Goal: Task Accomplishment & Management: Manage account settings

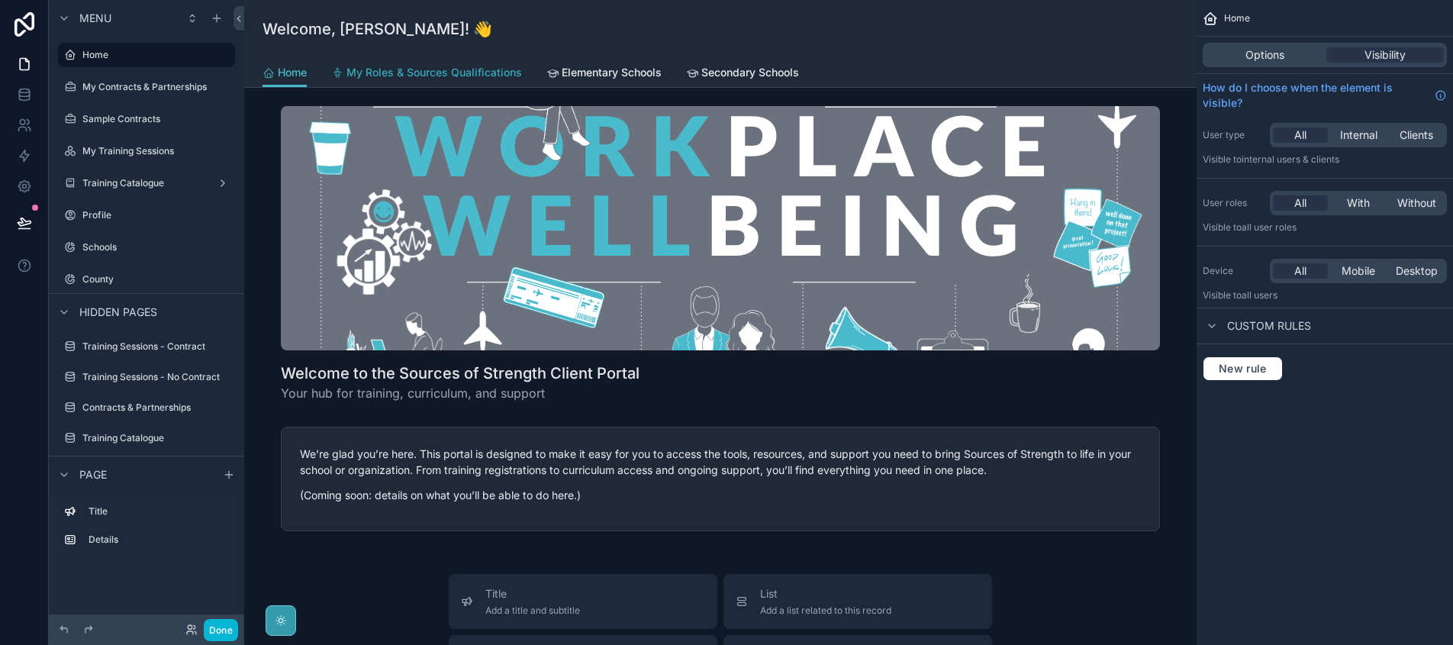
click at [423, 71] on span "My Roles & Sources Qualifications" at bounding box center [435, 72] width 176 height 15
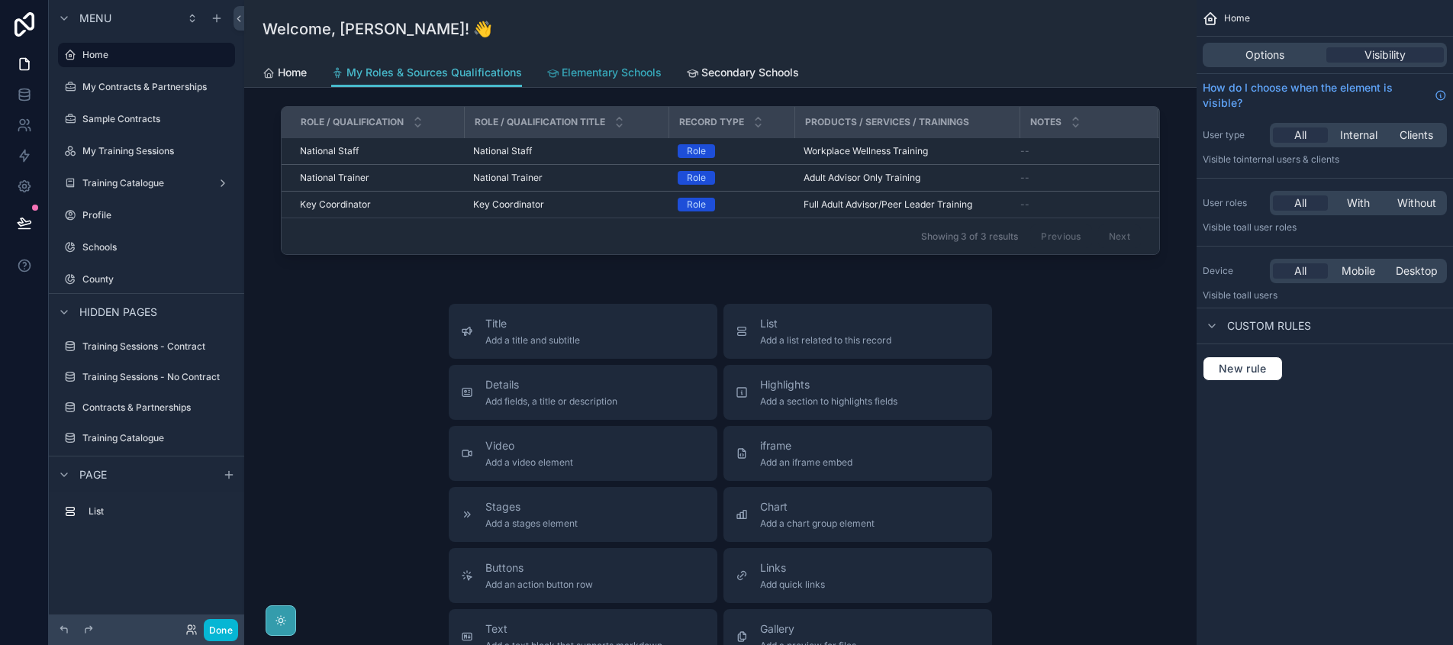
click at [604, 78] on span "Elementary Schools" at bounding box center [612, 72] width 100 height 15
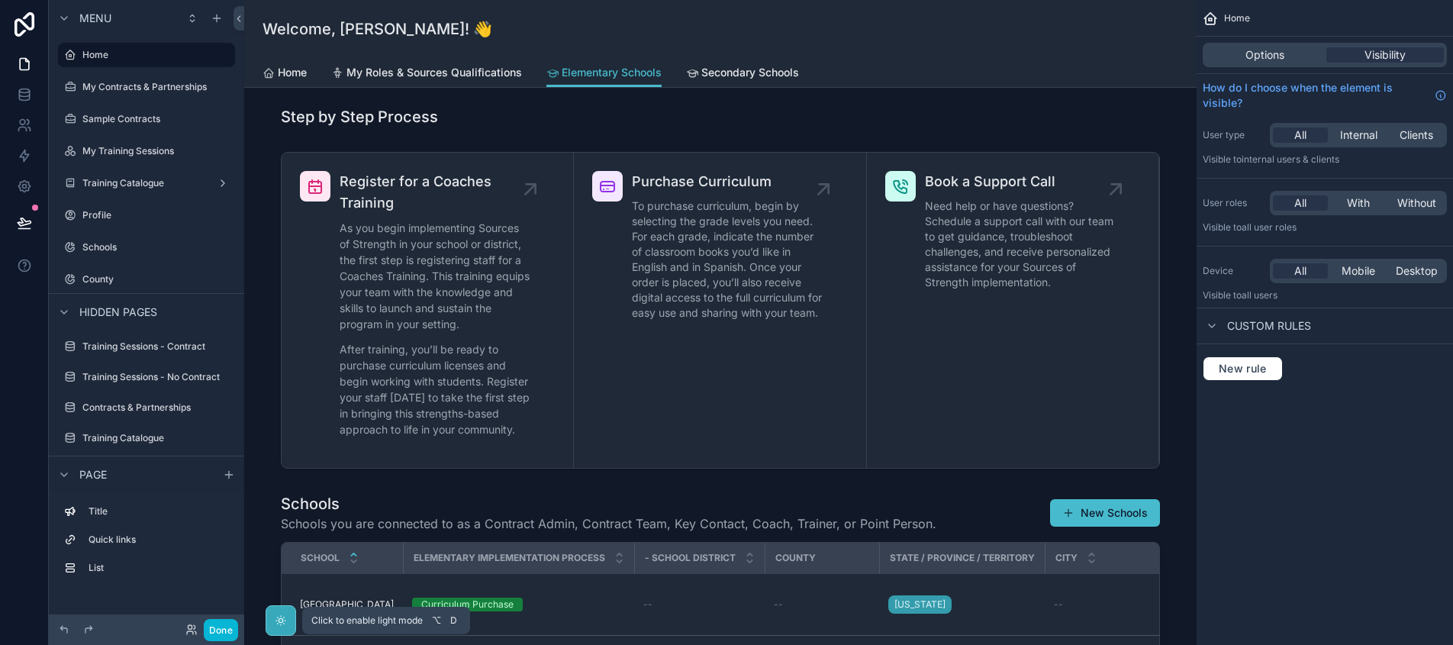
click at [282, 623] on icon "scrollable content" at bounding box center [281, 621] width 12 height 12
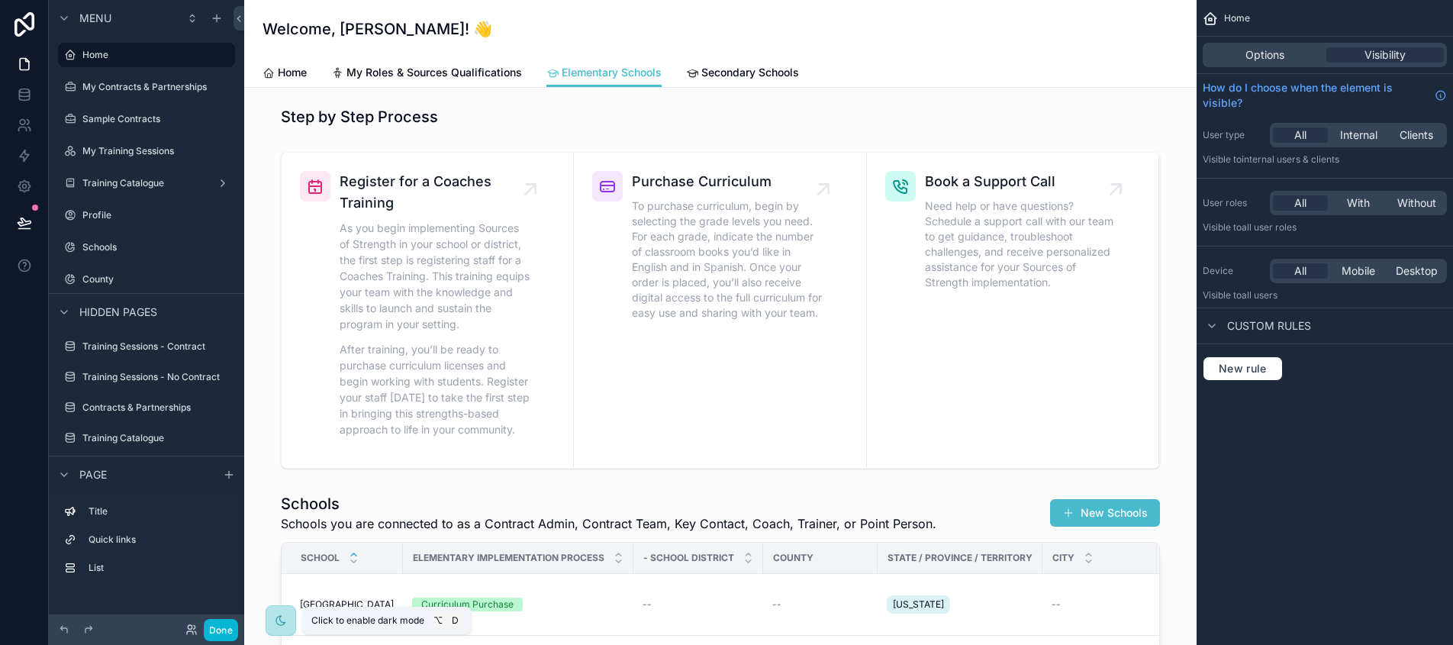
click at [282, 623] on icon "scrollable content" at bounding box center [281, 621] width 12 height 12
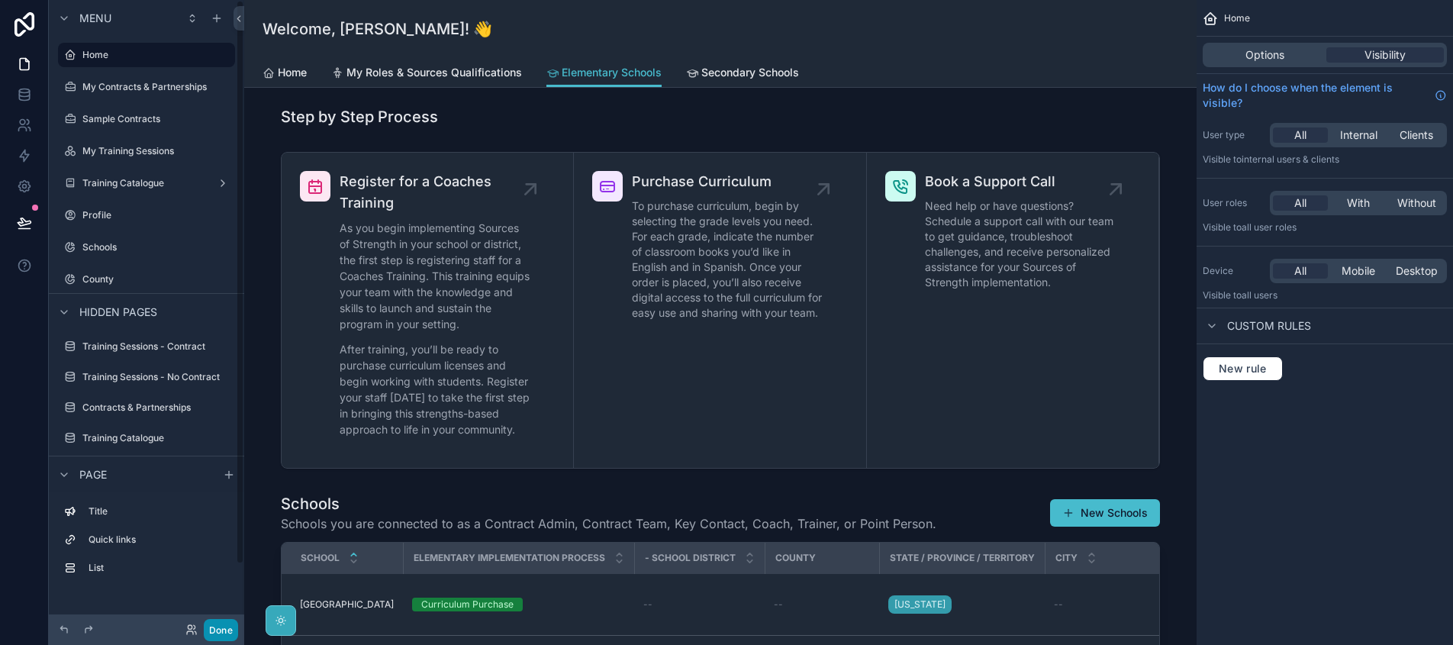
click at [218, 629] on button "Done" at bounding box center [221, 630] width 34 height 22
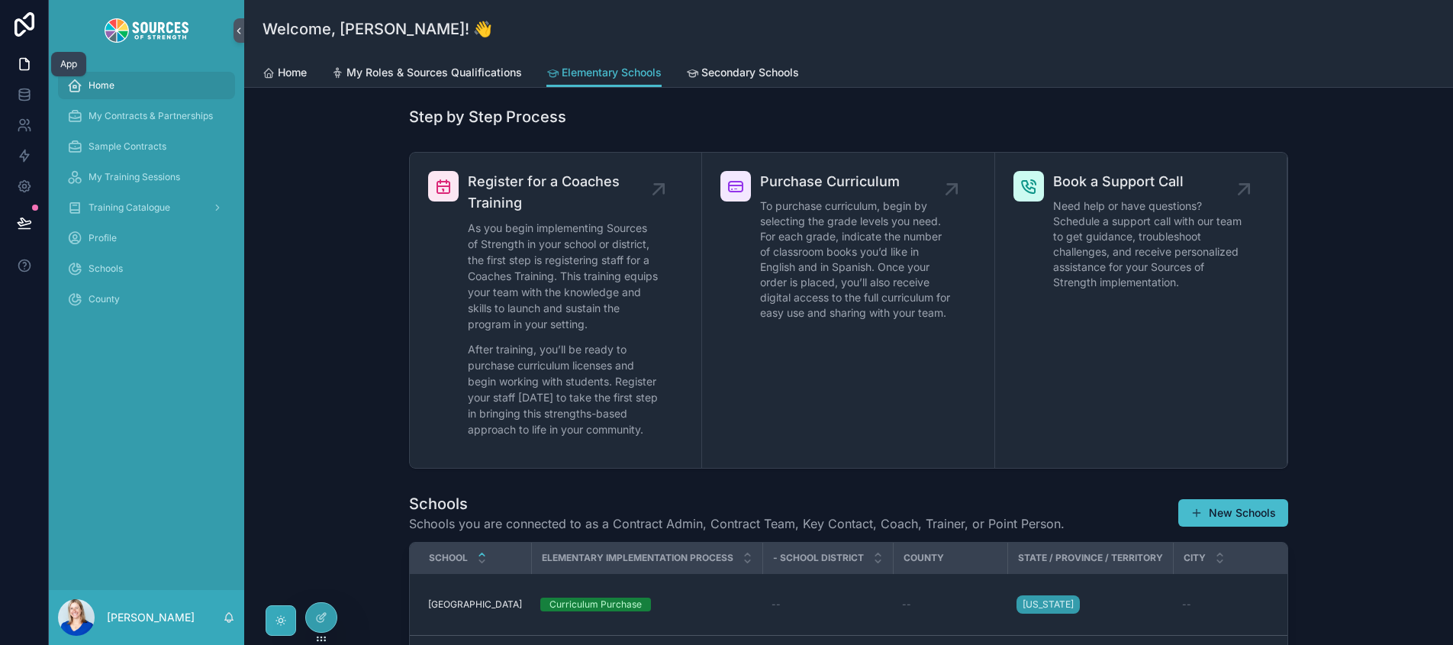
click at [22, 63] on icon at bounding box center [24, 63] width 15 height 15
click at [318, 616] on icon at bounding box center [321, 617] width 12 height 12
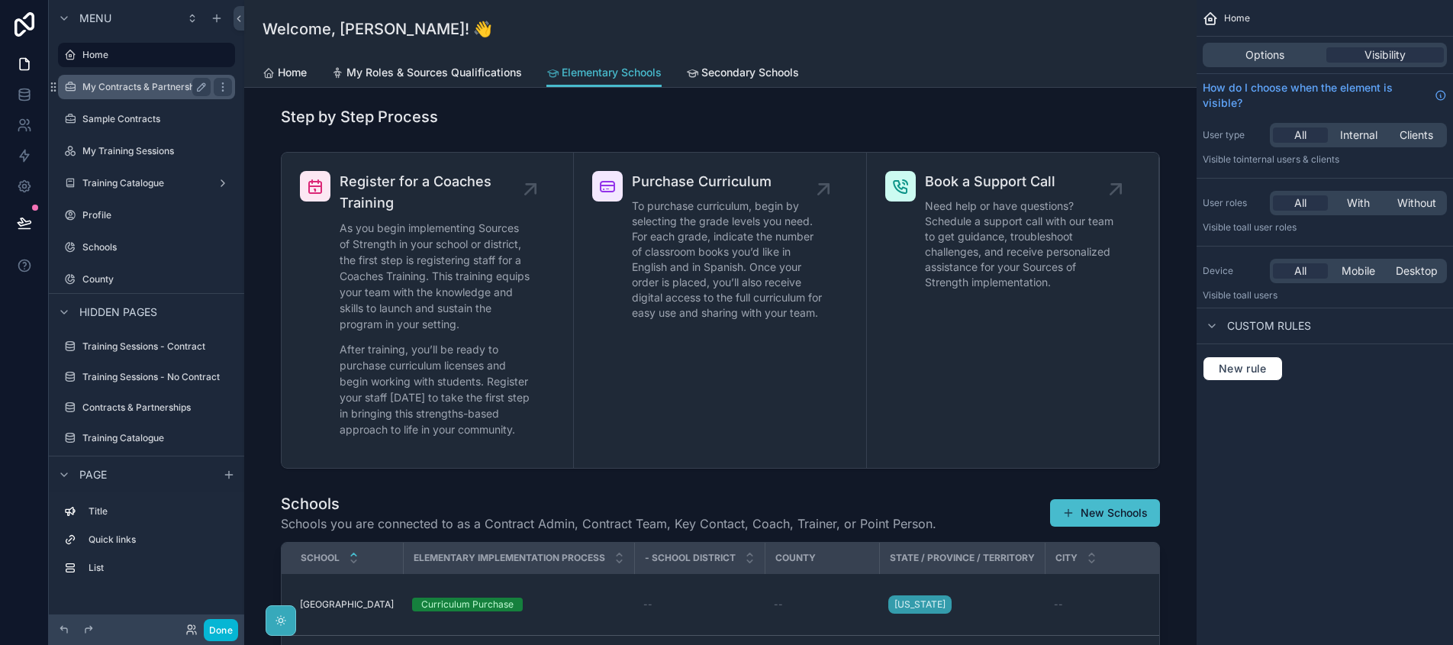
click at [113, 83] on label "My Contracts & Partnerships" at bounding box center [144, 87] width 124 height 12
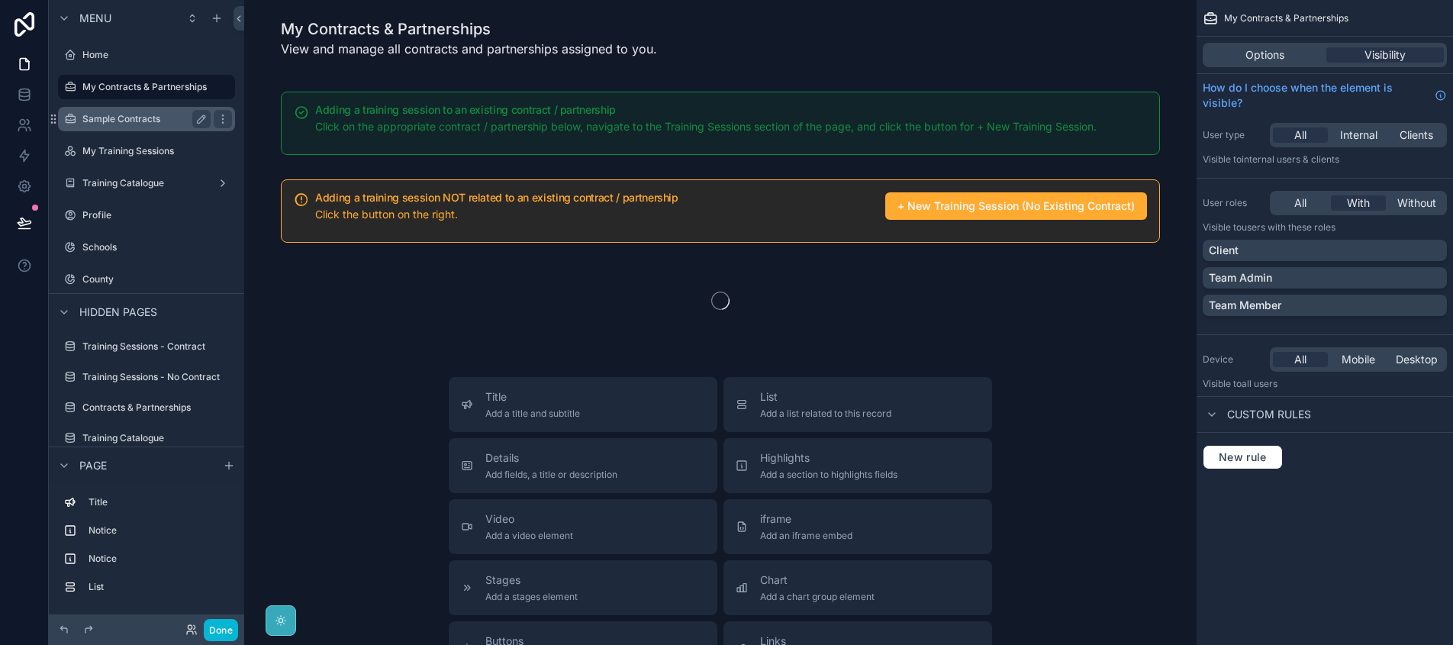
click at [115, 119] on label "Sample Contracts" at bounding box center [143, 119] width 122 height 12
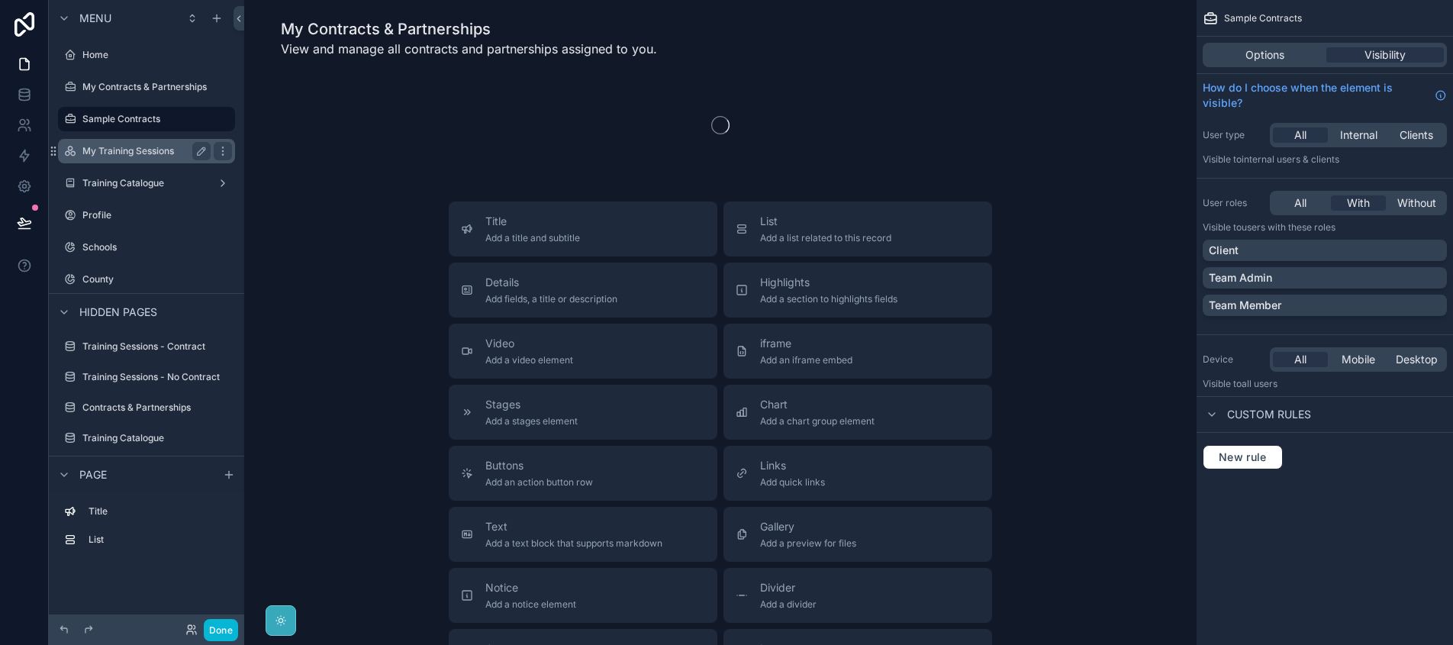
click at [122, 153] on label "My Training Sessions" at bounding box center [143, 151] width 122 height 12
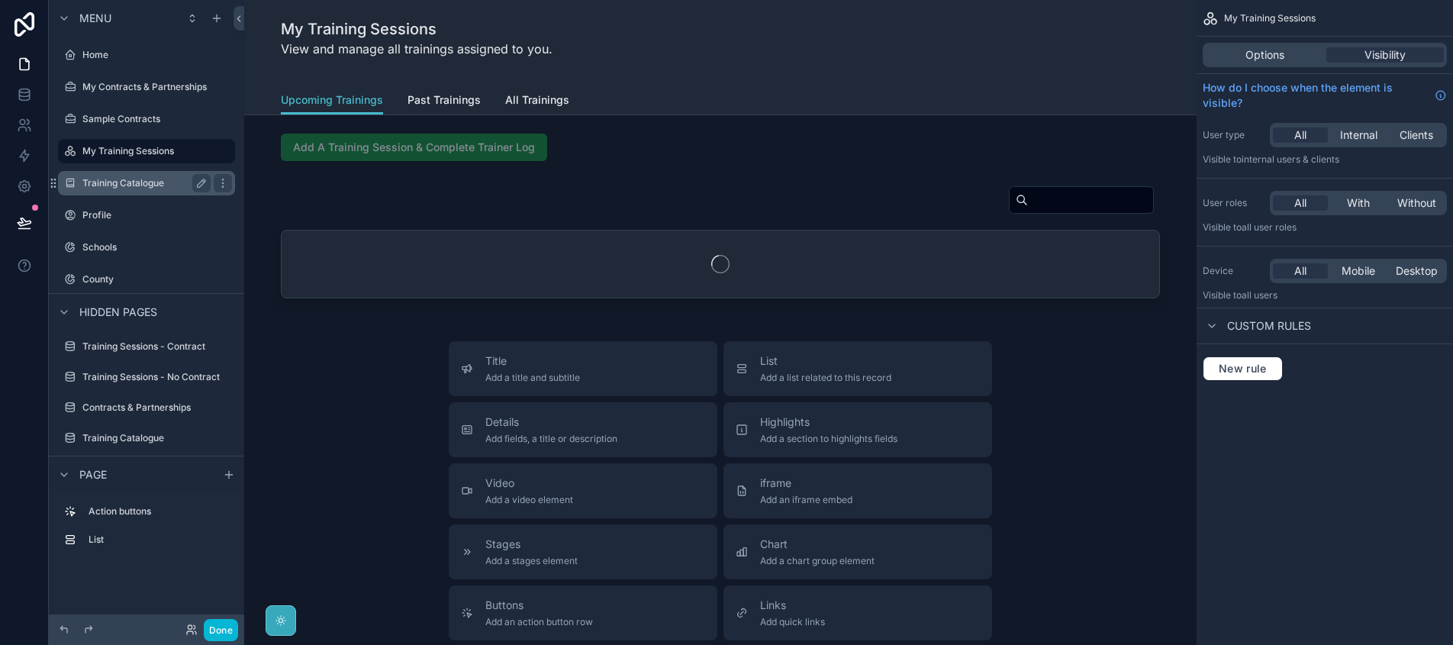
click at [123, 192] on div "Training Catalogue" at bounding box center [146, 183] width 128 height 18
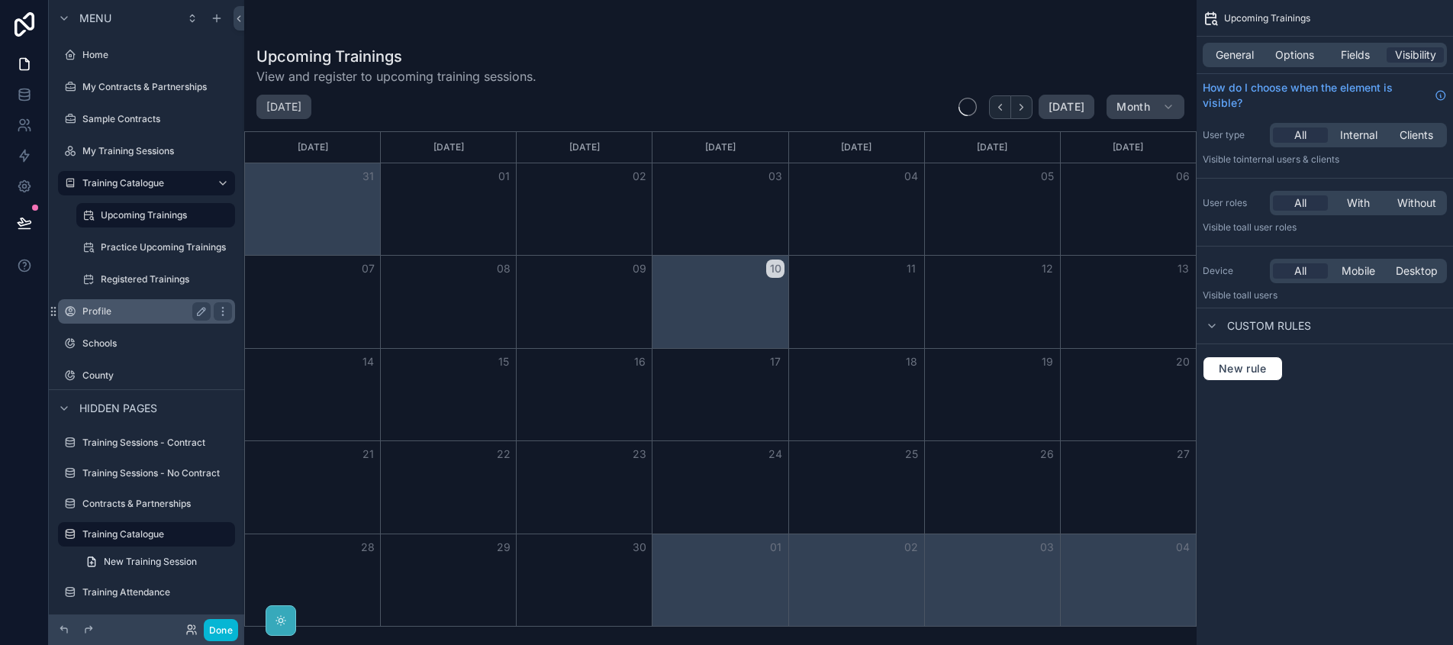
click at [126, 304] on div "Profile" at bounding box center [146, 311] width 128 height 18
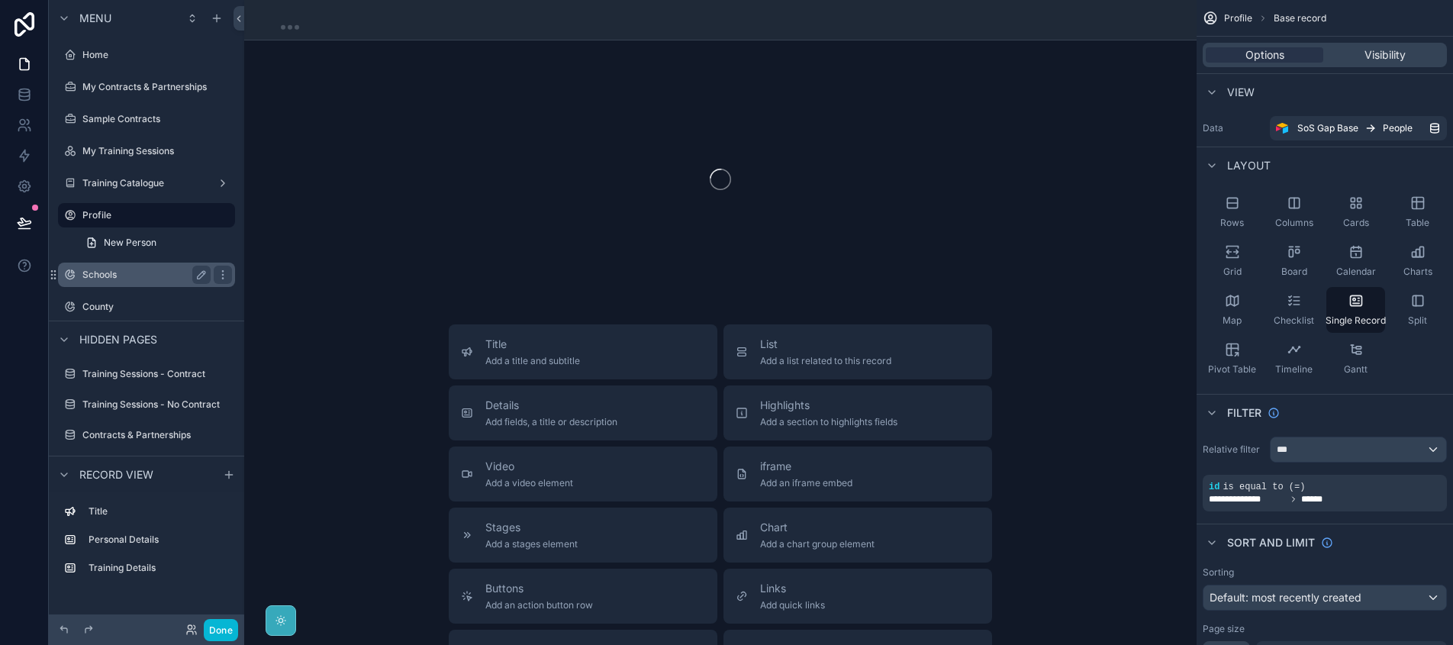
click at [129, 273] on label "Schools" at bounding box center [143, 275] width 122 height 12
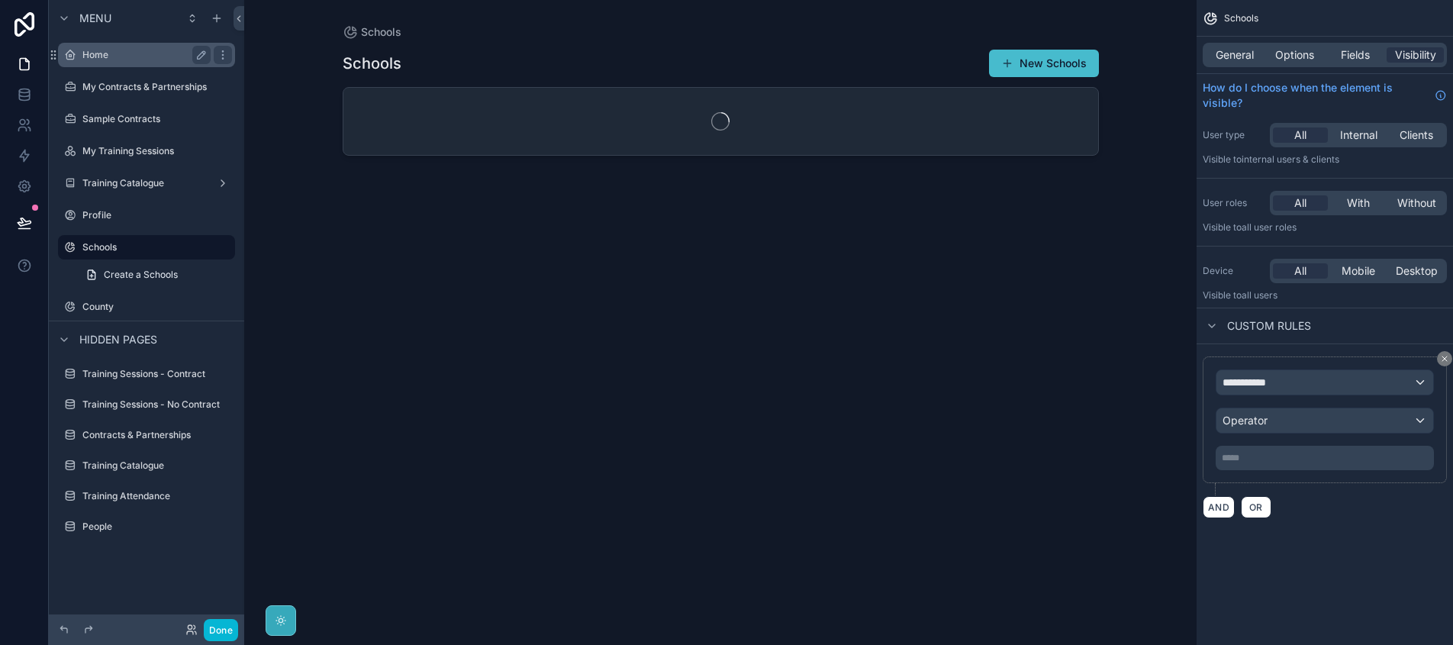
click at [102, 60] on label "Home" at bounding box center [143, 55] width 122 height 12
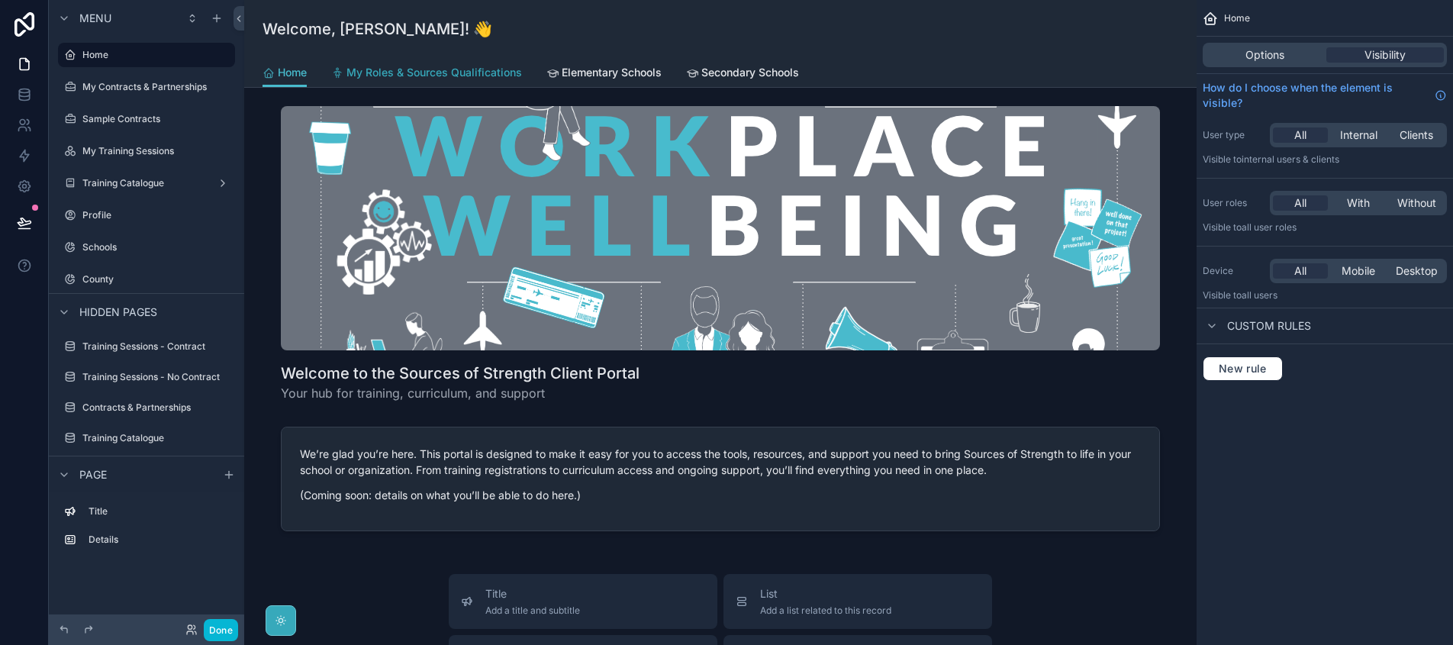
click at [475, 69] on span "My Roles & Sources Qualifications" at bounding box center [435, 72] width 176 height 15
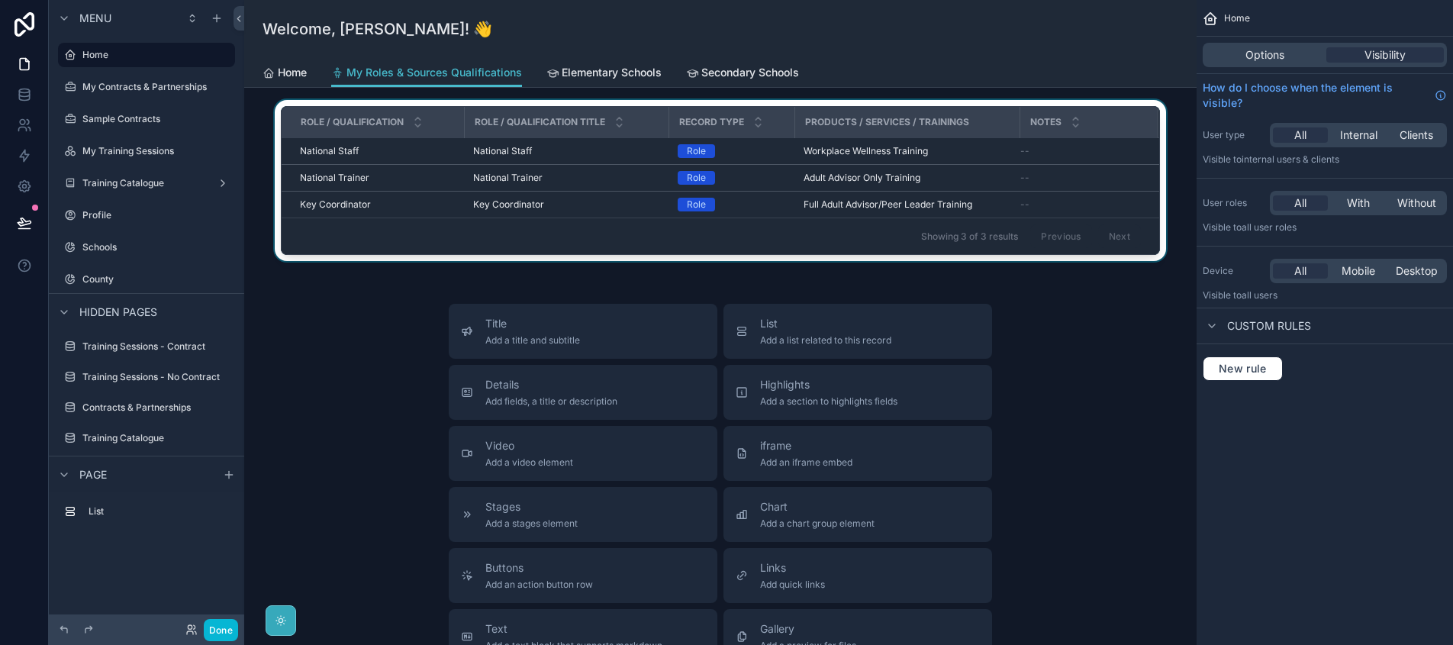
click at [374, 244] on div "Showing 3 of 3 results Previous Next" at bounding box center [721, 236] width 878 height 37
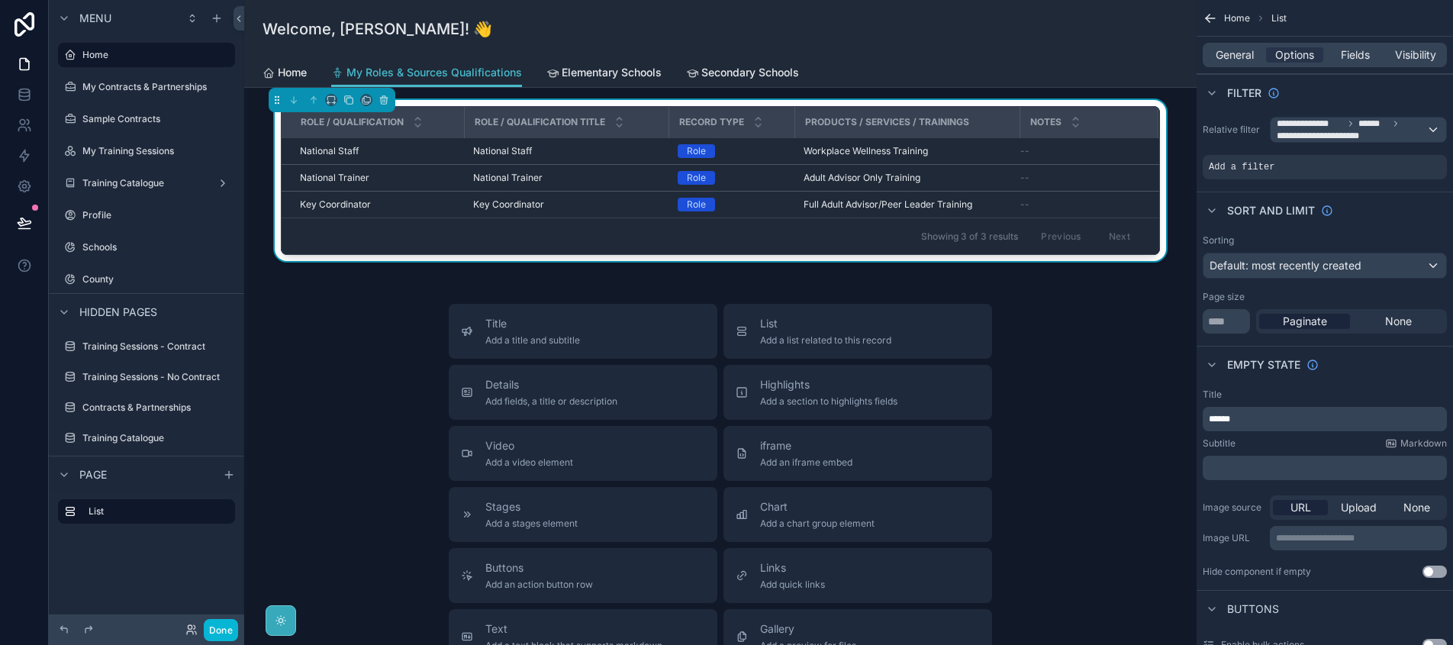
click at [364, 322] on div "Title Add a title and subtitle List Add a list related to this record Details A…" at bounding box center [720, 576] width 928 height 544
click at [570, 82] on link "Elementary Schools" at bounding box center [604, 74] width 115 height 31
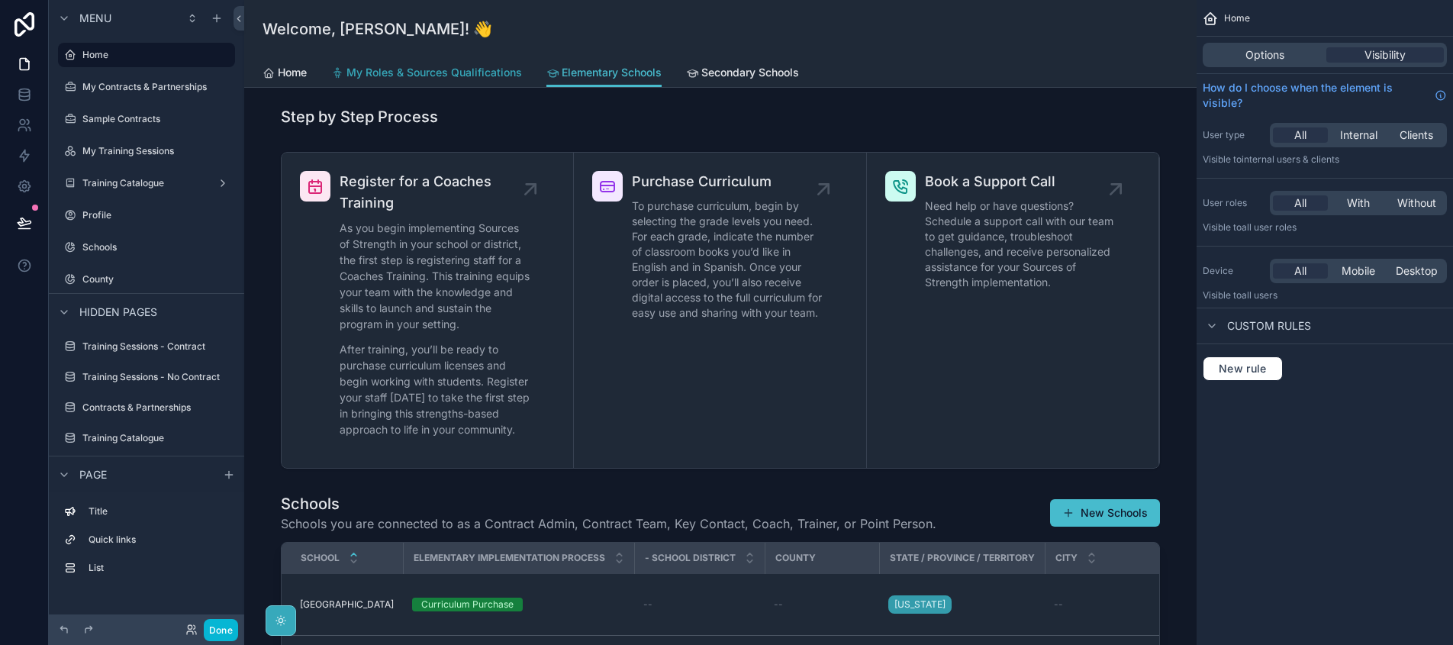
click at [449, 81] on link "My Roles & Sources Qualifications" at bounding box center [426, 74] width 191 height 31
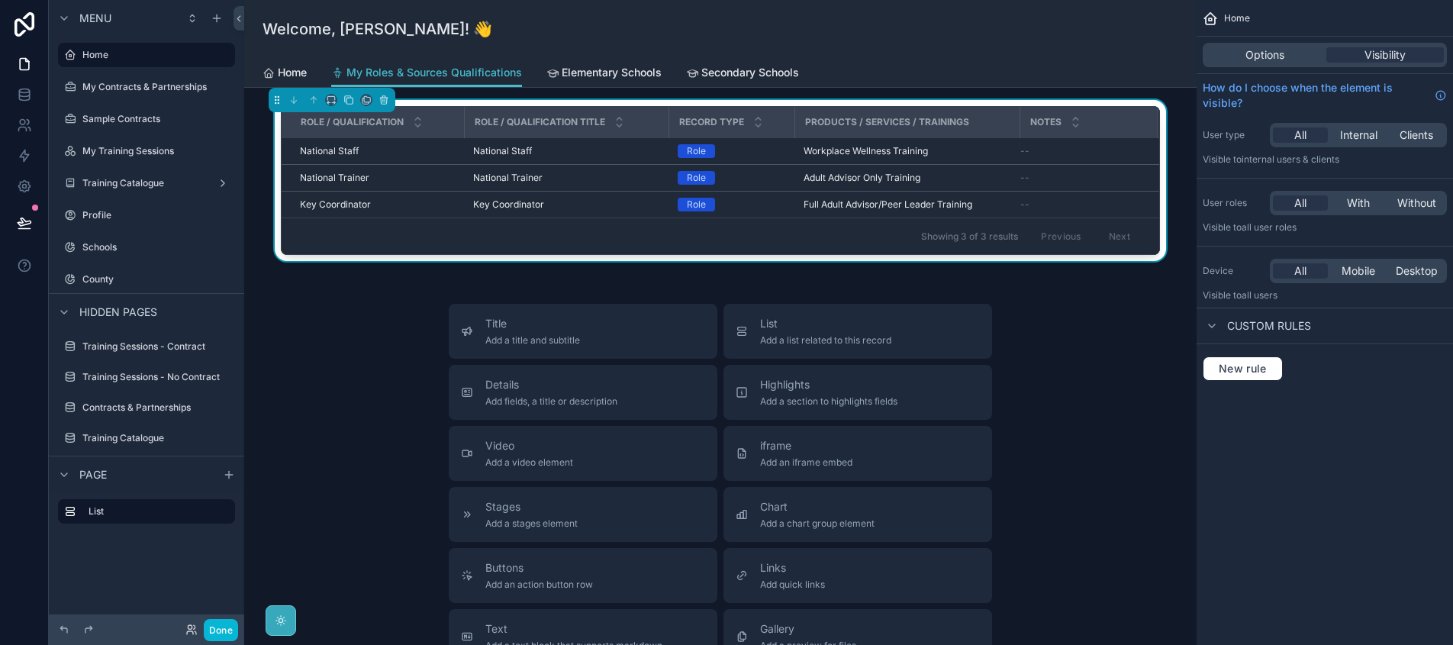
click at [563, 274] on div "Role / Qualification Role / Qualification Title Record Type Products / Services…" at bounding box center [720, 529] width 953 height 882
click at [473, 72] on span "My Roles & Sources Qualifications" at bounding box center [435, 72] width 176 height 15
click at [621, 69] on span "Elementary Schools" at bounding box center [612, 72] width 100 height 15
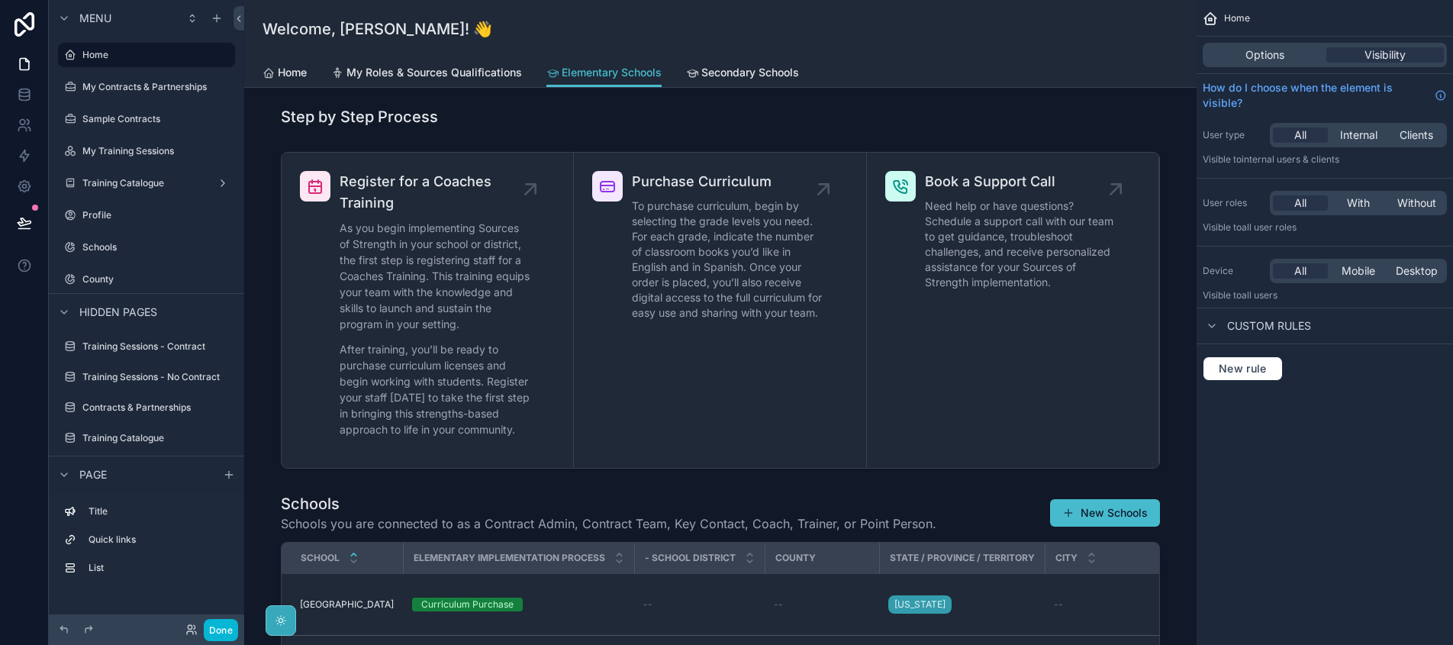
click at [750, 82] on link "Secondary Schools" at bounding box center [742, 74] width 113 height 31
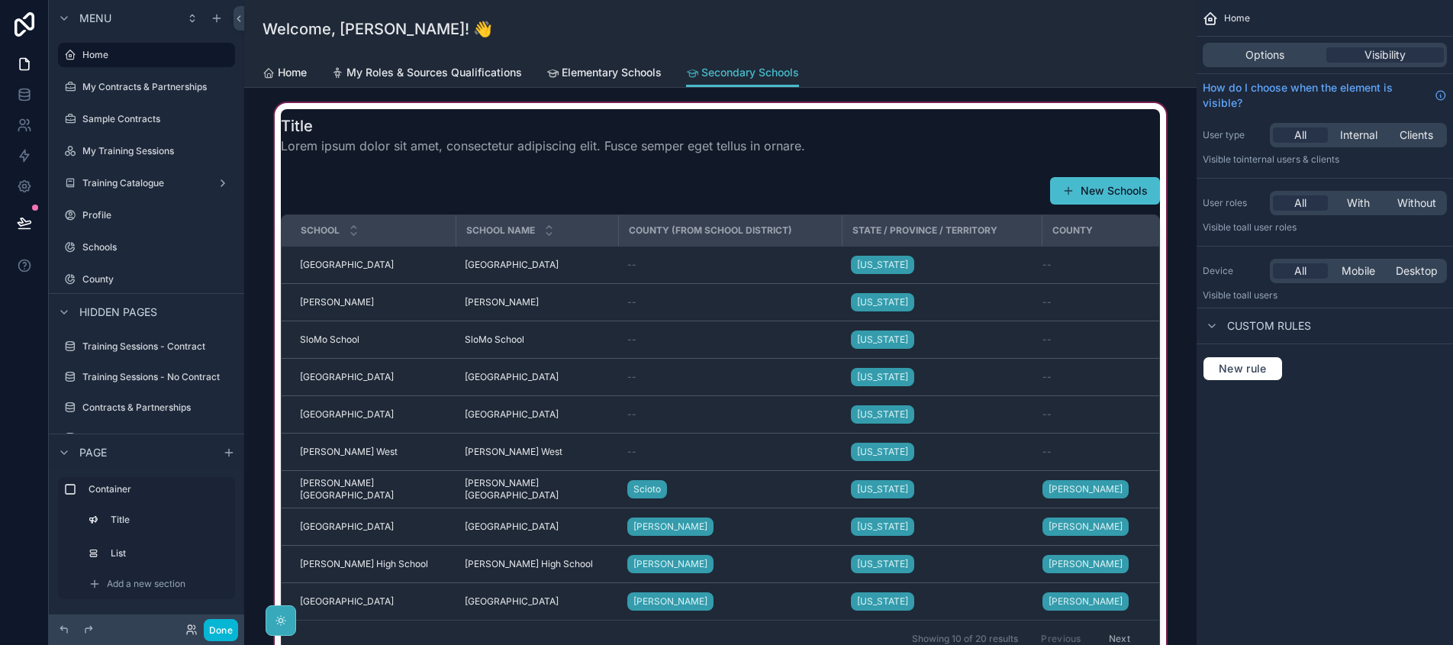
click at [523, 128] on div "scrollable content" at bounding box center [720, 386] width 928 height 573
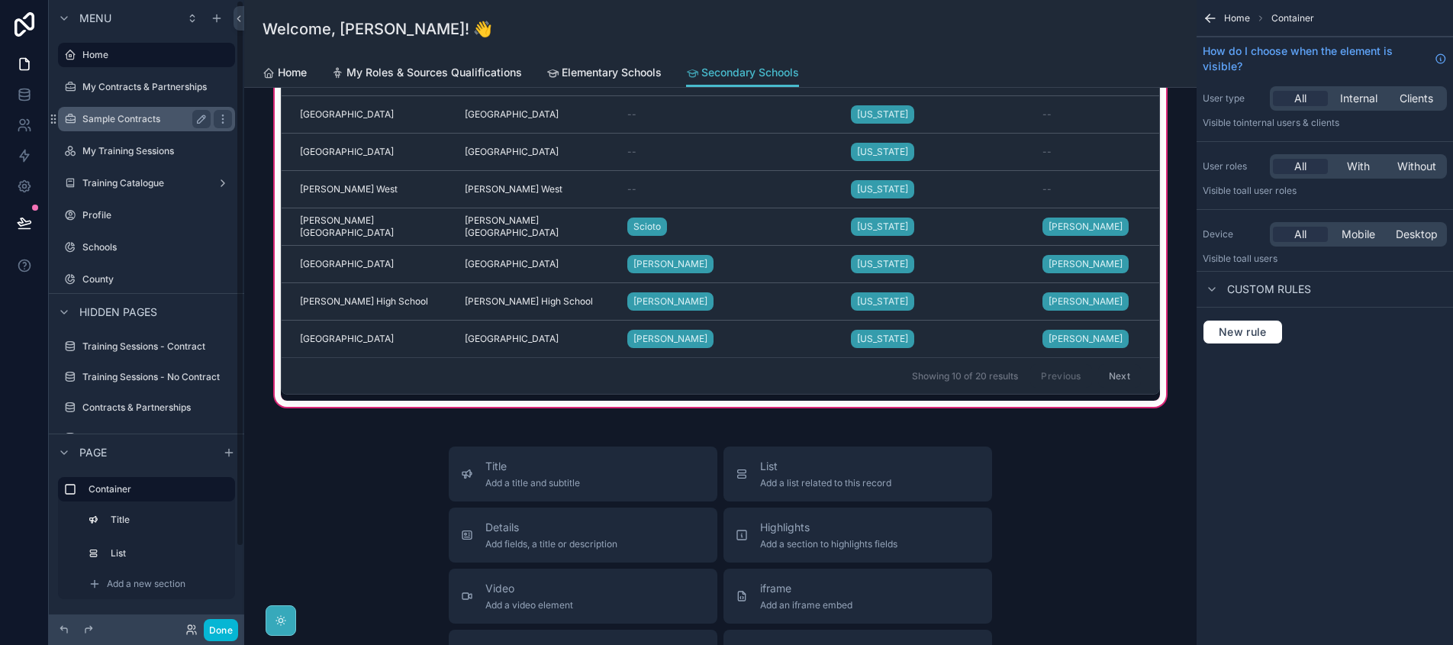
click at [123, 121] on label "Sample Contracts" at bounding box center [143, 119] width 122 height 12
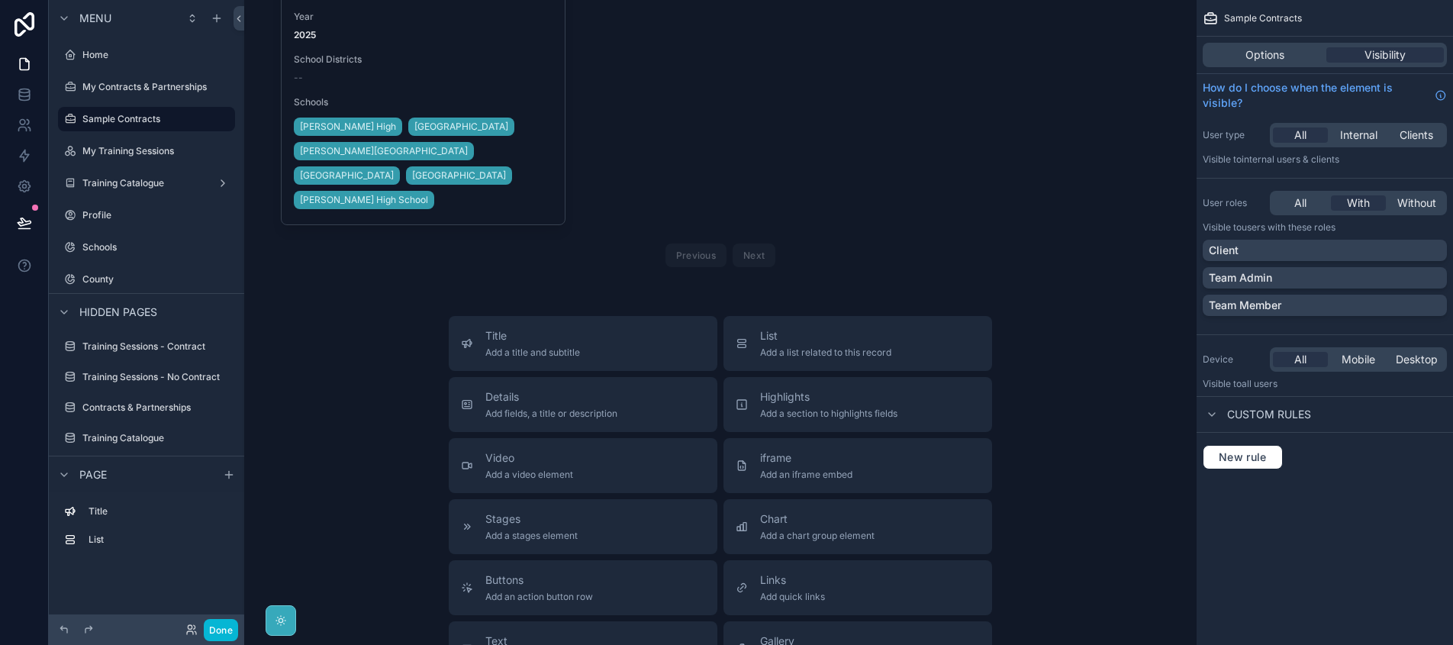
scroll to position [763, 0]
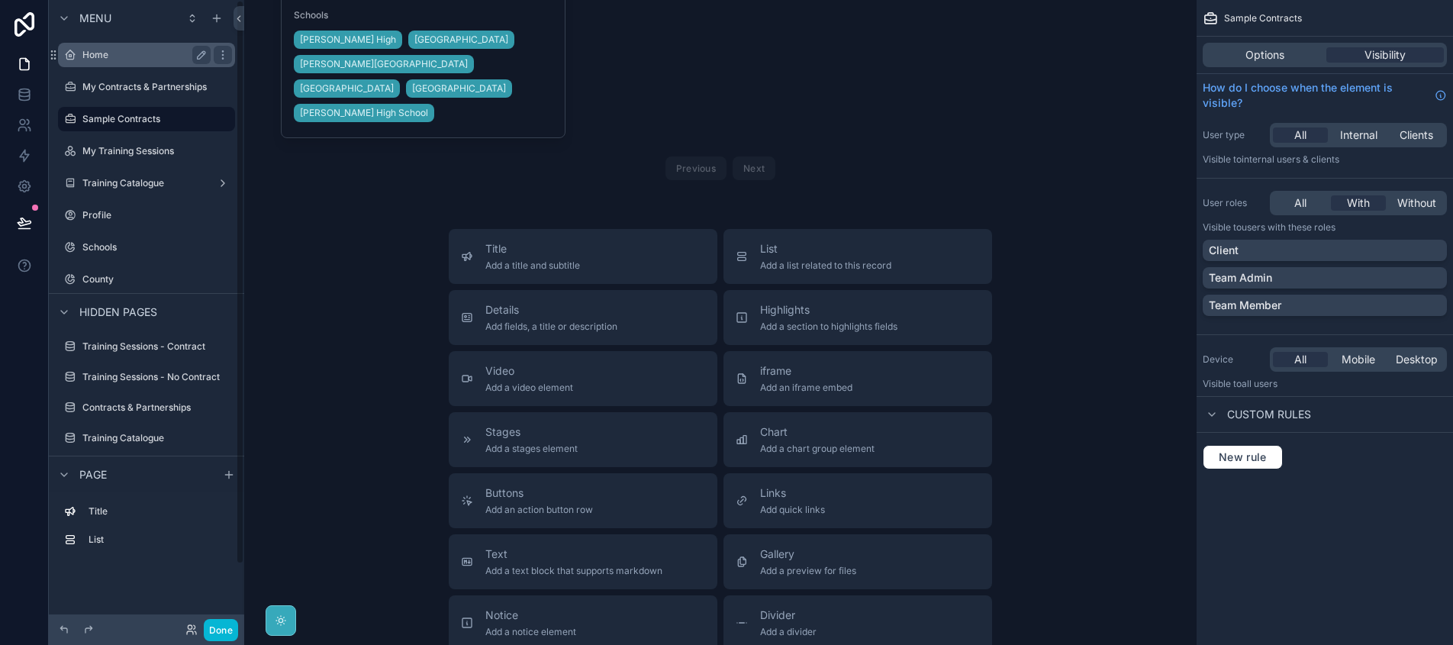
click at [113, 56] on label "Home" at bounding box center [143, 55] width 122 height 12
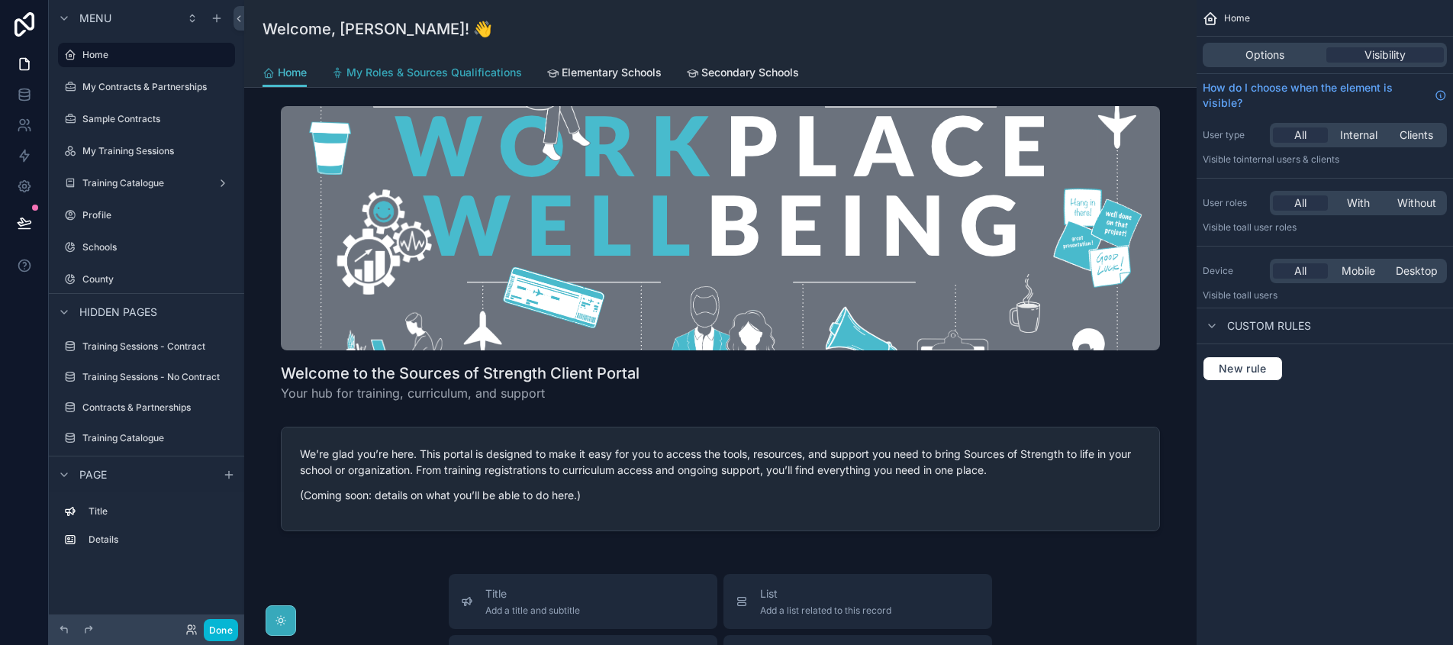
click at [464, 73] on span "My Roles & Sources Qualifications" at bounding box center [435, 72] width 176 height 15
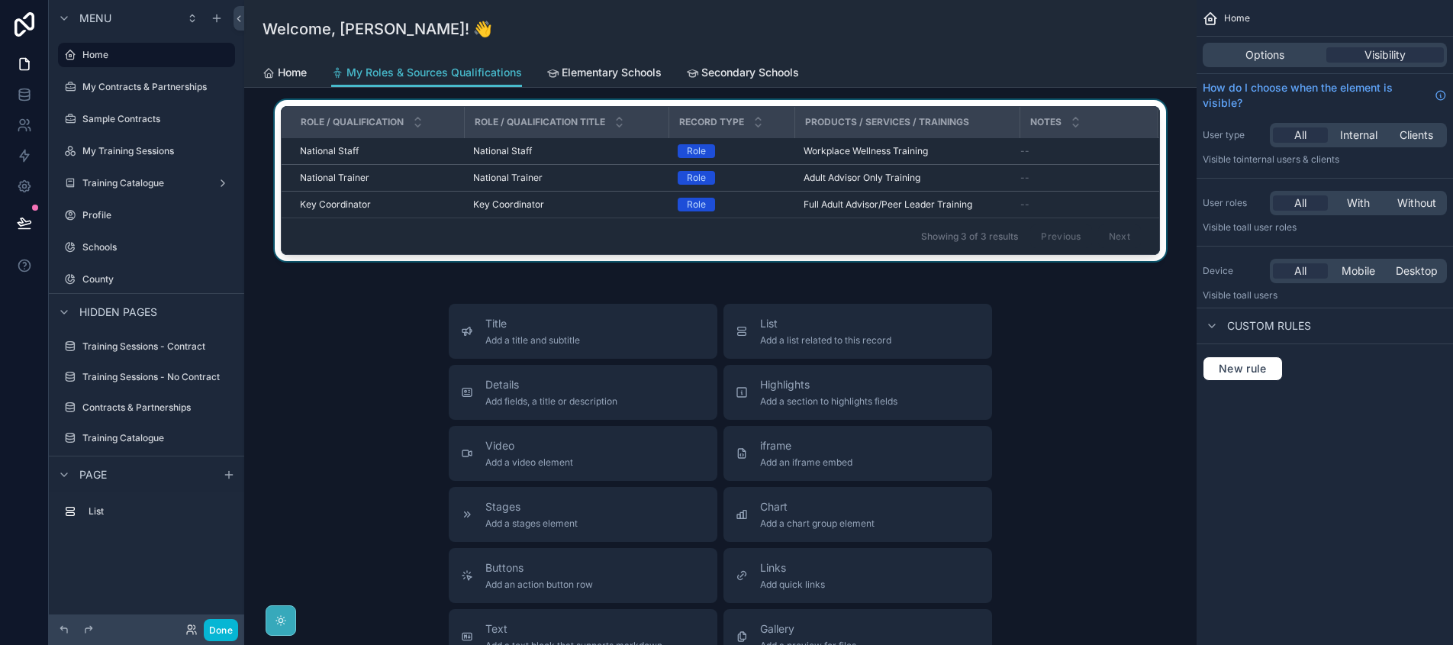
click at [502, 226] on div "Showing 3 of 3 results Previous Next" at bounding box center [721, 236] width 878 height 37
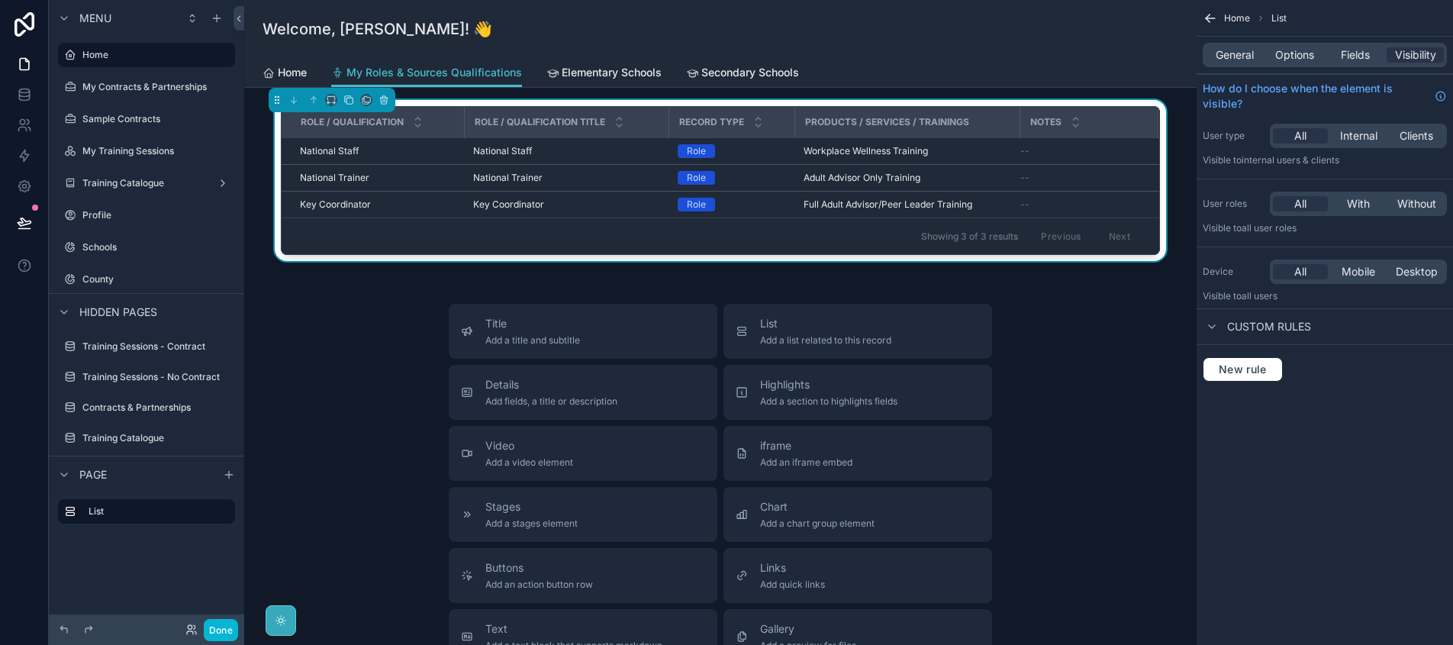
click at [1234, 64] on div "General Options Fields Visibility" at bounding box center [1325, 55] width 244 height 24
click at [1238, 56] on span "General" at bounding box center [1235, 54] width 38 height 15
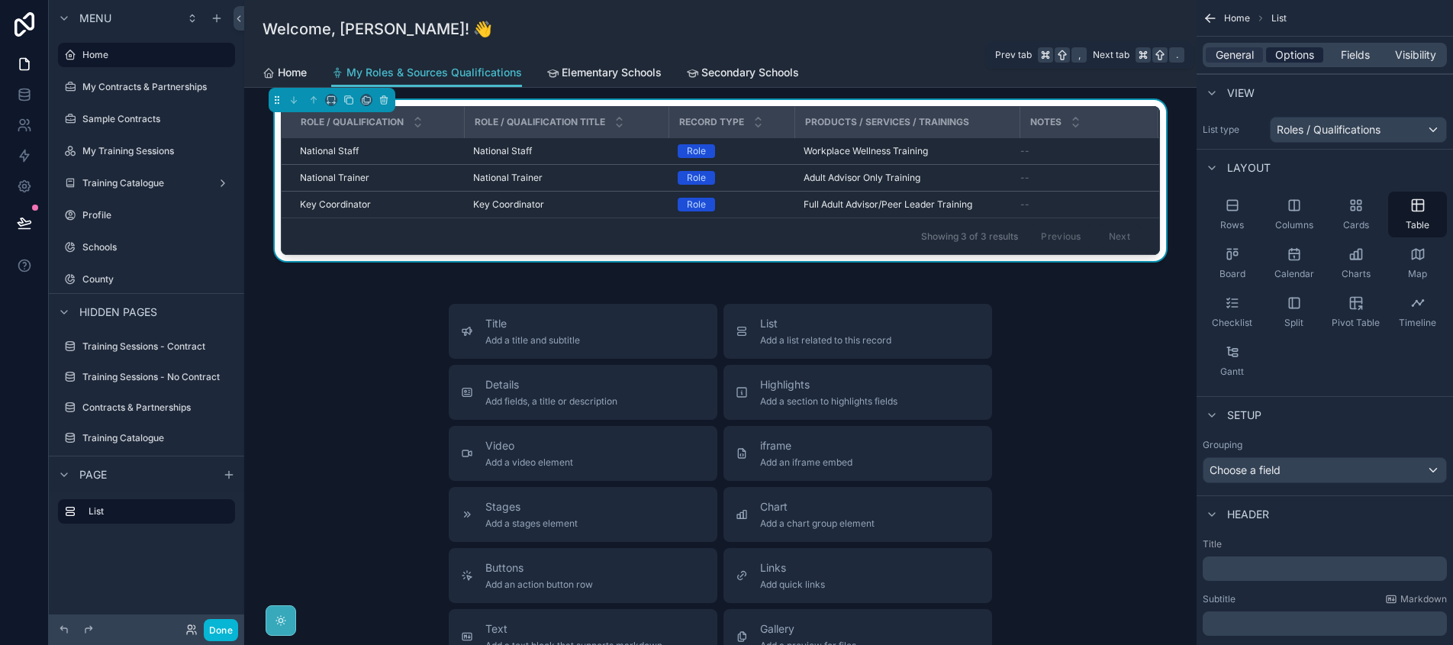
click at [1278, 55] on span "Options" at bounding box center [1295, 54] width 39 height 15
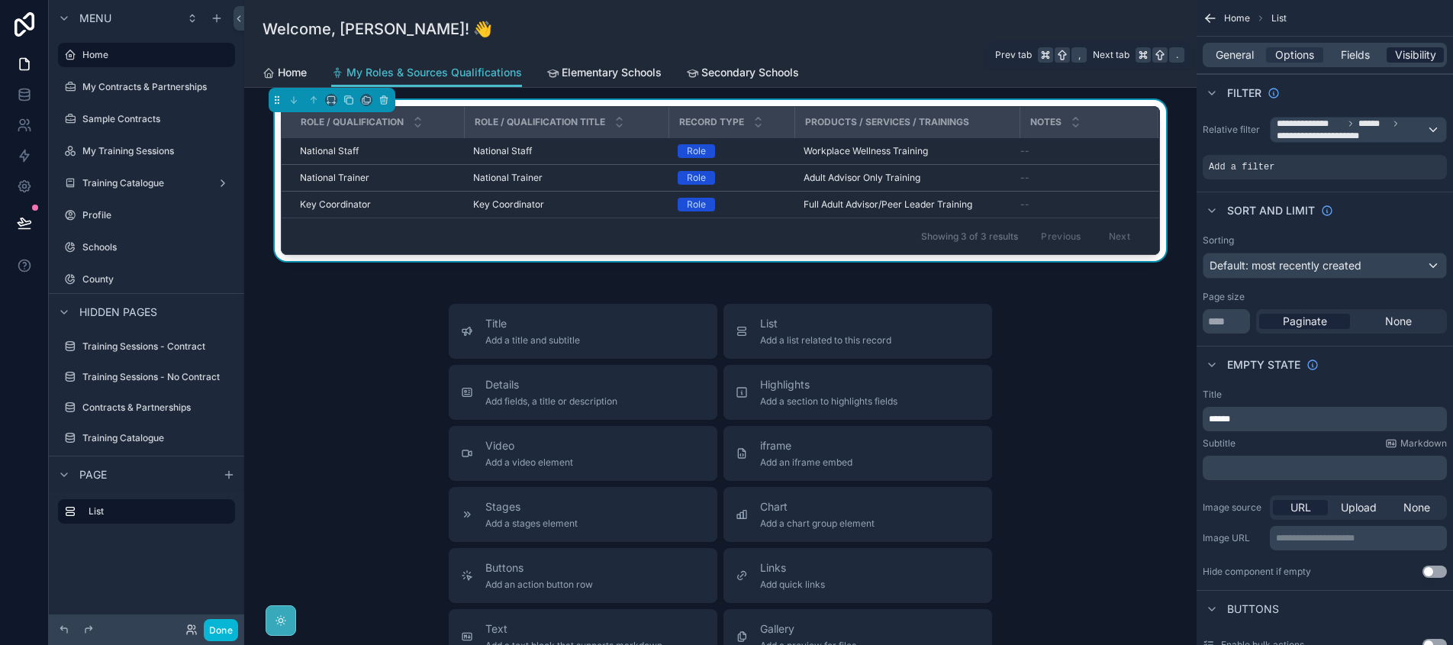
click at [1406, 51] on span "Visibility" at bounding box center [1415, 54] width 41 height 15
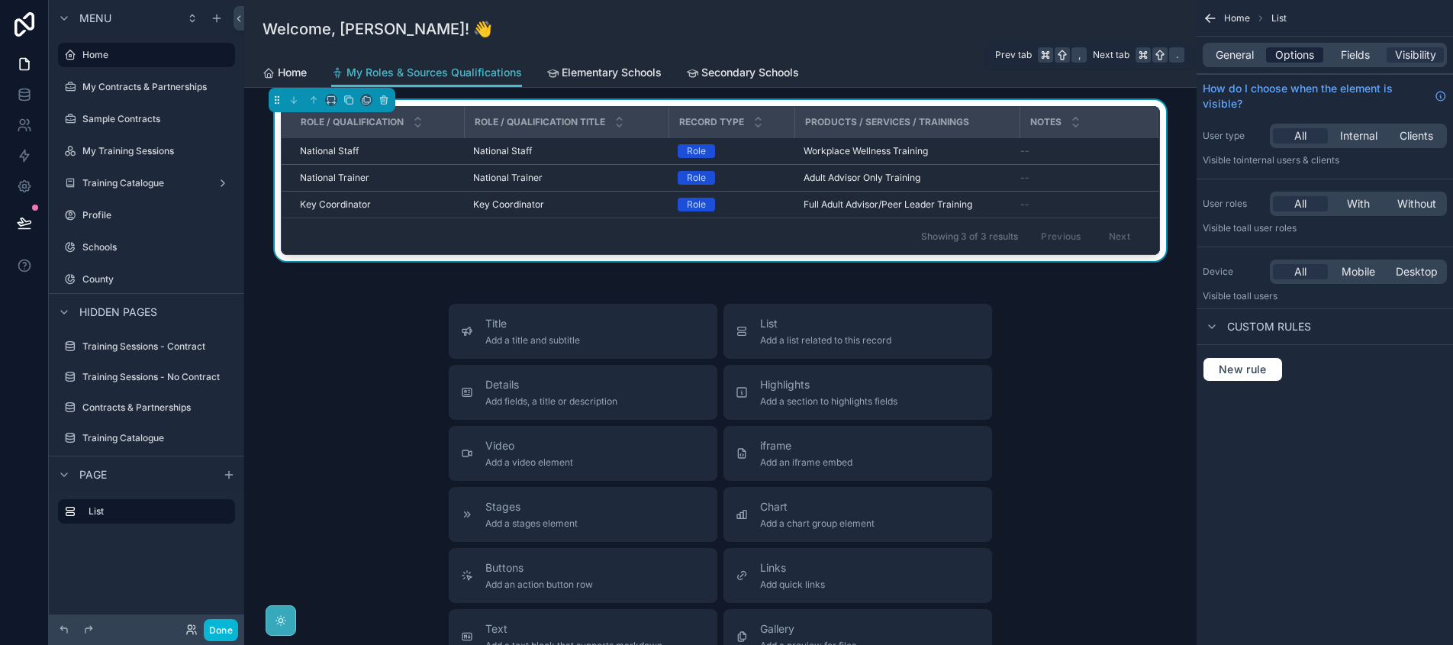
click at [1286, 54] on span "Options" at bounding box center [1295, 54] width 39 height 15
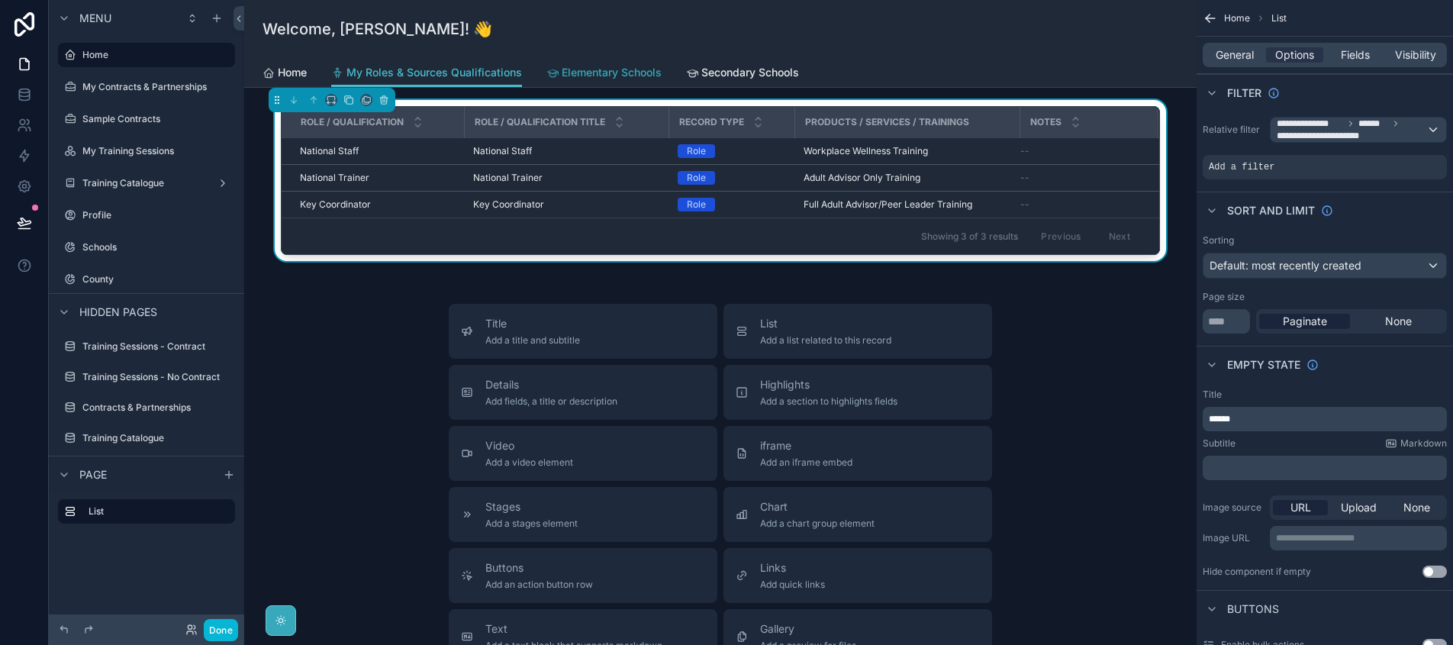
click at [565, 78] on span "Elementary Schools" at bounding box center [612, 72] width 100 height 15
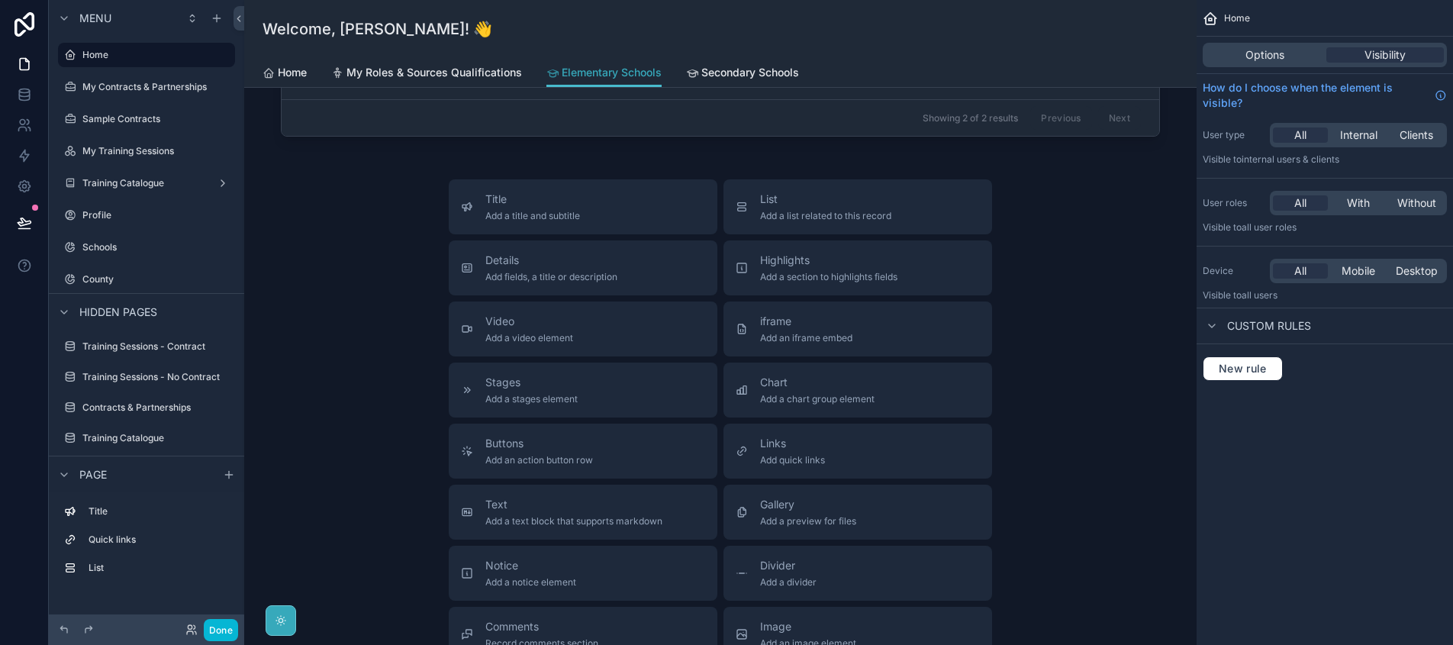
scroll to position [597, 0]
click at [795, 213] on span "Add a list related to this record" at bounding box center [825, 217] width 131 height 12
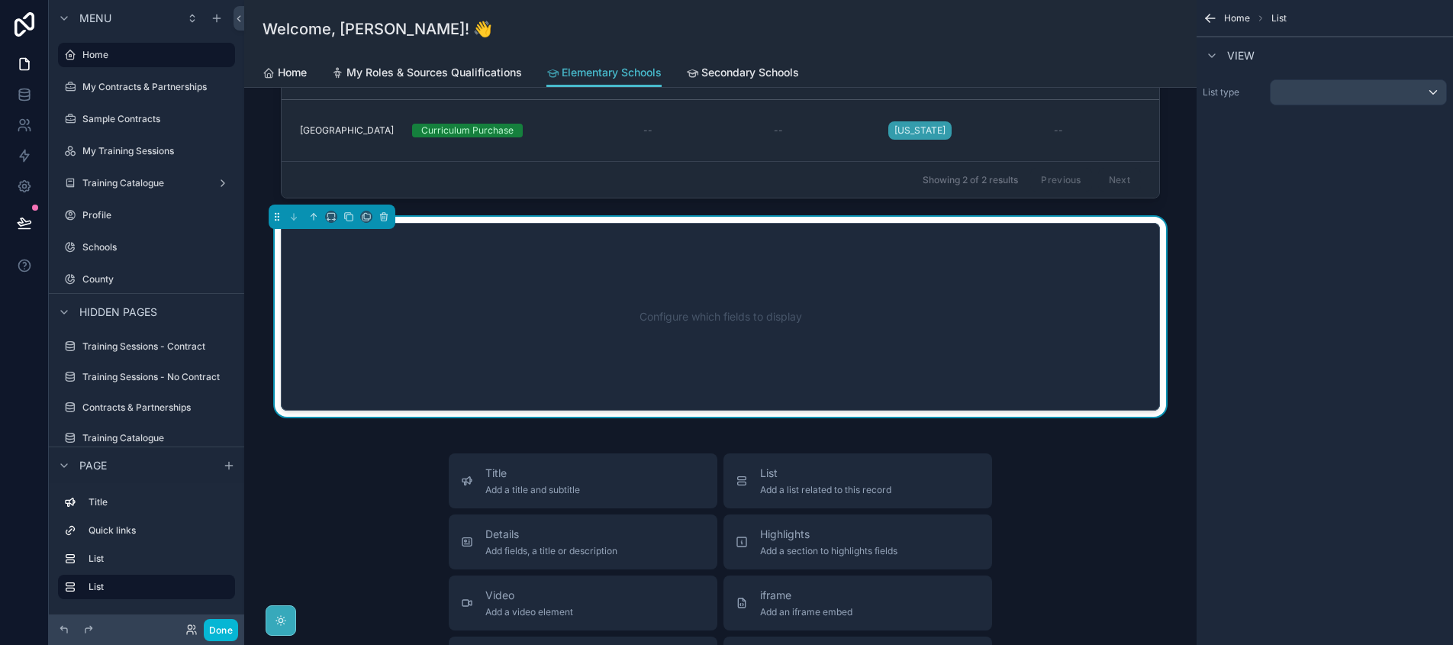
scroll to position [531, 0]
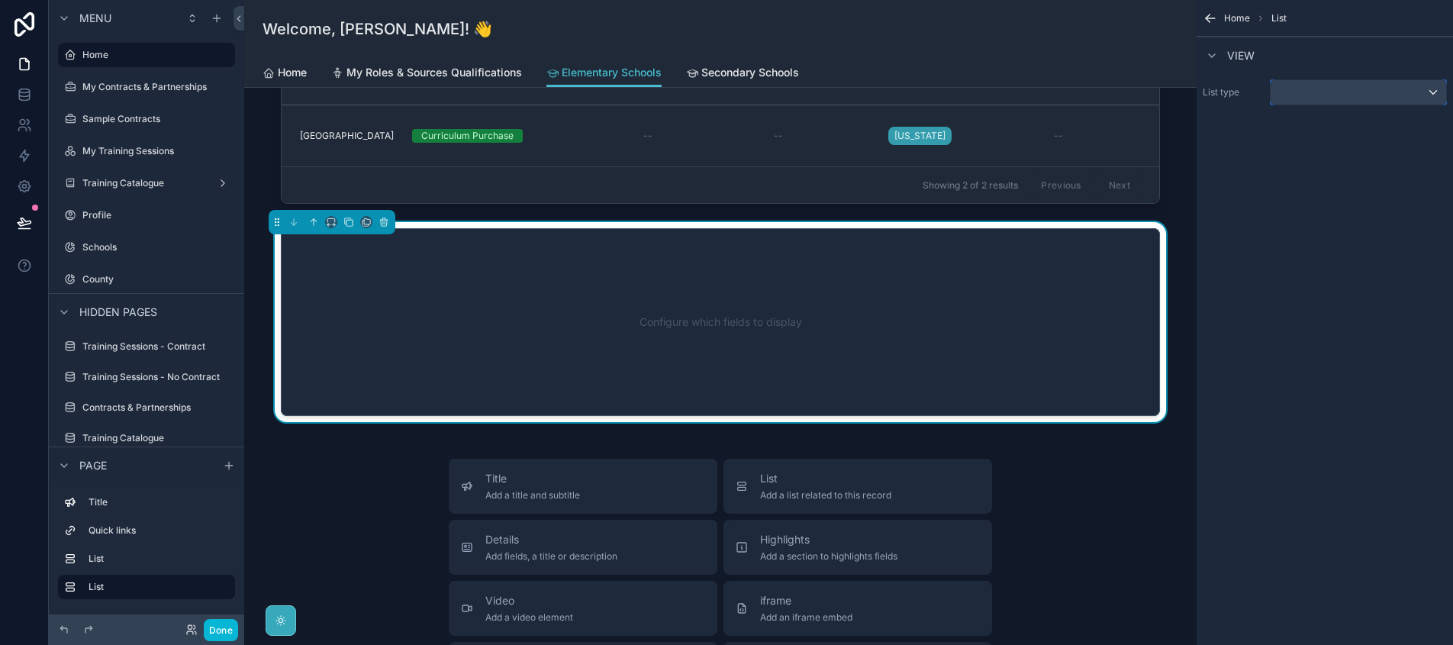
click at [1302, 100] on div "scrollable content" at bounding box center [1359, 92] width 176 height 24
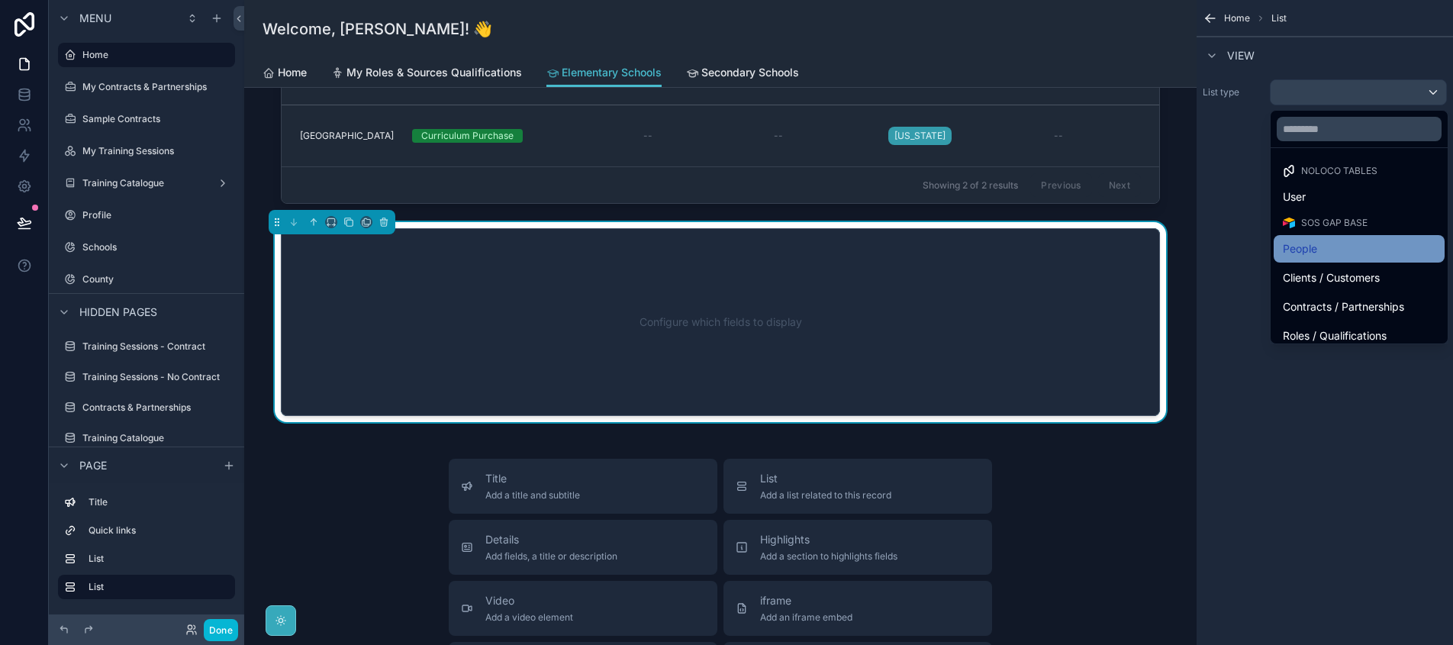
click at [1322, 249] on div "People" at bounding box center [1359, 249] width 153 height 18
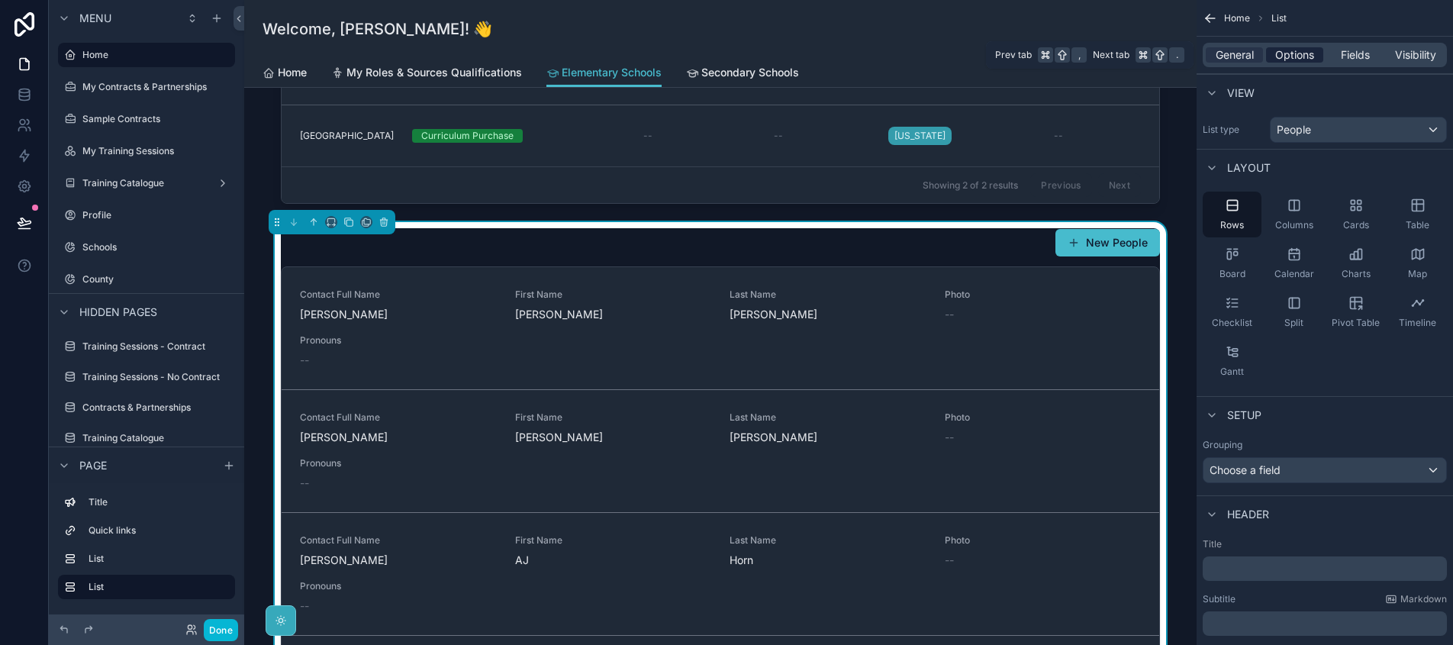
click at [1289, 56] on span "Options" at bounding box center [1295, 54] width 39 height 15
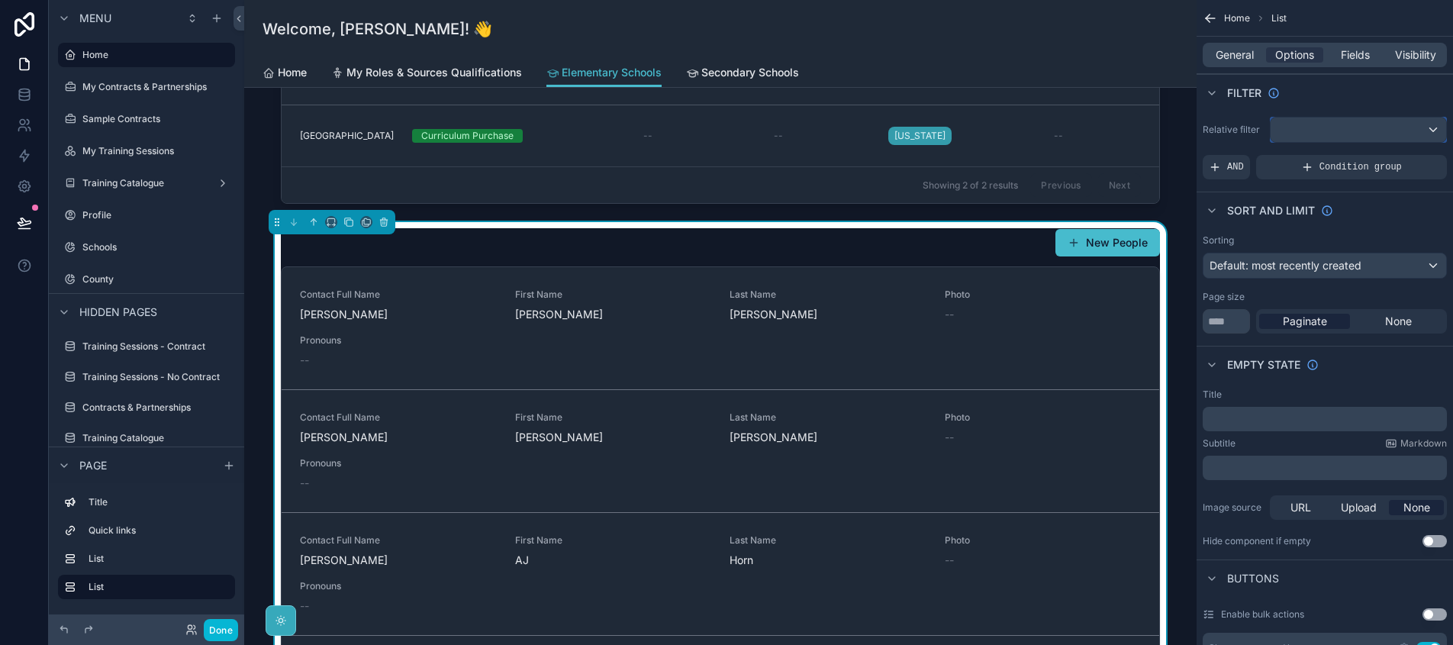
click at [1340, 138] on div "scrollable content" at bounding box center [1359, 130] width 176 height 24
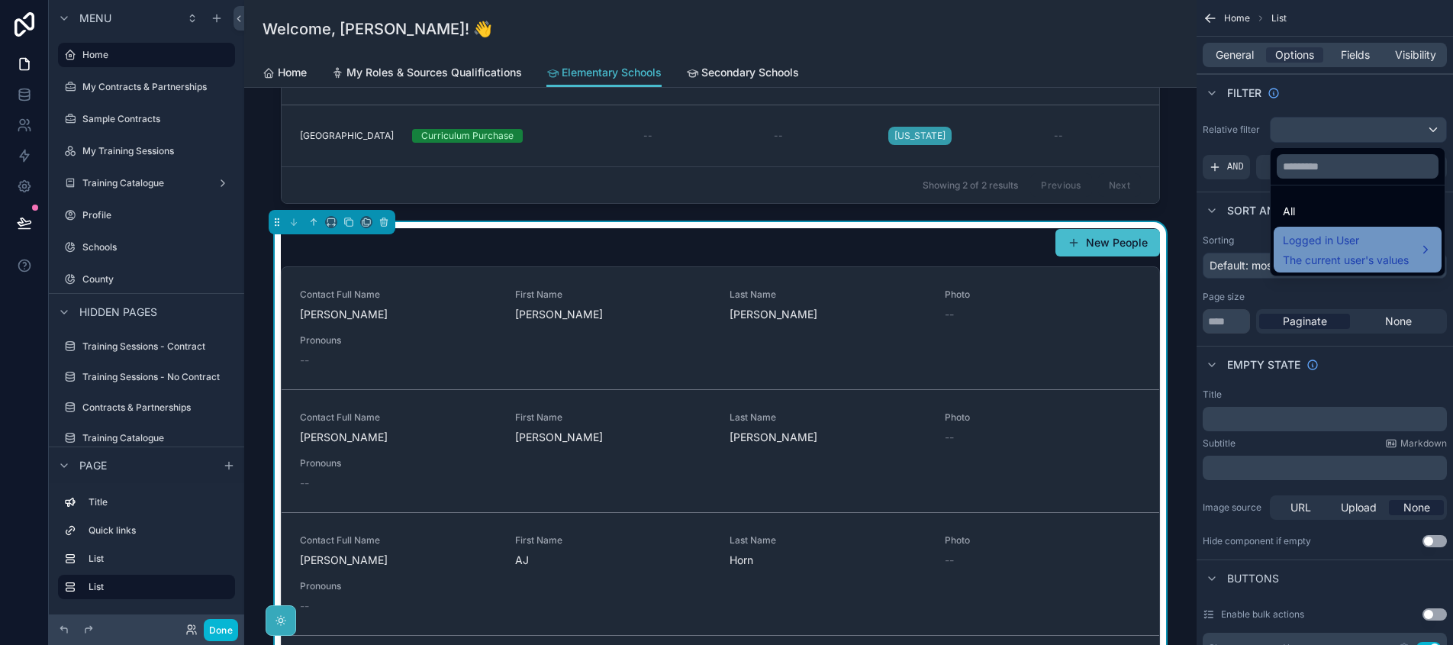
click at [1331, 253] on span "The current user's values" at bounding box center [1346, 260] width 126 height 15
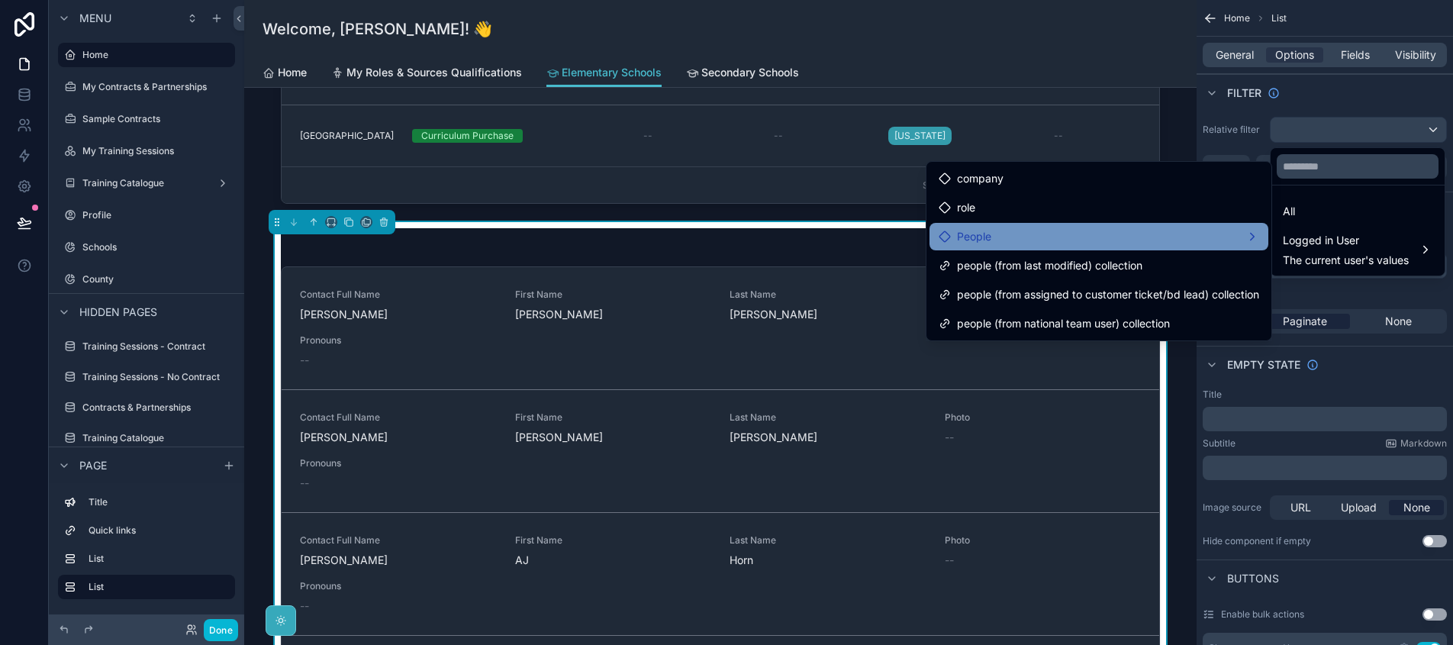
click at [1218, 244] on div "People" at bounding box center [1099, 236] width 321 height 18
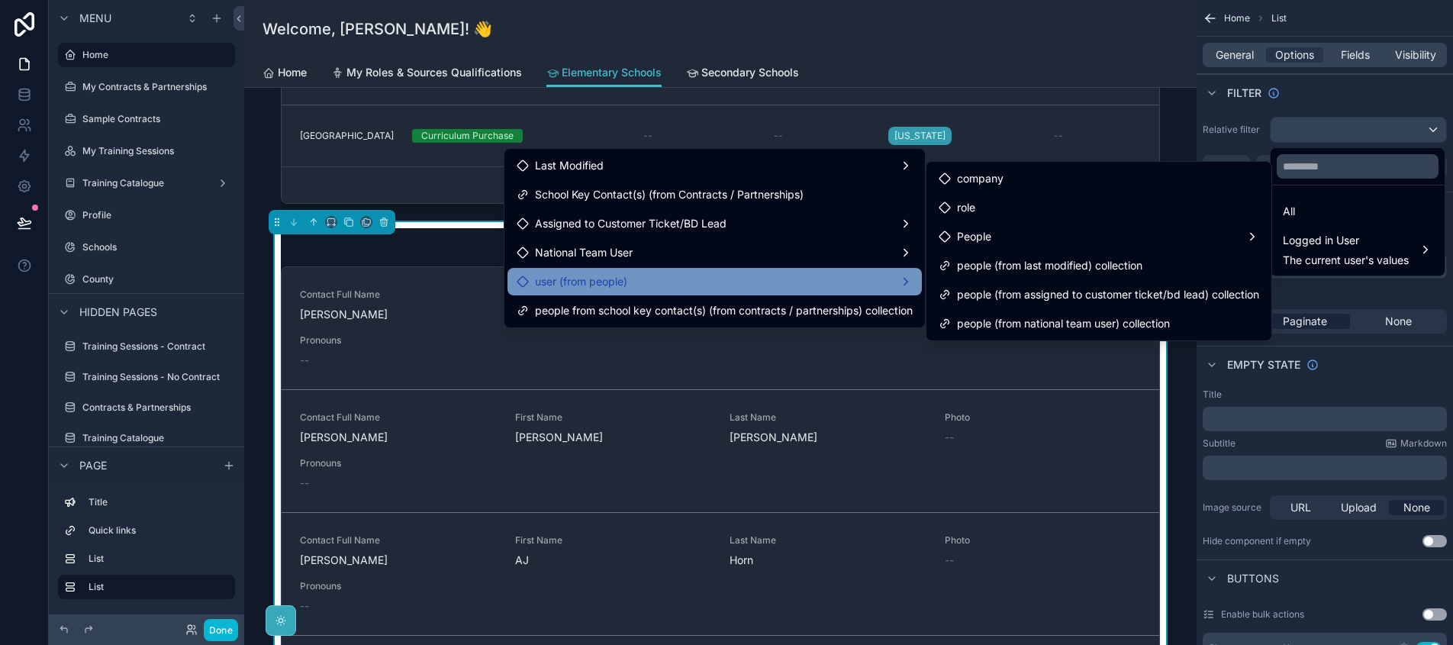
click at [775, 277] on div "user (from people)" at bounding box center [715, 282] width 396 height 18
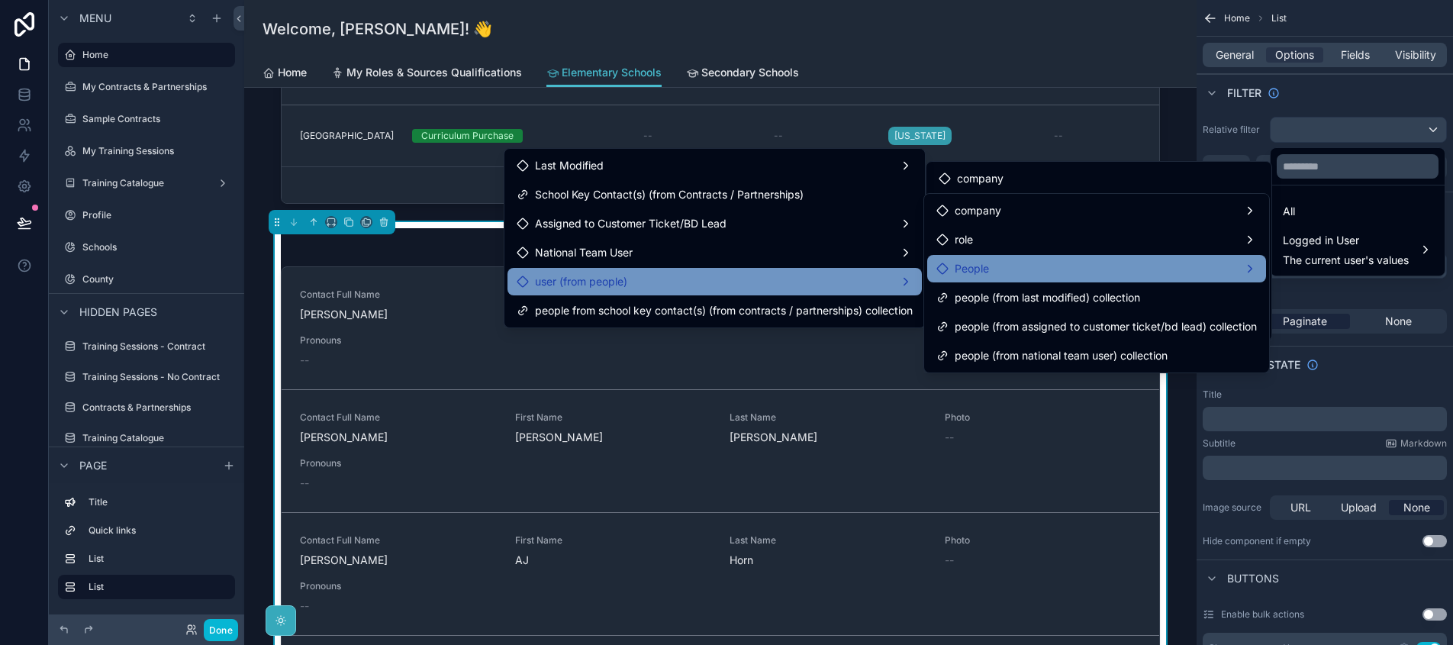
click at [1078, 260] on div "People" at bounding box center [1097, 269] width 321 height 18
click at [1052, 266] on div "People" at bounding box center [1097, 269] width 321 height 18
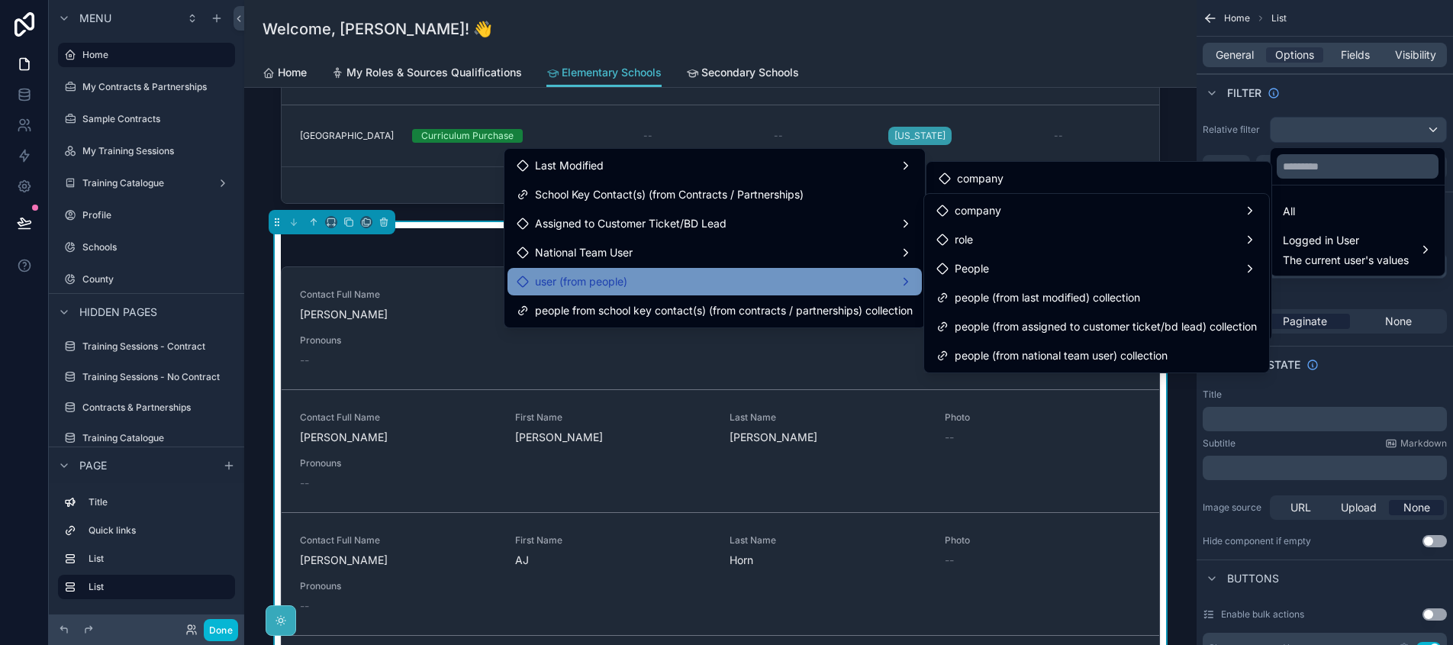
click at [802, 283] on div "user (from people)" at bounding box center [715, 282] width 396 height 18
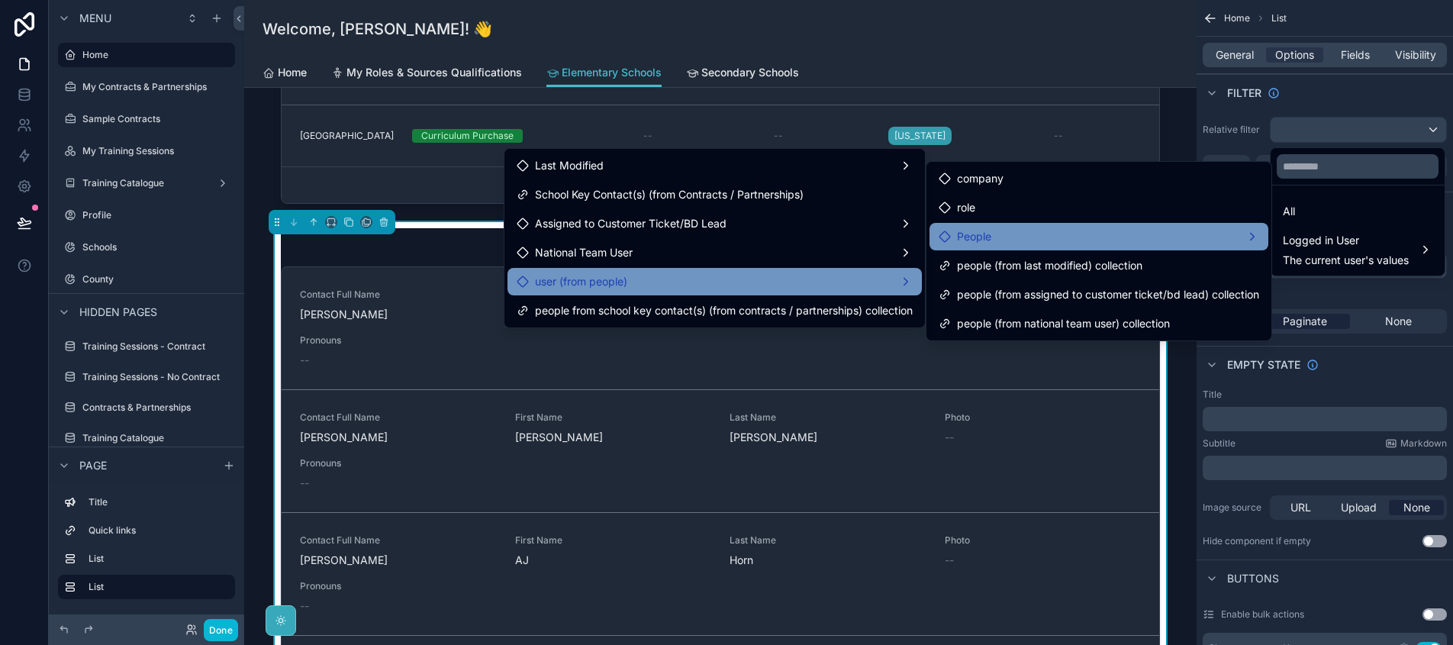
click at [963, 230] on span "People" at bounding box center [974, 236] width 34 height 18
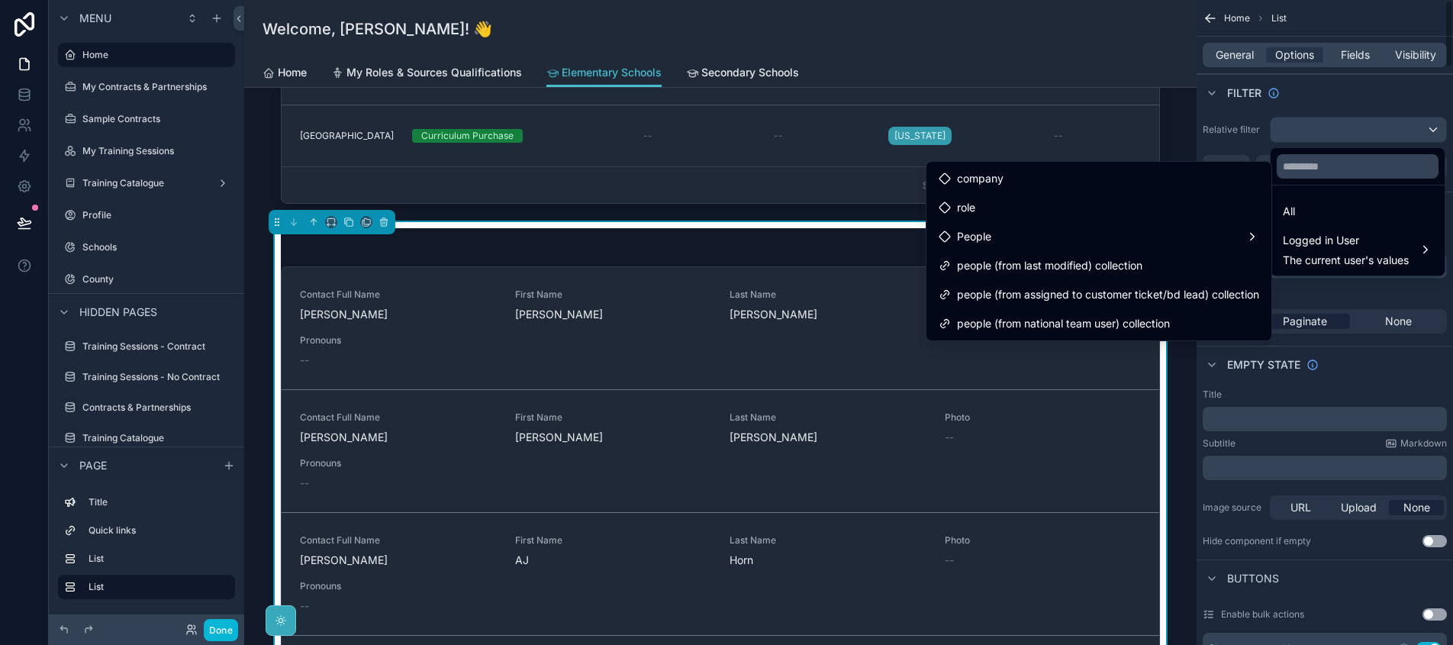
click at [1249, 150] on div "scrollable content" at bounding box center [726, 322] width 1453 height 645
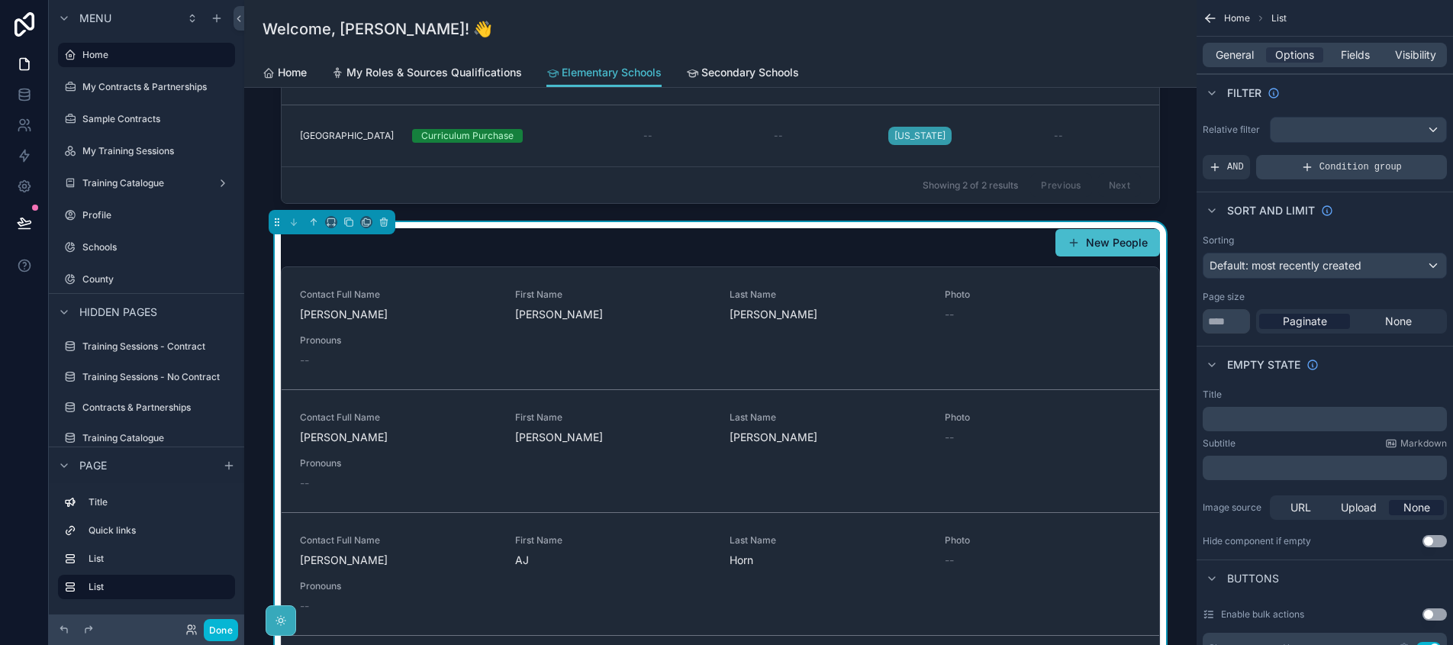
click at [1315, 166] on div "Condition group" at bounding box center [1352, 167] width 191 height 24
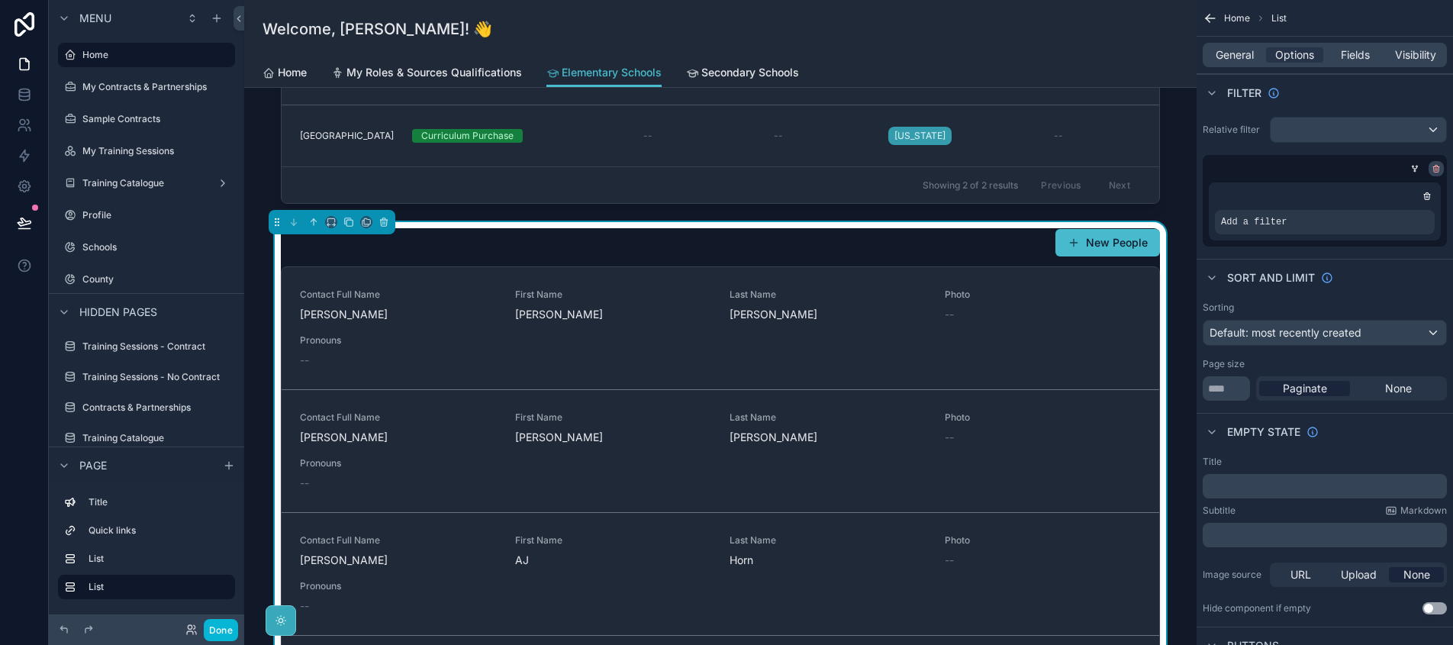
click at [1437, 167] on icon "scrollable content" at bounding box center [1436, 168] width 9 height 9
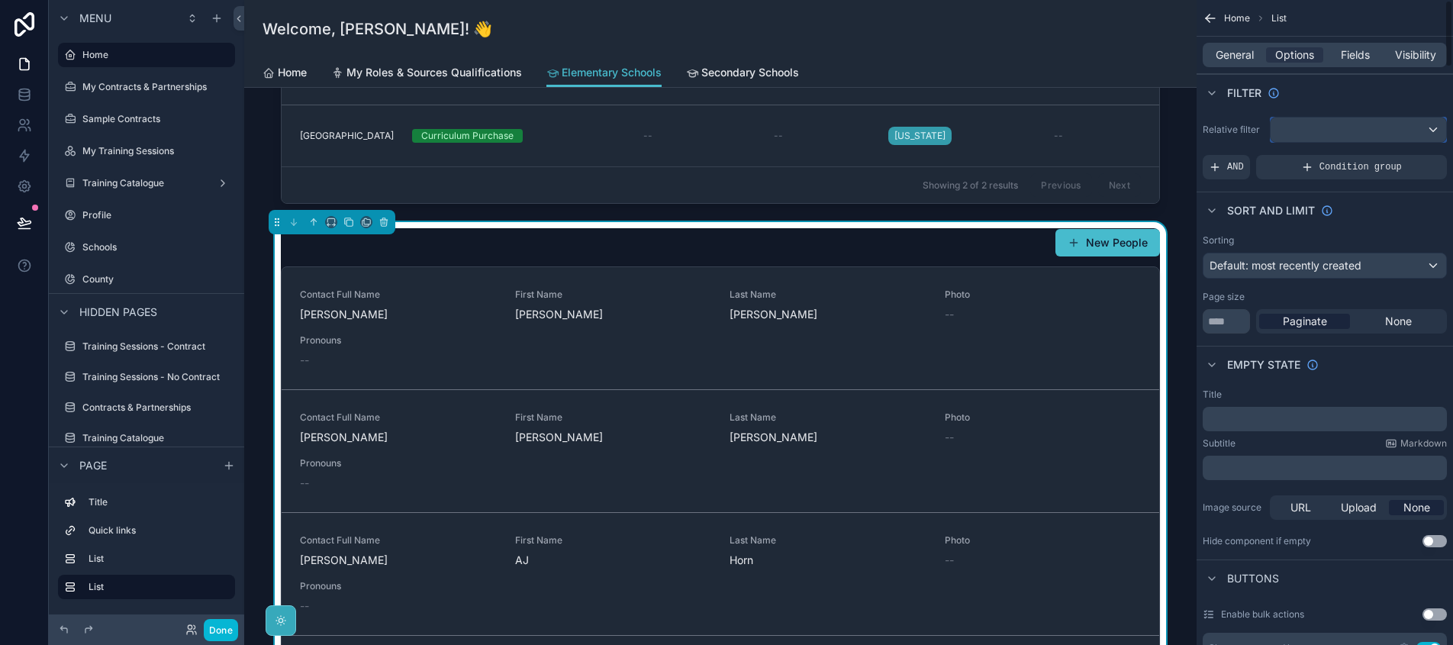
click at [1411, 135] on div "scrollable content" at bounding box center [1359, 130] width 176 height 24
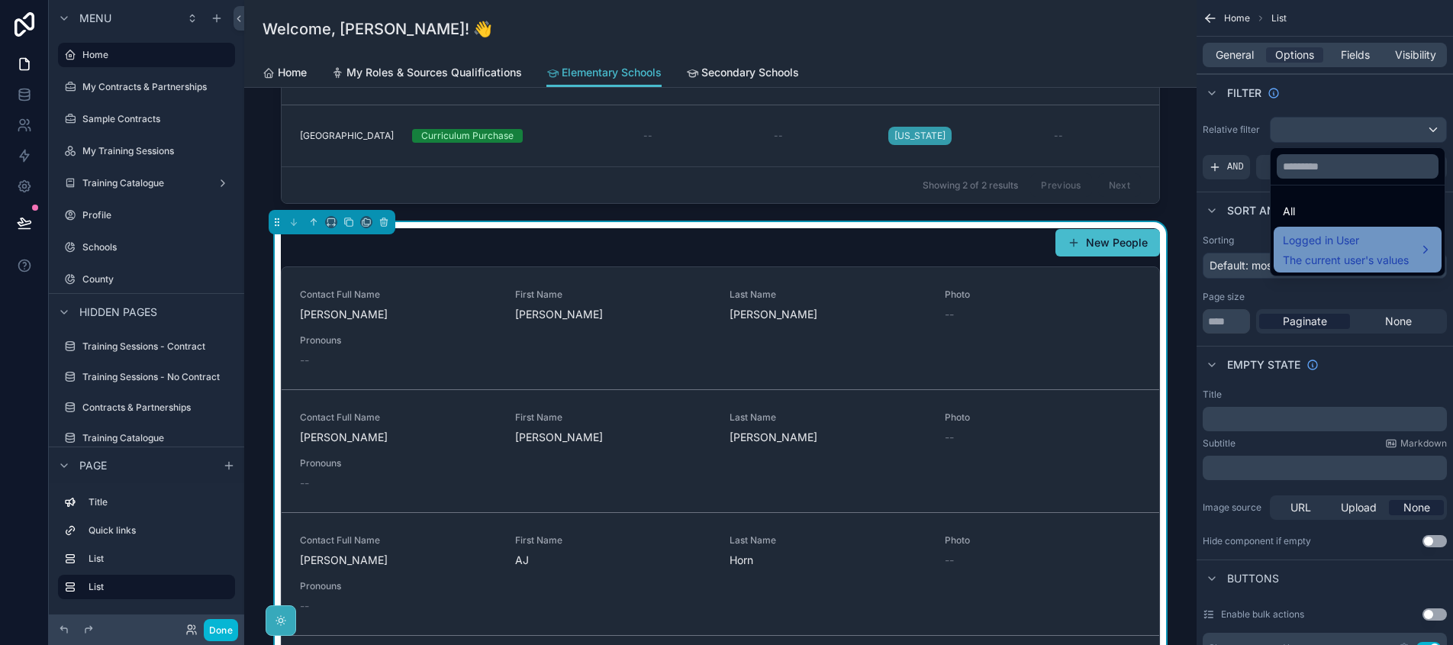
click at [1370, 234] on span "Logged in User" at bounding box center [1346, 240] width 126 height 18
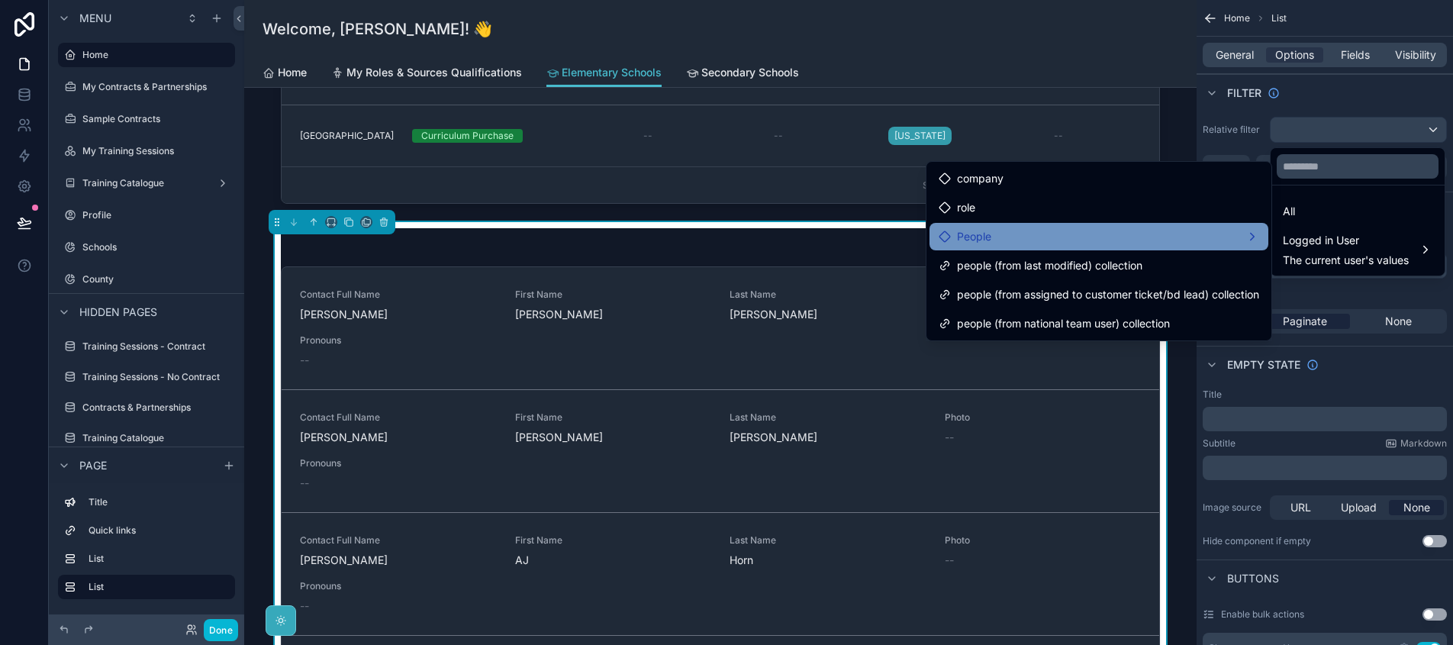
click at [1185, 226] on div "People" at bounding box center [1099, 236] width 339 height 27
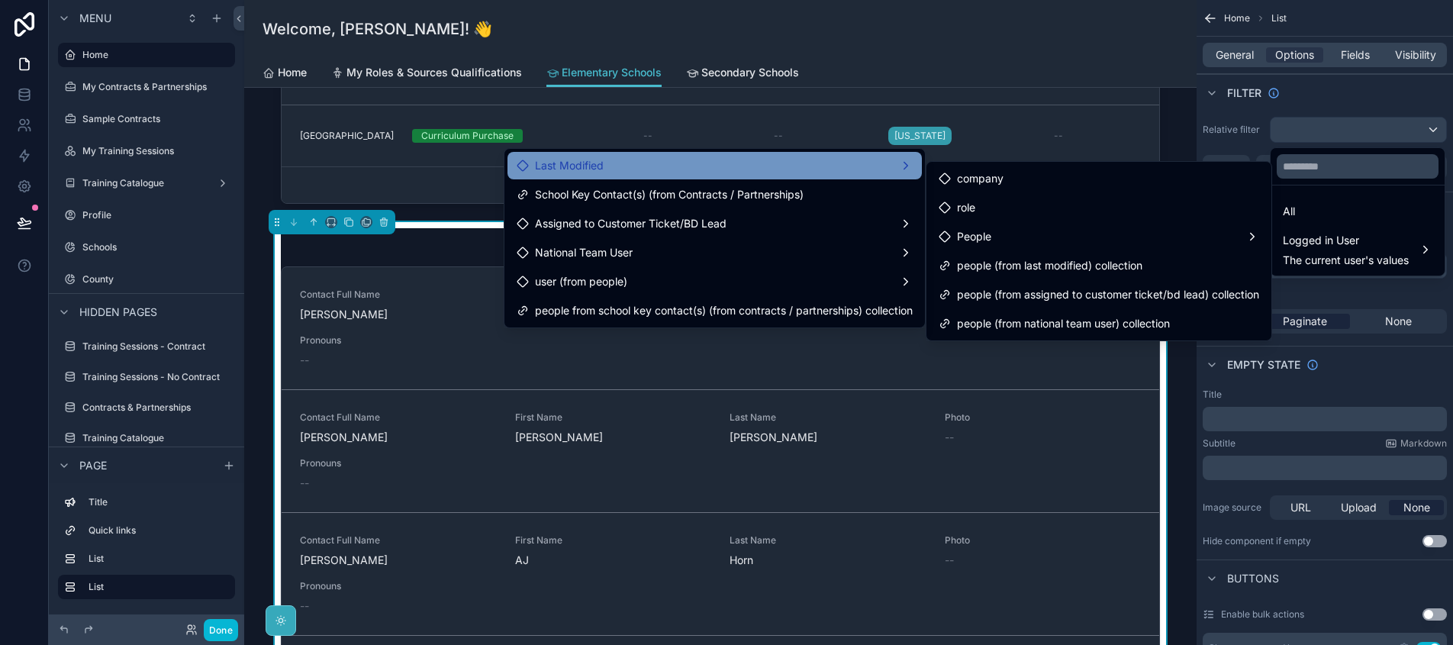
click at [852, 169] on div "Last Modified" at bounding box center [715, 165] width 396 height 18
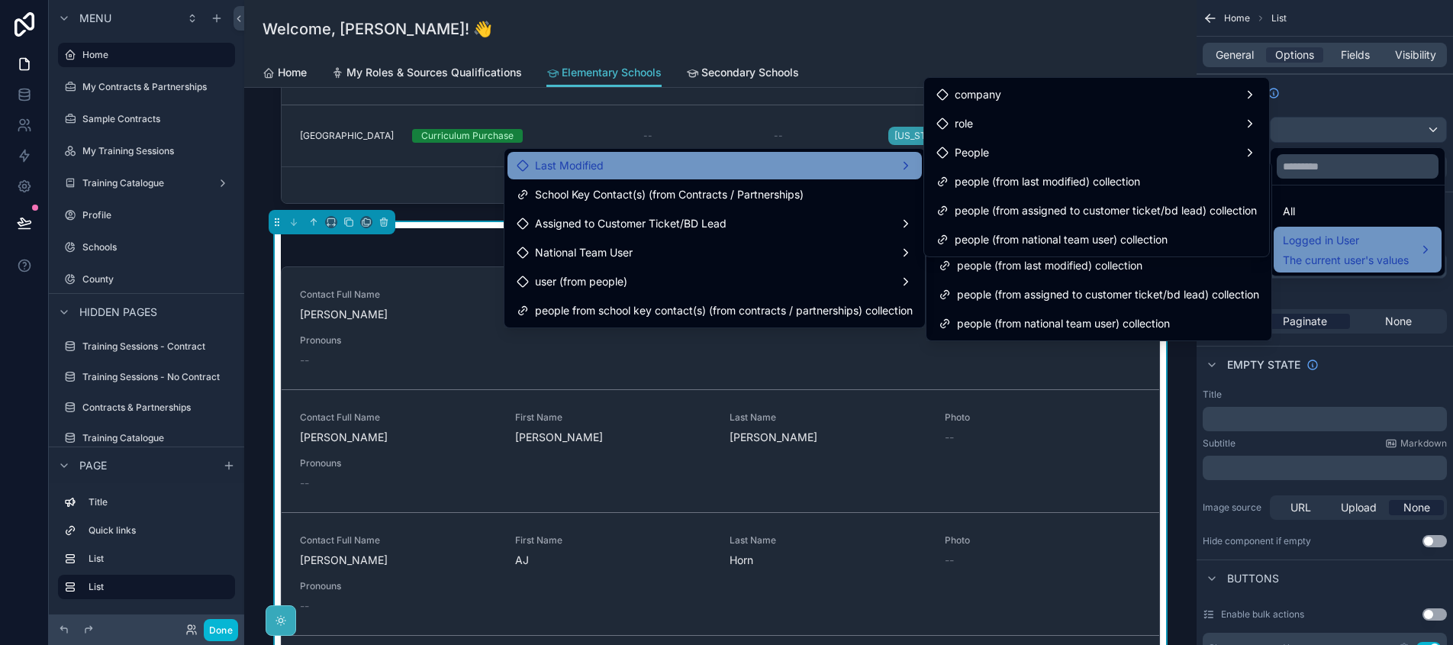
click at [1386, 250] on div "Logged in User The current user's values" at bounding box center [1346, 249] width 126 height 37
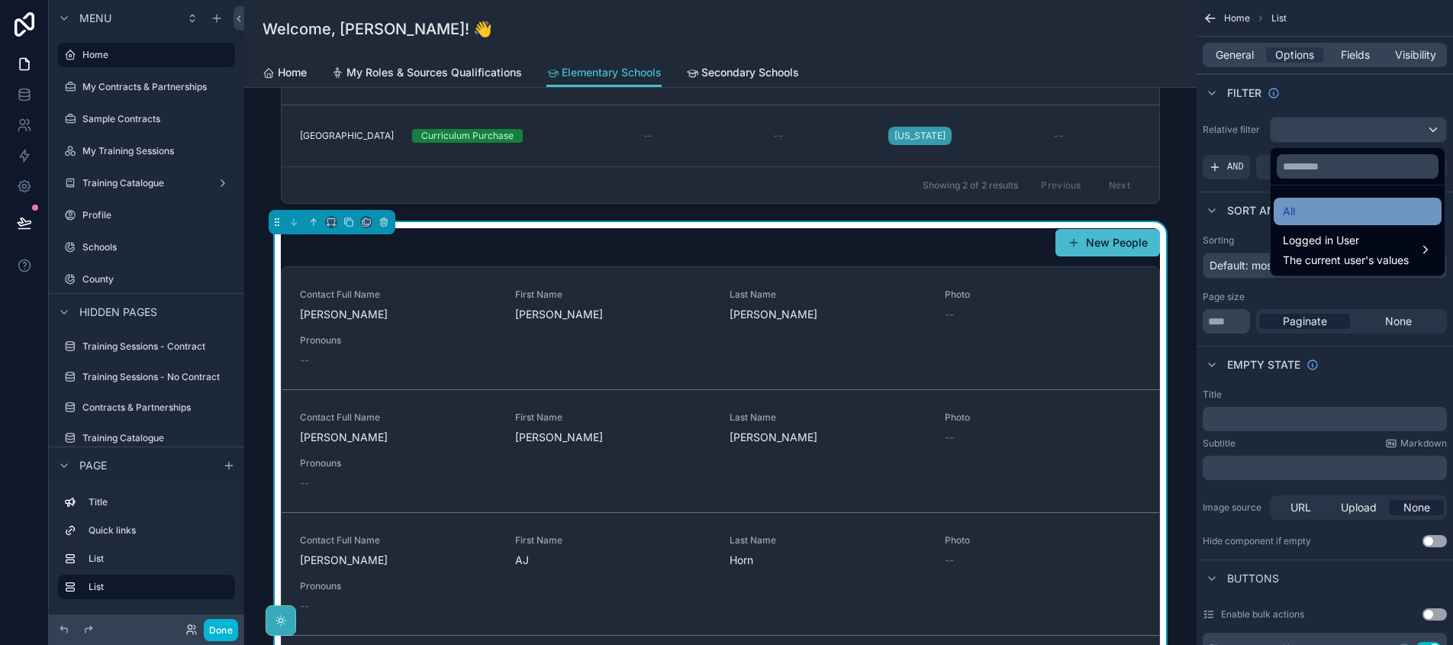
click at [1364, 220] on div "All" at bounding box center [1358, 211] width 150 height 18
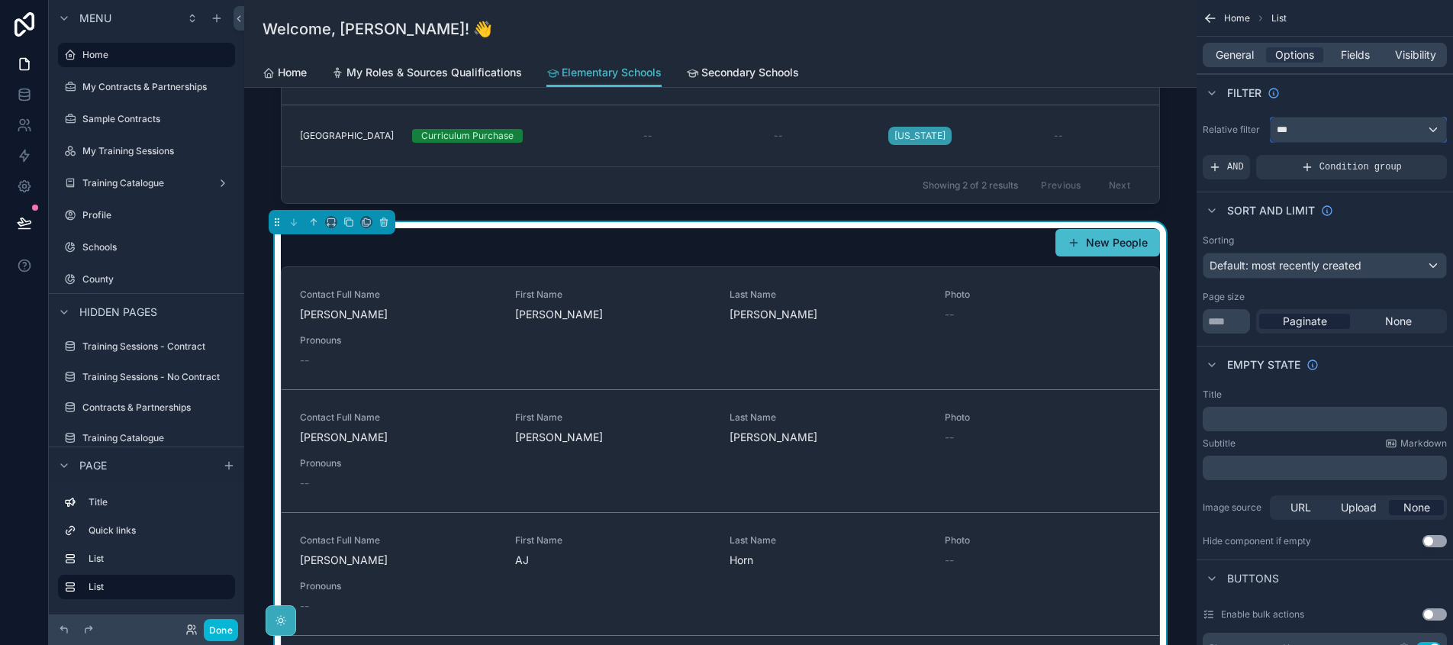
click at [1337, 132] on div "***" at bounding box center [1359, 130] width 176 height 24
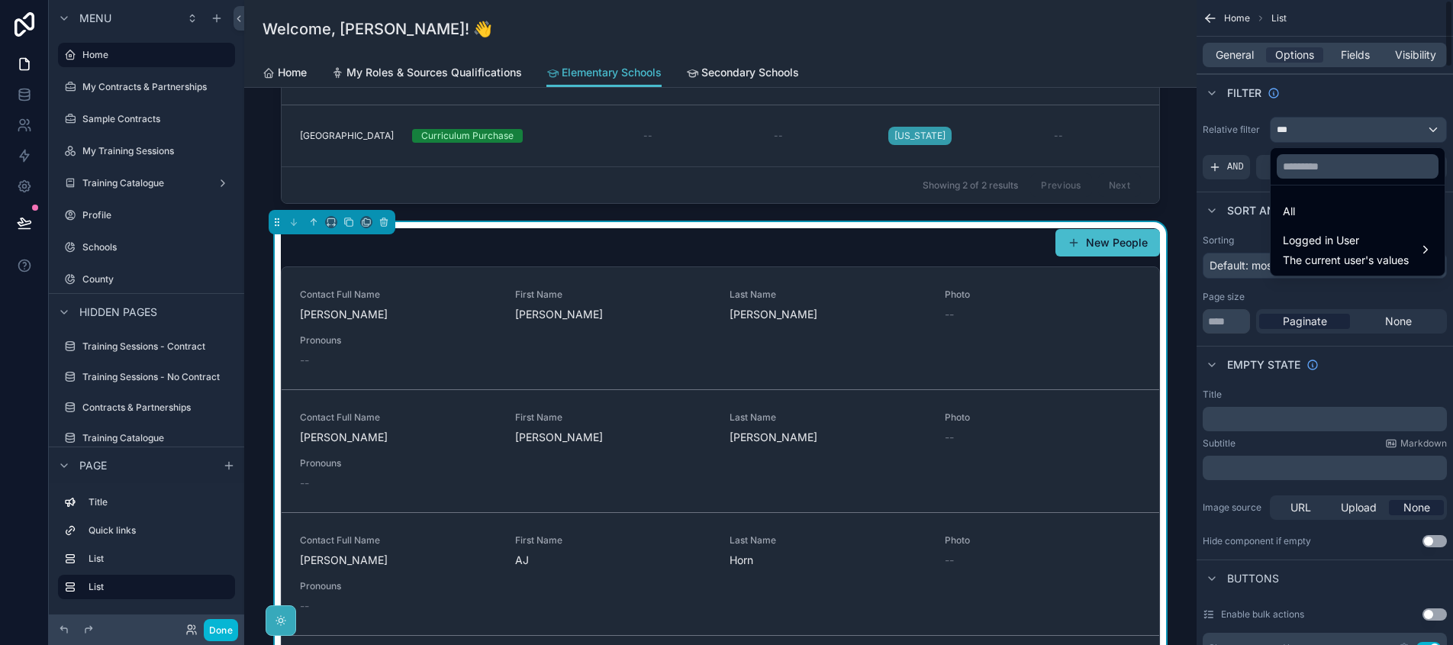
click at [1255, 134] on div "scrollable content" at bounding box center [726, 322] width 1453 height 645
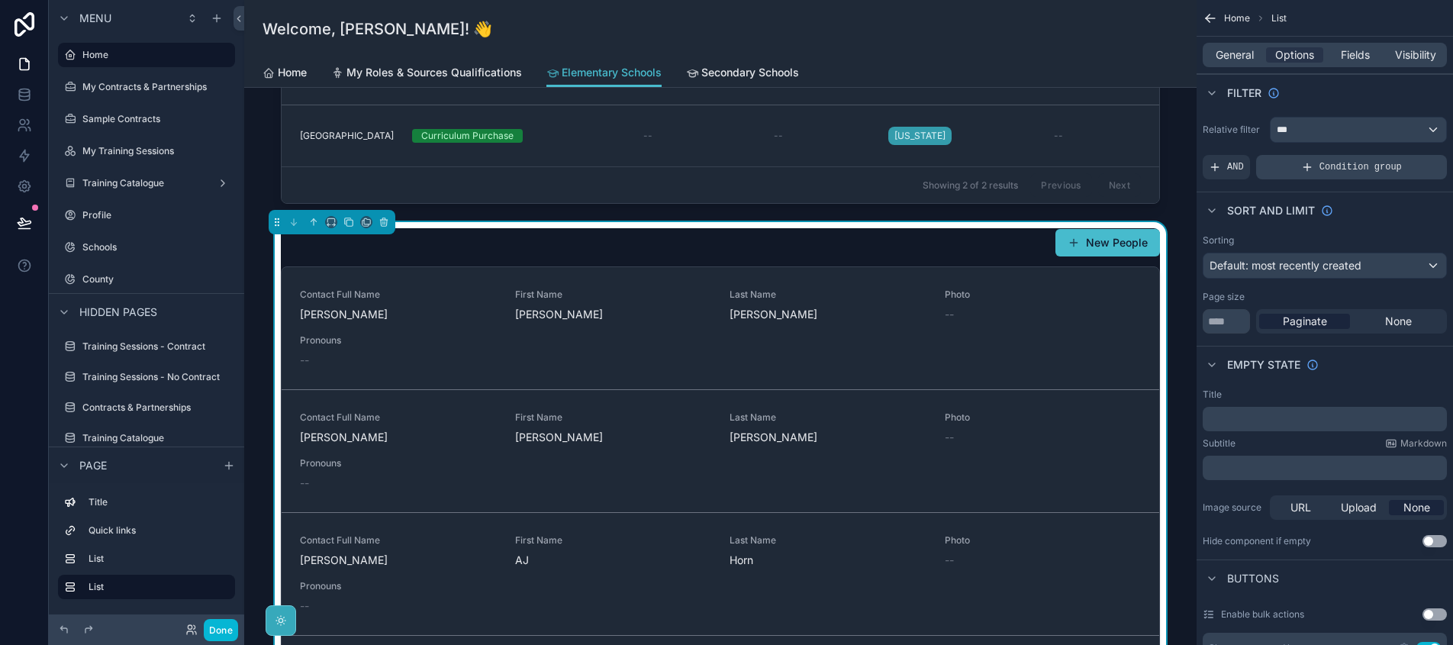
click at [1293, 173] on div "Condition group" at bounding box center [1352, 167] width 191 height 24
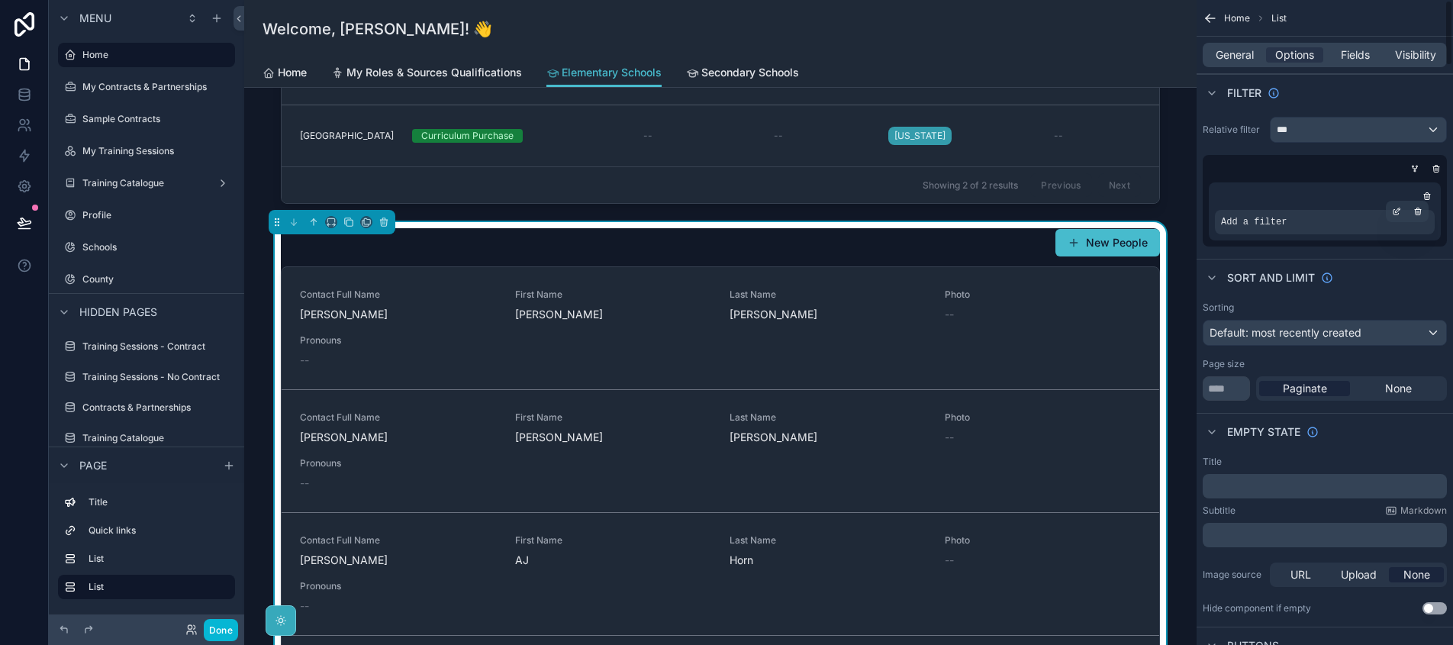
click at [1260, 224] on span "Add a filter" at bounding box center [1254, 222] width 66 height 12
click at [1399, 215] on icon "scrollable content" at bounding box center [1396, 211] width 9 height 9
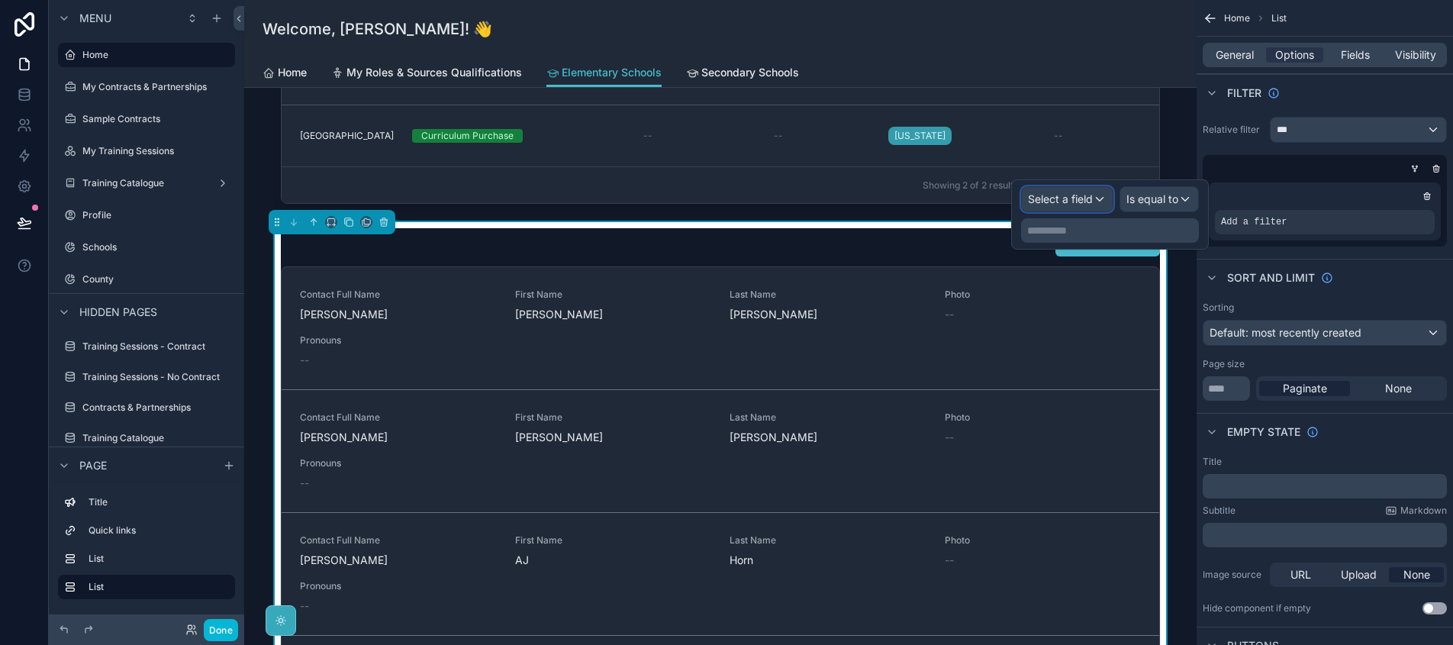
click at [1092, 198] on span "Select a field" at bounding box center [1060, 198] width 65 height 13
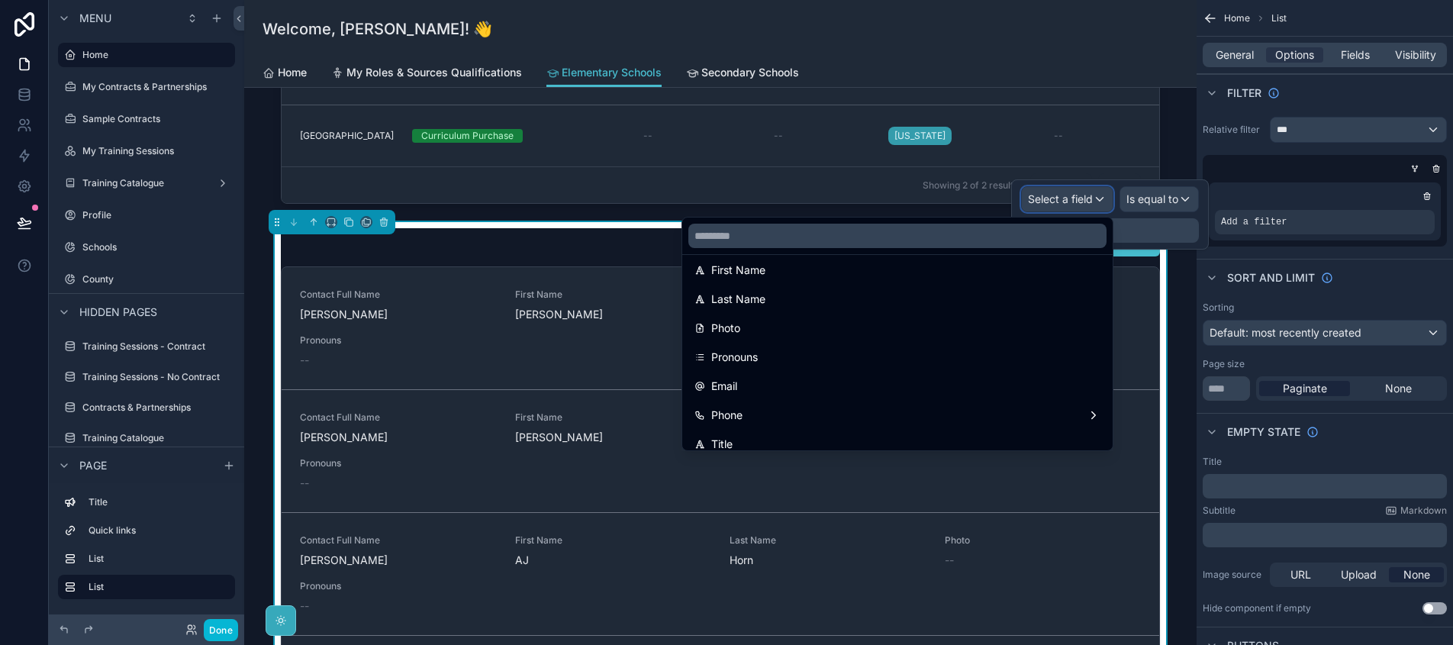
scroll to position [163, 0]
click at [999, 373] on div "Email" at bounding box center [898, 378] width 406 height 18
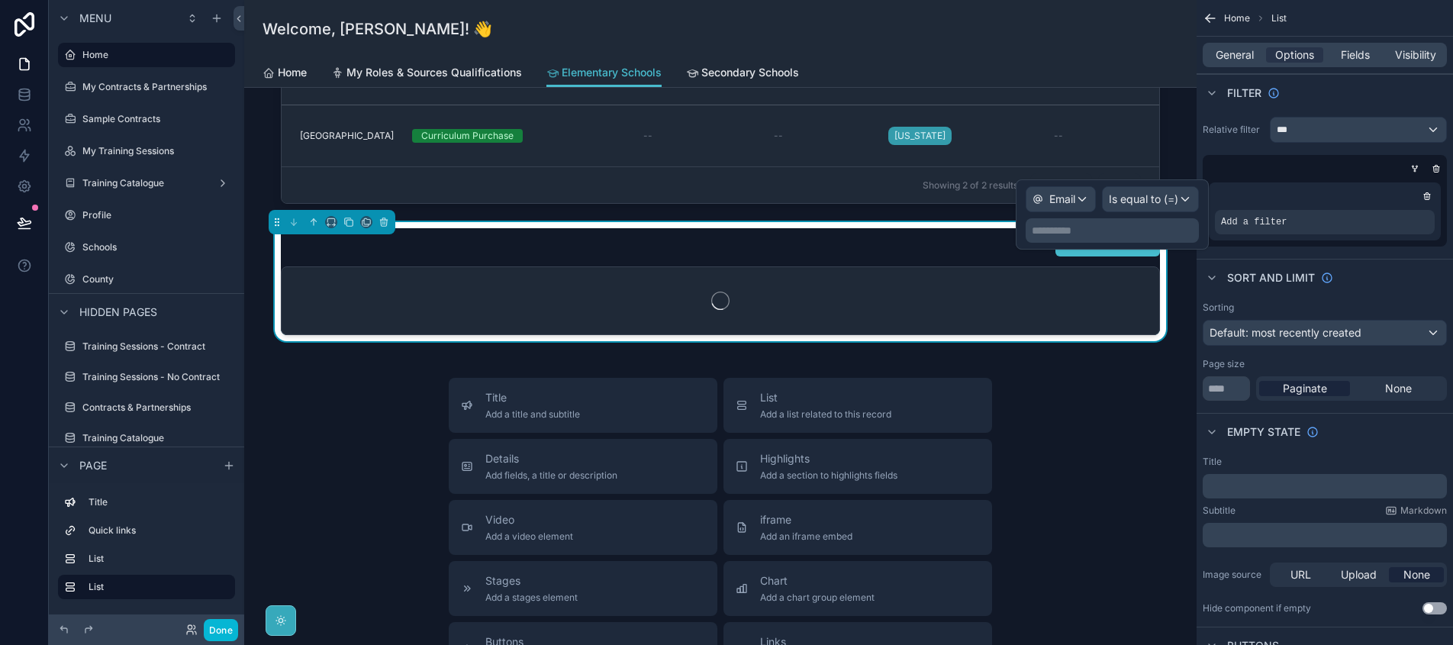
click at [1125, 223] on p "**********" at bounding box center [1114, 230] width 164 height 15
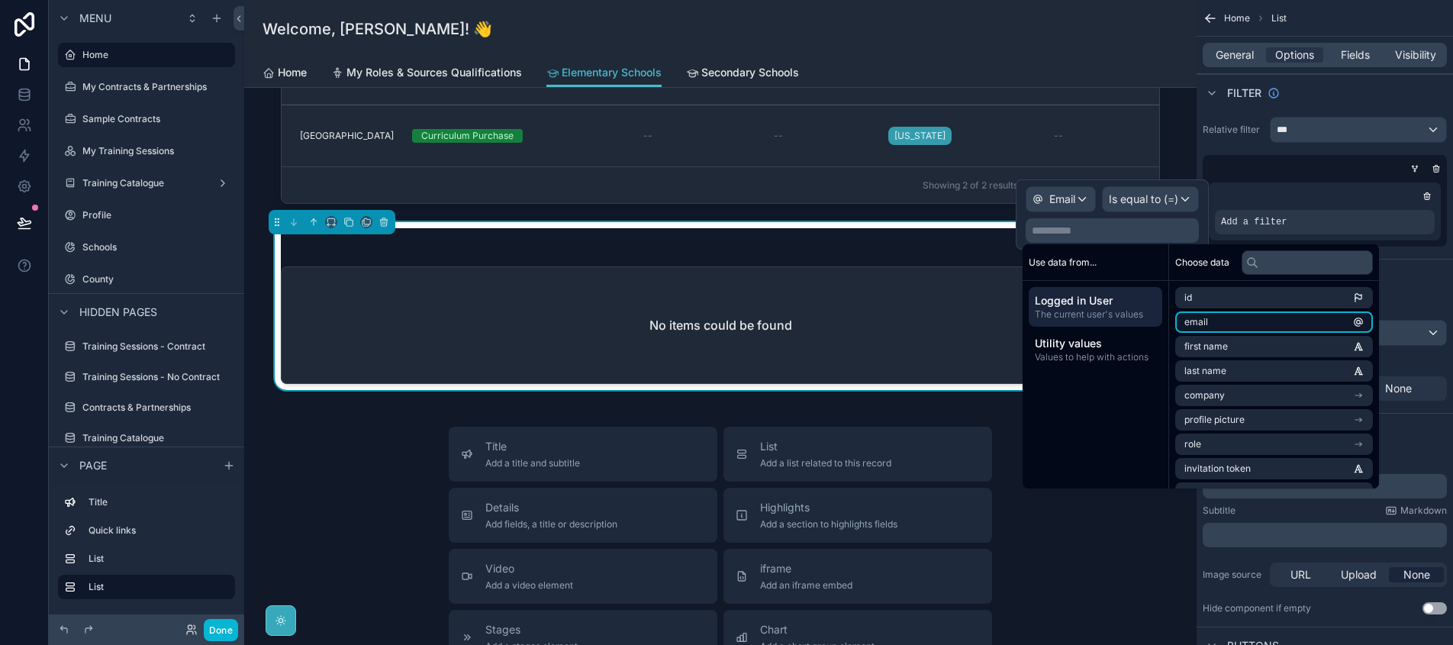
click at [1222, 327] on li "email" at bounding box center [1275, 321] width 198 height 21
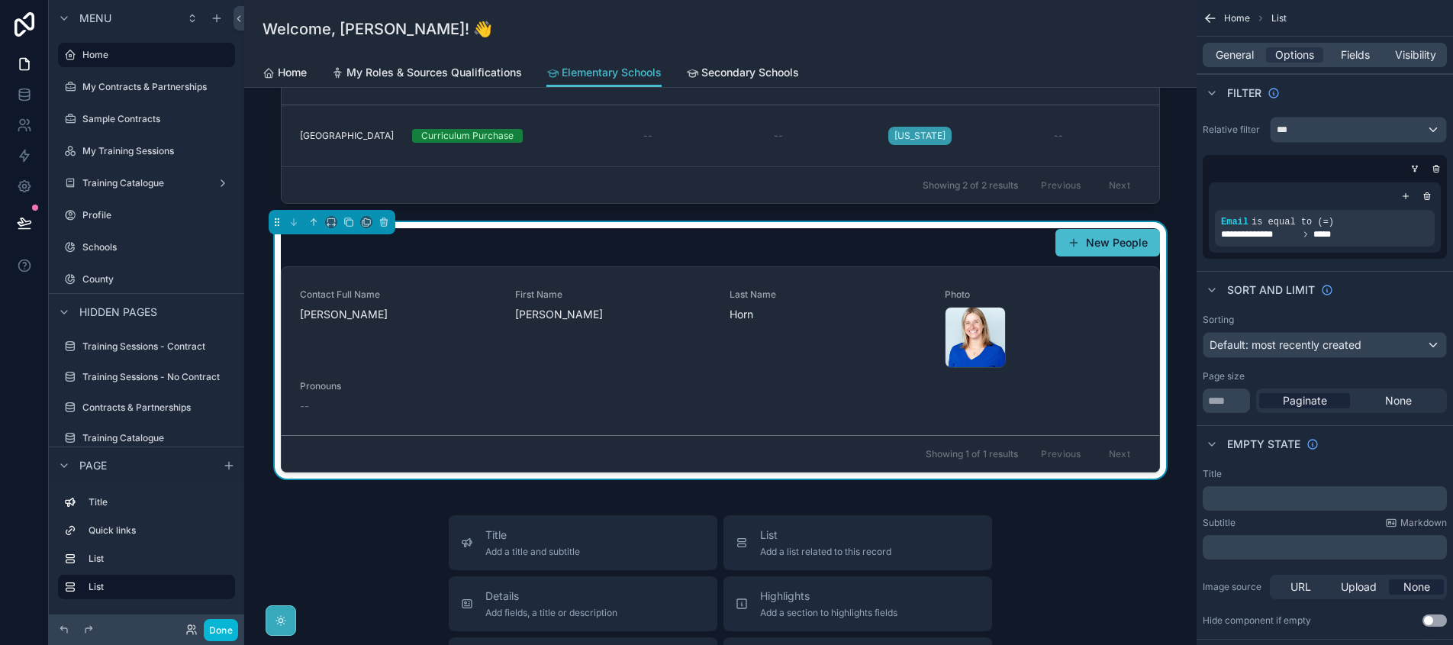
click at [901, 250] on div "New People" at bounding box center [720, 242] width 879 height 29
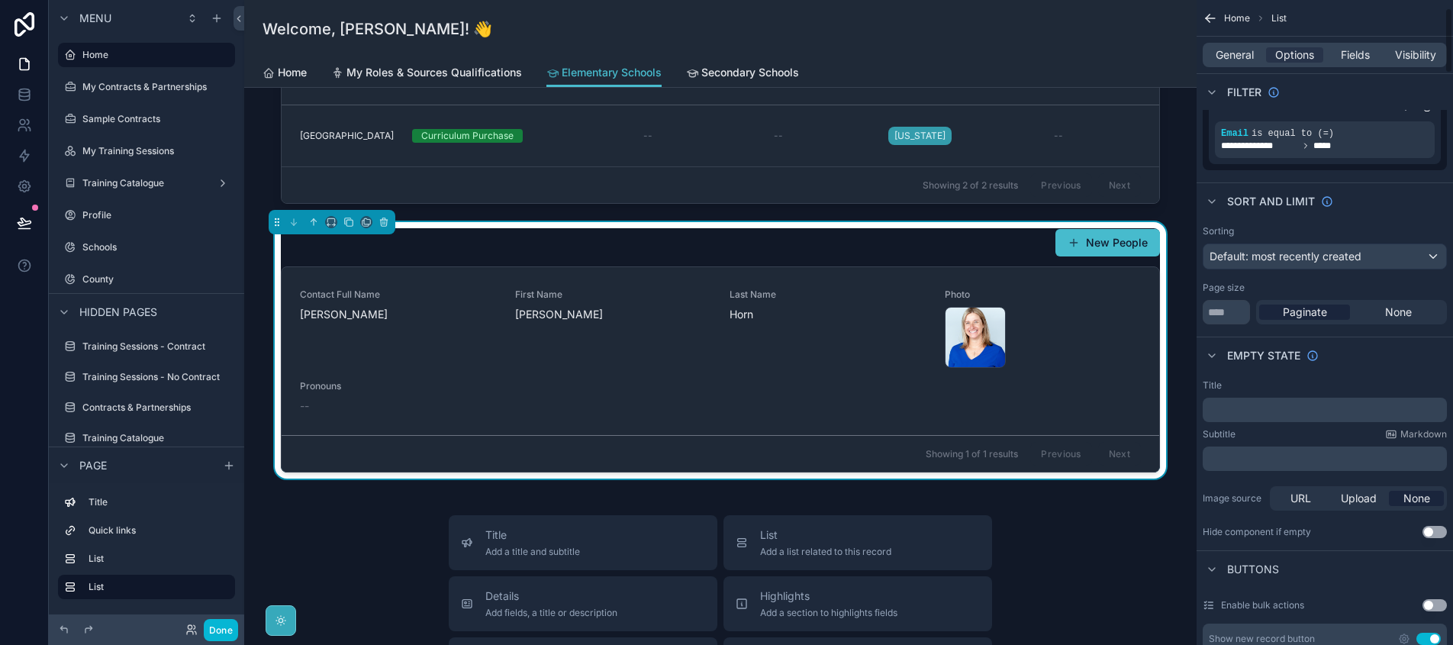
scroll to position [89, 0]
click at [1353, 53] on span "Fields" at bounding box center [1355, 54] width 29 height 15
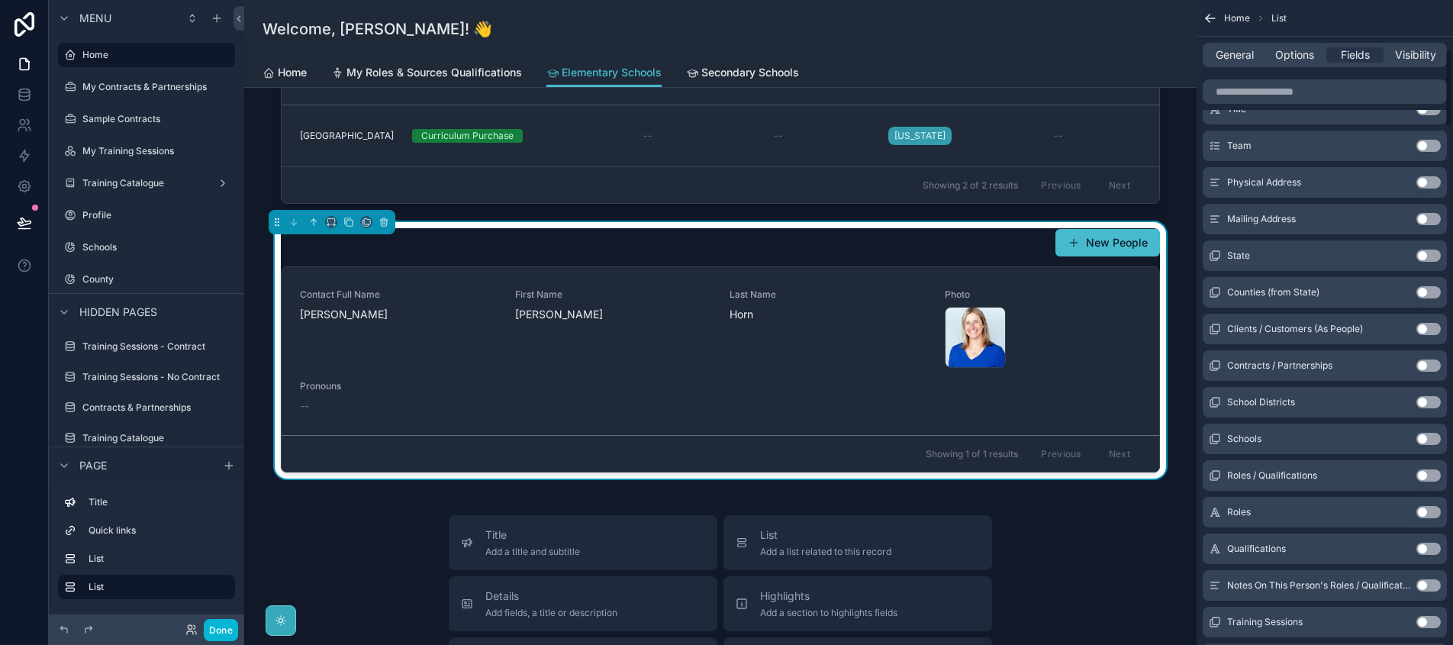
scroll to position [466, 0]
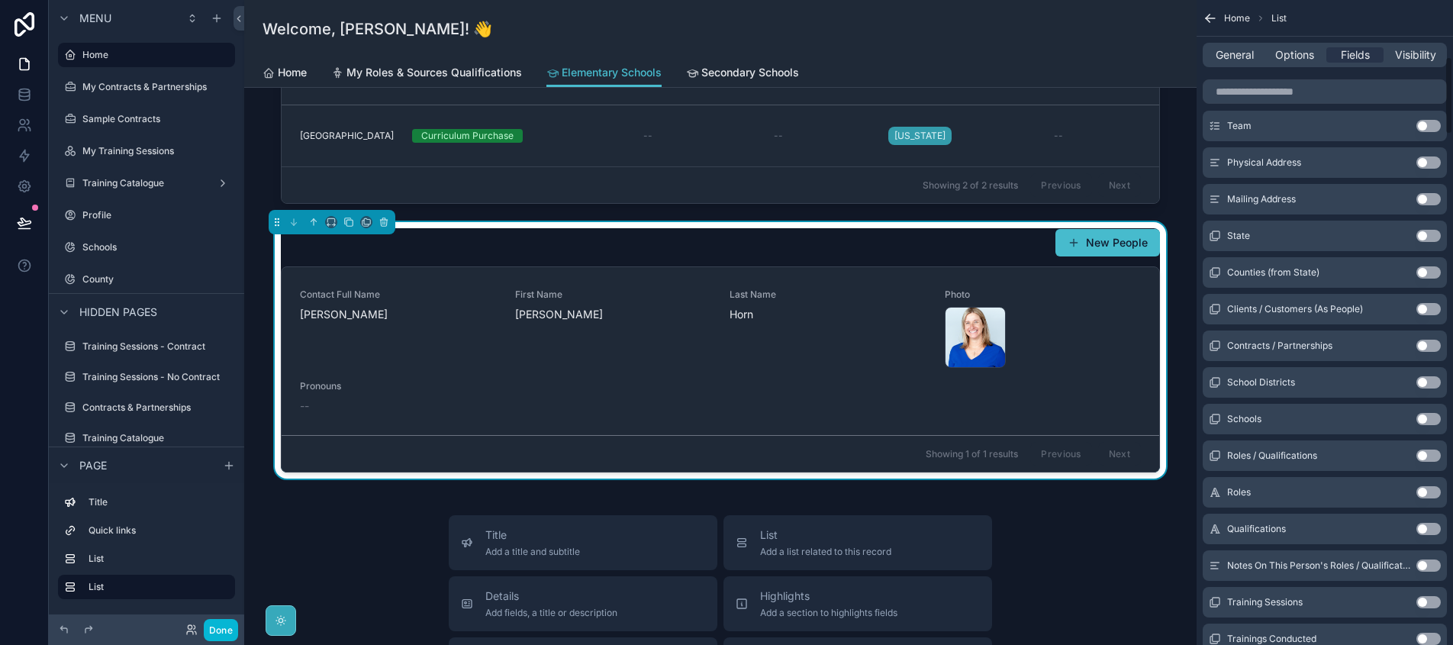
click at [1428, 448] on div "Roles / Qualifications Use setting" at bounding box center [1325, 455] width 244 height 31
click at [1427, 452] on button "Use setting" at bounding box center [1429, 456] width 24 height 12
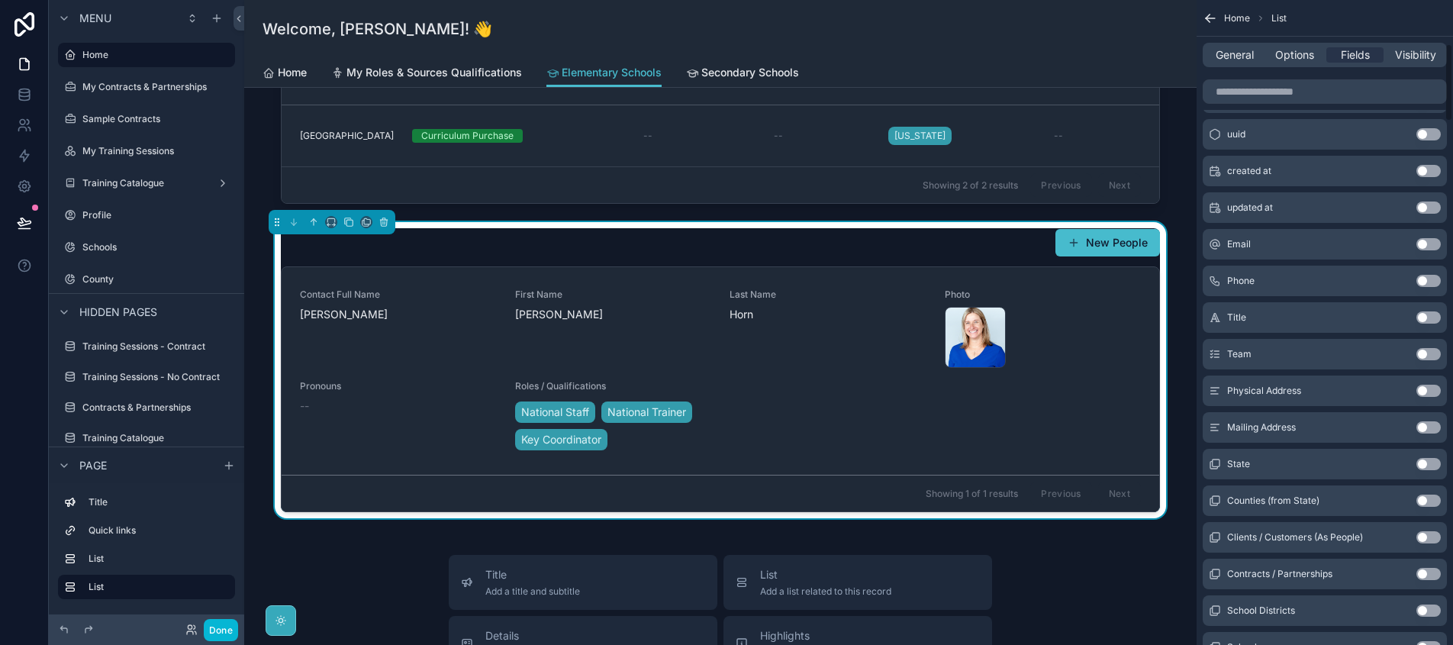
scroll to position [127, 0]
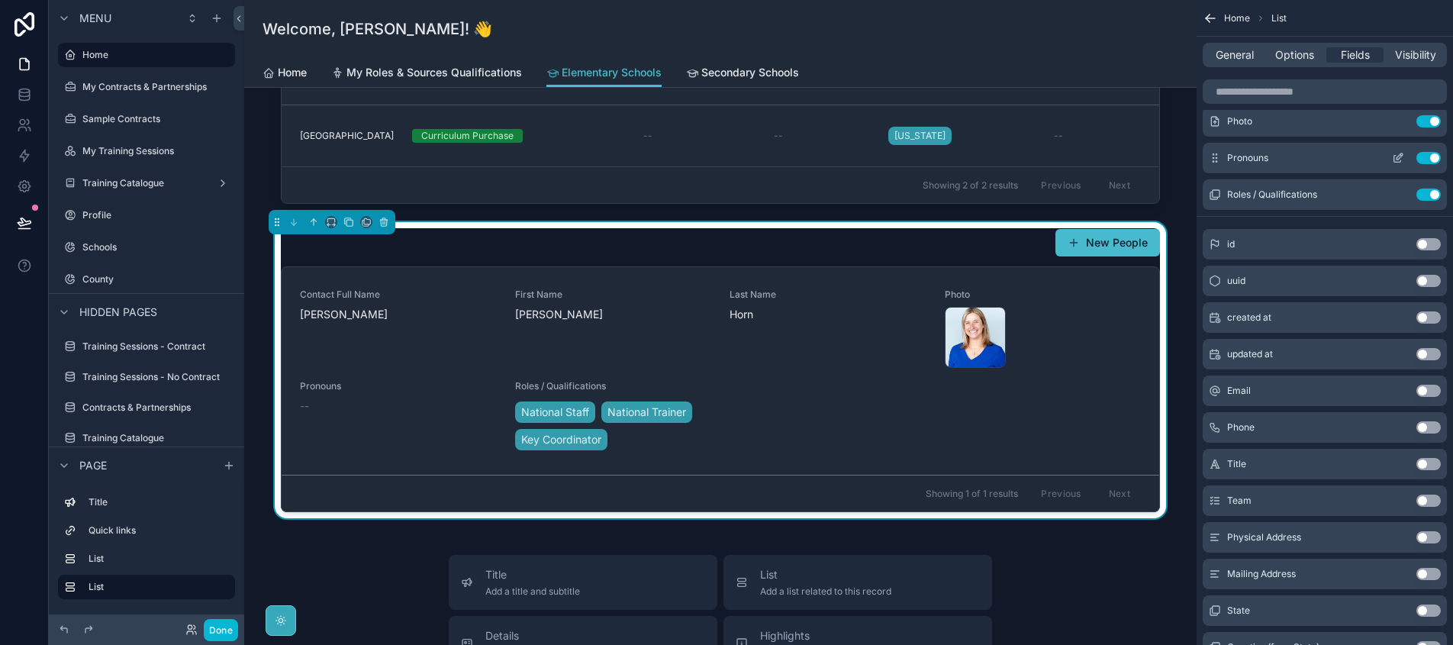
click at [1425, 159] on button "Use setting" at bounding box center [1429, 158] width 24 height 12
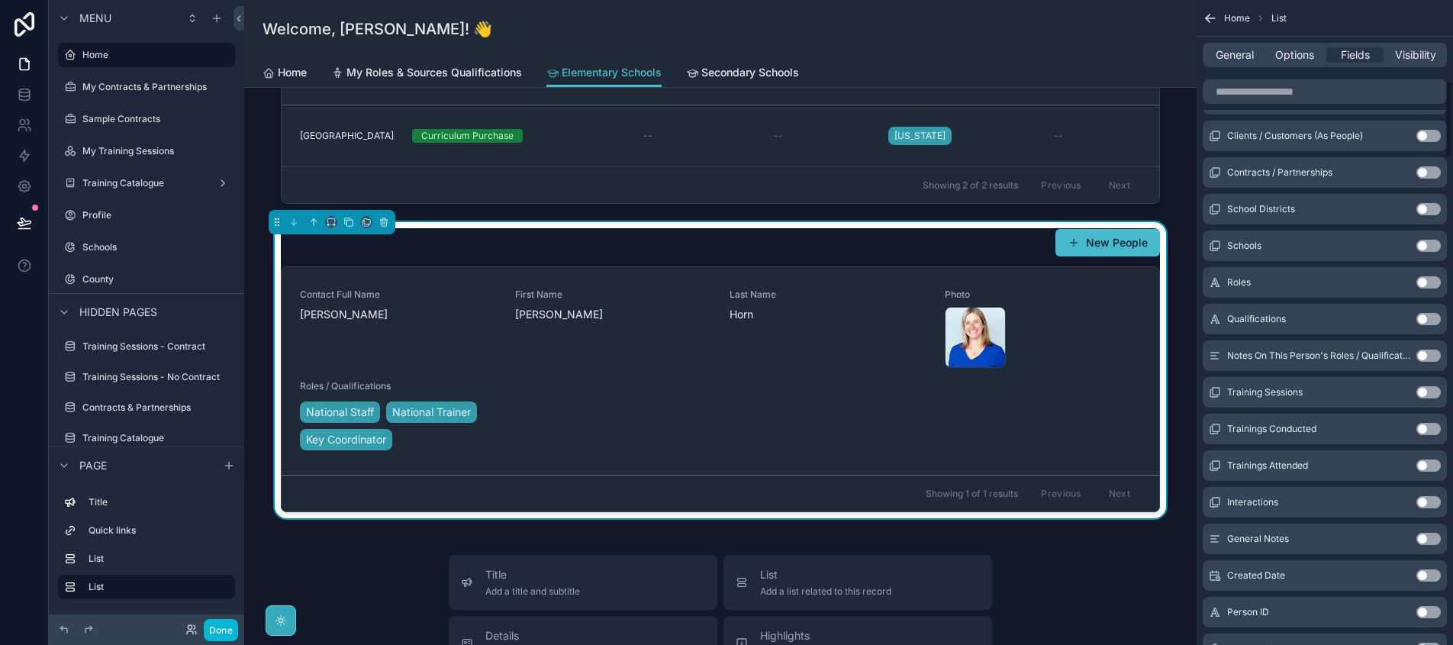
scroll to position [676, 0]
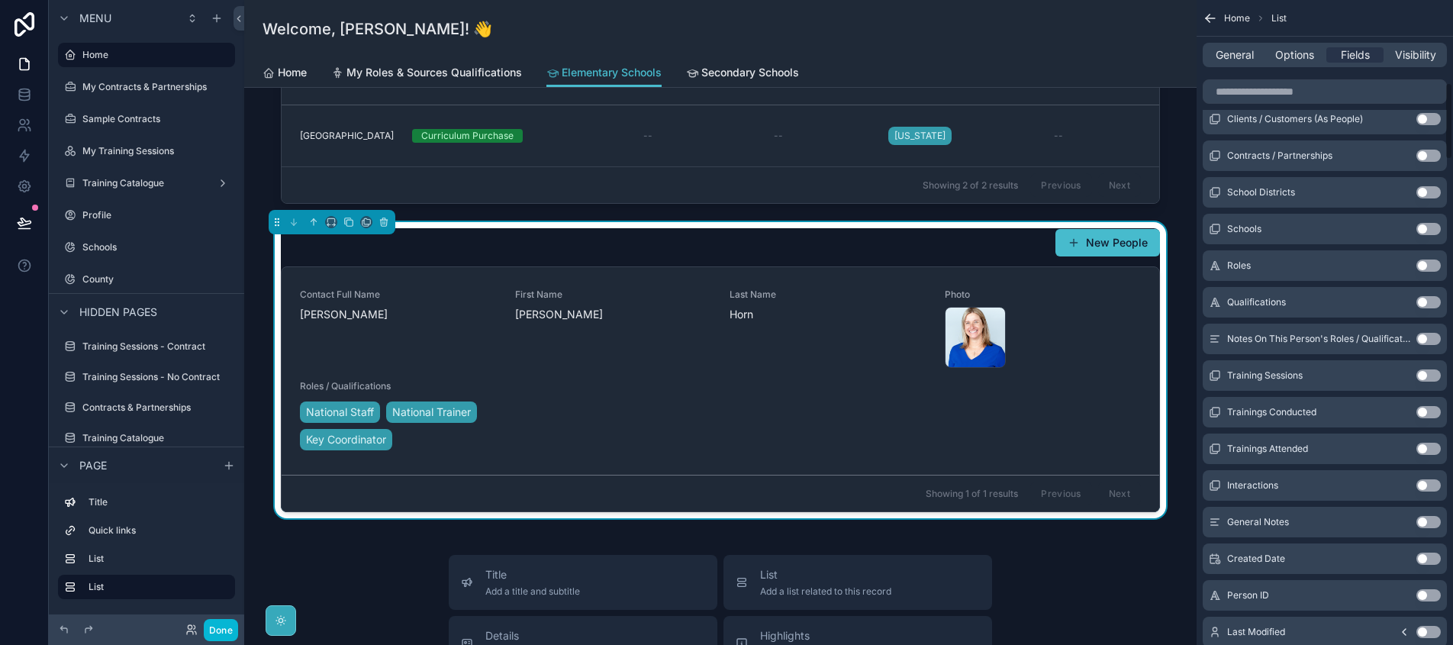
click at [1424, 444] on button "Use setting" at bounding box center [1429, 449] width 24 height 12
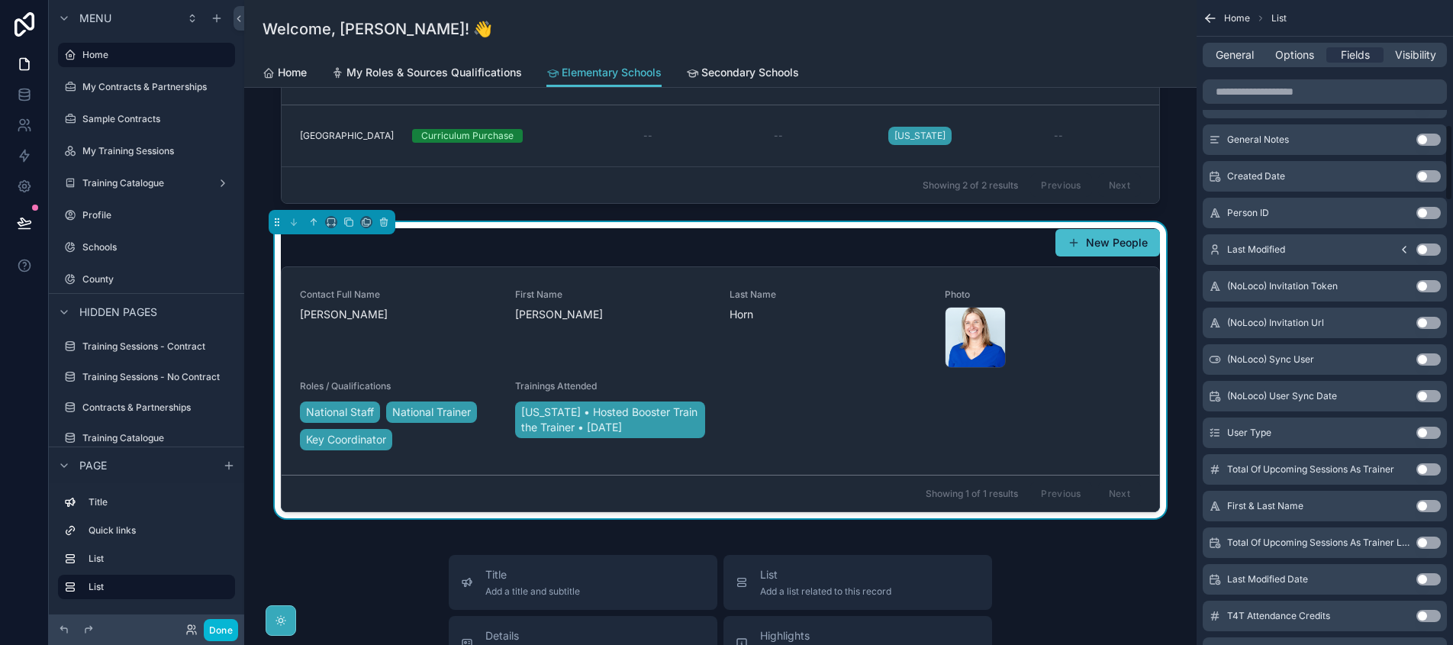
scroll to position [1076, 0]
click at [1420, 429] on button "Use setting" at bounding box center [1429, 432] width 24 height 12
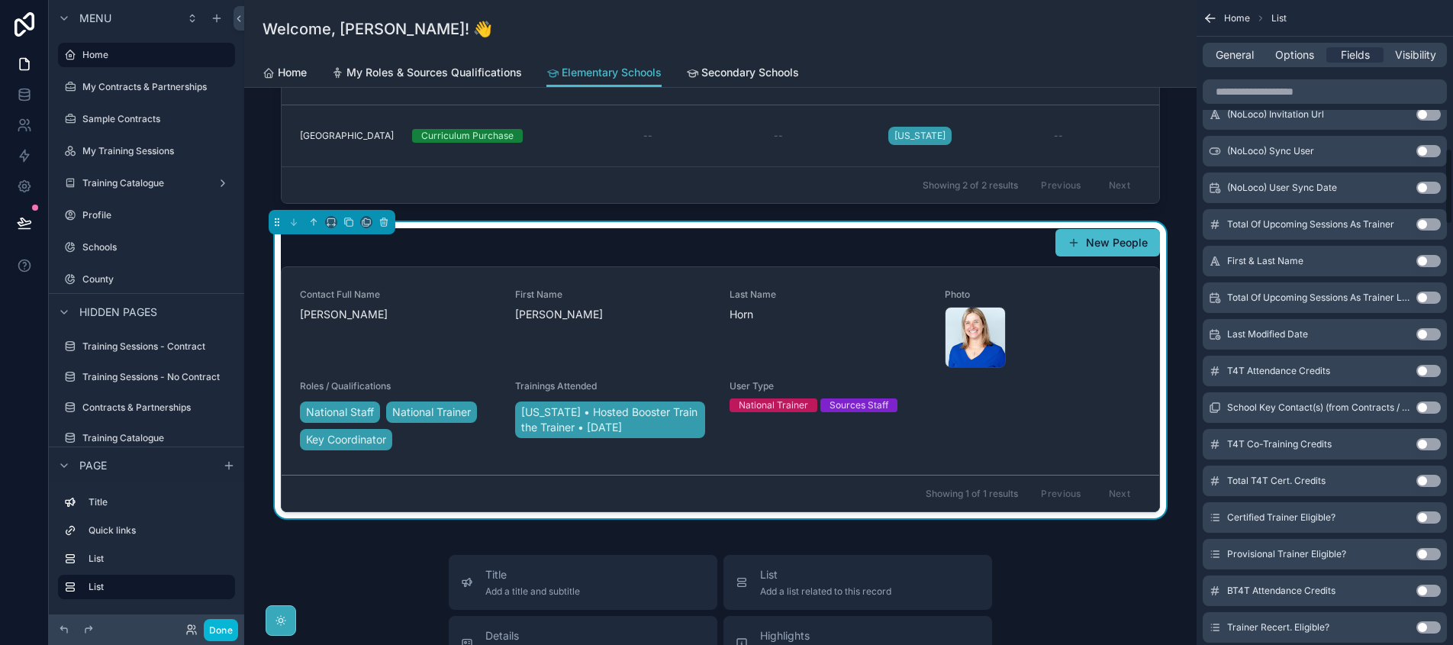
scroll to position [1329, 0]
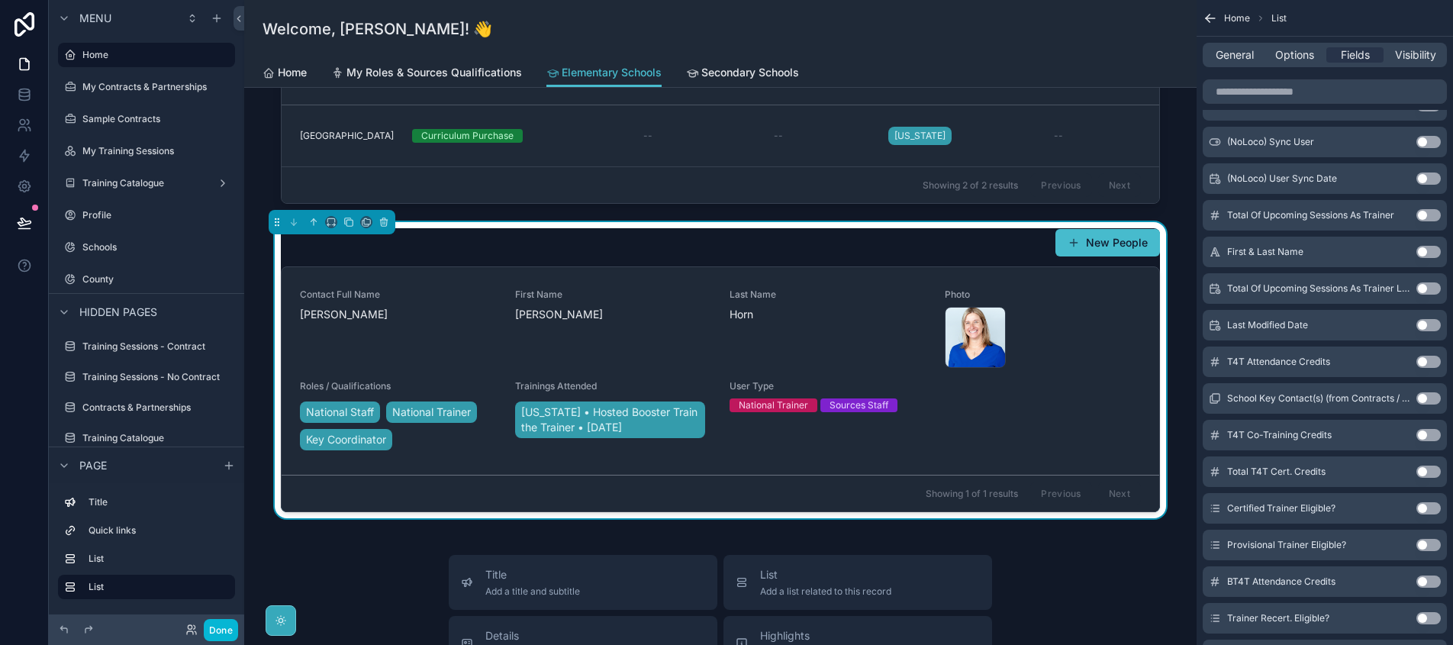
click at [1429, 618] on button "Use setting" at bounding box center [1429, 618] width 24 height 12
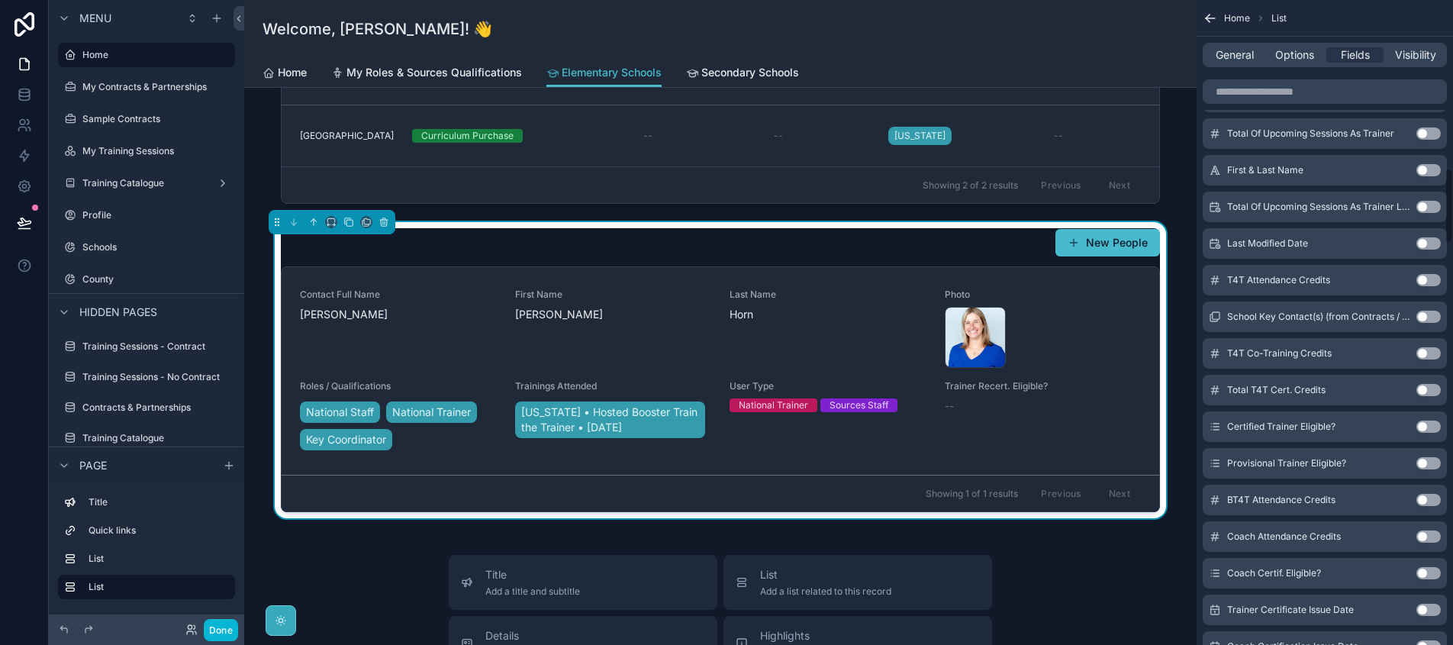
scroll to position [1453, 0]
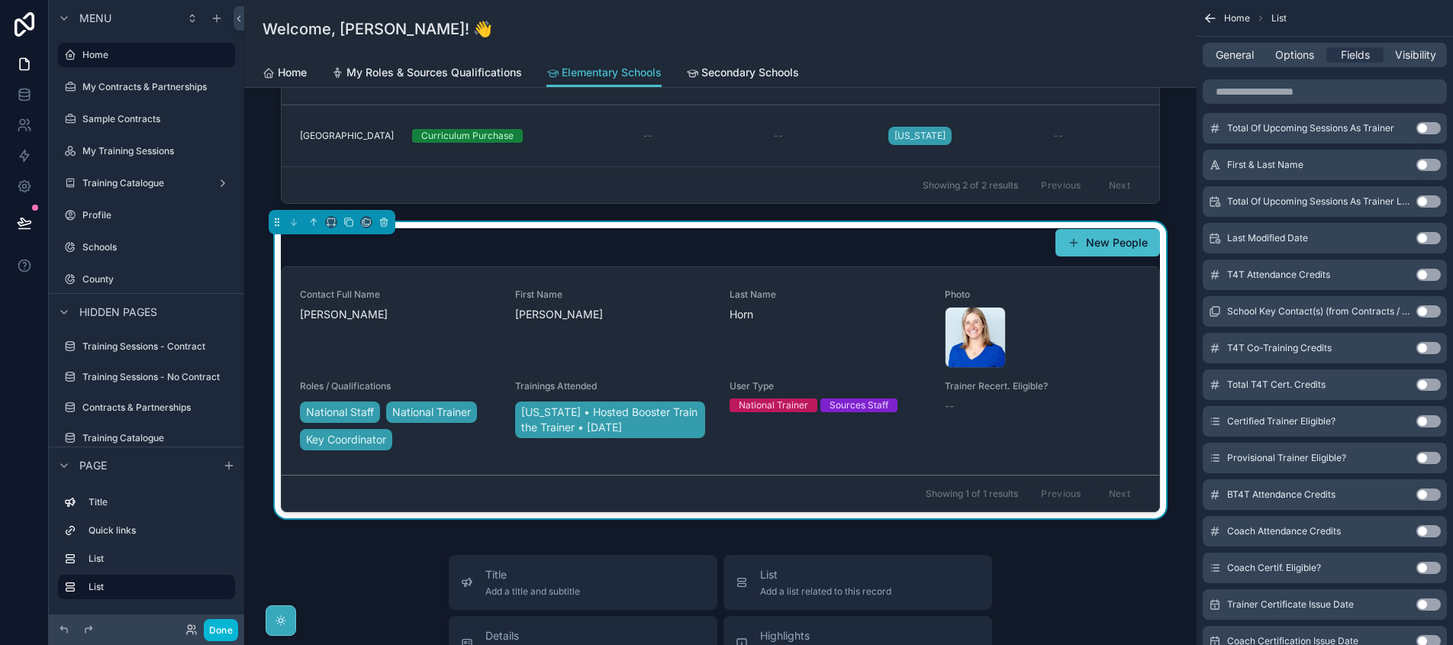
click at [1425, 425] on button "Use setting" at bounding box center [1429, 421] width 24 height 12
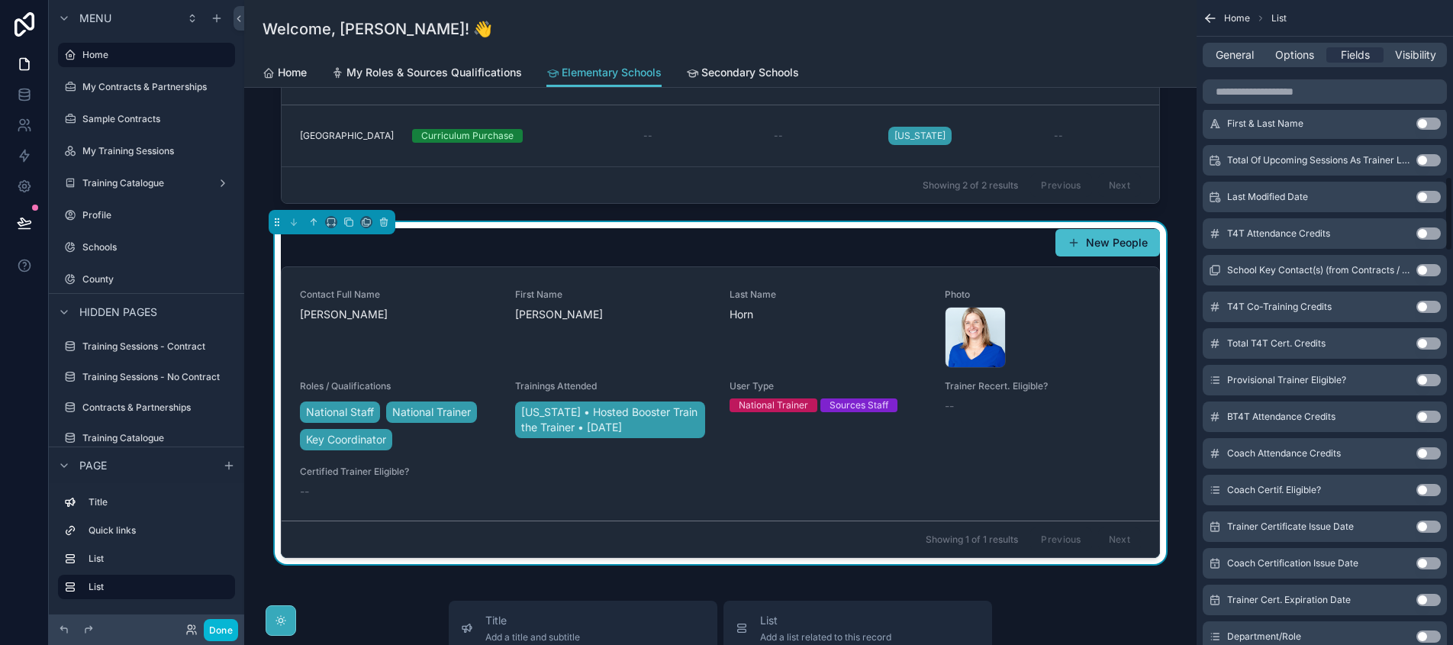
scroll to position [1532, 0]
click at [1429, 598] on button "Use setting" at bounding box center [1429, 598] width 24 height 12
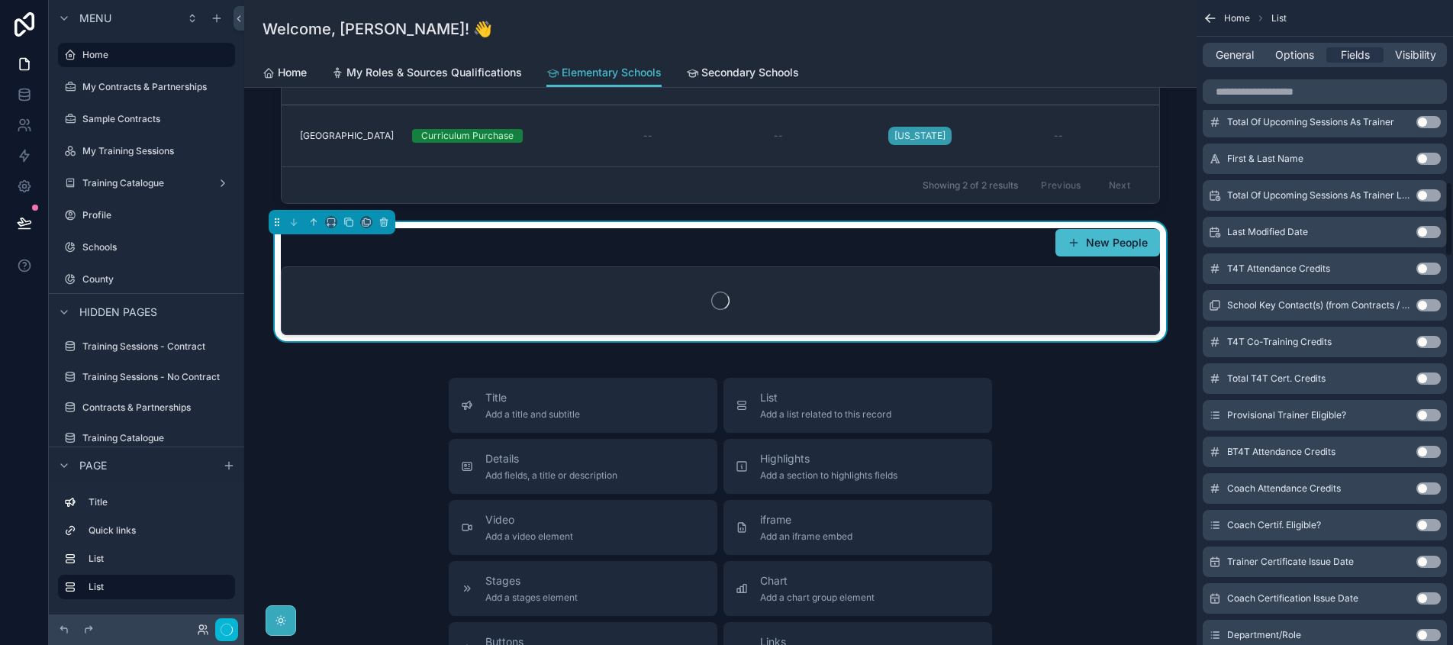
scroll to position [1569, 0]
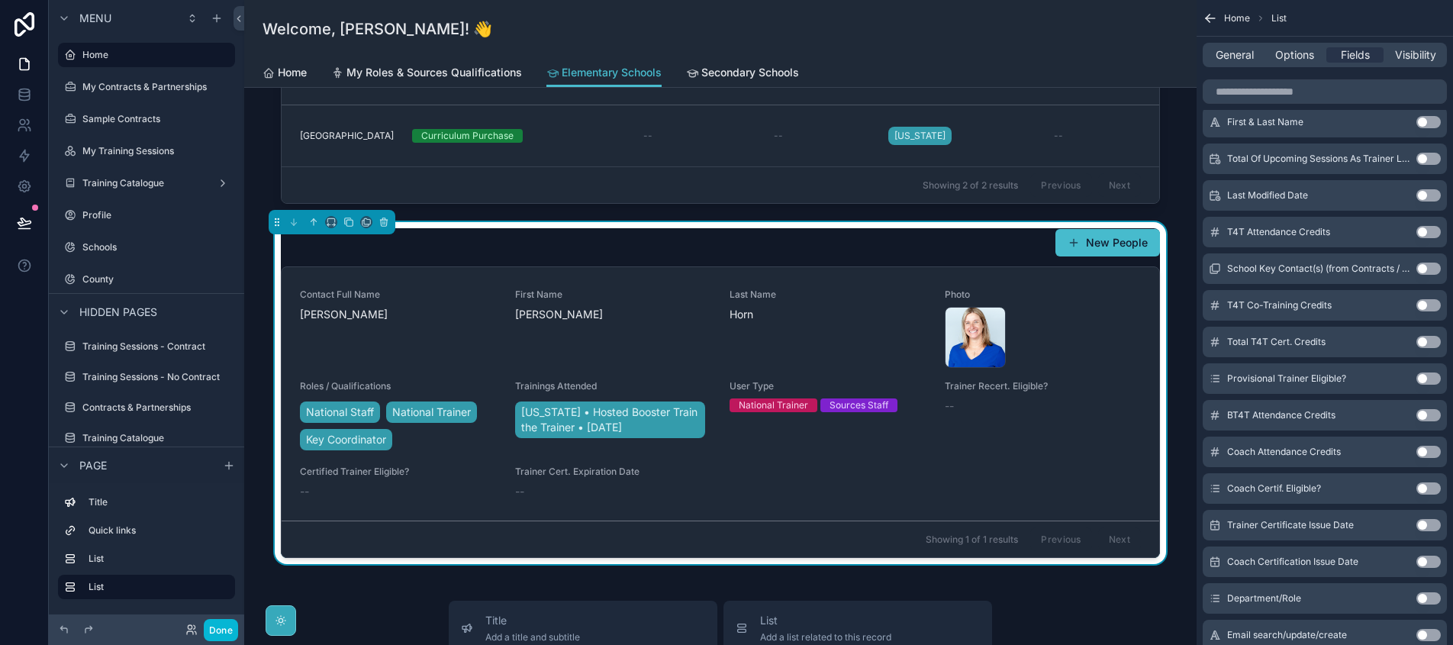
click at [1418, 524] on button "Use setting" at bounding box center [1429, 525] width 24 height 12
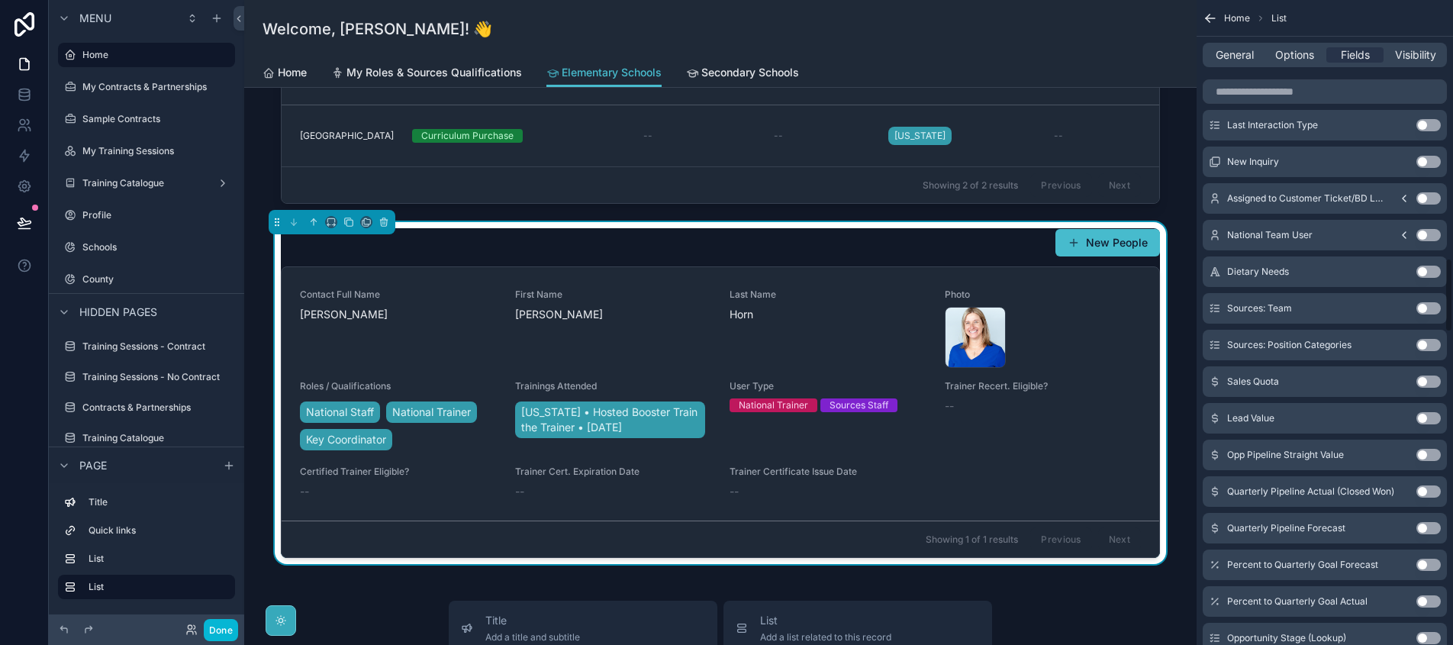
scroll to position [2260, 0]
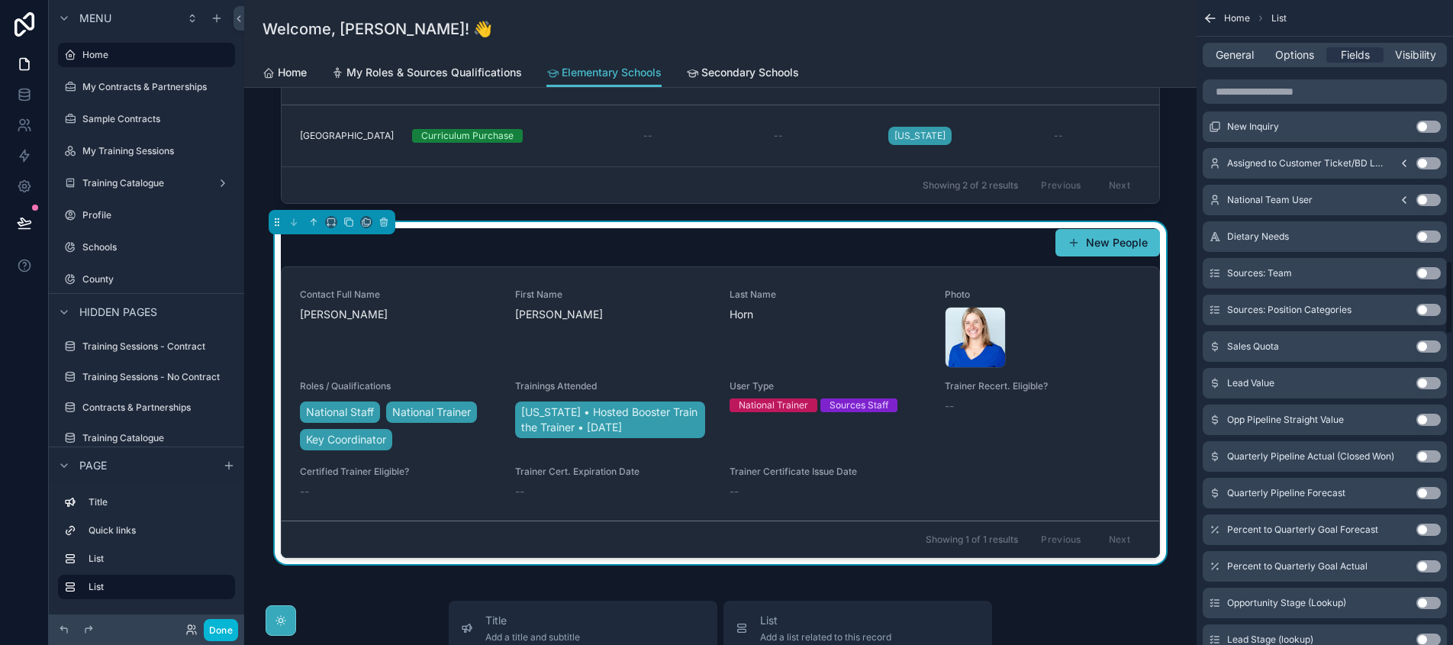
click at [1234, 63] on div "General Options Fields Visibility" at bounding box center [1325, 55] width 244 height 24
click at [1236, 56] on span "General" at bounding box center [1235, 54] width 38 height 15
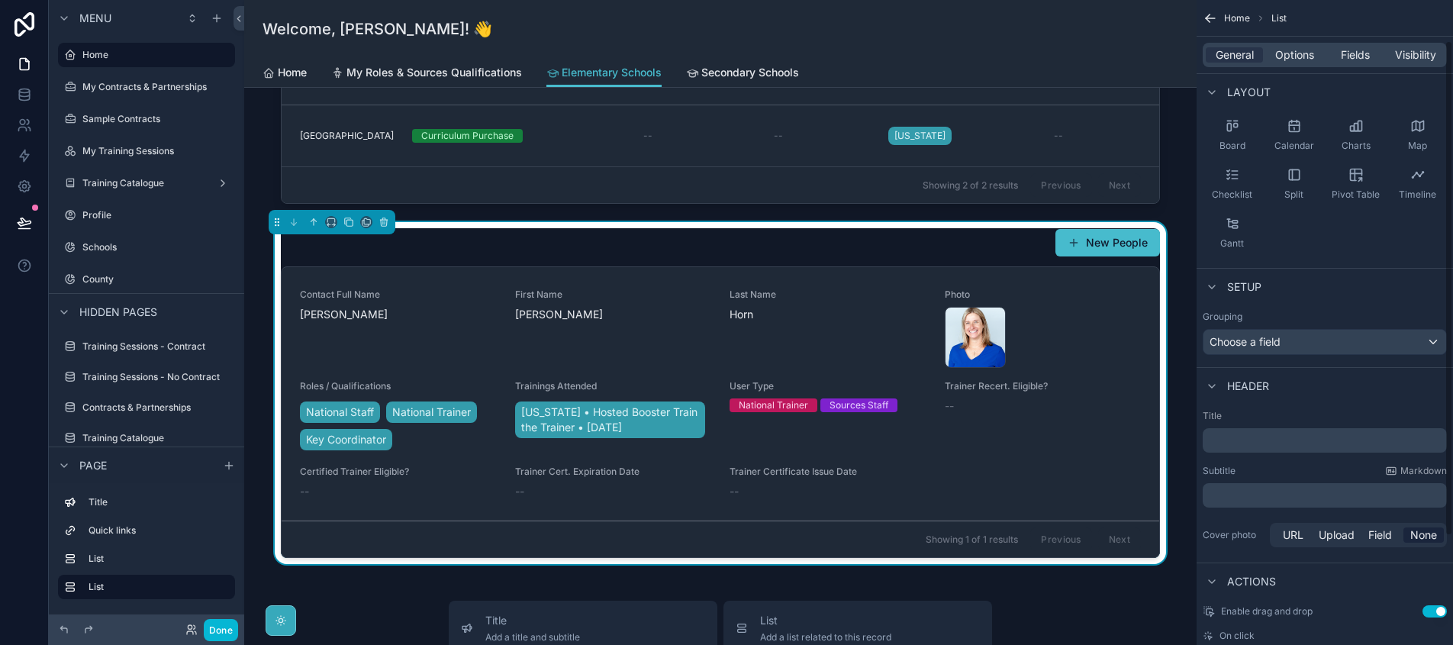
scroll to position [0, 0]
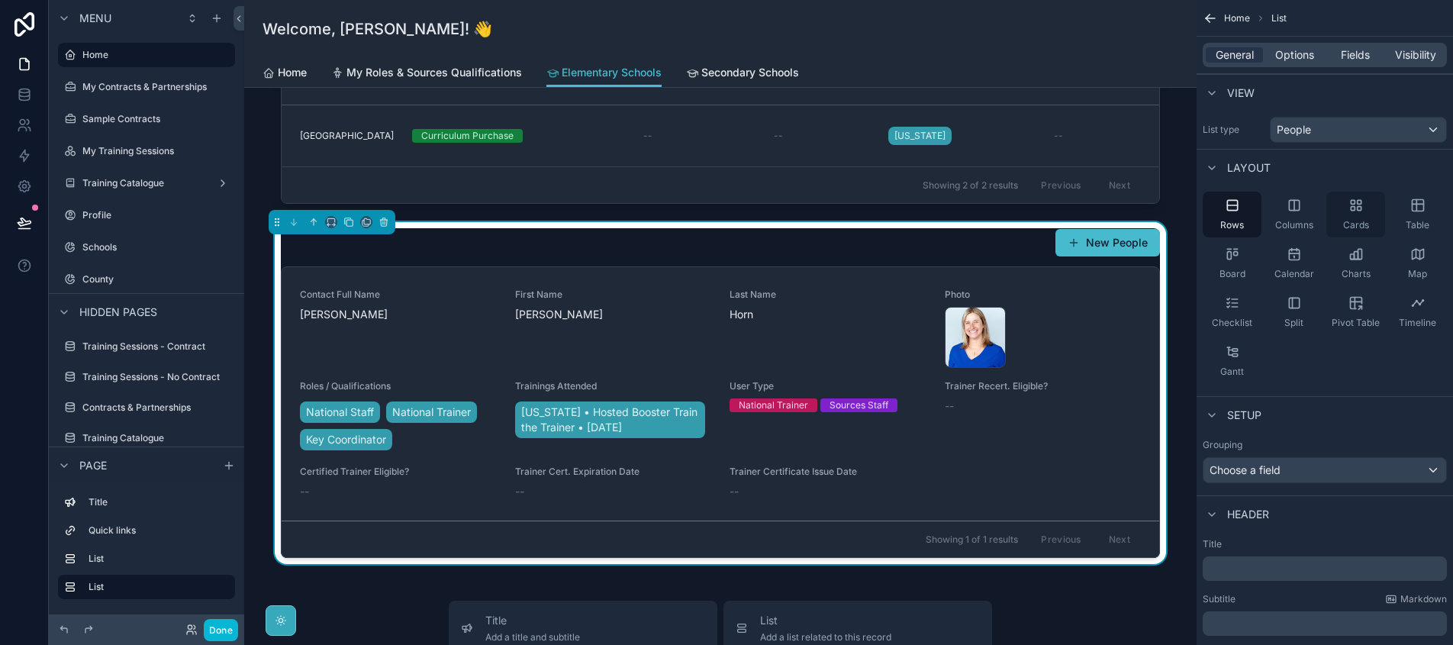
click at [1367, 219] on span "Cards" at bounding box center [1357, 225] width 26 height 12
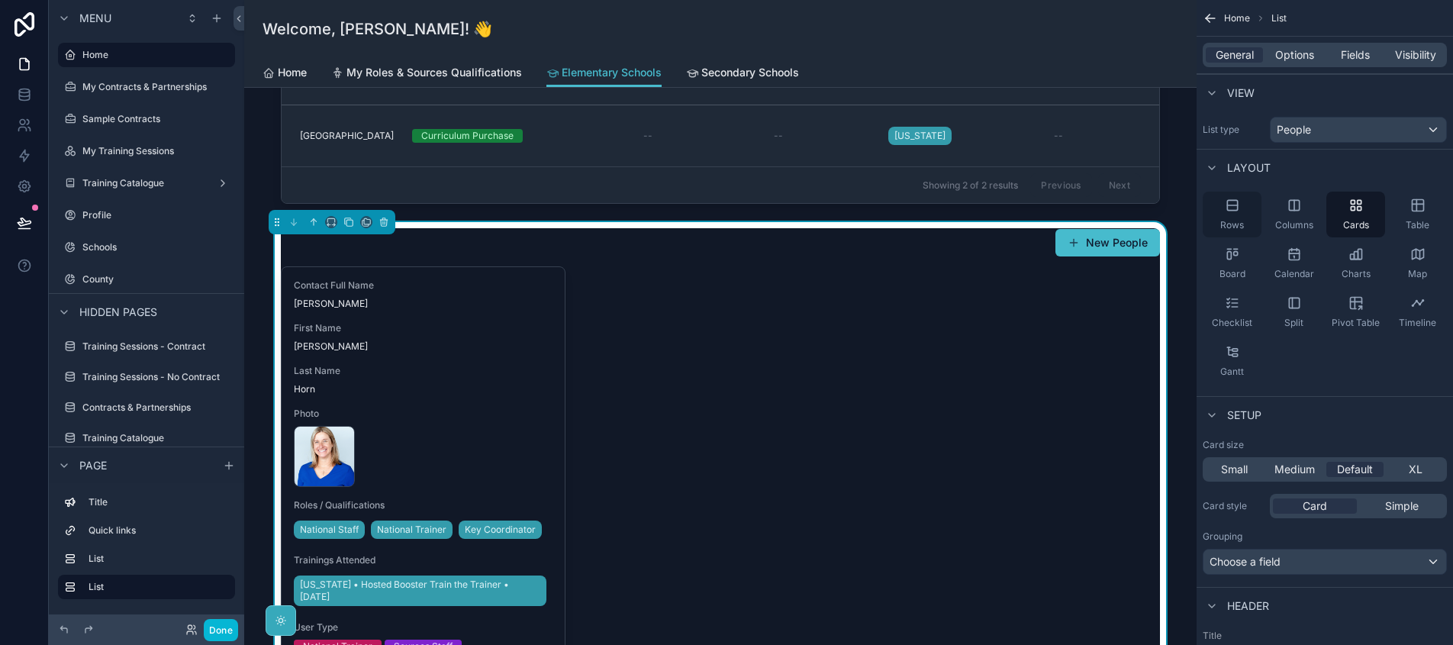
click at [1236, 208] on icon "scrollable content" at bounding box center [1232, 205] width 15 height 15
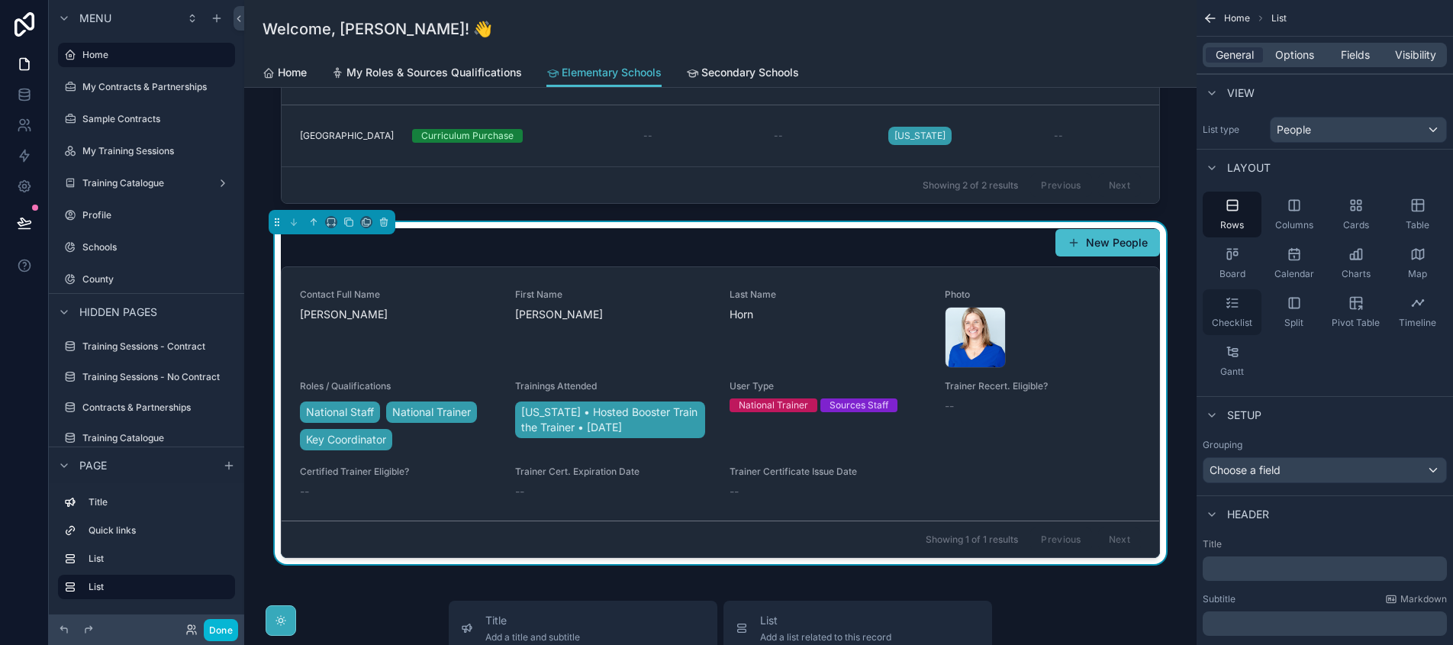
click at [1247, 305] on div "Checklist" at bounding box center [1232, 312] width 59 height 46
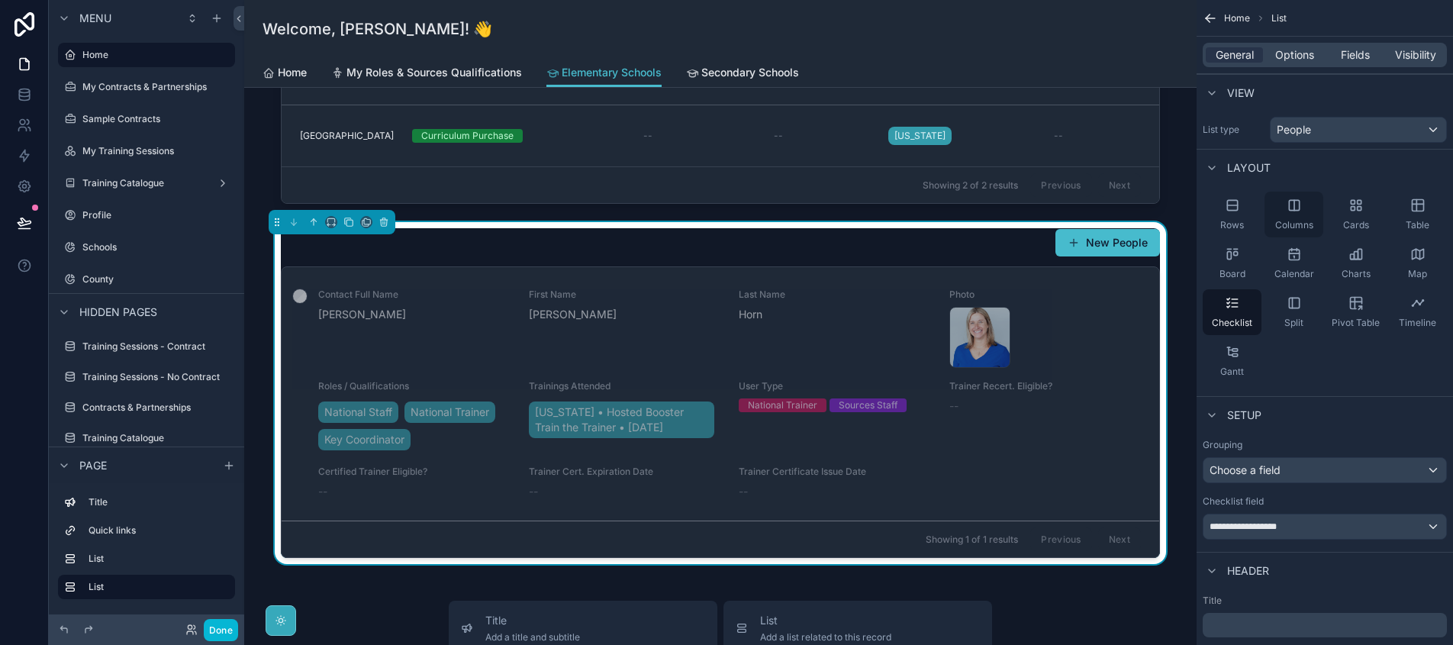
click at [1295, 208] on icon "scrollable content" at bounding box center [1294, 205] width 15 height 15
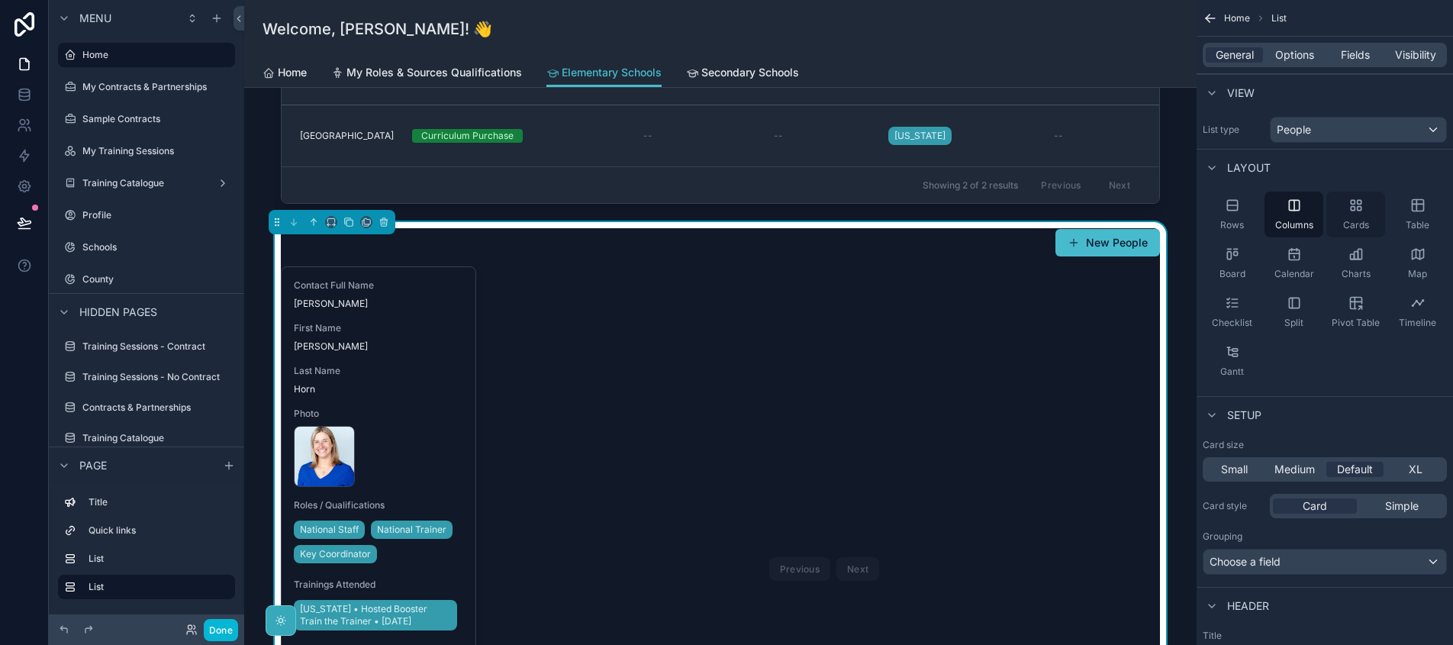
click at [1344, 216] on div "Cards" at bounding box center [1356, 215] width 59 height 46
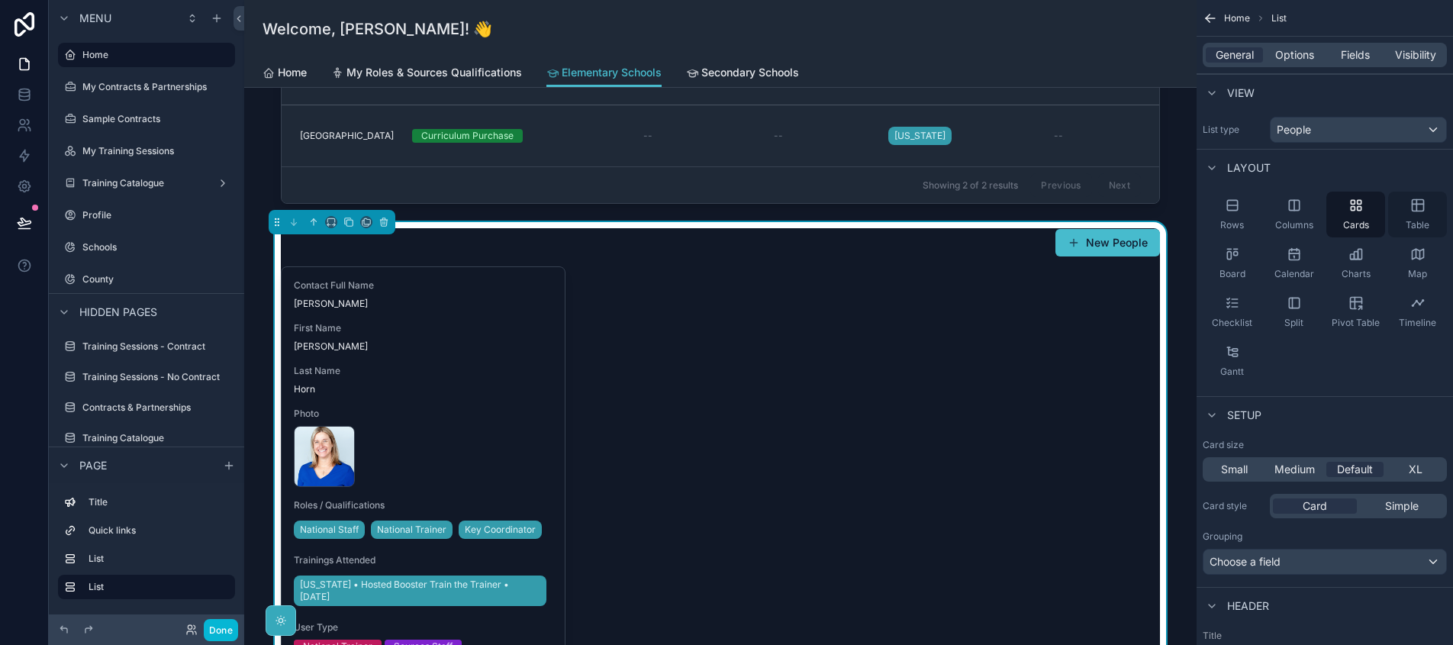
click at [1413, 223] on span "Table" at bounding box center [1418, 225] width 24 height 12
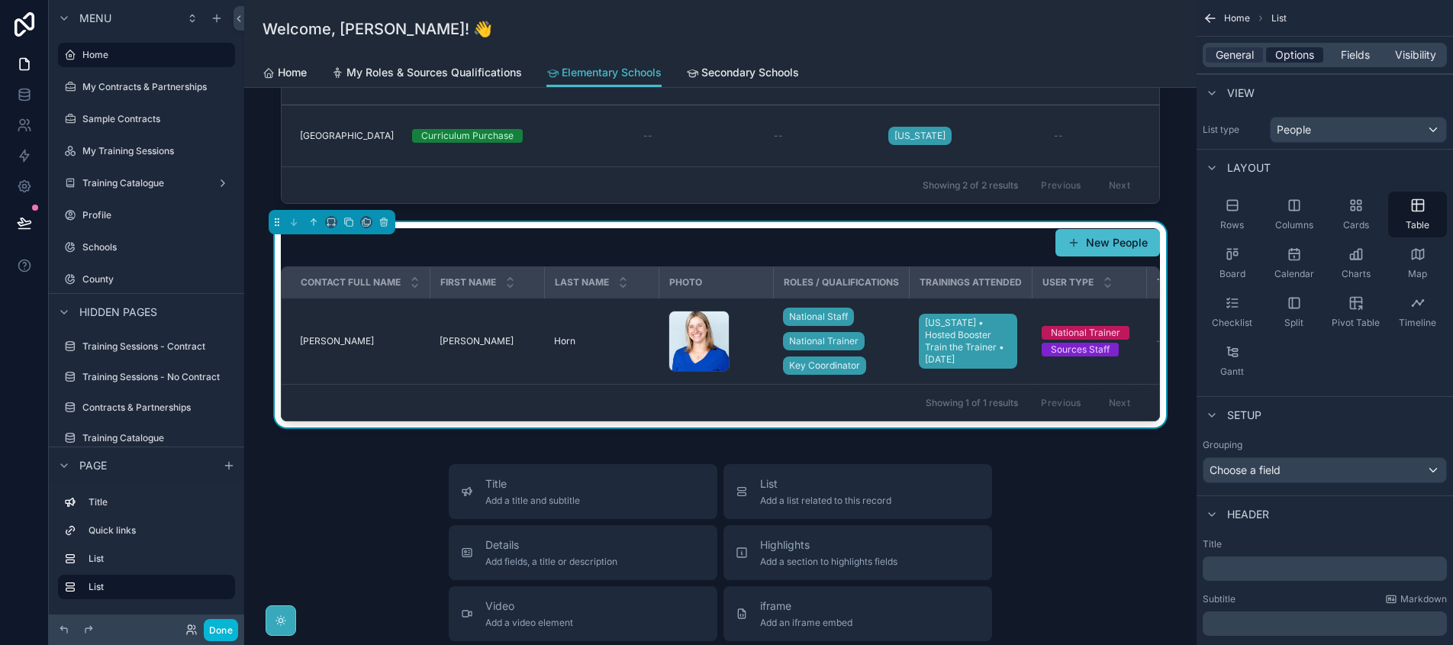
click at [1296, 55] on span "Options" at bounding box center [1295, 54] width 39 height 15
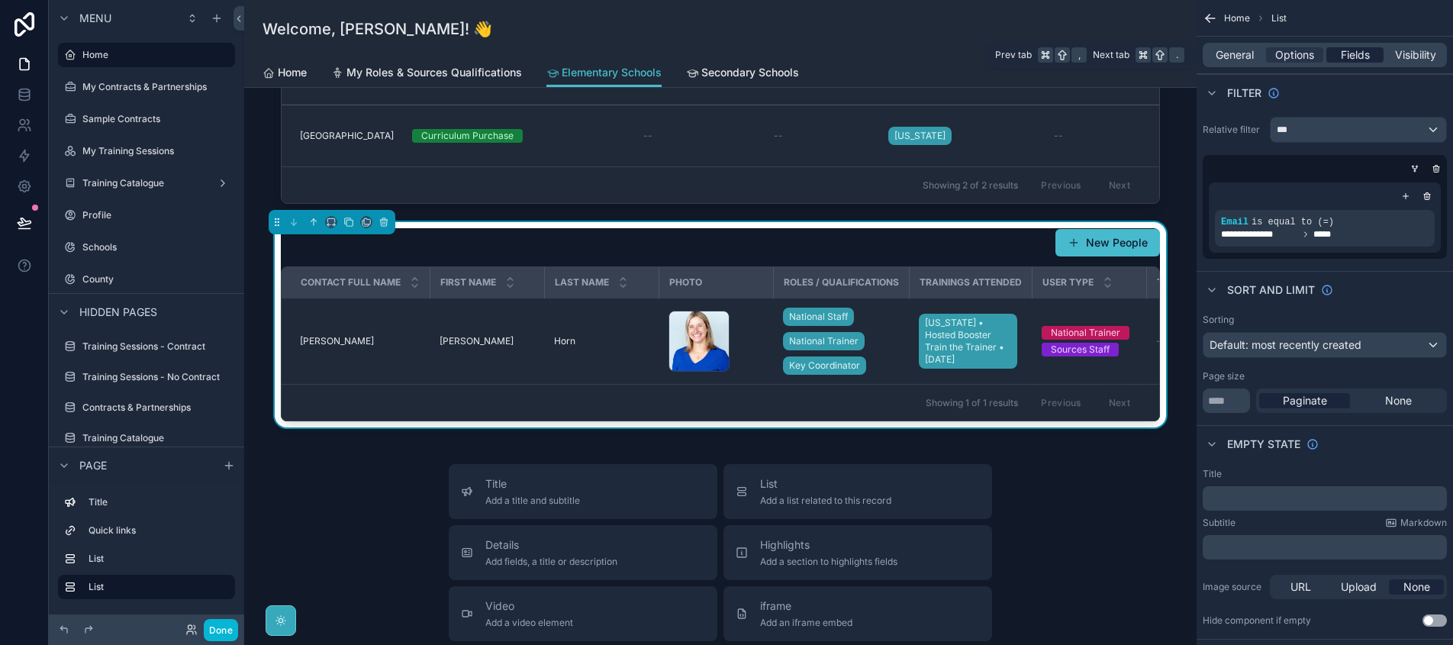
click at [1347, 58] on span "Fields" at bounding box center [1355, 54] width 29 height 15
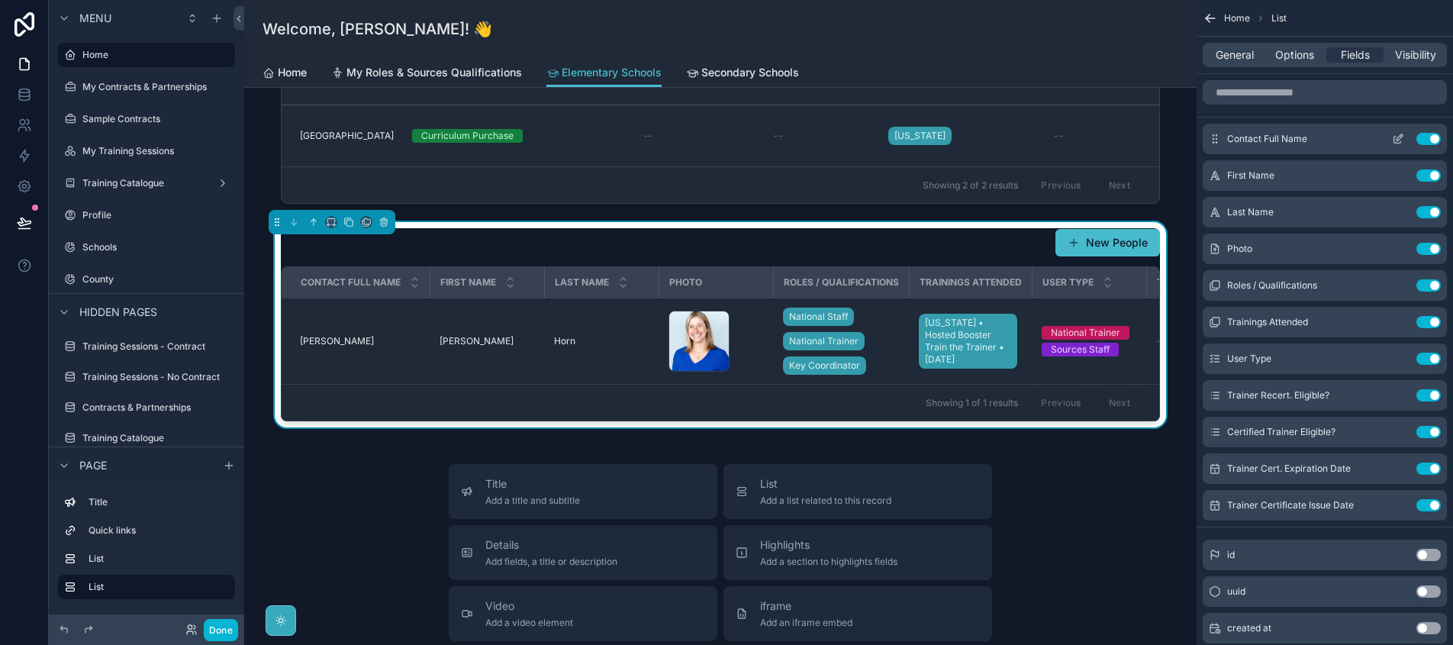
click at [1428, 144] on button "Use setting" at bounding box center [1429, 139] width 24 height 12
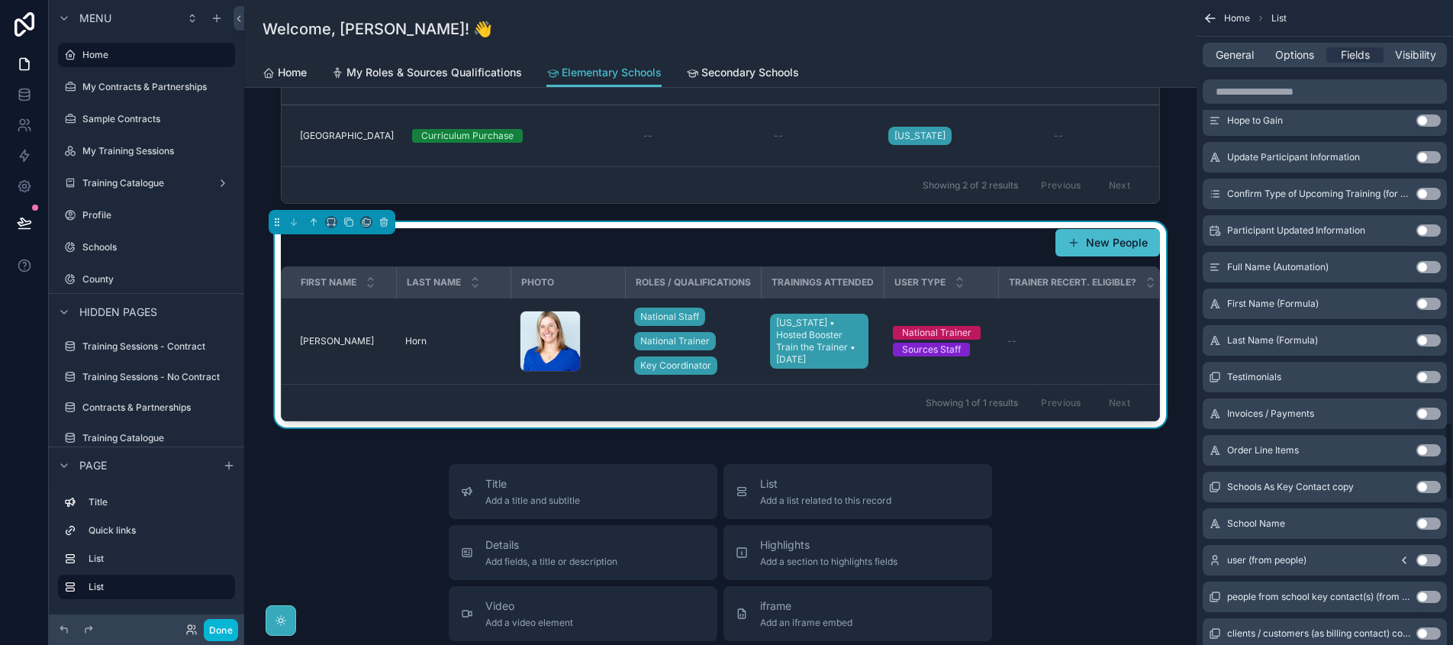
scroll to position [3500, 0]
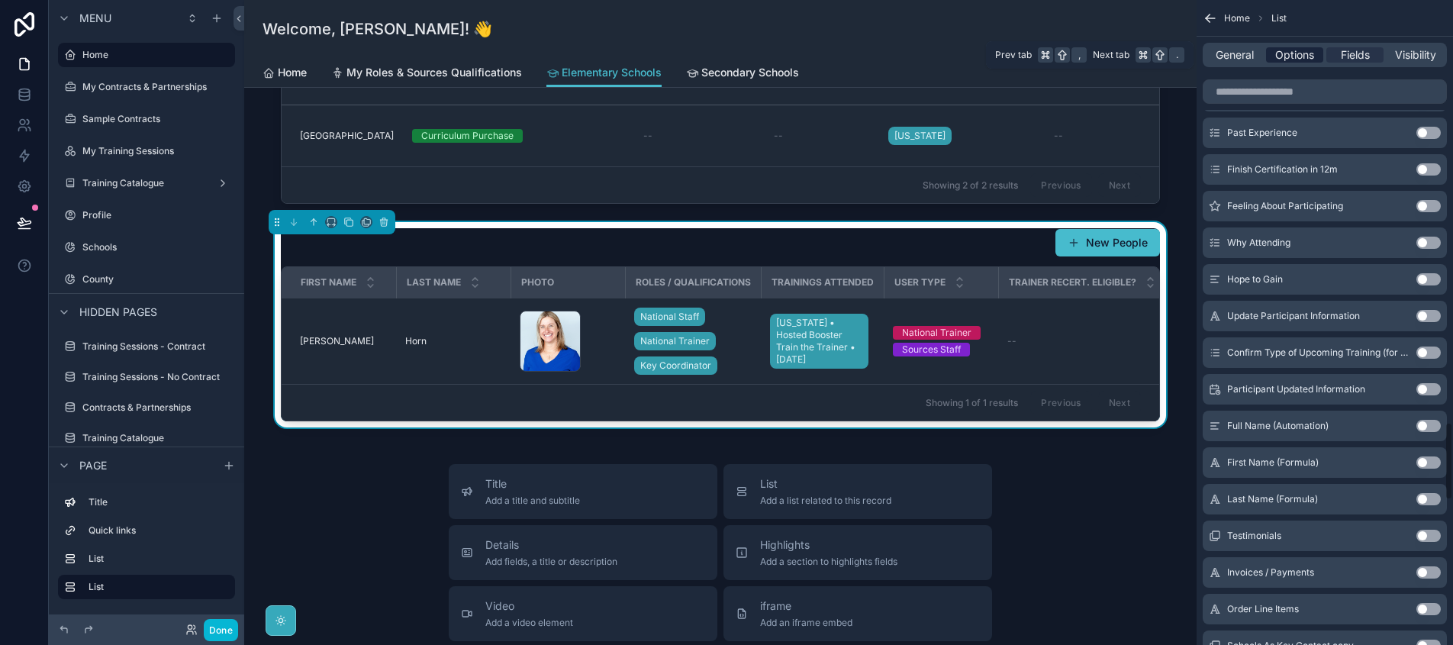
click at [1292, 47] on span "Options" at bounding box center [1295, 54] width 39 height 15
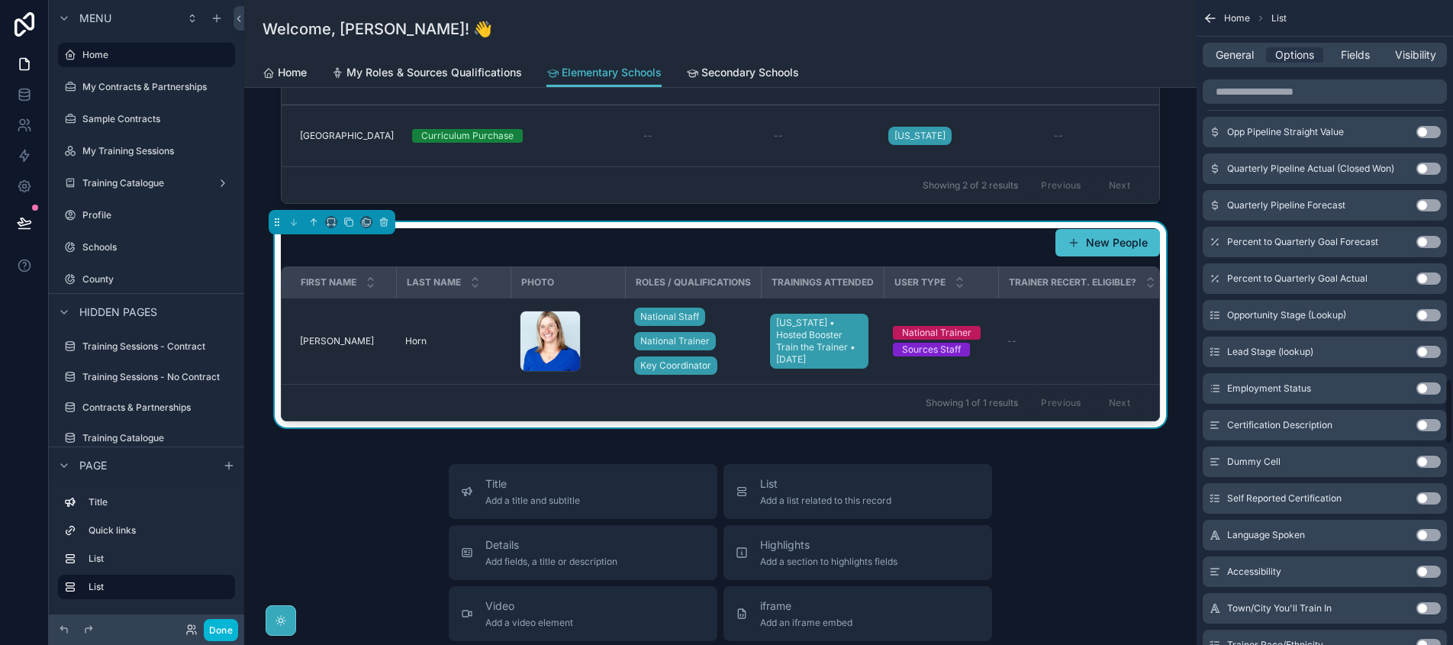
scroll to position [3168, 0]
click at [1237, 63] on div "General Options Fields Visibility" at bounding box center [1325, 55] width 244 height 24
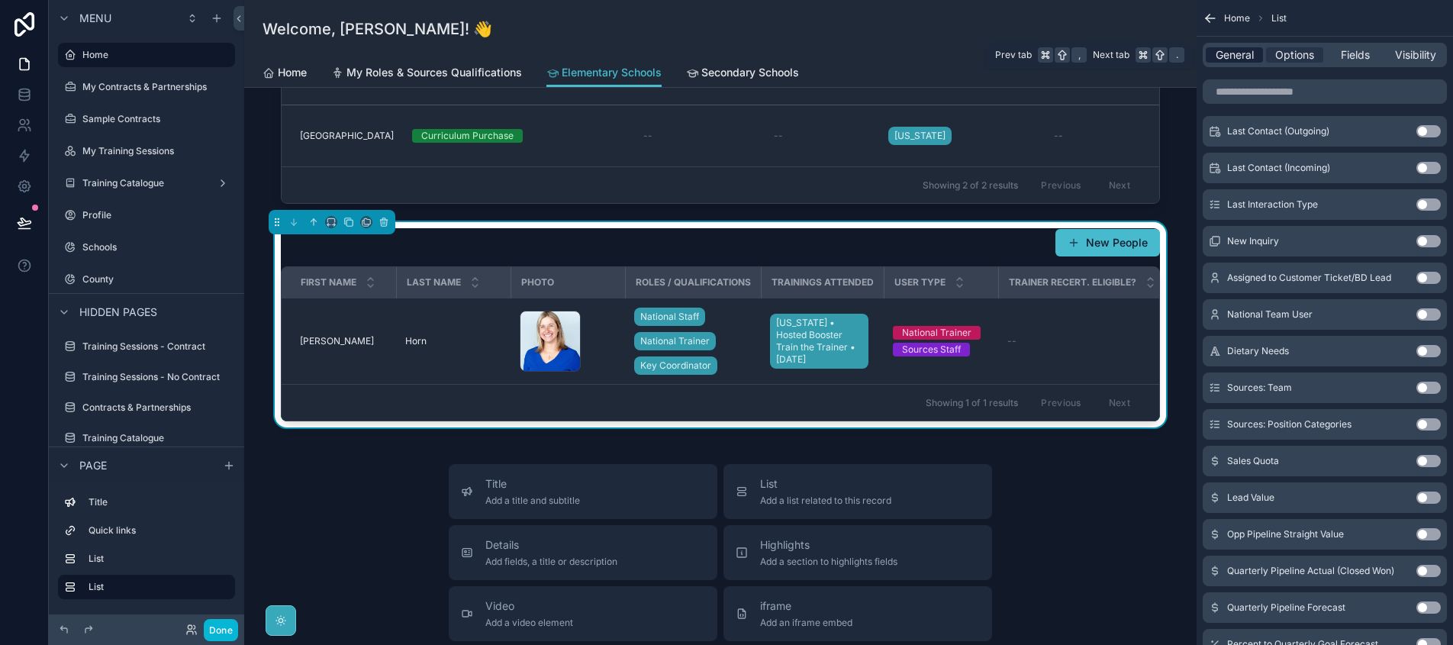
click at [1236, 56] on span "General" at bounding box center [1235, 54] width 38 height 15
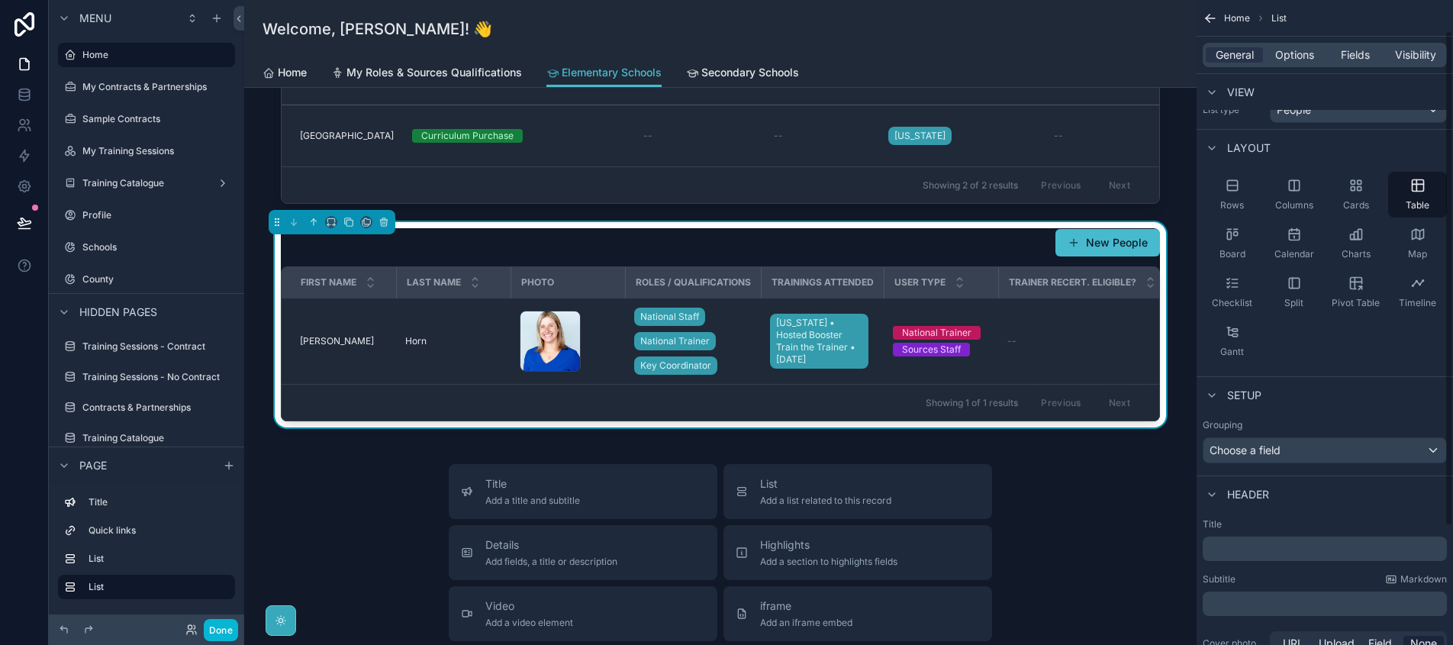
scroll to position [0, 0]
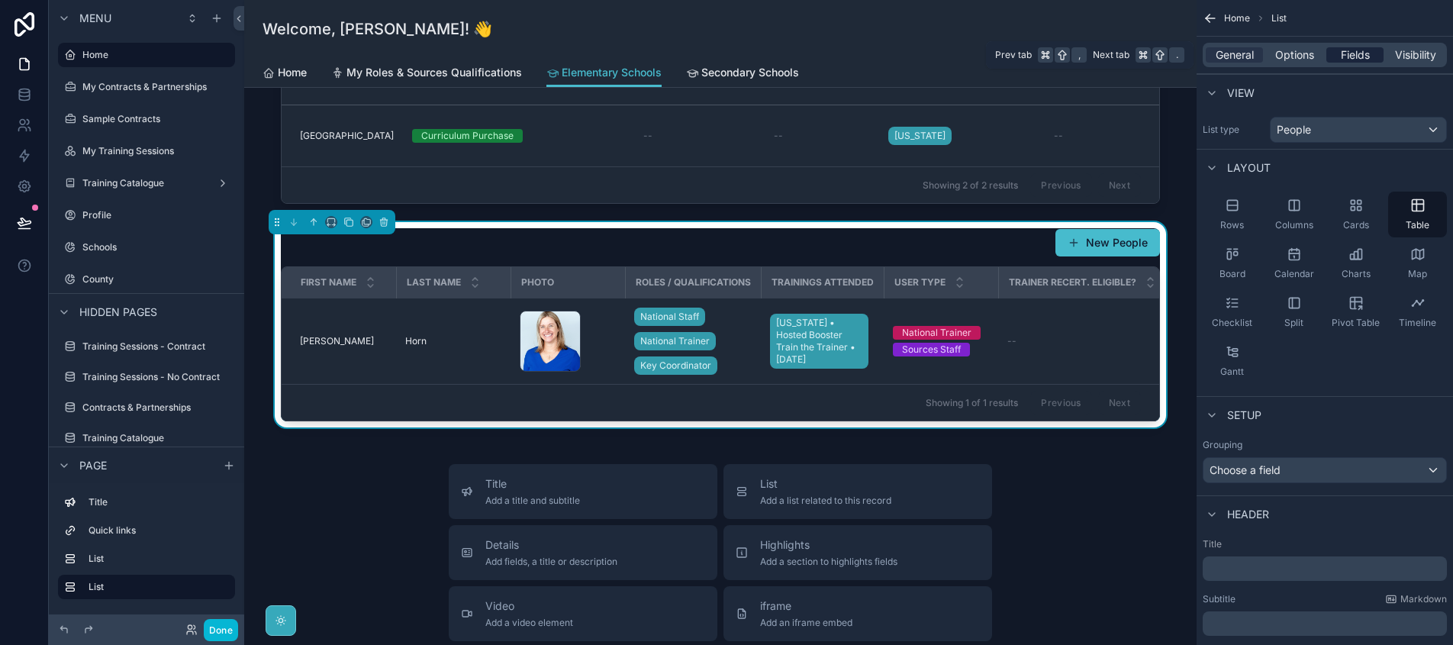
click at [1347, 56] on span "Fields" at bounding box center [1355, 54] width 29 height 15
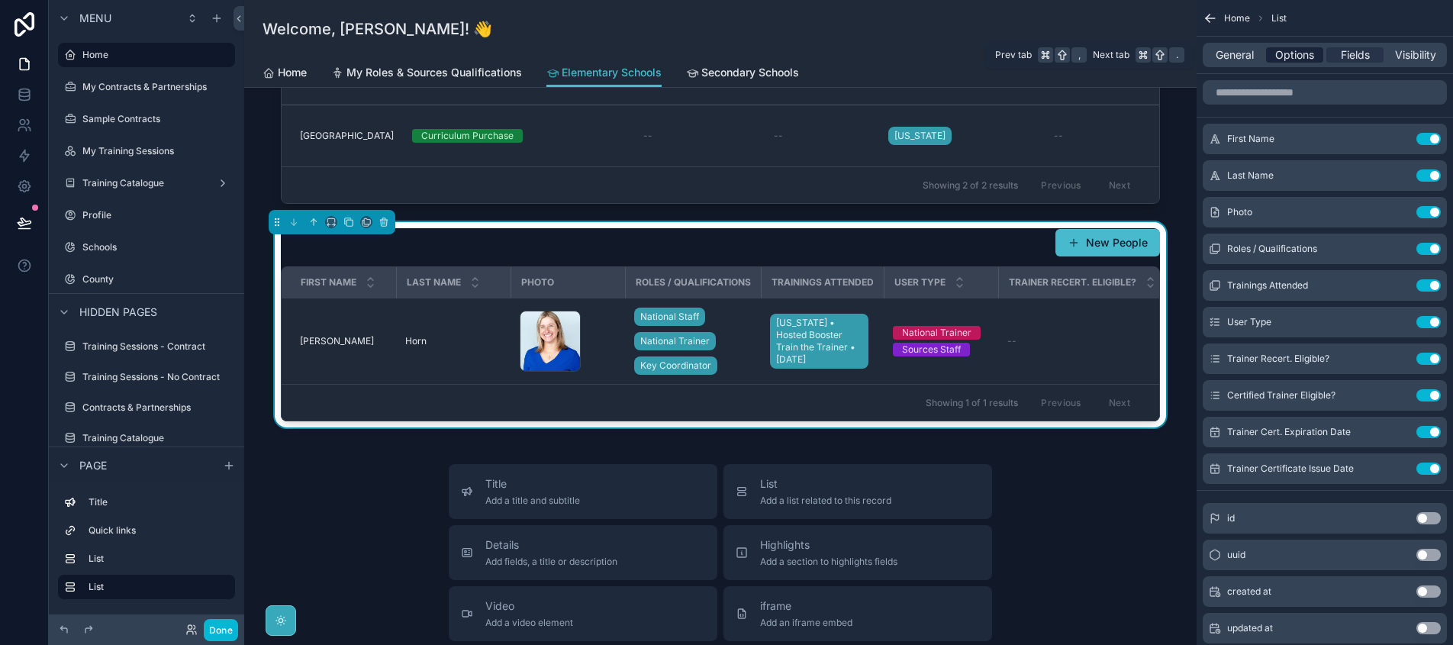
click at [1303, 53] on span "Options" at bounding box center [1295, 54] width 39 height 15
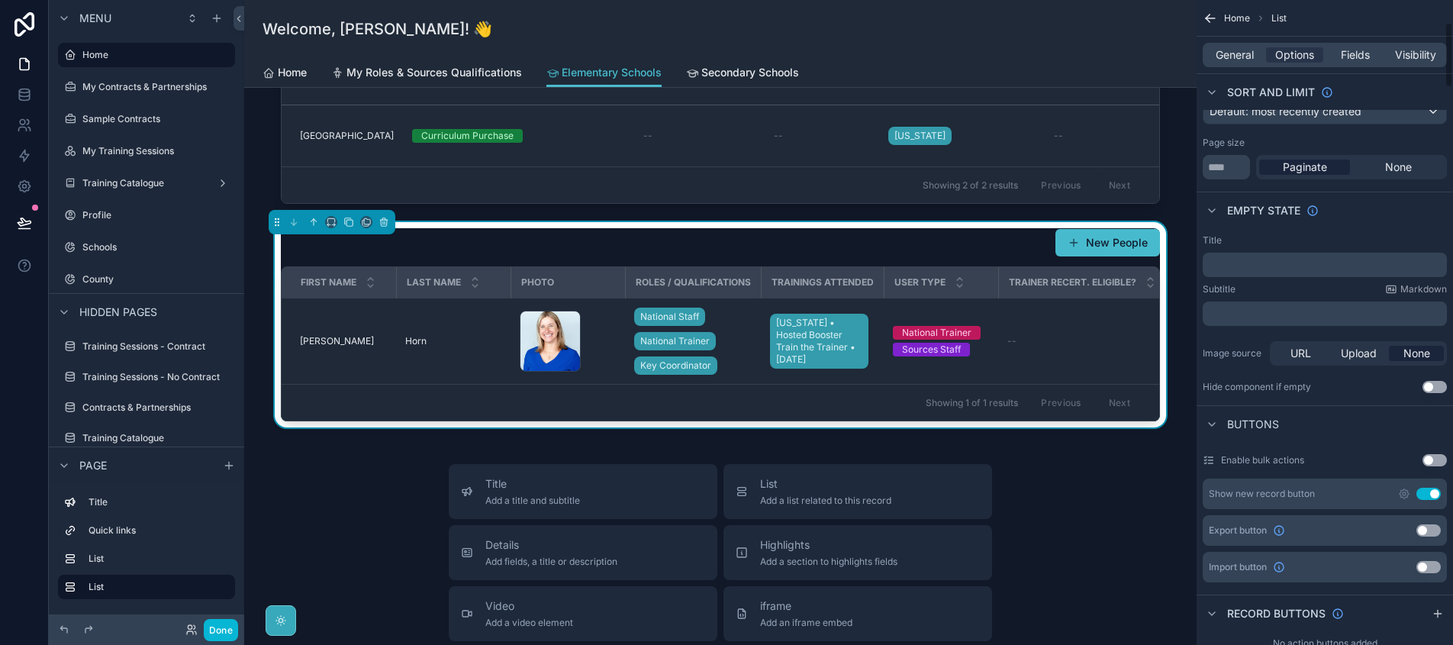
scroll to position [274, 0]
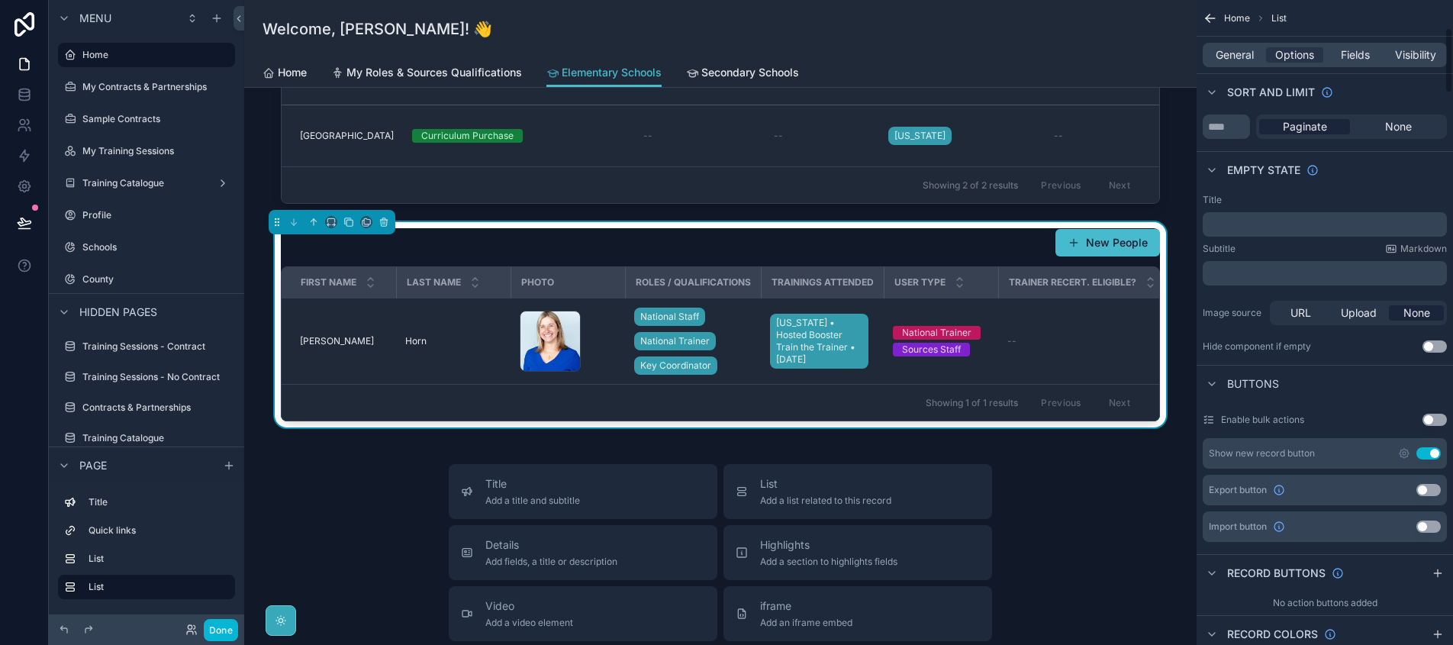
click at [1432, 458] on button "Use setting" at bounding box center [1429, 453] width 24 height 12
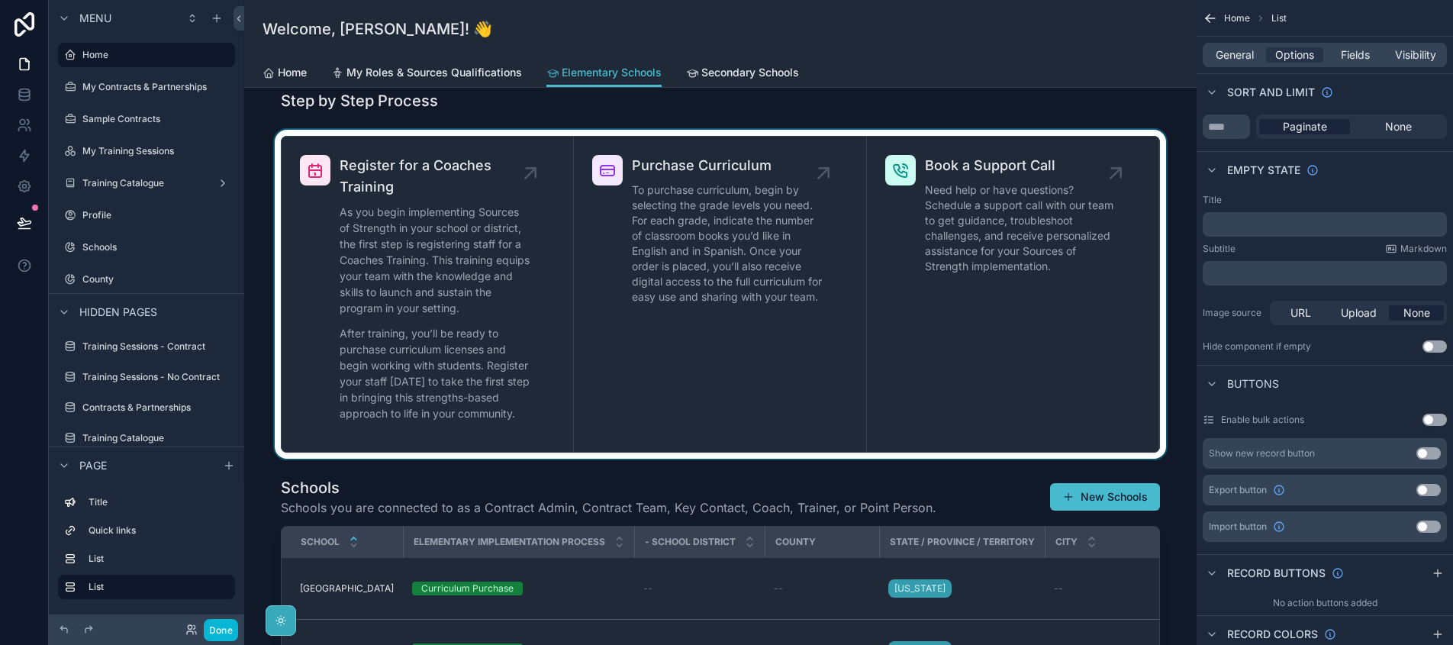
scroll to position [0, 0]
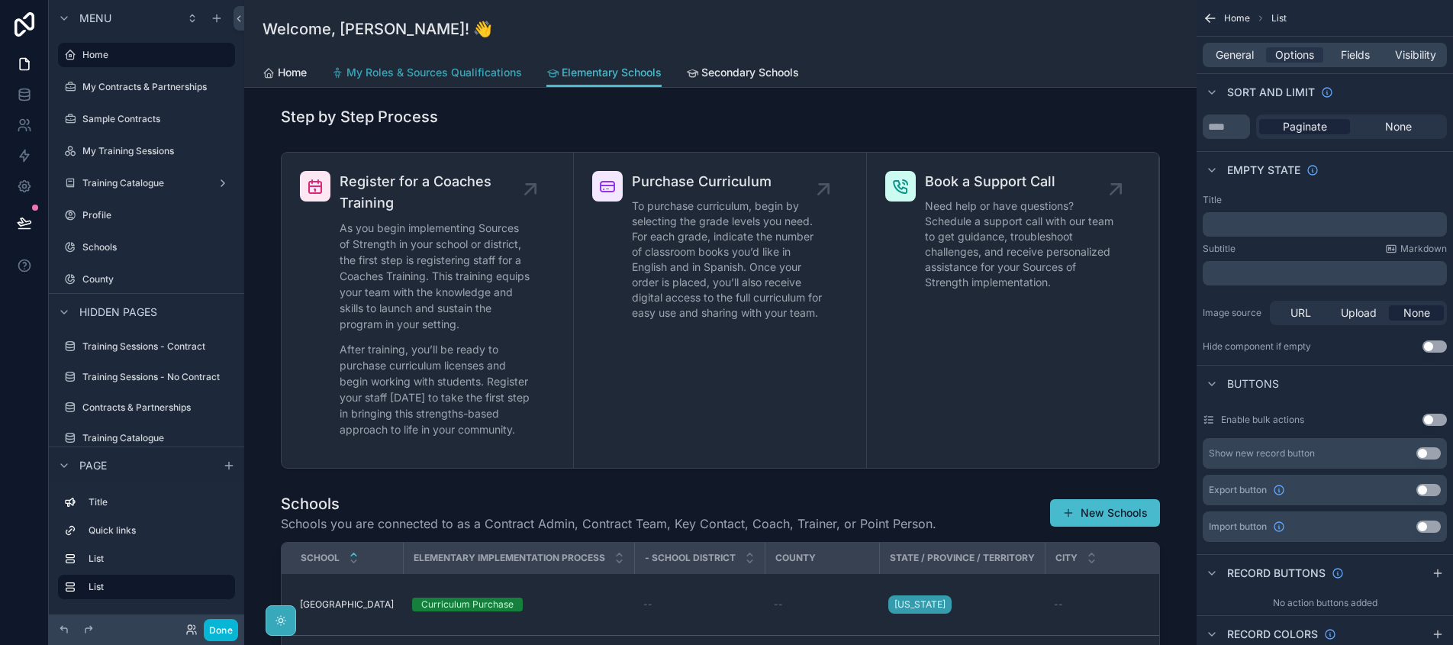
click at [457, 76] on span "My Roles & Sources Qualifications" at bounding box center [435, 72] width 176 height 15
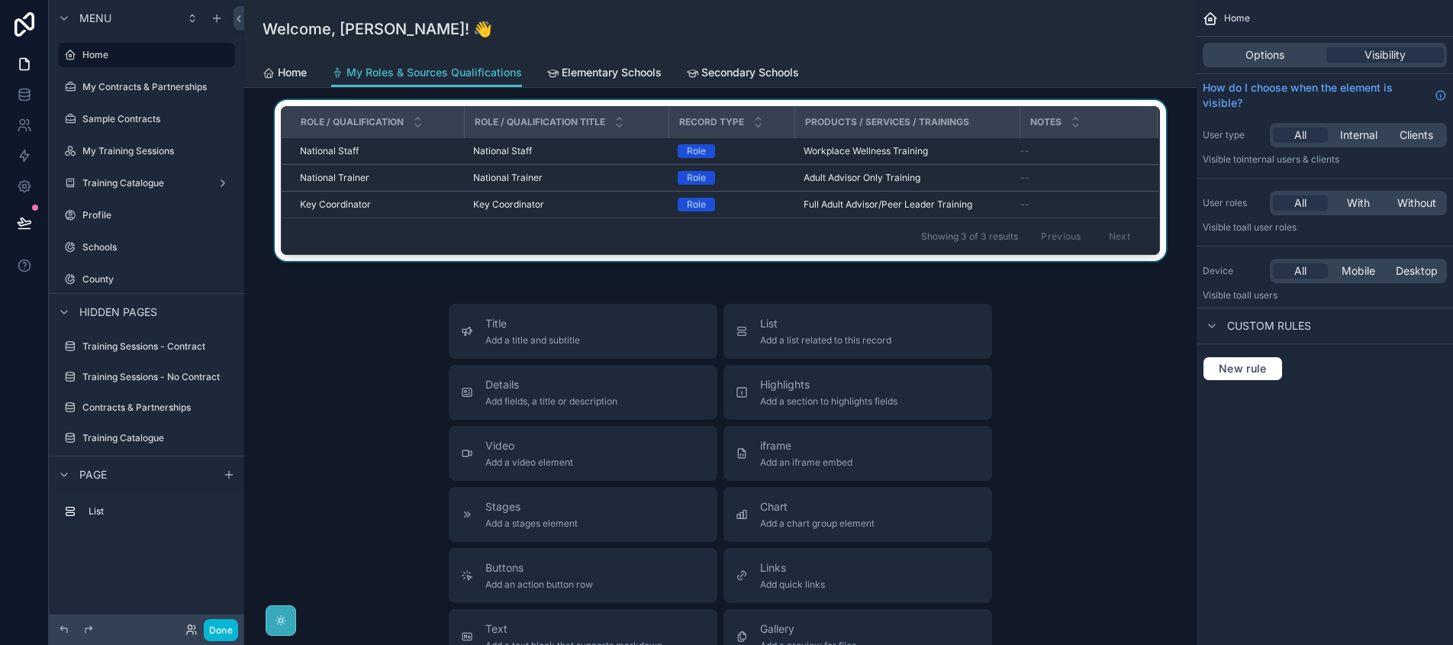
click at [532, 151] on div "scrollable content" at bounding box center [720, 183] width 928 height 167
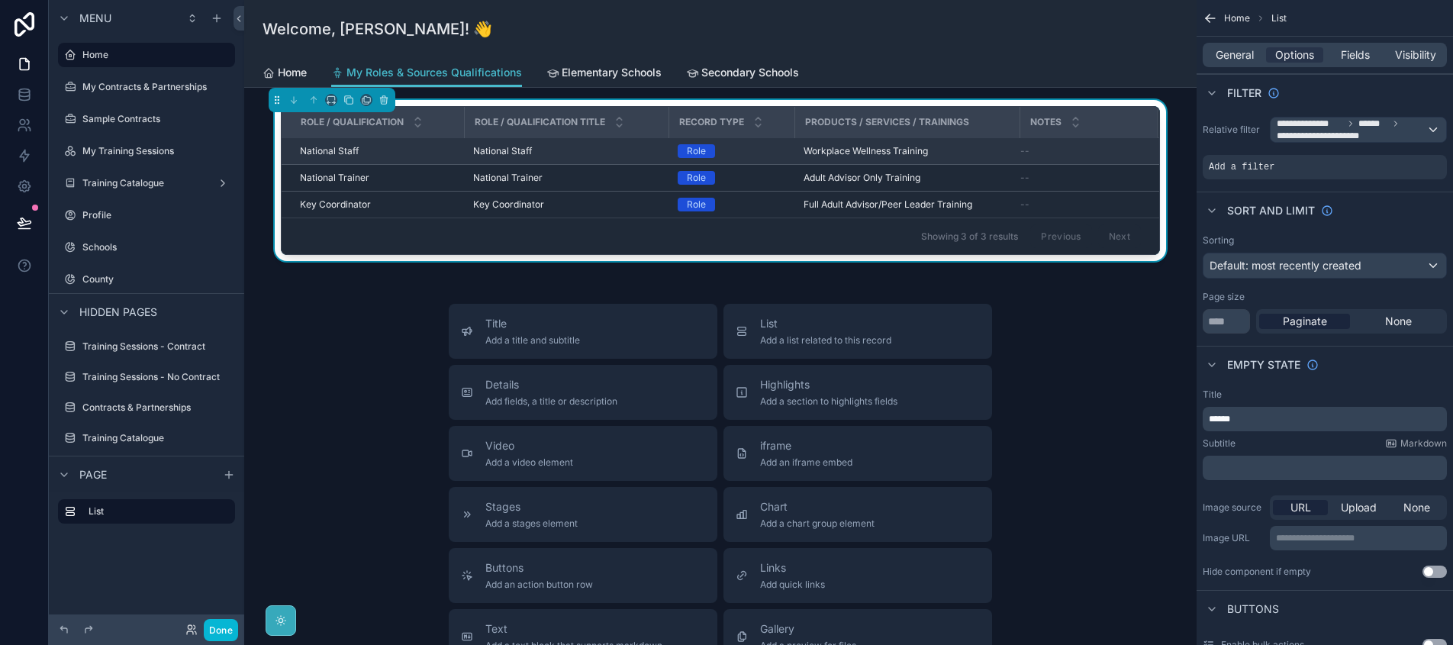
click at [551, 152] on div "National Staff National Staff" at bounding box center [566, 151] width 186 height 12
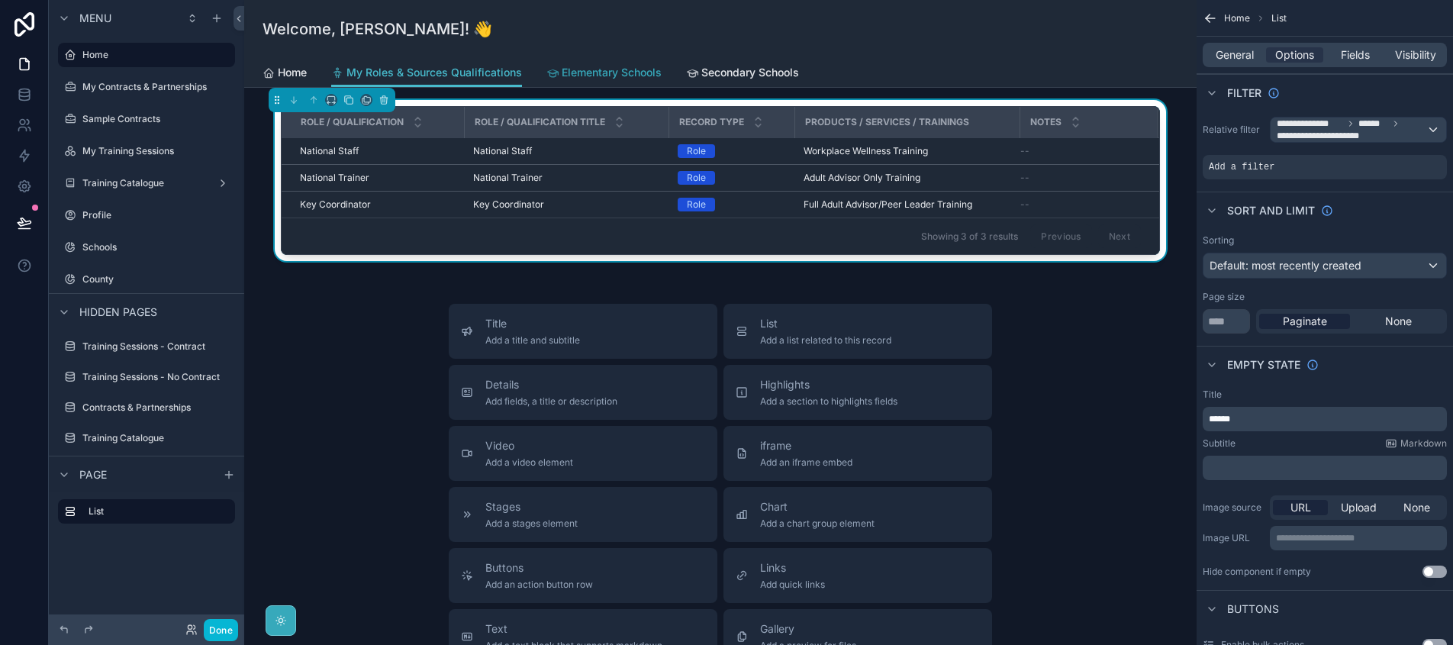
click at [573, 69] on span "Elementary Schools" at bounding box center [612, 72] width 100 height 15
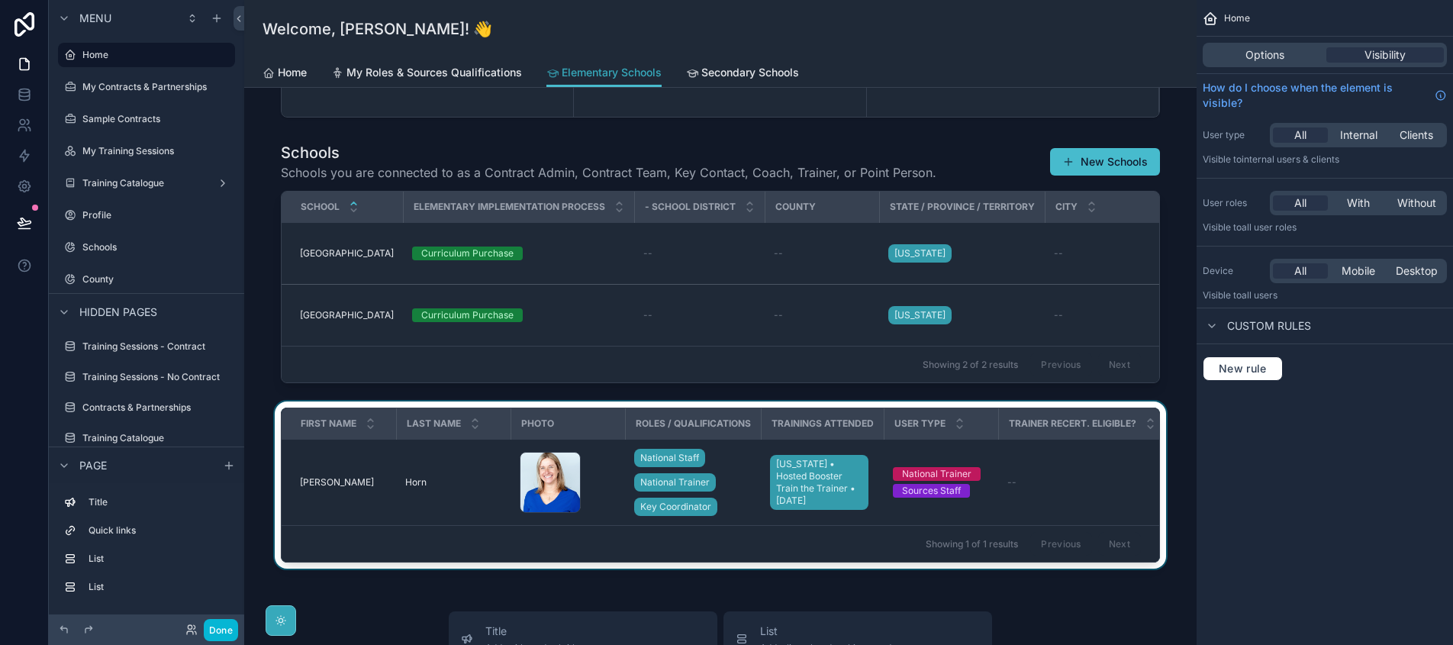
scroll to position [353, 0]
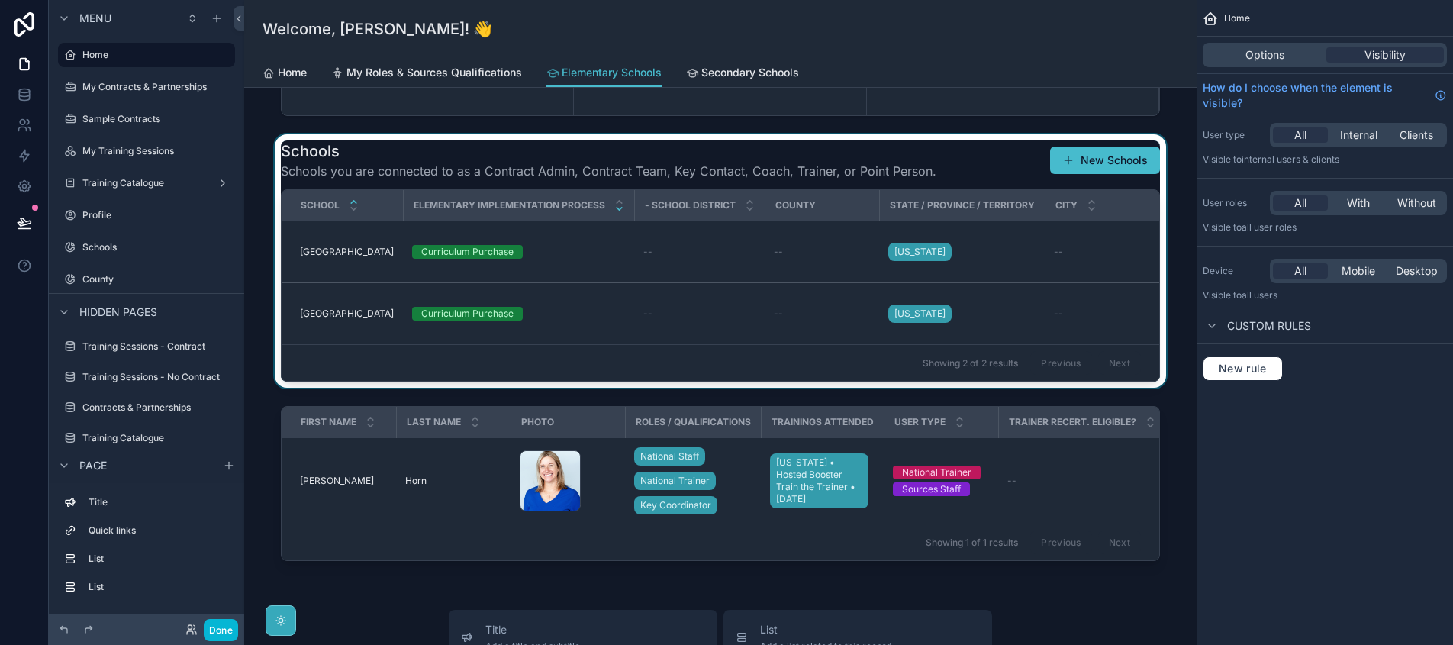
click at [620, 211] on icon "scrollable content" at bounding box center [620, 209] width 10 height 10
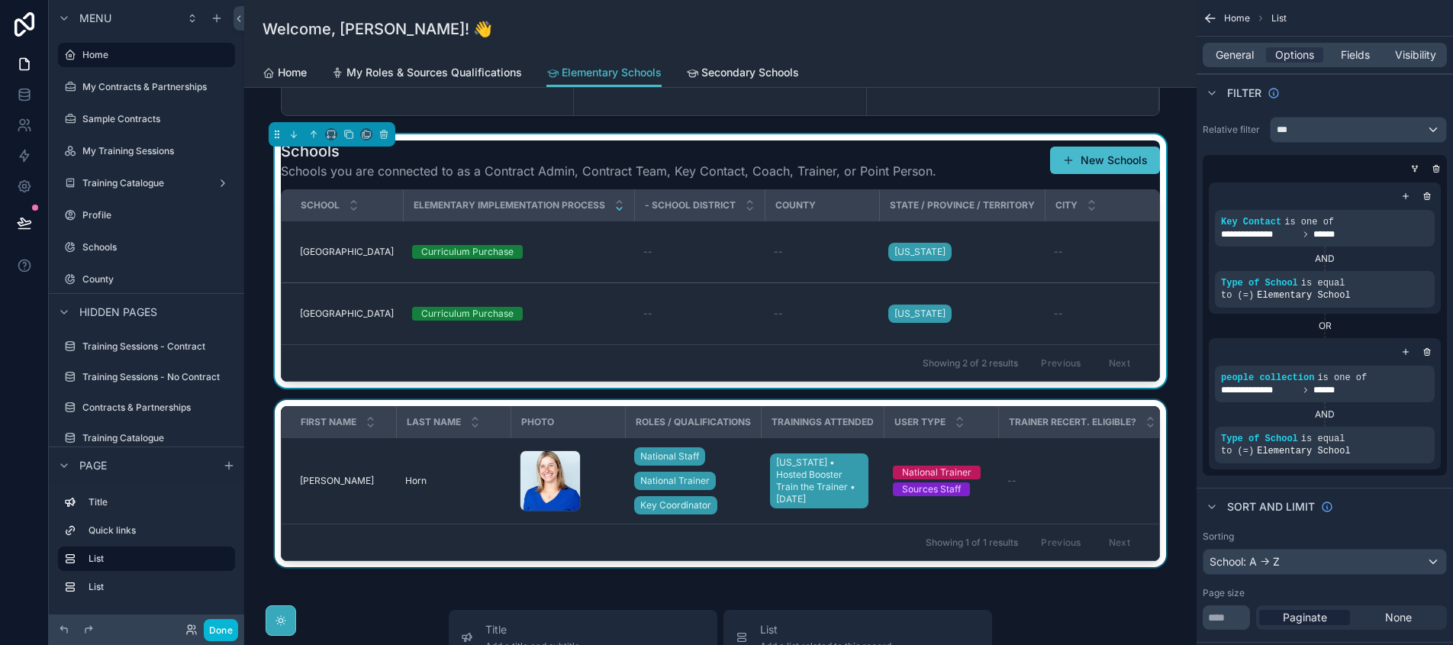
click at [470, 495] on div "scrollable content" at bounding box center [720, 486] width 928 height 173
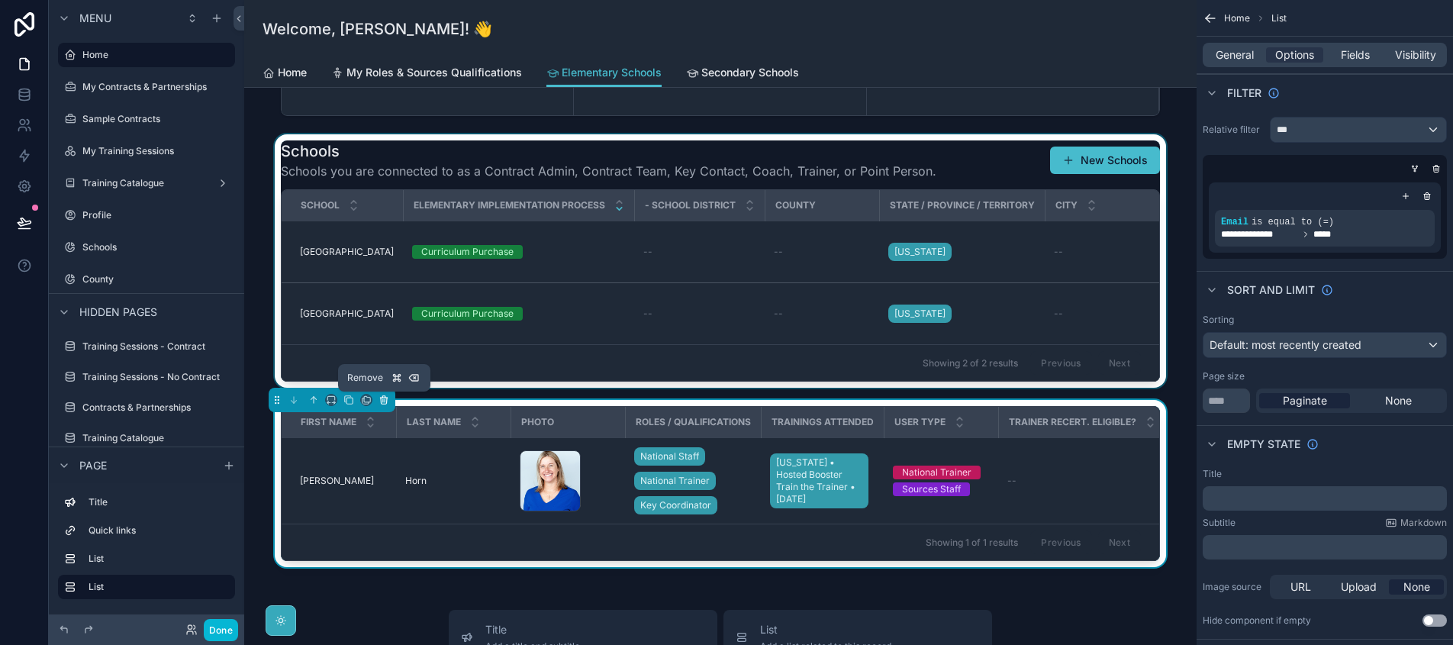
click at [380, 400] on icon "scrollable content" at bounding box center [384, 400] width 11 height 11
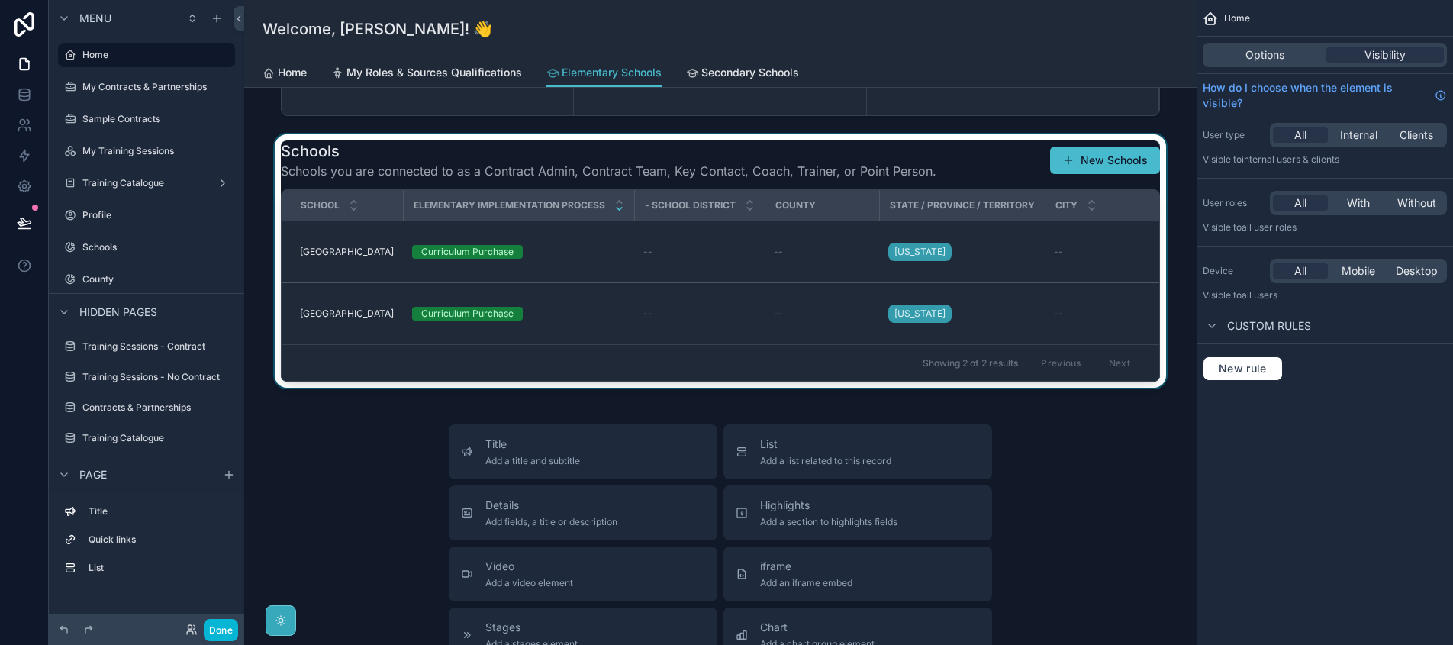
click at [658, 156] on div "scrollable content" at bounding box center [720, 260] width 928 height 253
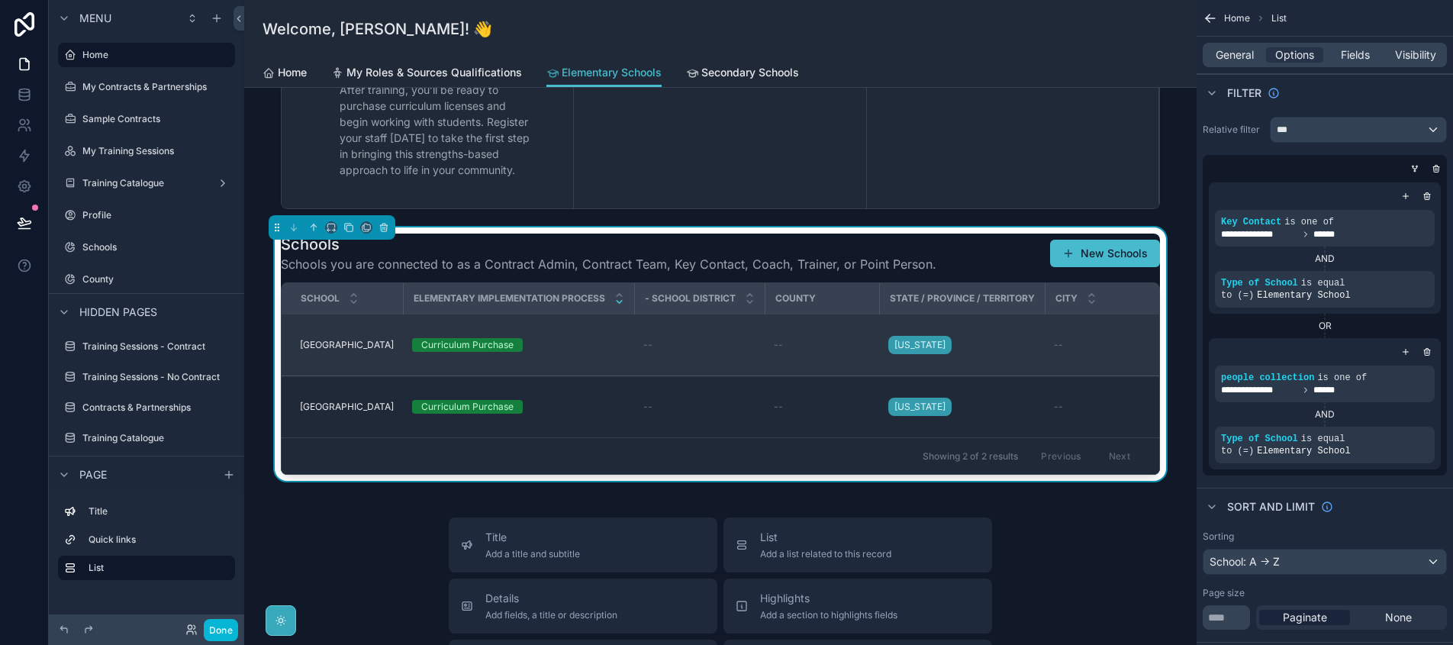
scroll to position [226, 0]
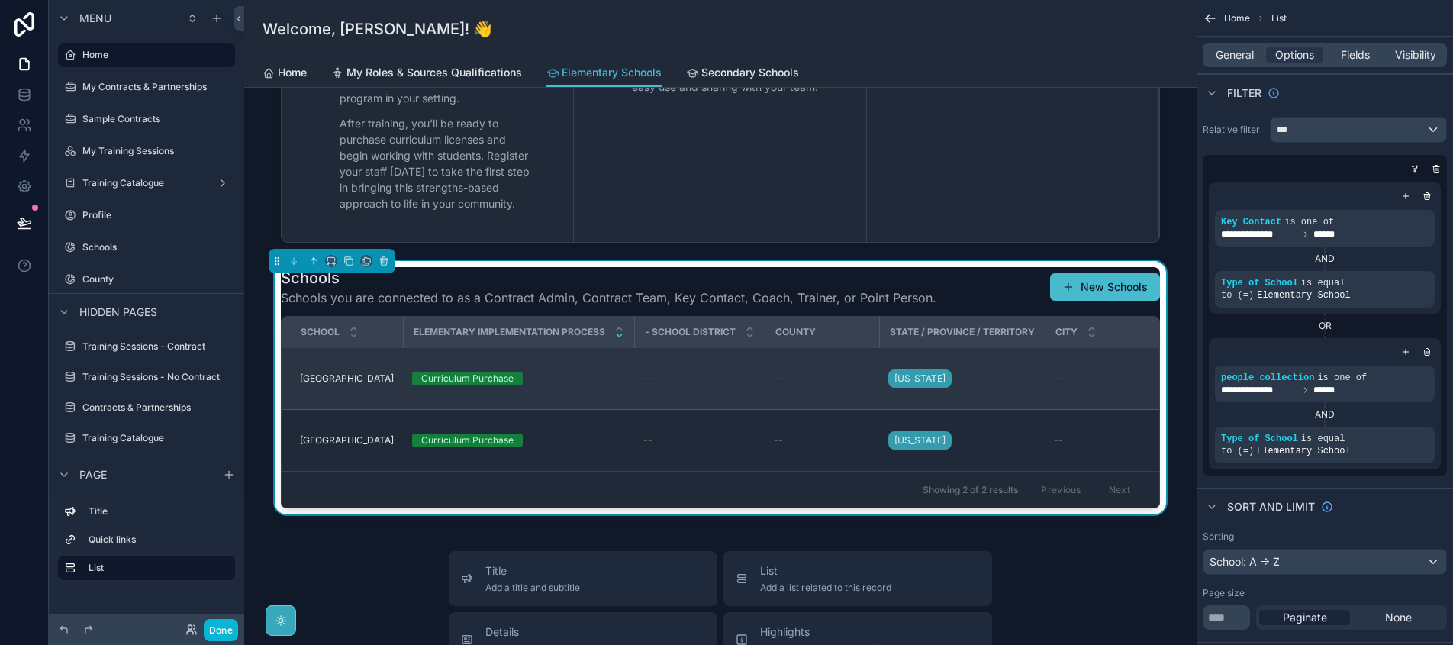
click at [376, 385] on td "Legends Elementary Legends Elementary" at bounding box center [342, 379] width 121 height 62
click at [362, 379] on span "[GEOGRAPHIC_DATA]" at bounding box center [347, 379] width 94 height 12
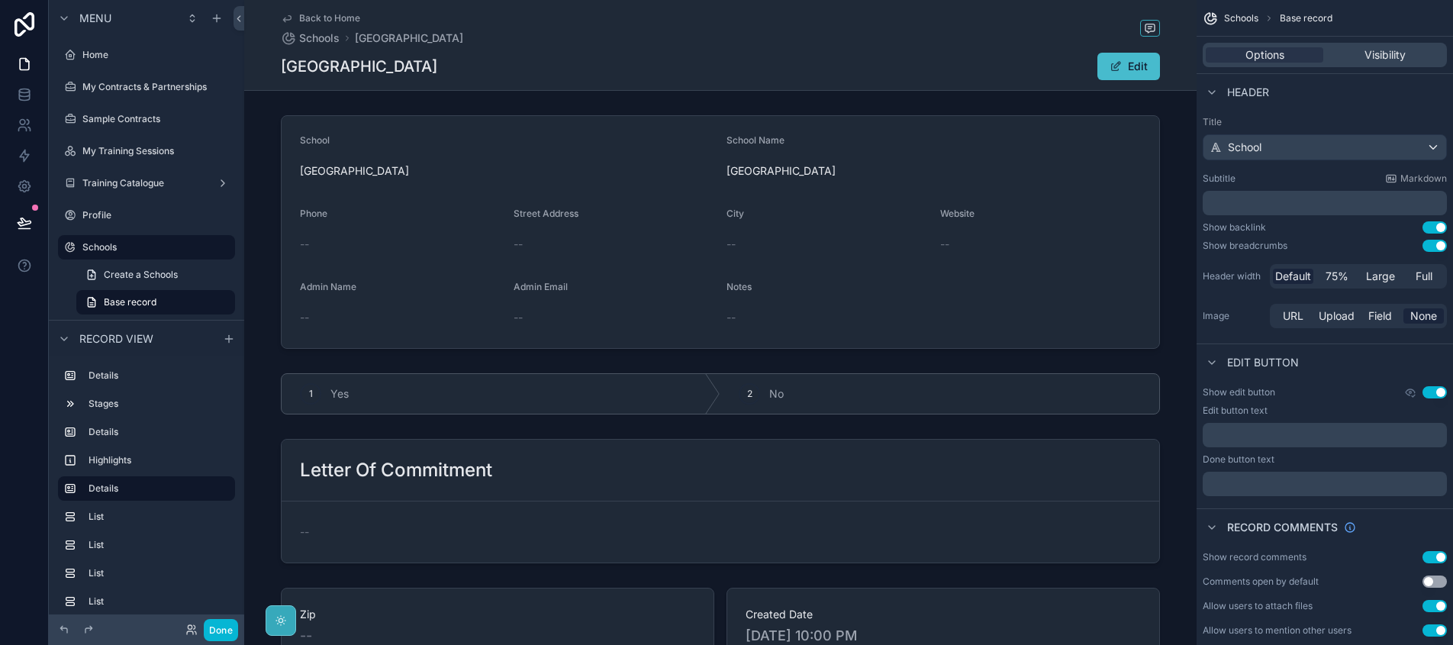
click at [321, 16] on span "Back to Home" at bounding box center [329, 18] width 61 height 12
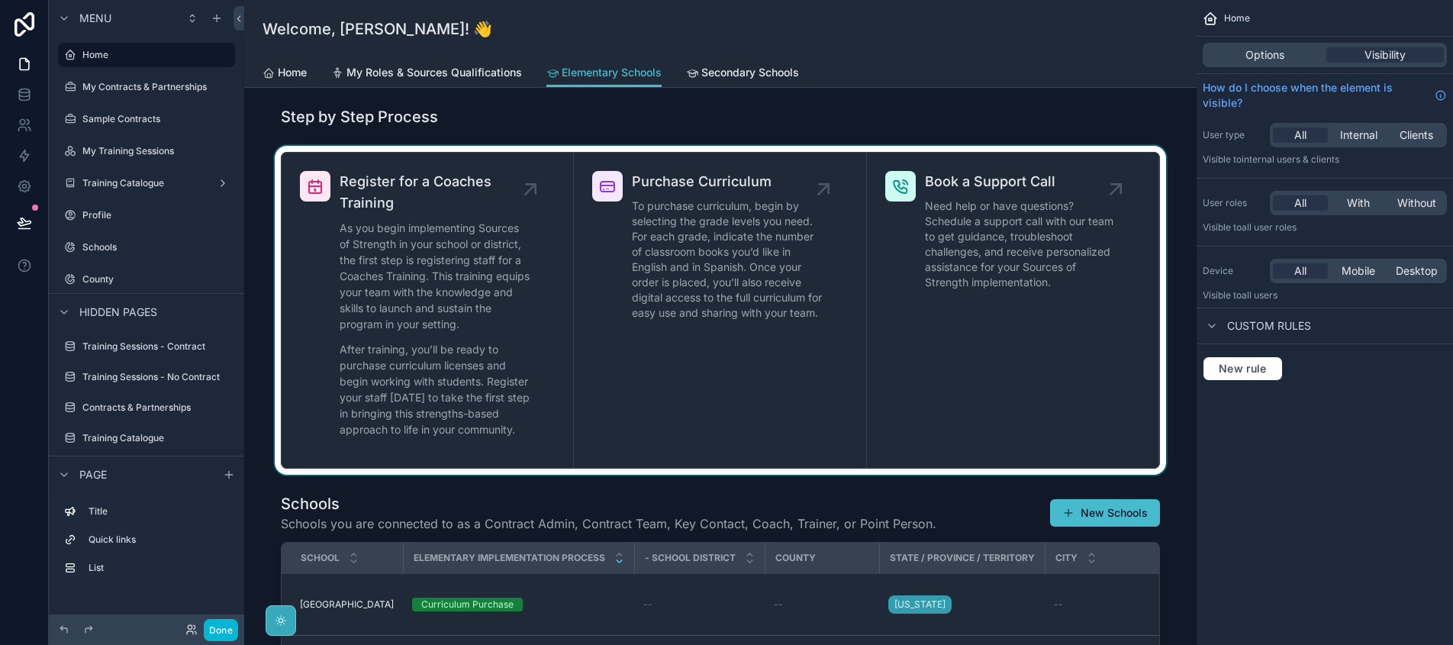
click at [828, 191] on div "scrollable content" at bounding box center [720, 310] width 928 height 329
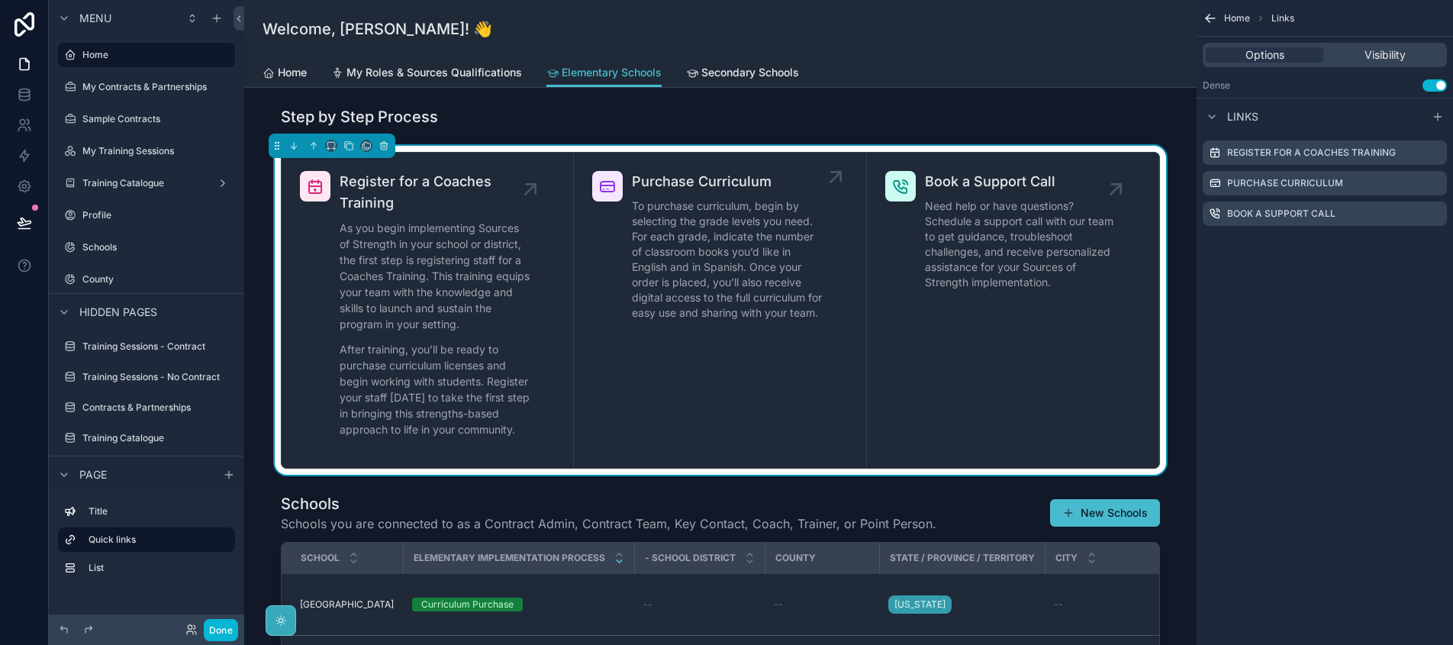
click at [828, 184] on icon "scrollable content" at bounding box center [836, 177] width 24 height 24
click at [833, 177] on icon "scrollable content" at bounding box center [836, 177] width 24 height 24
click at [717, 178] on span "Purchase Curriculum" at bounding box center [727, 181] width 191 height 21
click at [743, 289] on span "To purchase curriculum, begin by selecting the grade levels you need. For each …" at bounding box center [727, 259] width 191 height 122
click at [835, 173] on icon "scrollable content" at bounding box center [835, 176] width 9 height 9
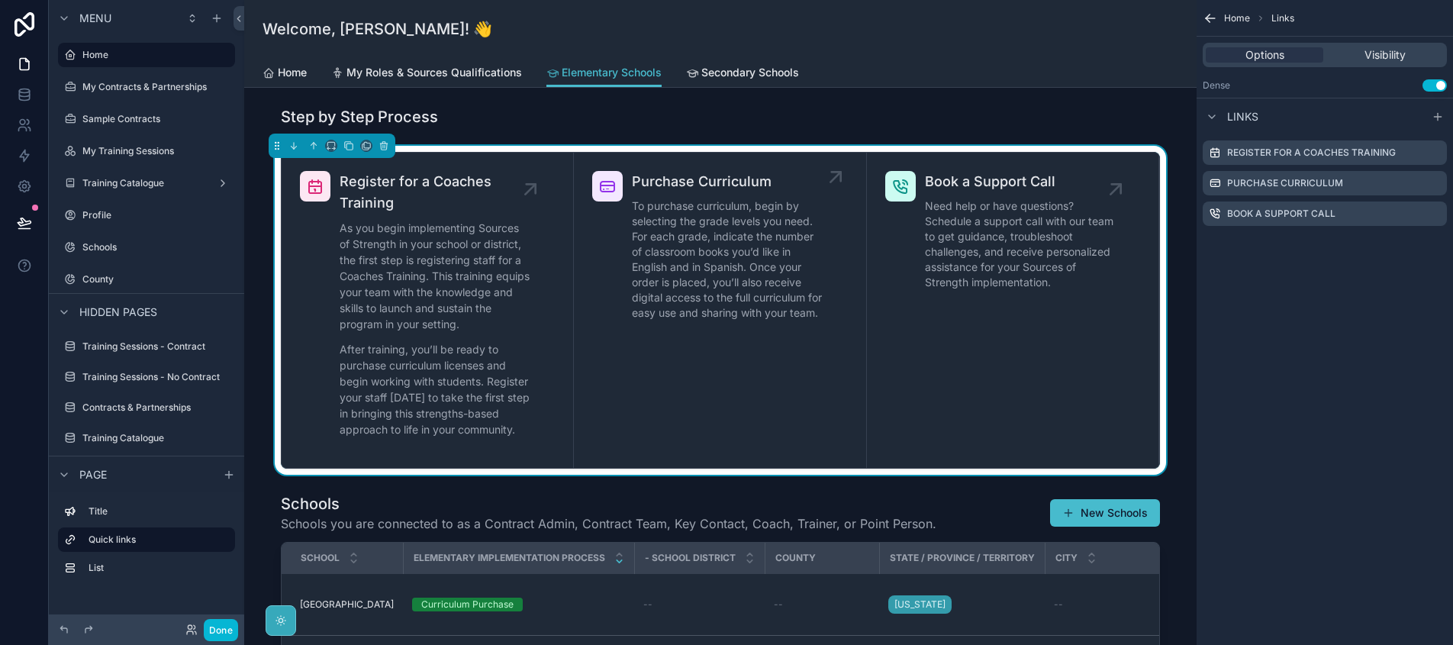
click at [709, 189] on span "Purchase Curriculum" at bounding box center [727, 181] width 191 height 21
click at [223, 621] on button "Done" at bounding box center [221, 630] width 34 height 22
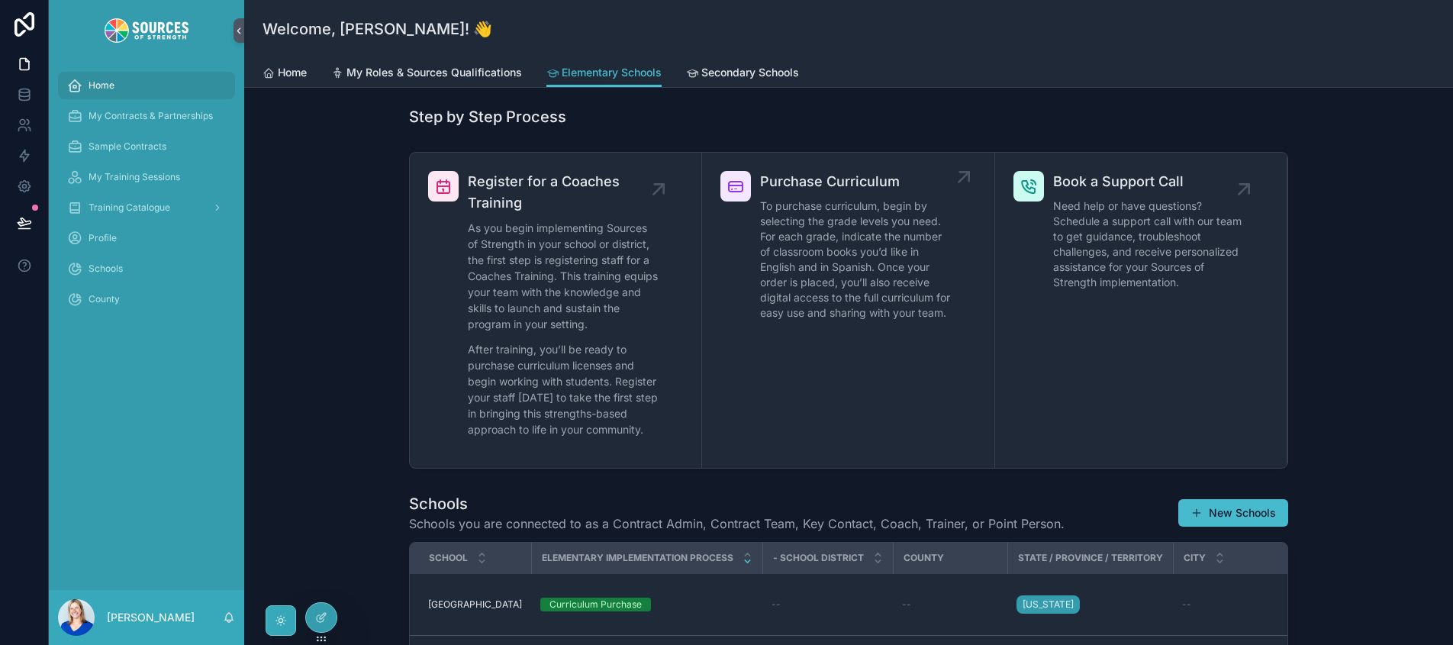
click at [965, 179] on icon "scrollable content" at bounding box center [964, 177] width 24 height 24
click at [956, 181] on icon "scrollable content" at bounding box center [964, 177] width 24 height 24
click at [875, 178] on span "Purchase Curriculum" at bounding box center [855, 181] width 191 height 21
click at [531, 190] on span "Register for a Coaches Training" at bounding box center [563, 192] width 191 height 43
click at [486, 66] on span "My Roles & Sources Qualifications" at bounding box center [435, 72] width 176 height 15
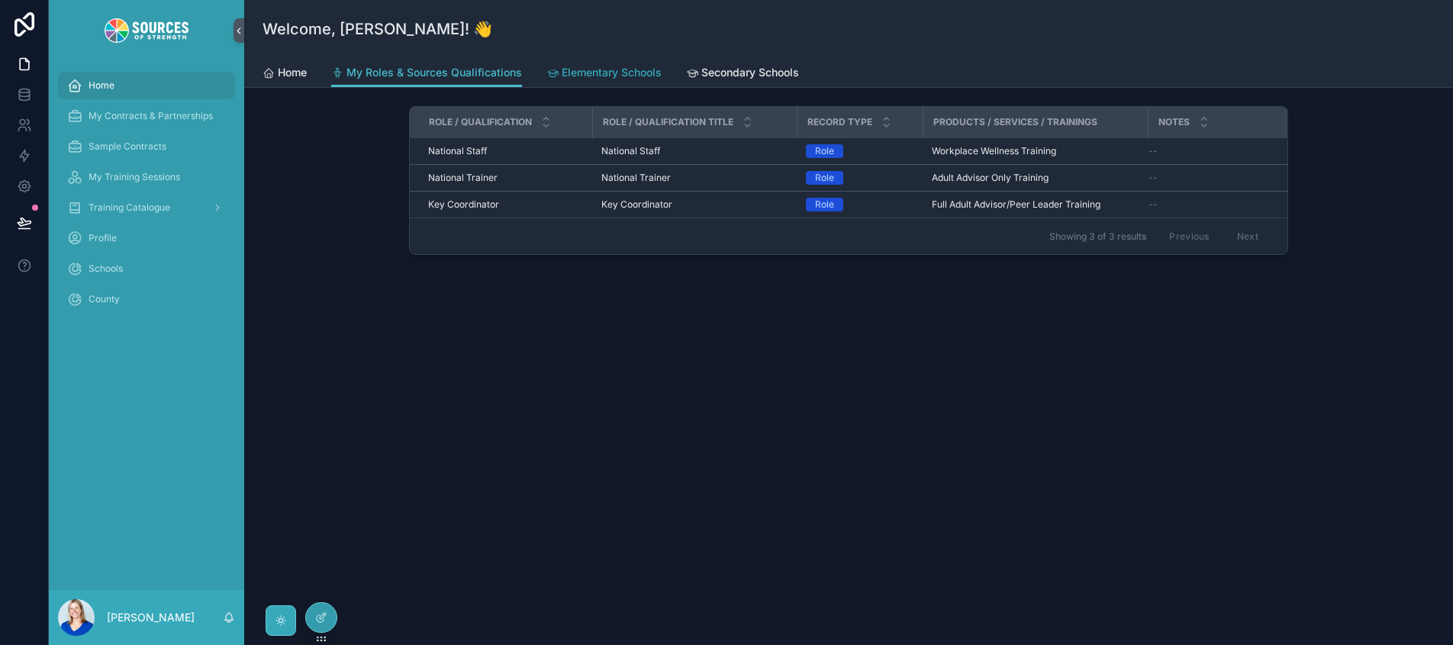
click at [588, 79] on span "Elementary Schools" at bounding box center [612, 72] width 100 height 15
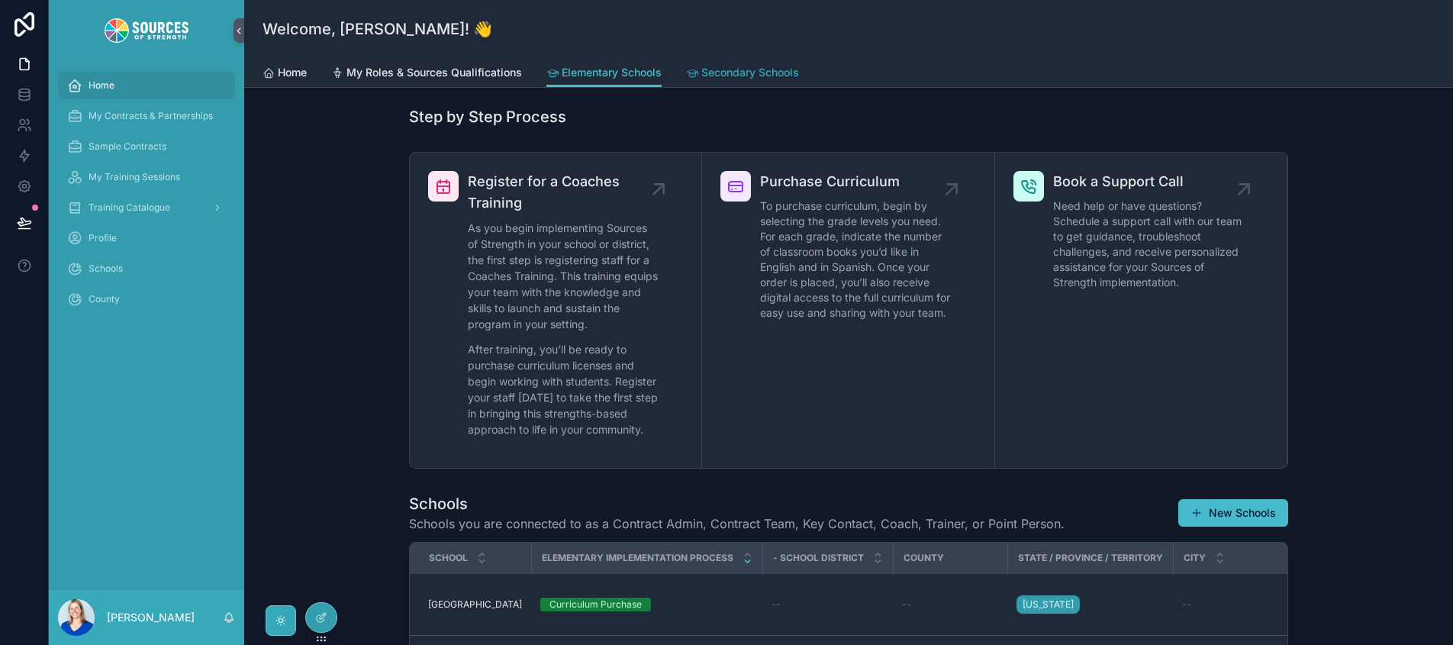
click at [702, 77] on div "Secondary Schools" at bounding box center [742, 72] width 113 height 15
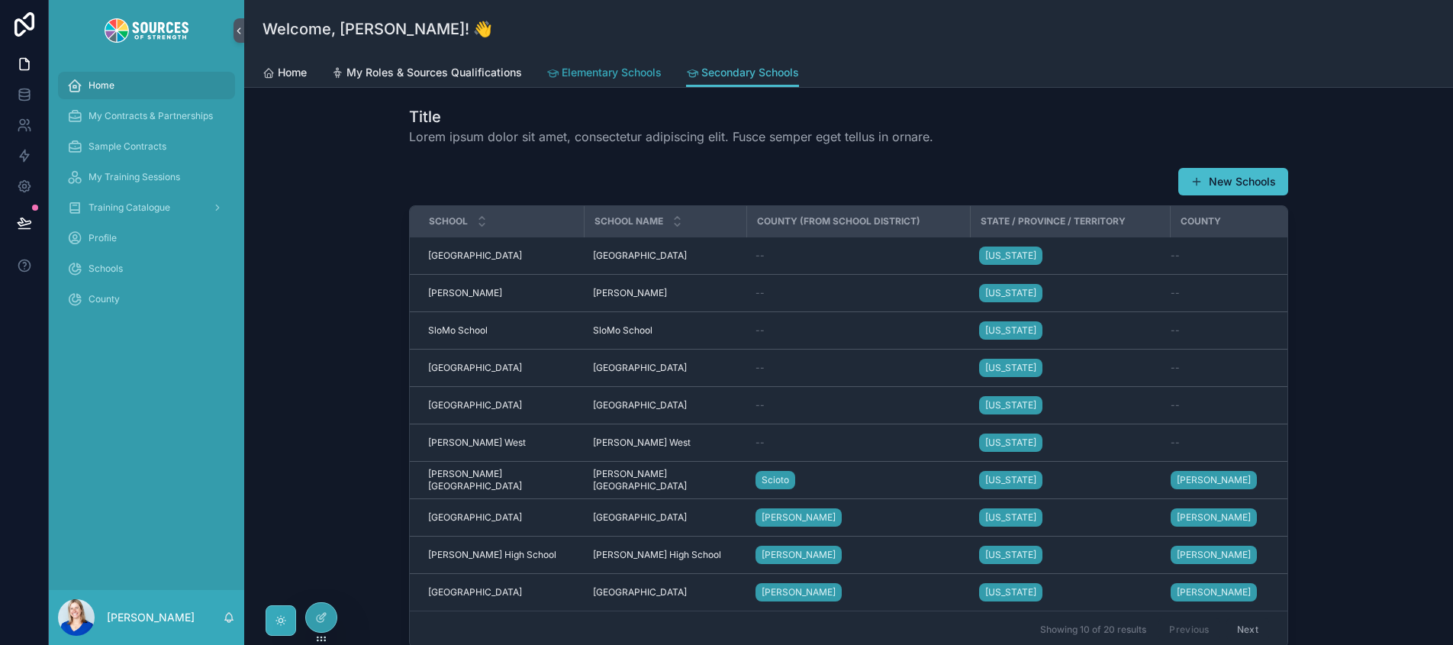
click at [630, 77] on span "Elementary Schools" at bounding box center [612, 72] width 100 height 15
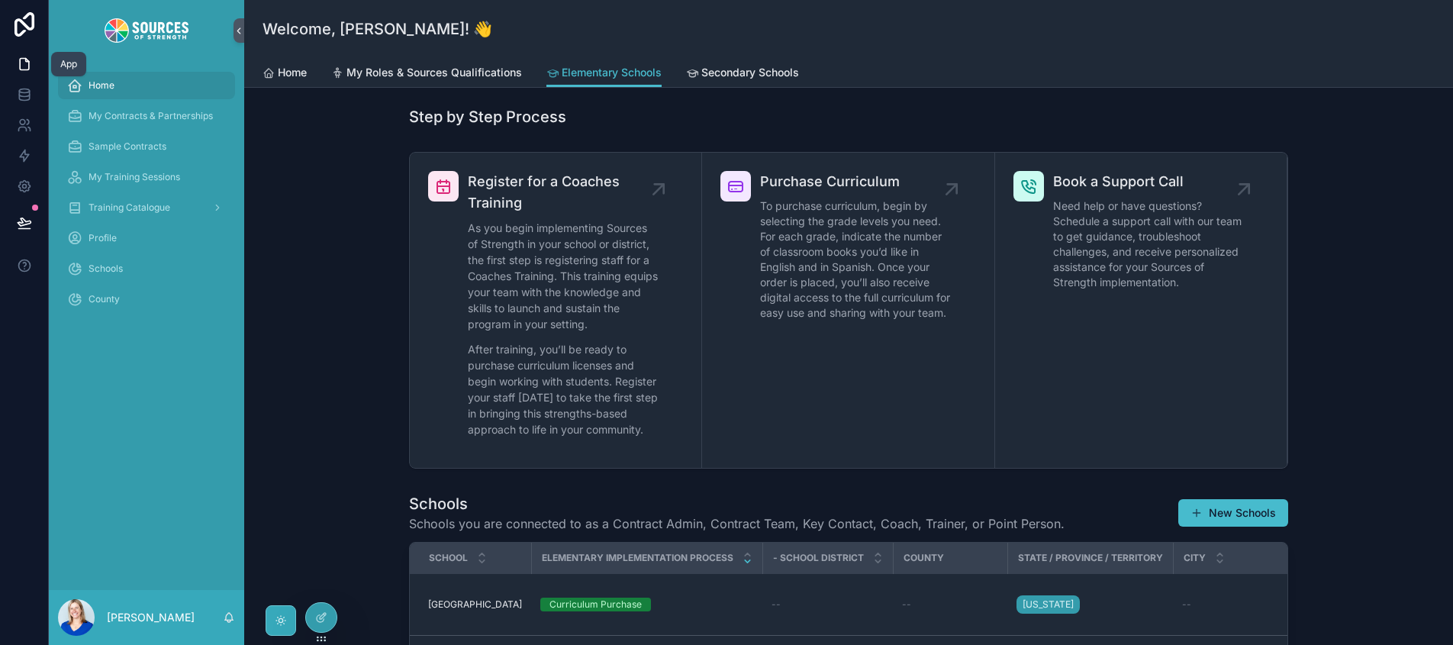
click at [25, 71] on icon at bounding box center [24, 63] width 15 height 15
click at [21, 65] on icon at bounding box center [24, 63] width 15 height 15
click at [324, 619] on icon at bounding box center [320, 618] width 7 height 7
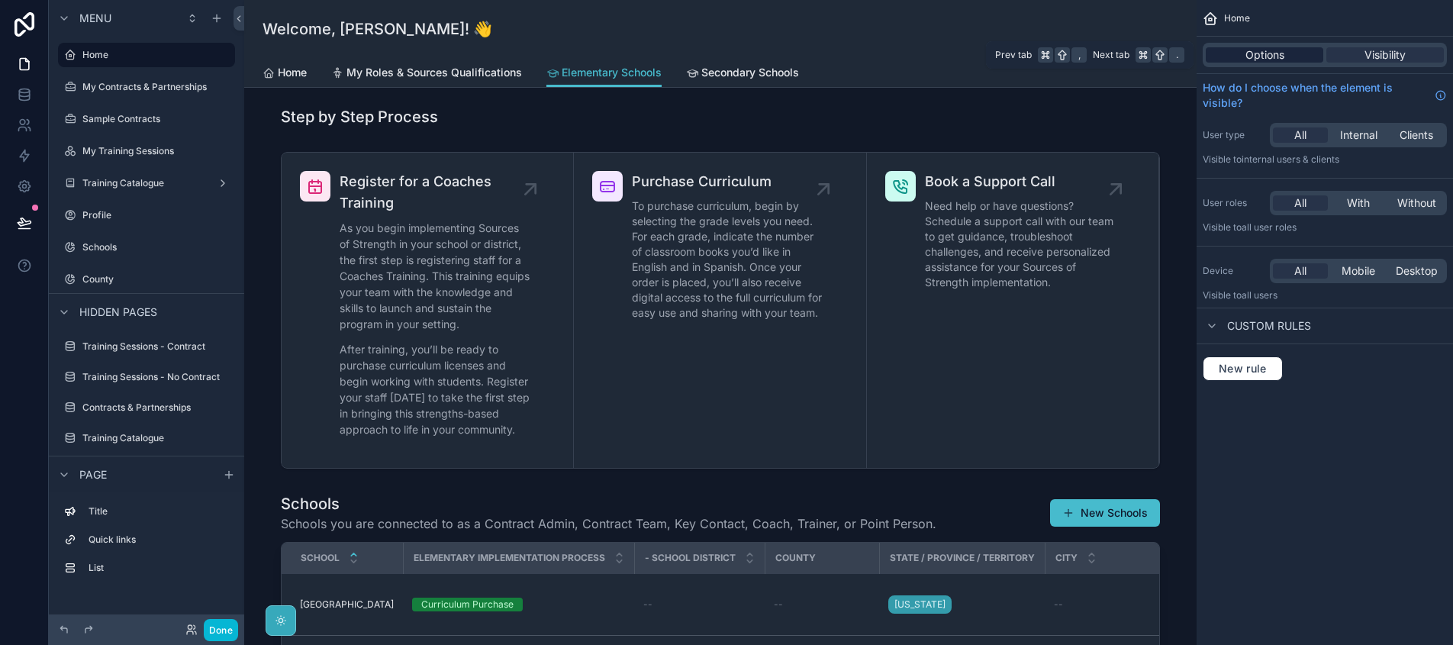
click at [1282, 52] on span "Options" at bounding box center [1265, 54] width 39 height 15
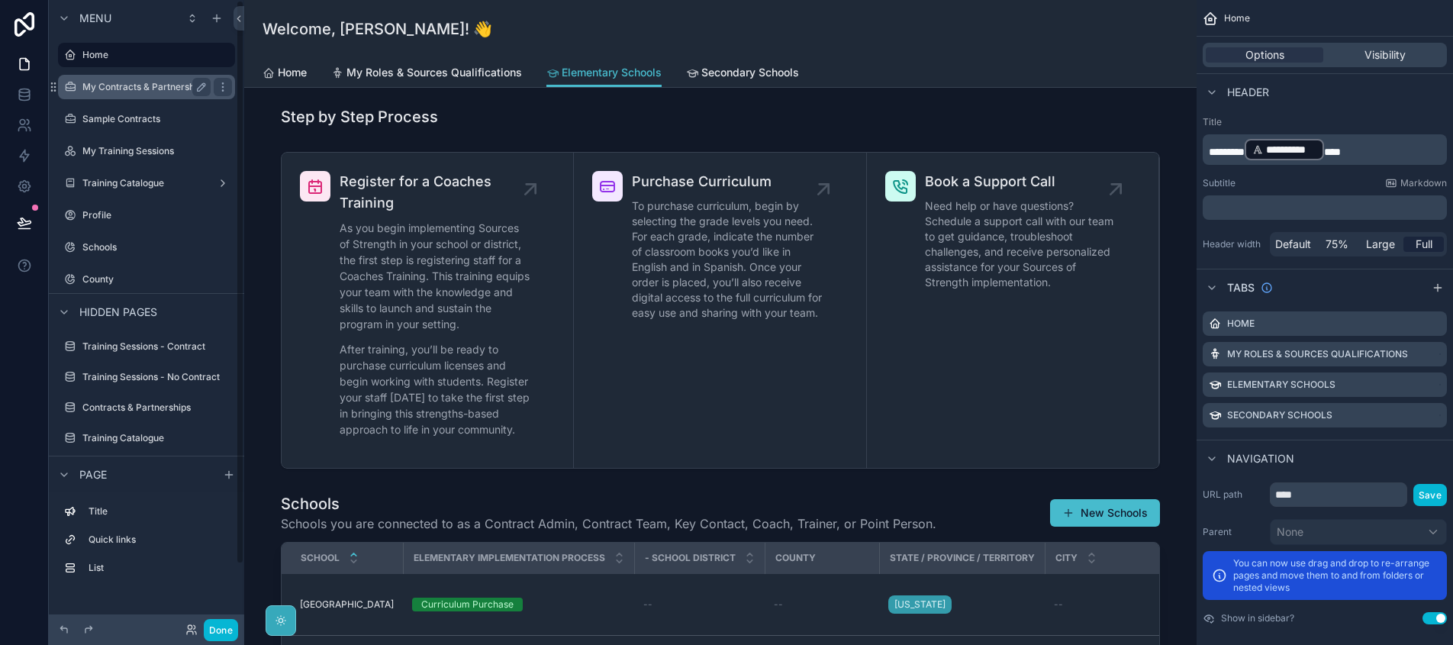
click at [121, 84] on label "My Contracts & Partnerships" at bounding box center [144, 87] width 124 height 12
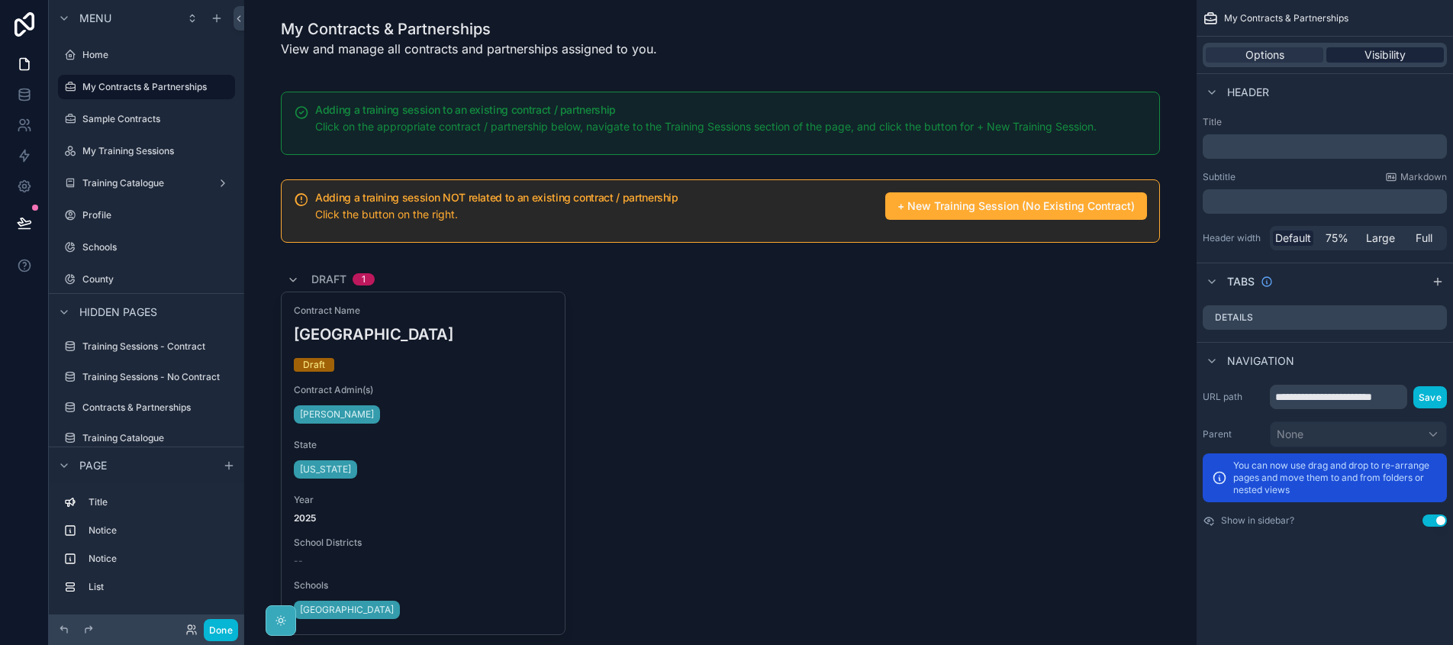
click at [1404, 56] on span "Visibility" at bounding box center [1385, 54] width 41 height 15
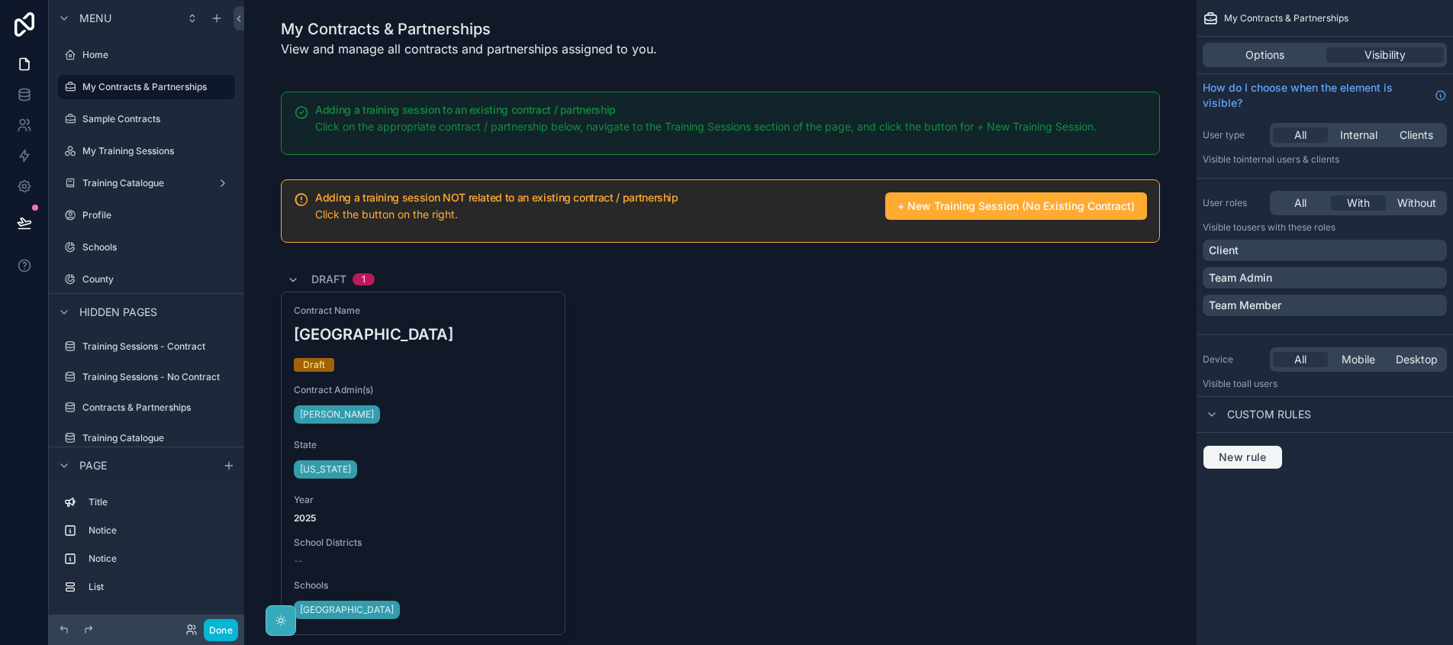
click at [1254, 462] on span "New rule" at bounding box center [1243, 457] width 60 height 14
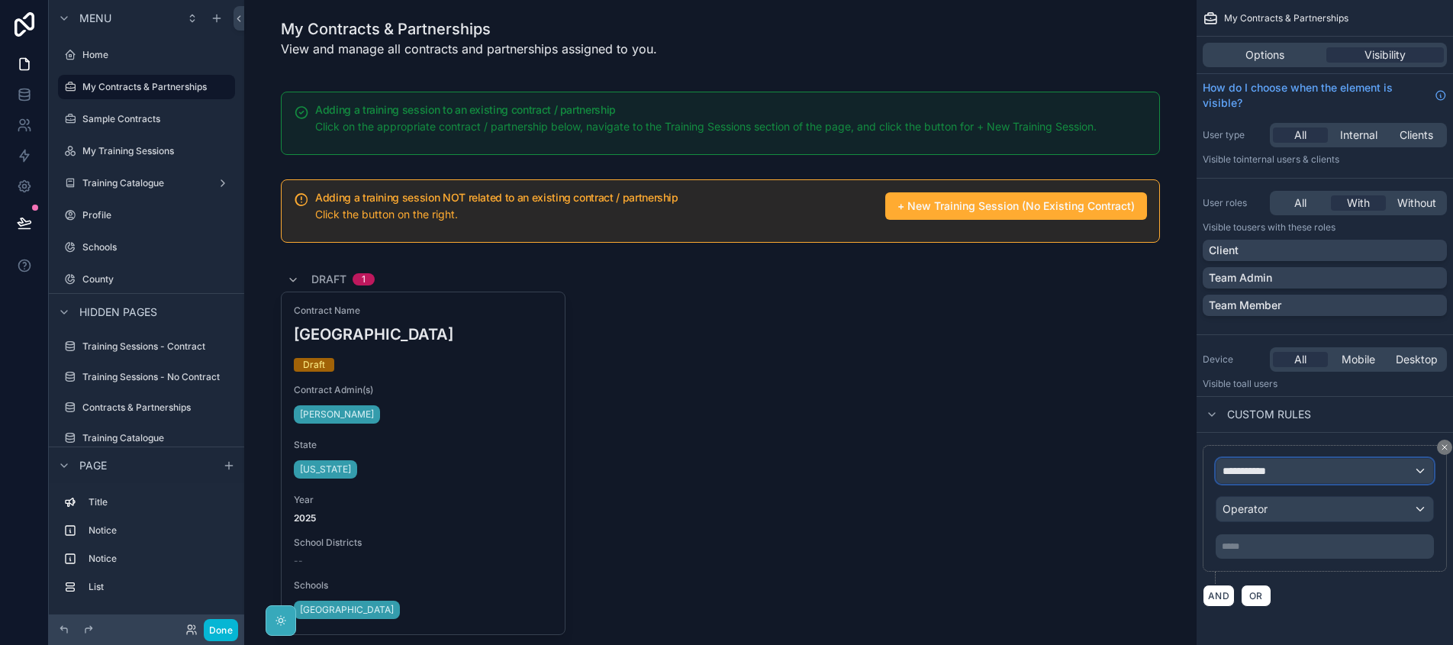
click at [1260, 467] on span "**********" at bounding box center [1251, 470] width 56 height 15
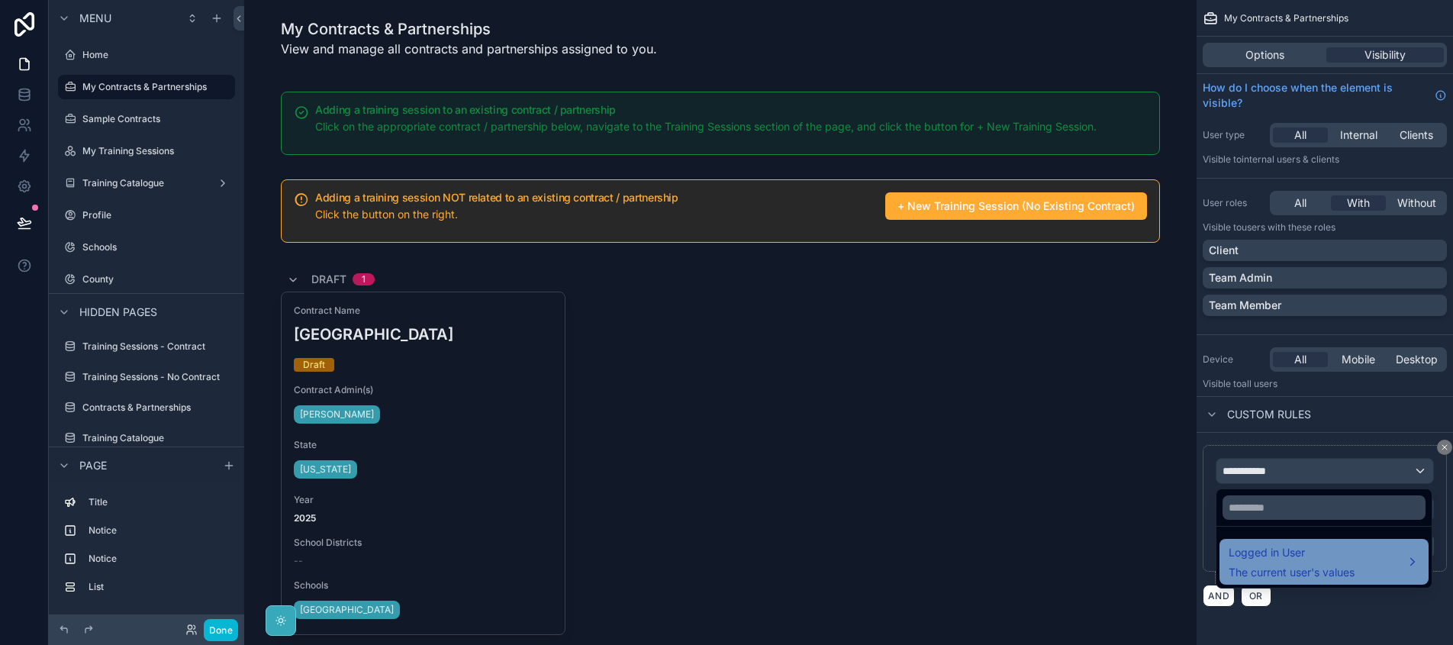
click at [1272, 559] on span "Logged in User" at bounding box center [1292, 553] width 126 height 18
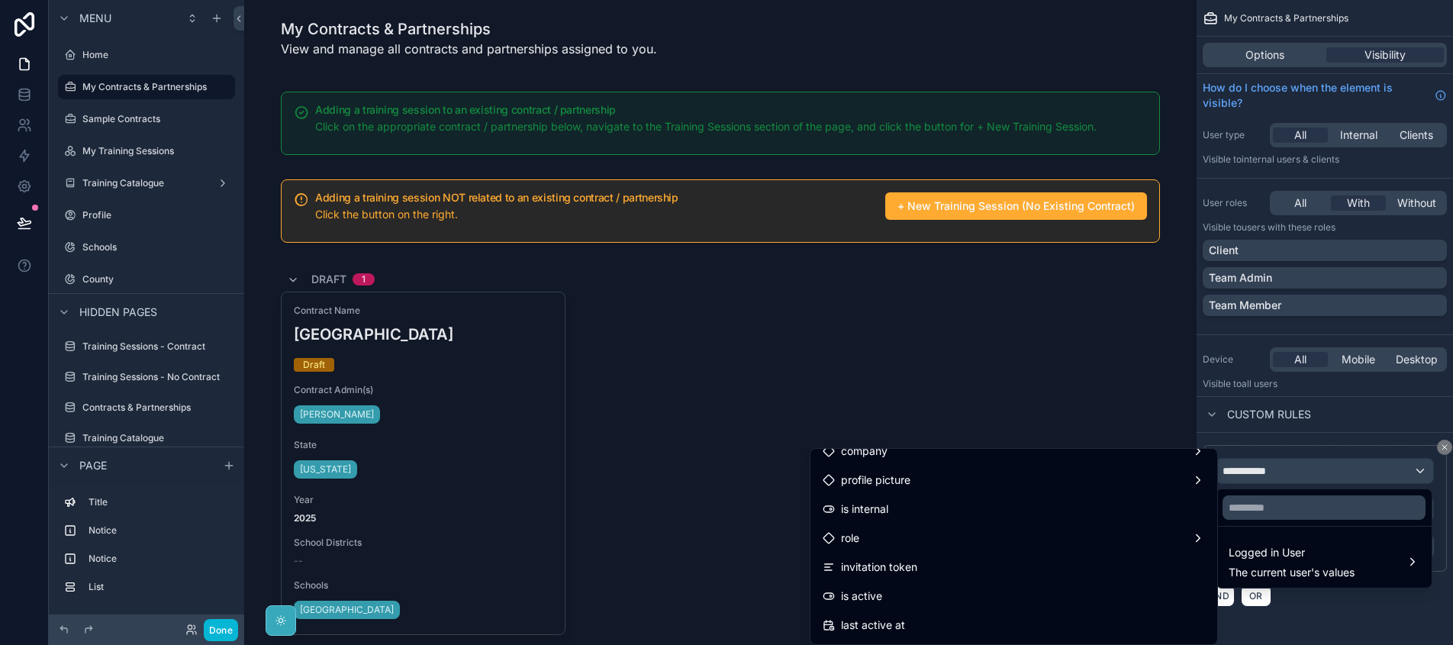
scroll to position [132, 0]
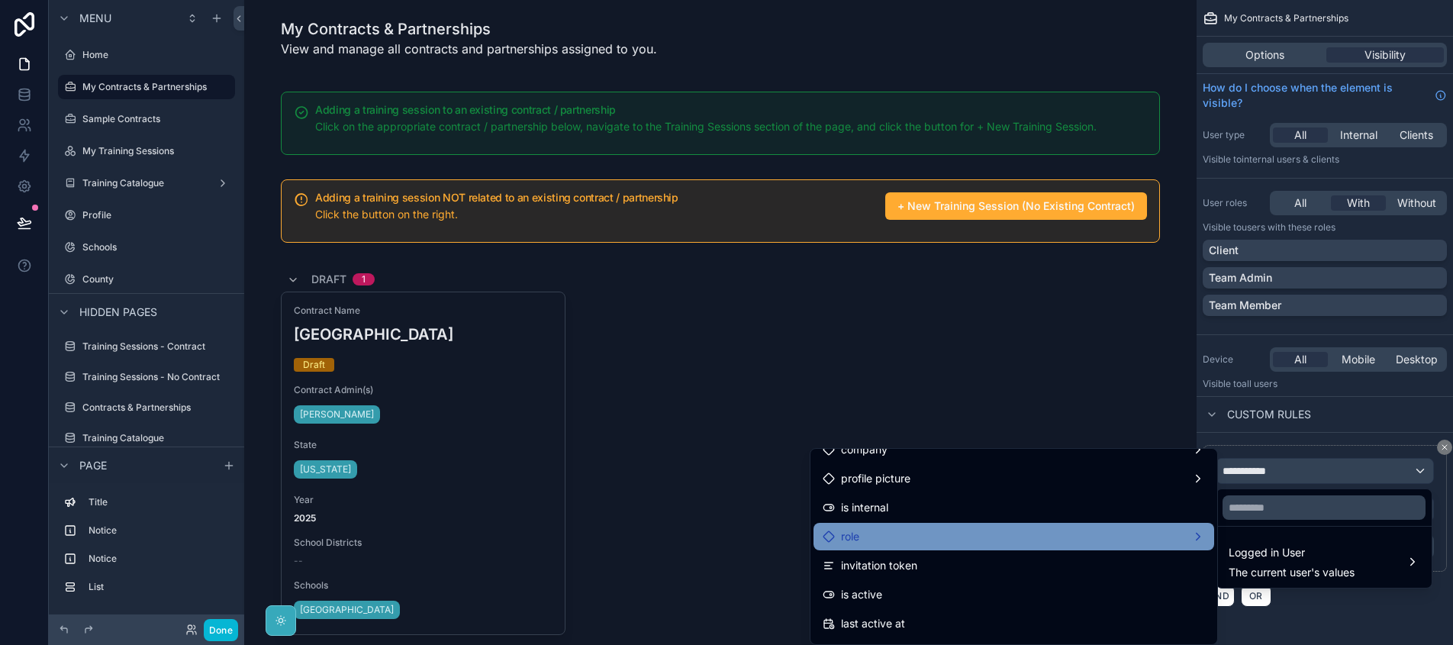
click at [1111, 534] on div "role" at bounding box center [1014, 536] width 382 height 18
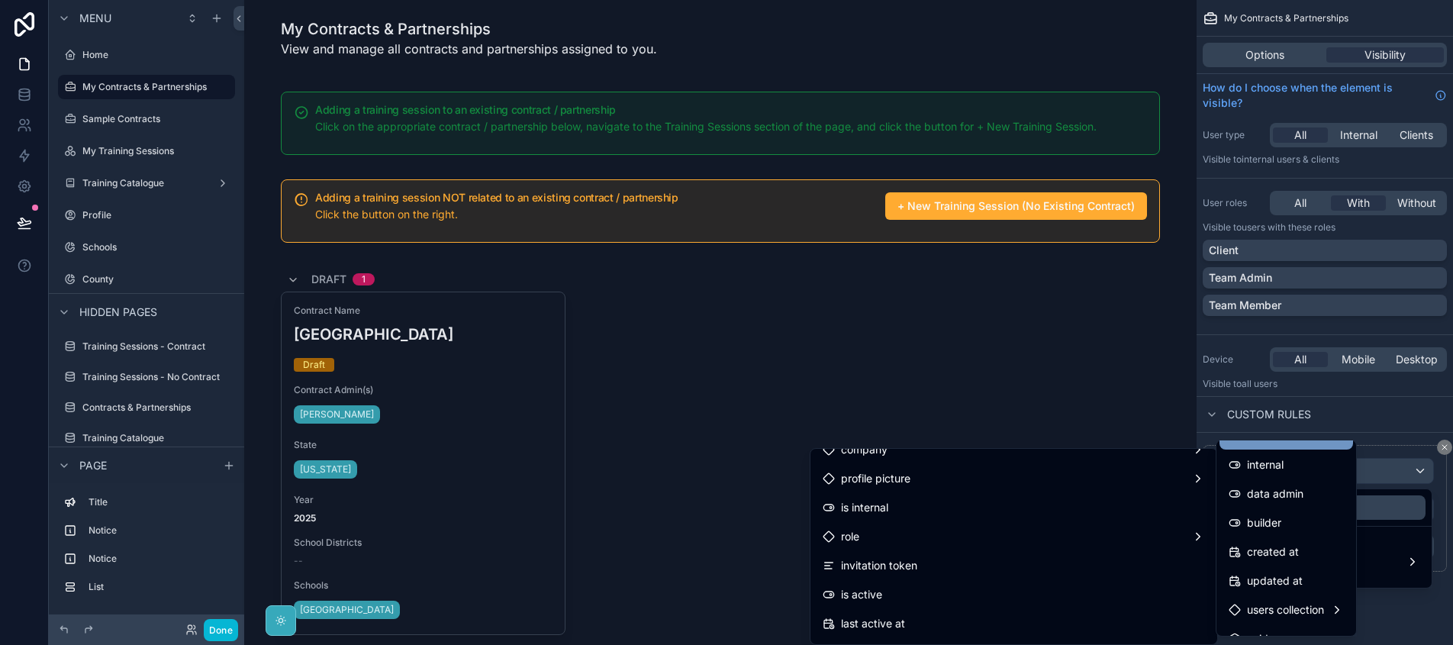
scroll to position [99, 0]
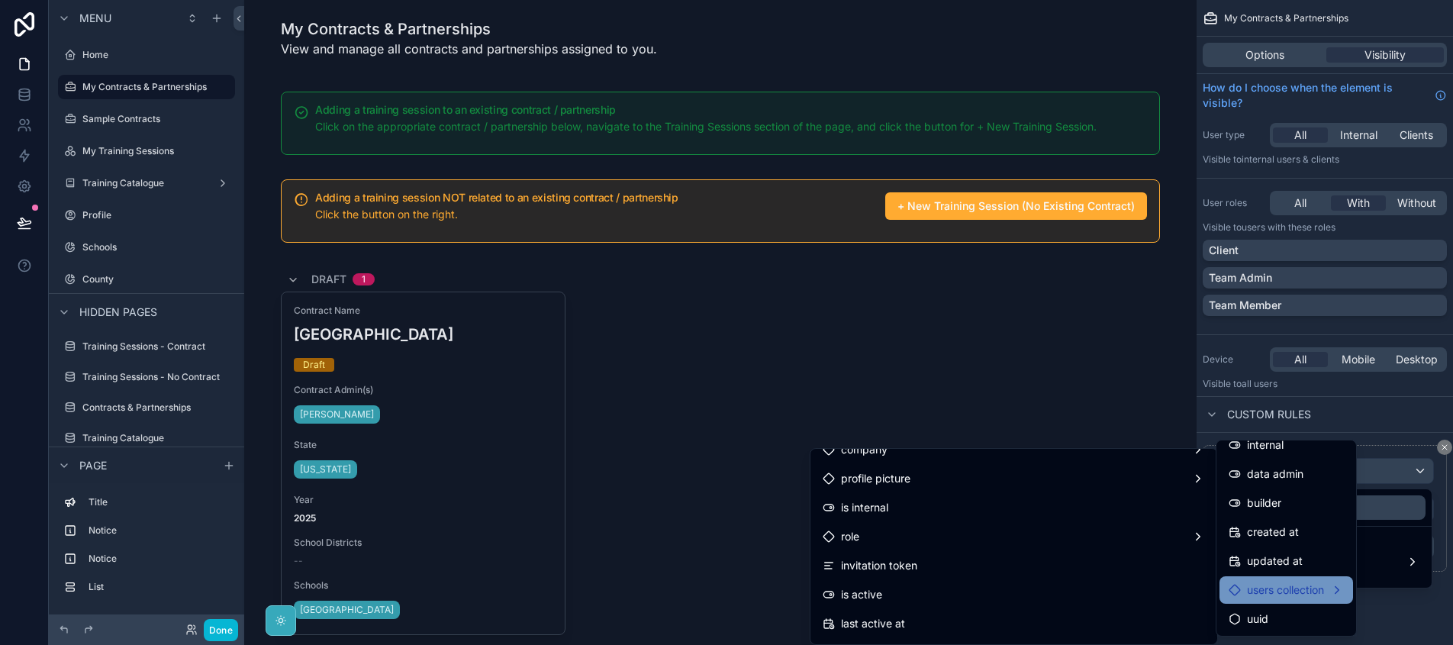
click at [1282, 591] on span "users collection" at bounding box center [1285, 590] width 77 height 18
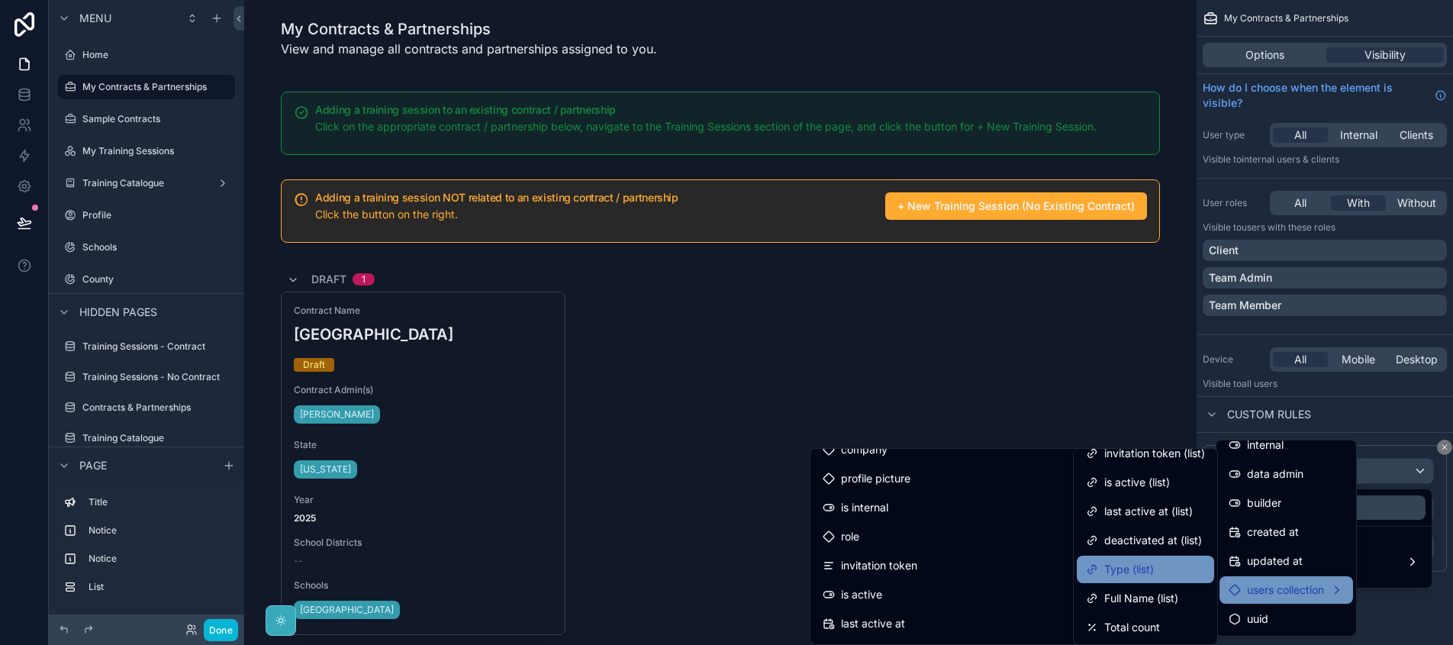
click at [1165, 574] on div "Type (list)" at bounding box center [1145, 569] width 119 height 18
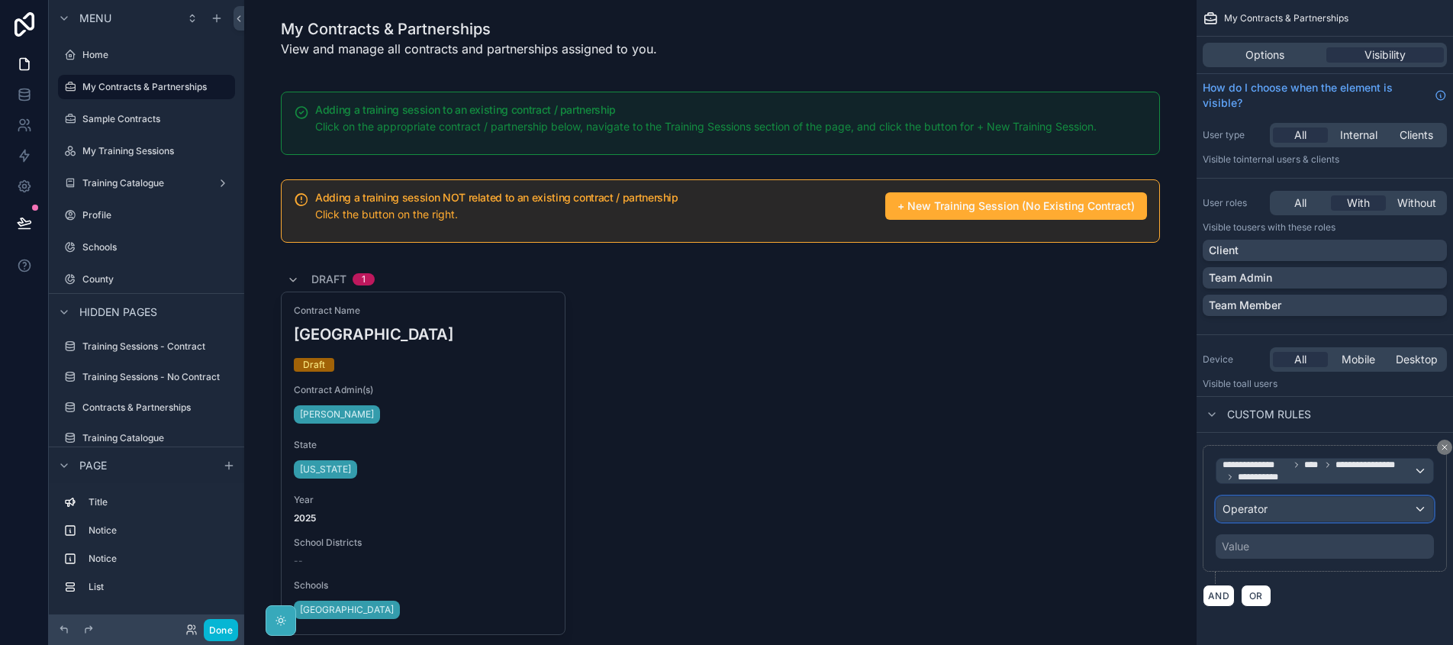
click at [1256, 511] on span "Operator" at bounding box center [1245, 508] width 45 height 13
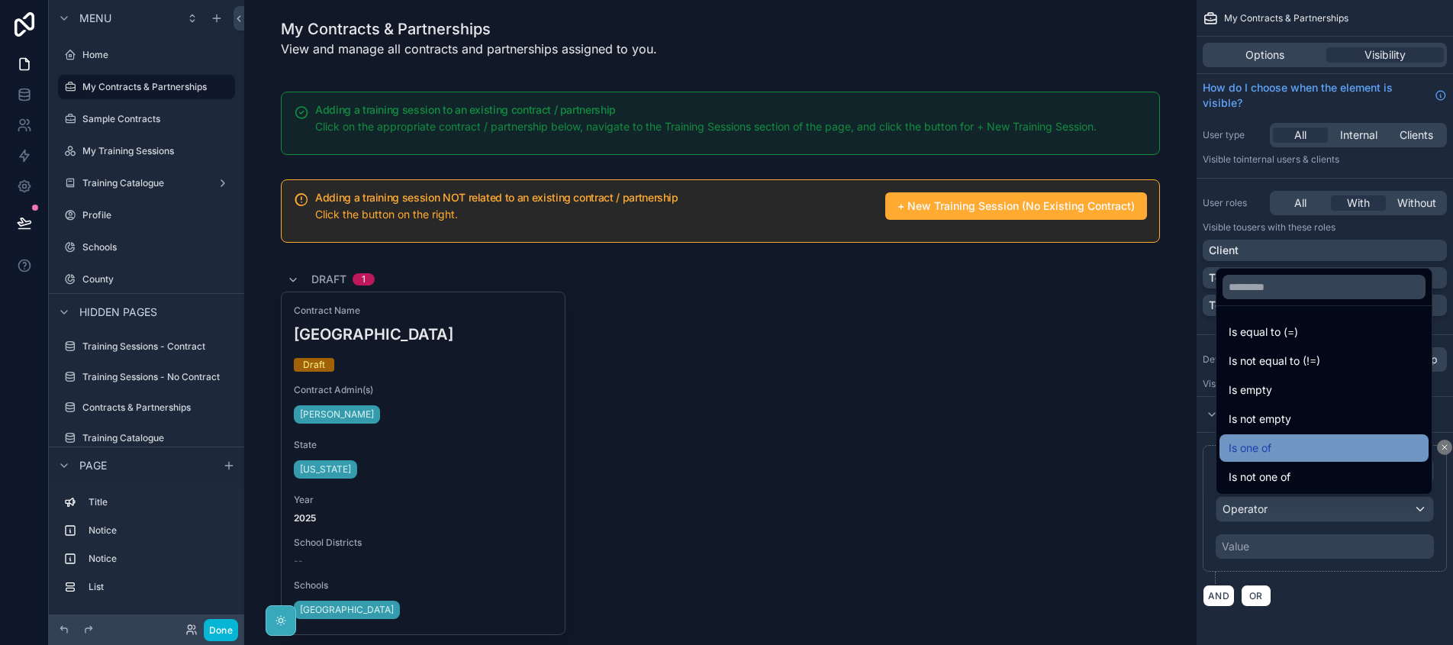
click at [1270, 440] on span "Is one of" at bounding box center [1250, 448] width 43 height 18
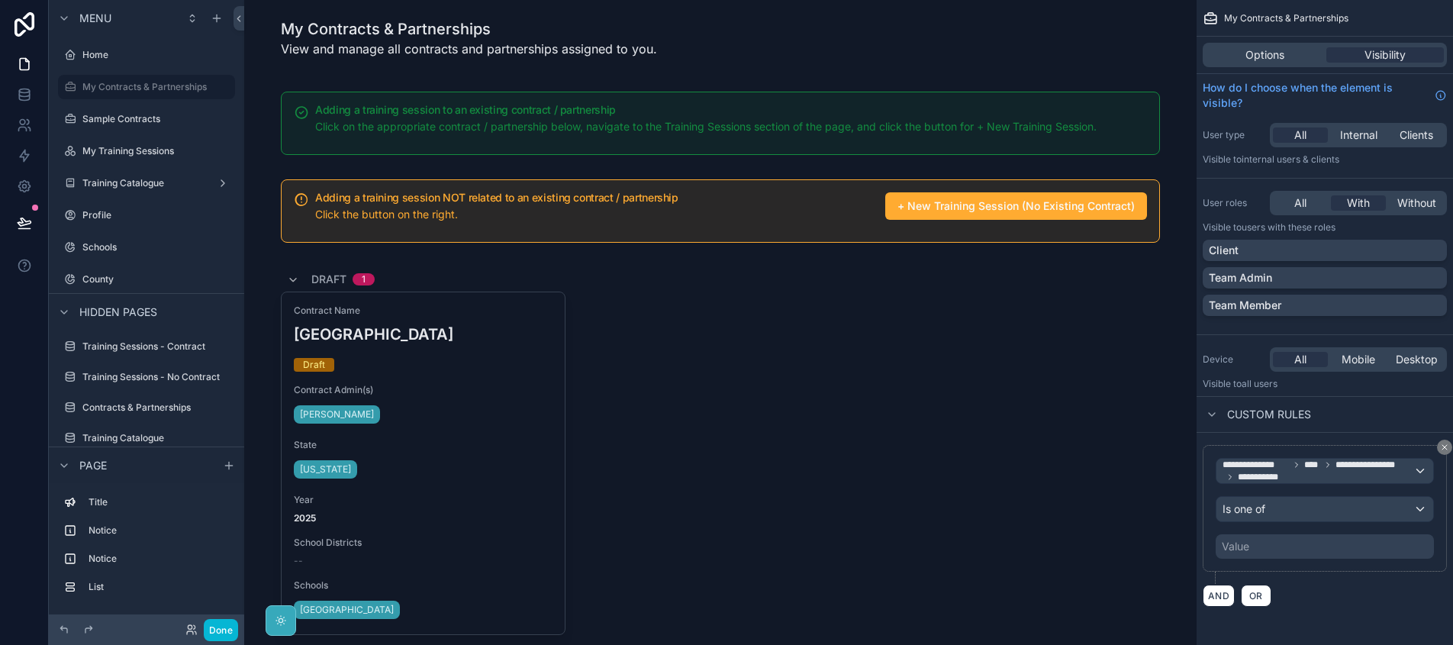
click at [1257, 543] on div "Value" at bounding box center [1325, 546] width 218 height 24
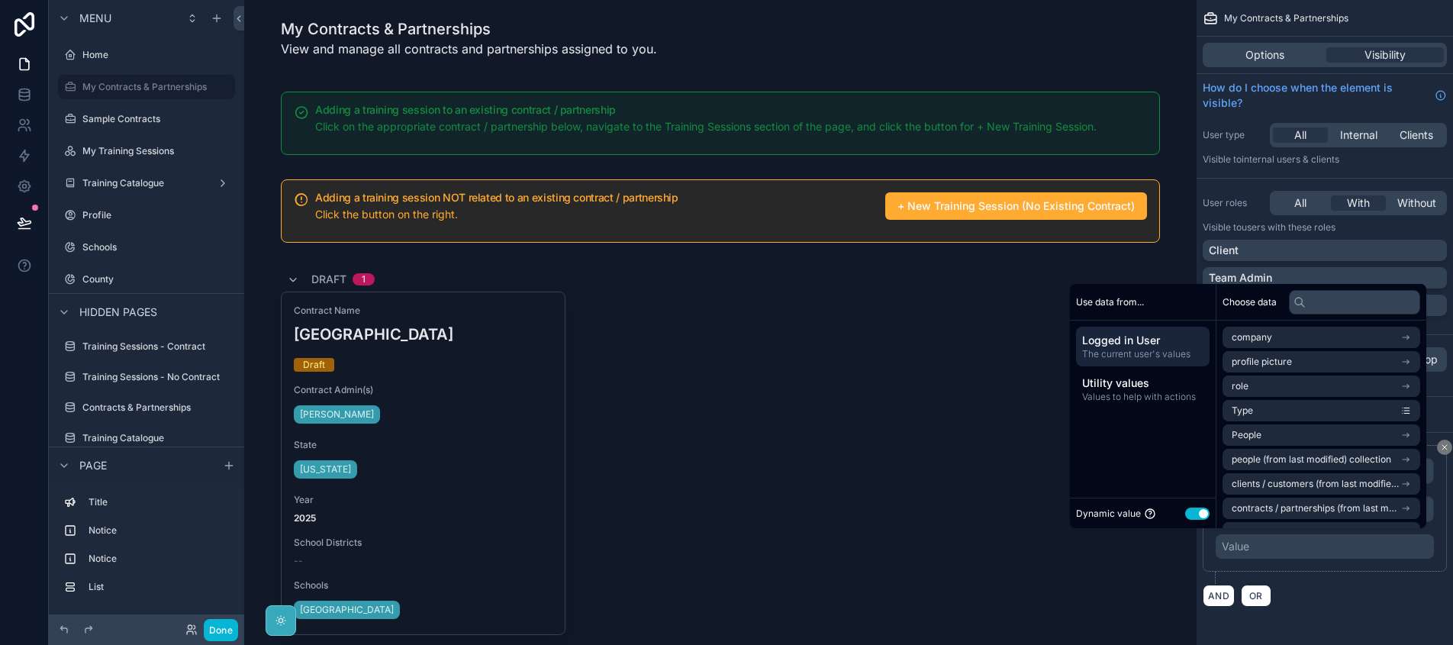
click at [1195, 509] on button "Use setting" at bounding box center [1198, 514] width 24 height 12
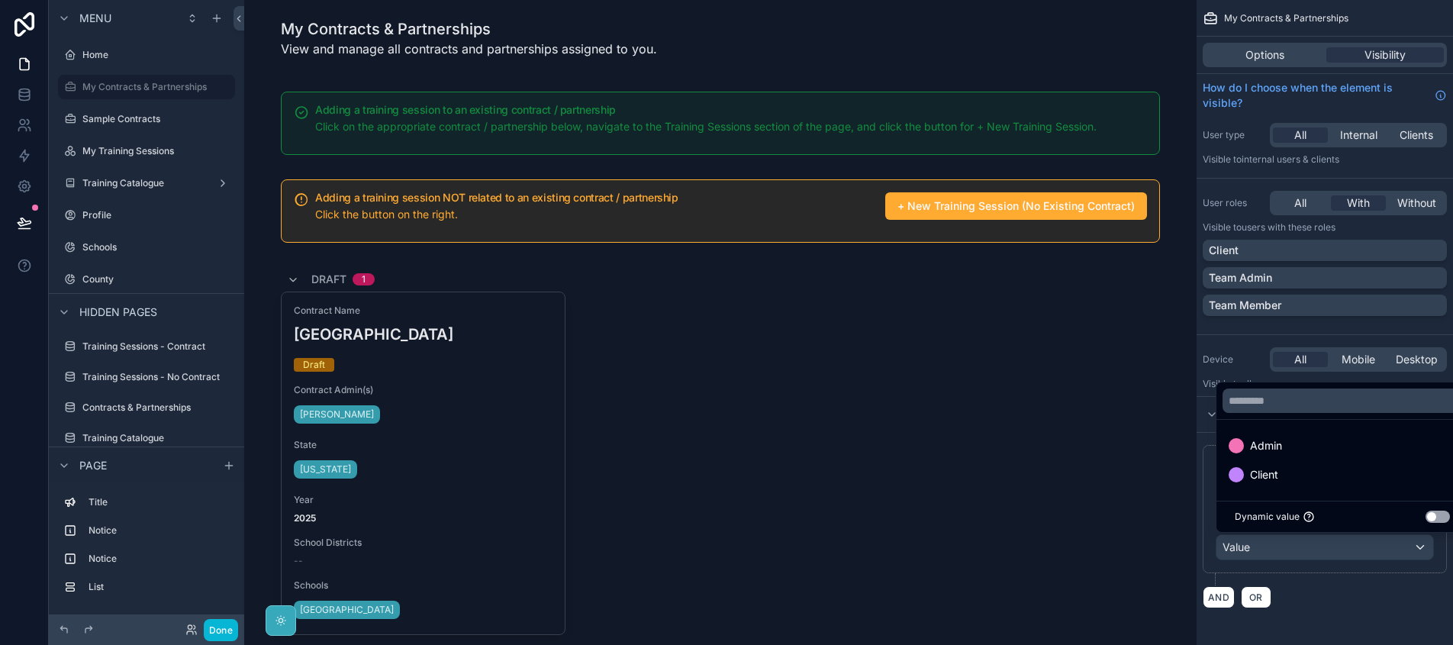
click at [1292, 559] on div "scrollable content" at bounding box center [726, 322] width 1453 height 645
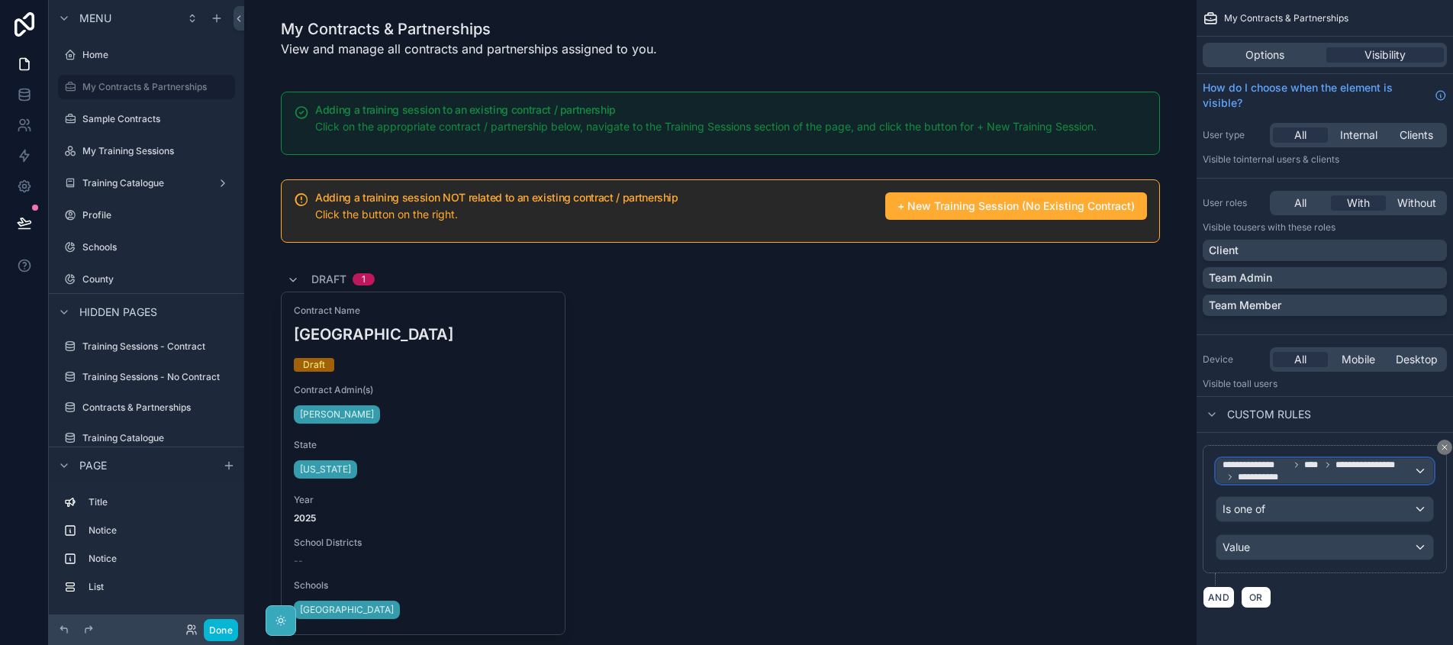
click at [1281, 474] on span "**********" at bounding box center [1318, 471] width 191 height 24
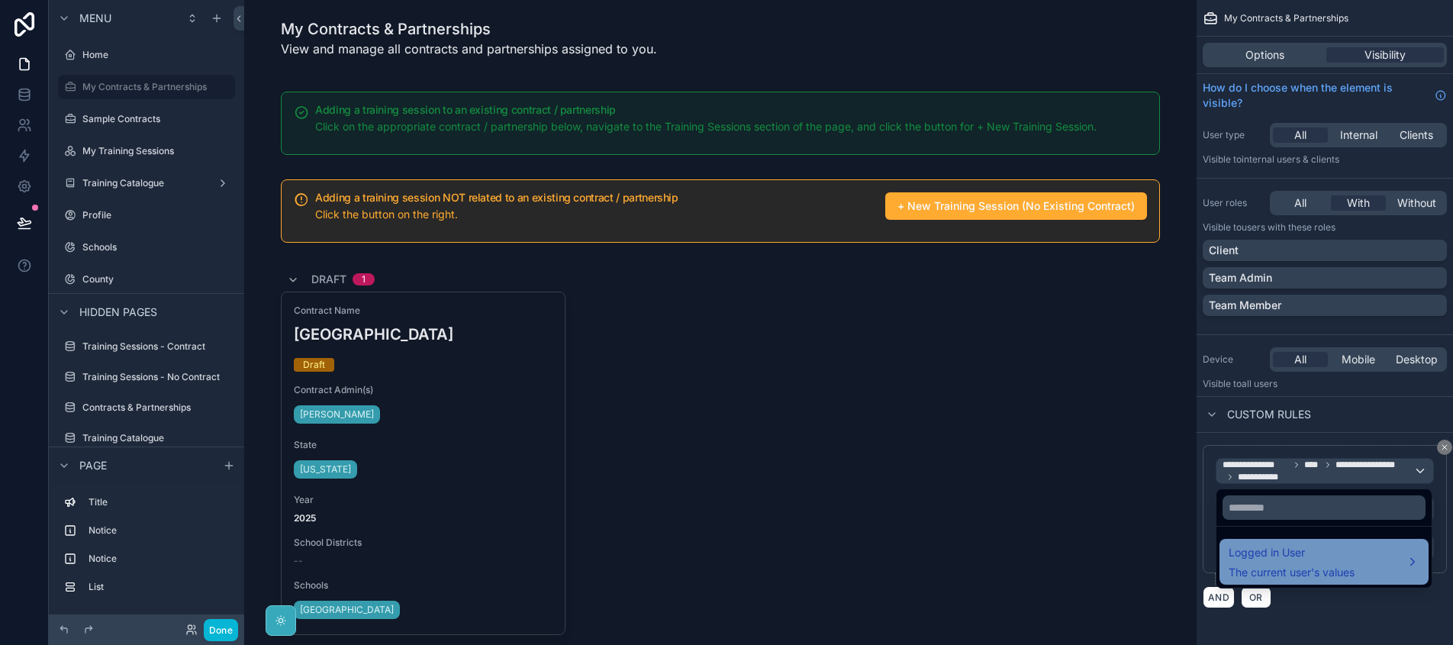
click at [1315, 567] on span "The current user's values" at bounding box center [1292, 572] width 126 height 15
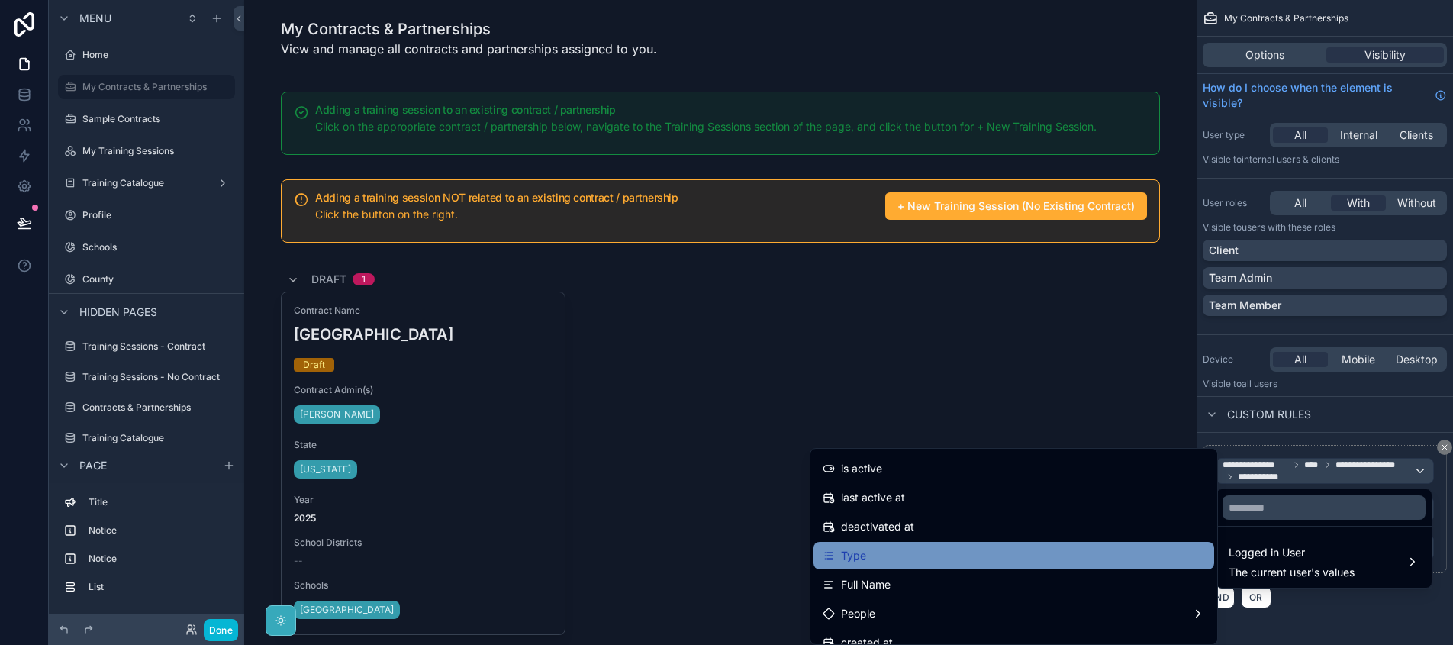
scroll to position [260, 0]
click at [1052, 550] on div "Type" at bounding box center [1014, 554] width 382 height 18
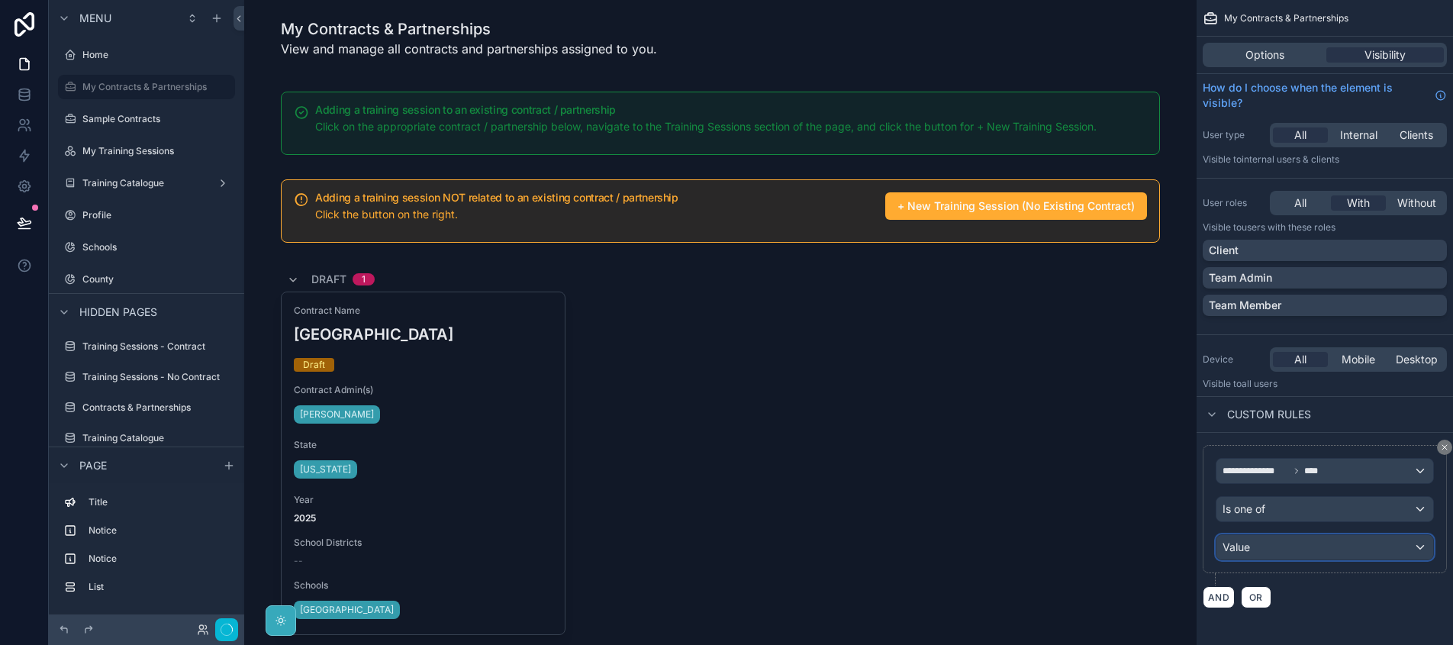
click at [1266, 551] on div "Value" at bounding box center [1325, 547] width 217 height 24
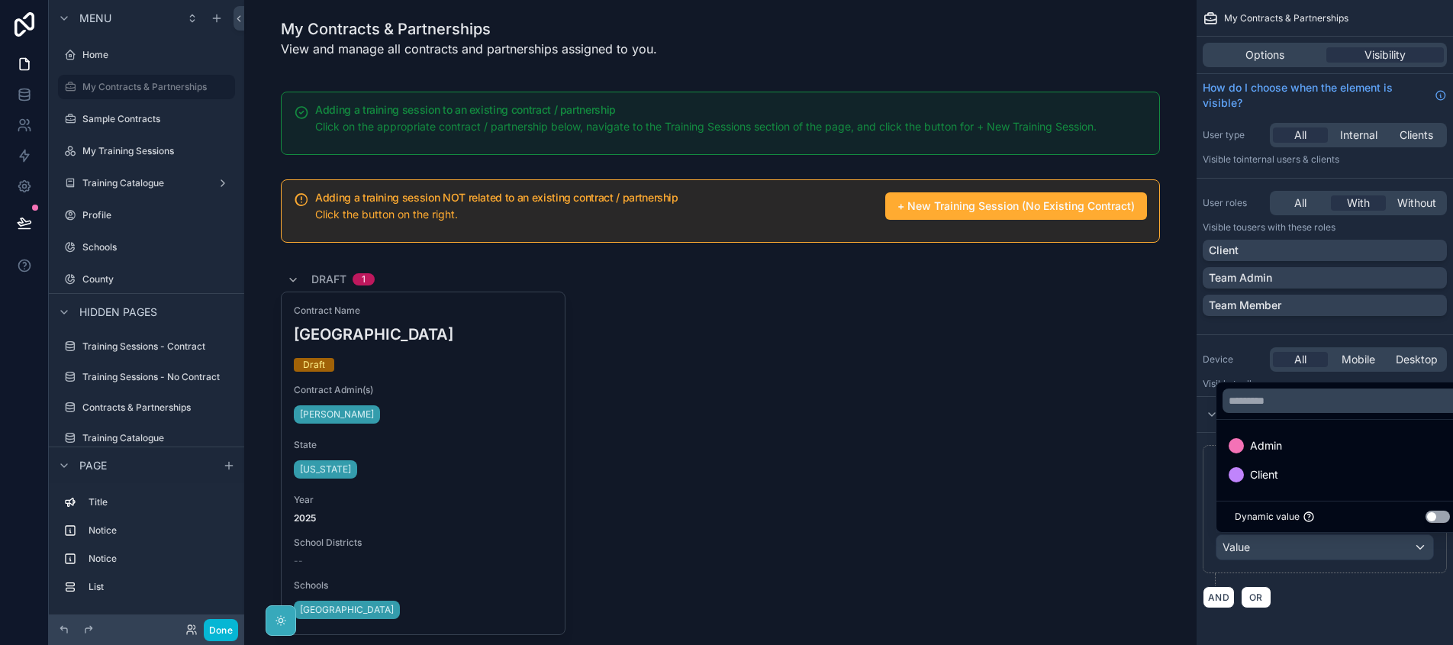
click at [1265, 546] on div "scrollable content" at bounding box center [726, 322] width 1453 height 645
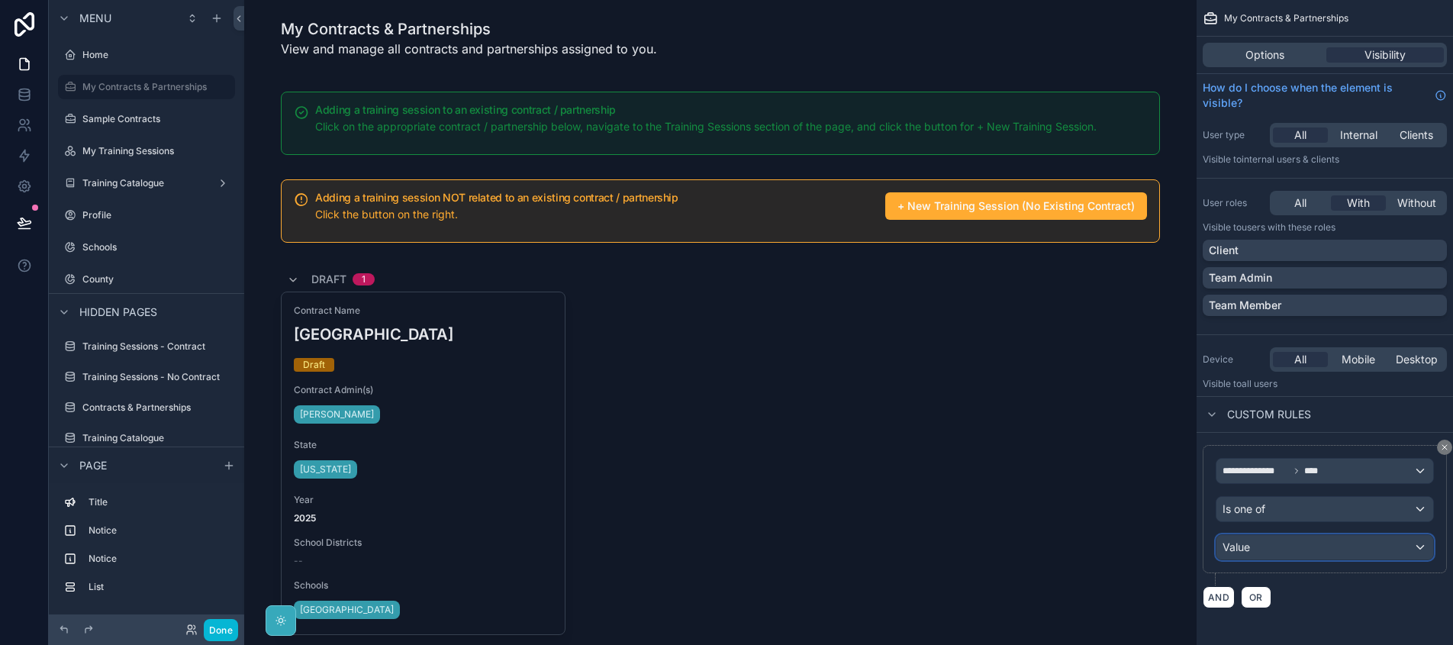
click at [1273, 543] on div "Value" at bounding box center [1325, 547] width 217 height 24
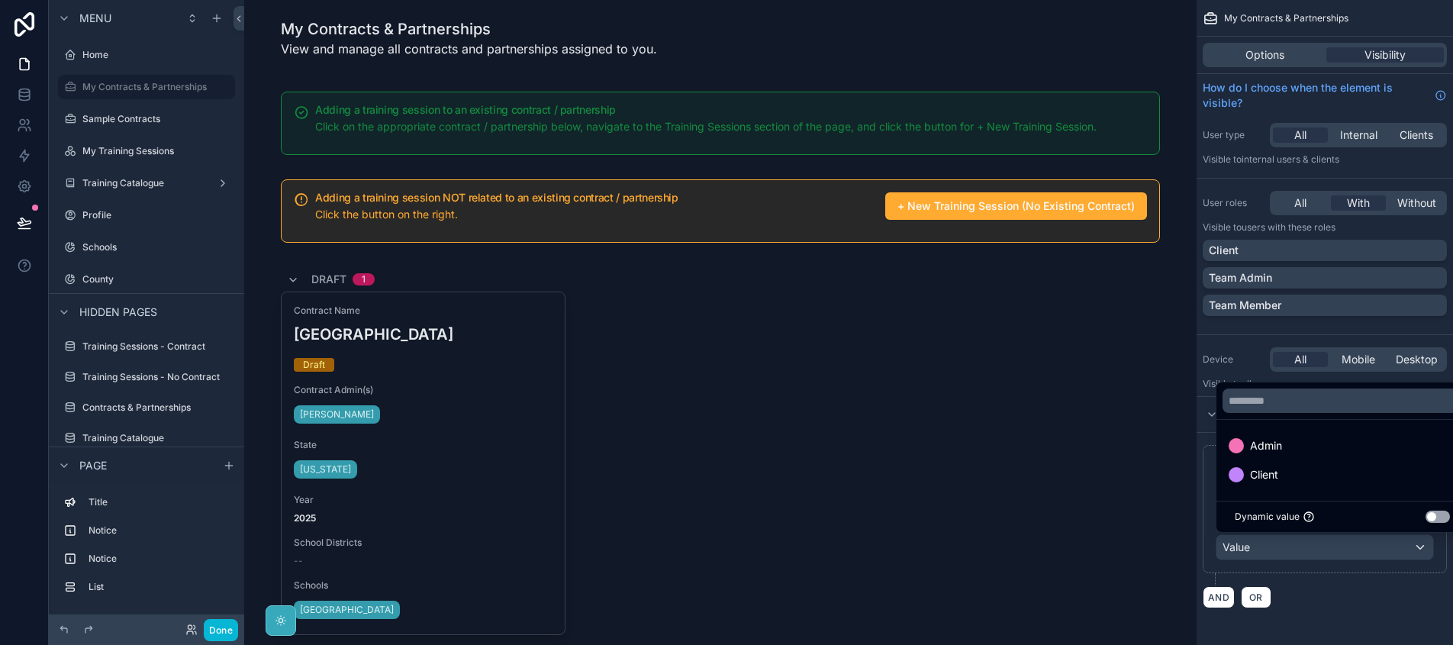
click at [1269, 538] on div "scrollable content" at bounding box center [726, 322] width 1453 height 645
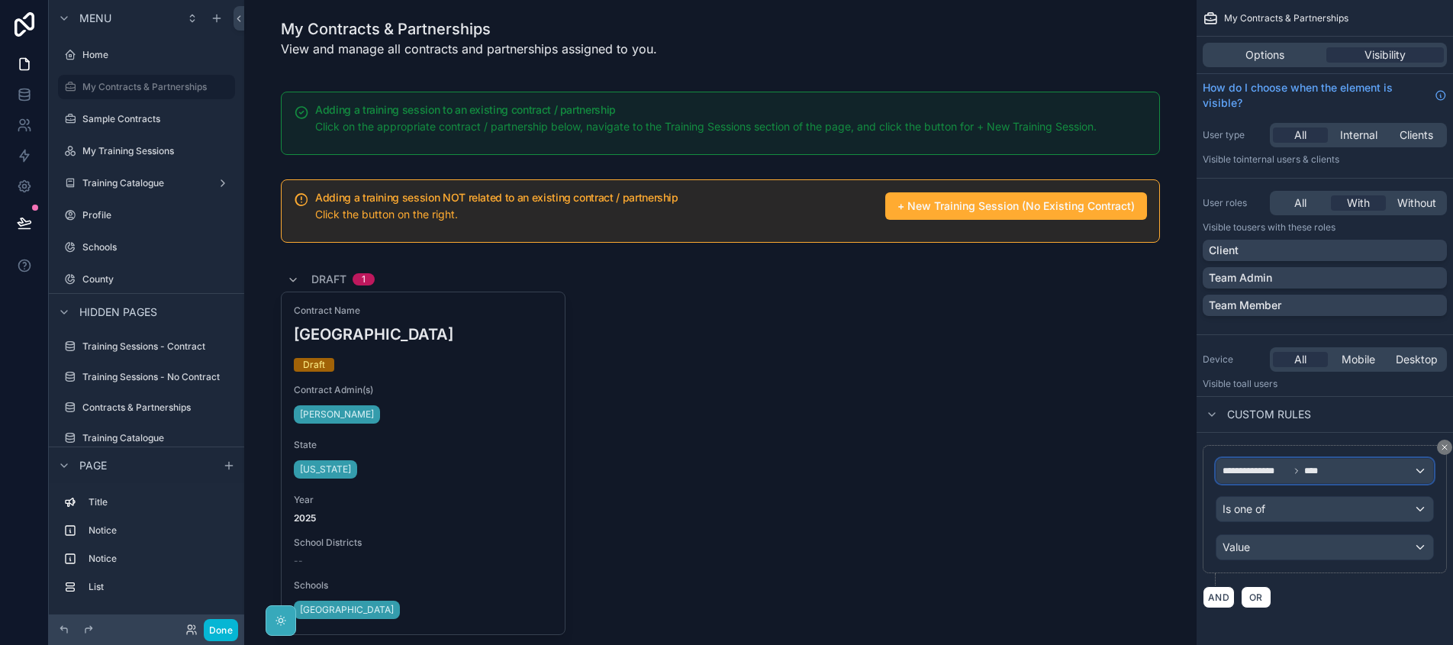
click at [1265, 473] on span "**********" at bounding box center [1256, 471] width 66 height 12
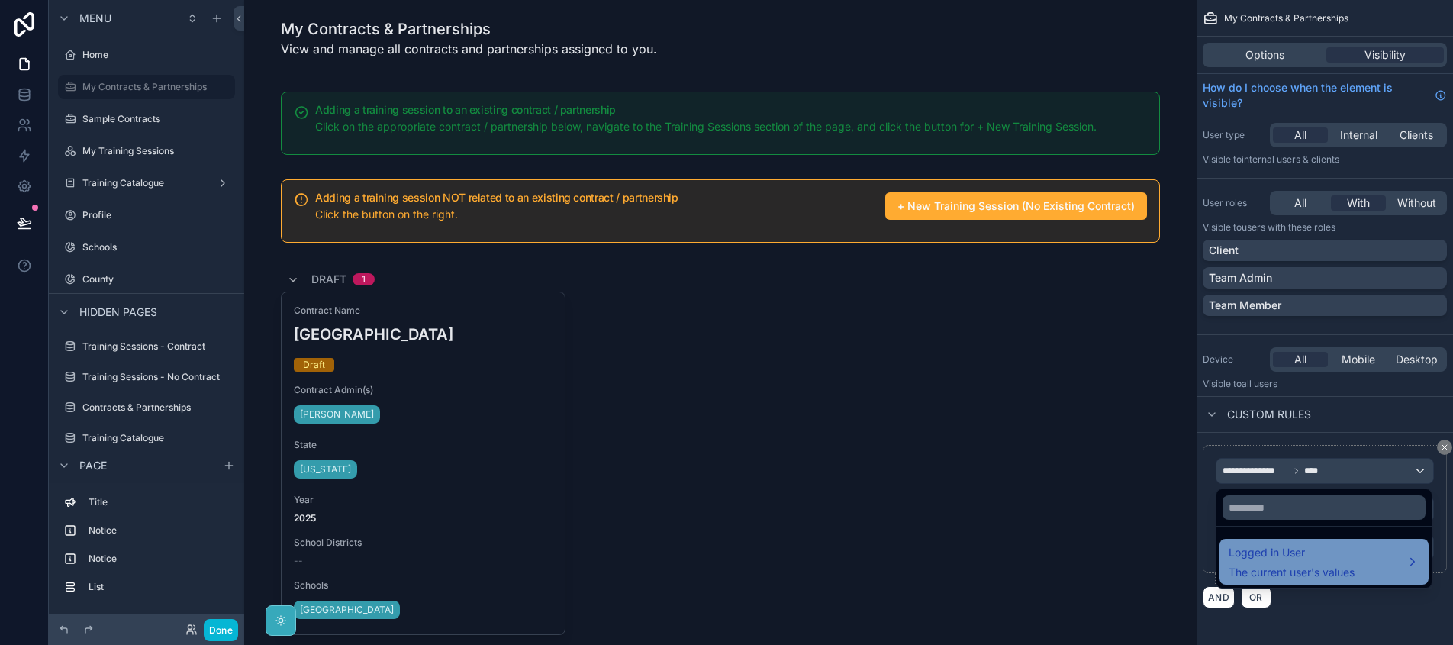
click at [1273, 544] on span "Logged in User" at bounding box center [1292, 553] width 126 height 18
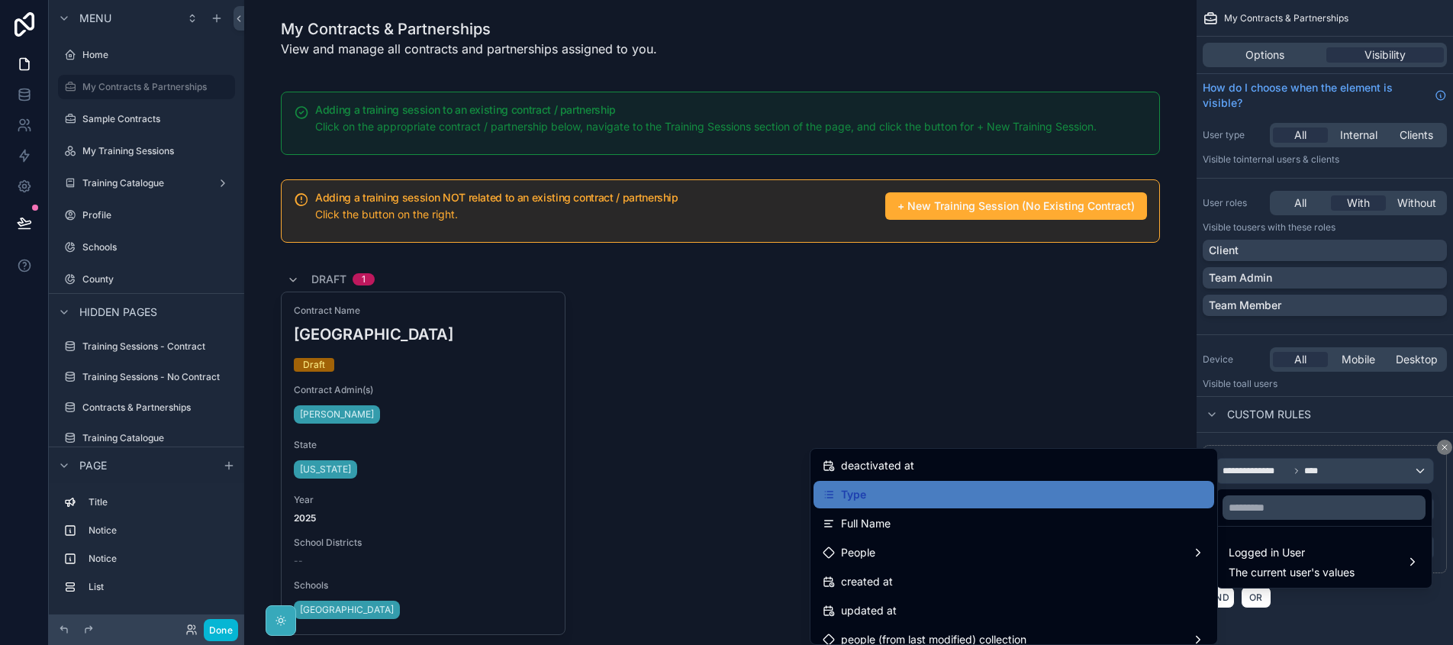
scroll to position [320, 0]
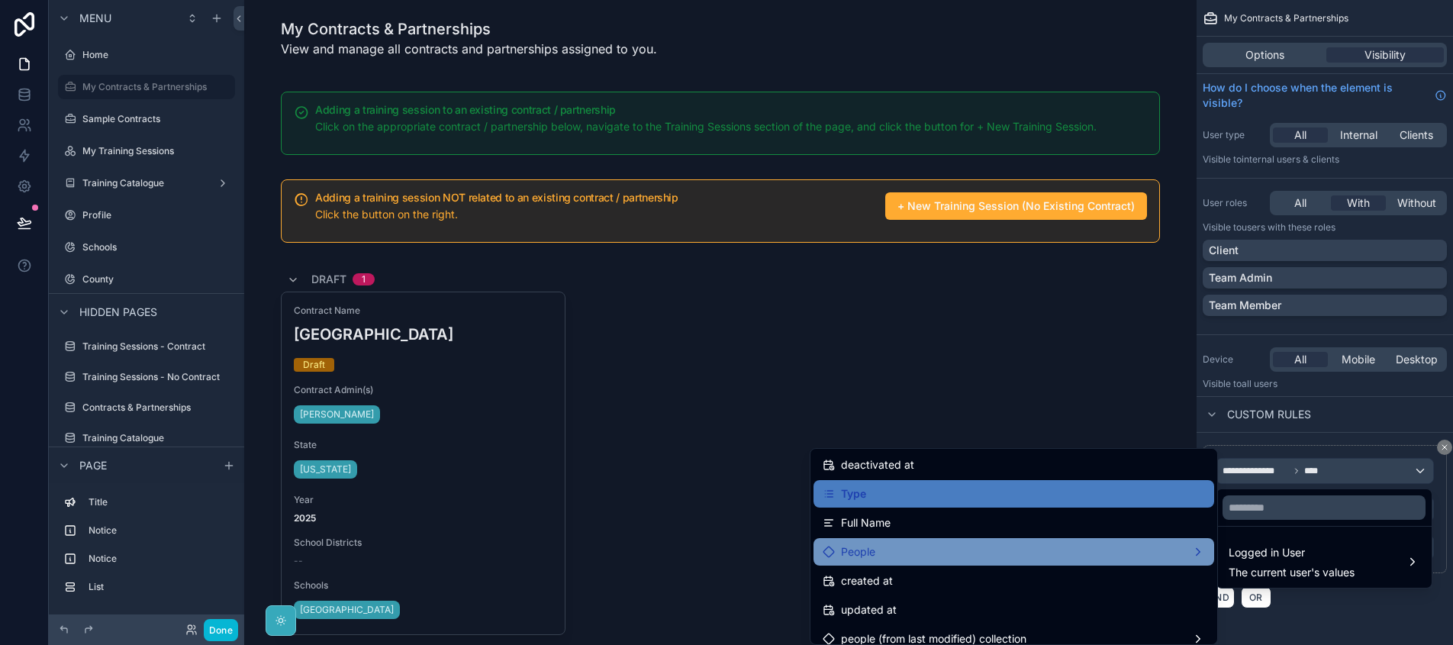
click at [1011, 558] on div "People" at bounding box center [1014, 552] width 382 height 18
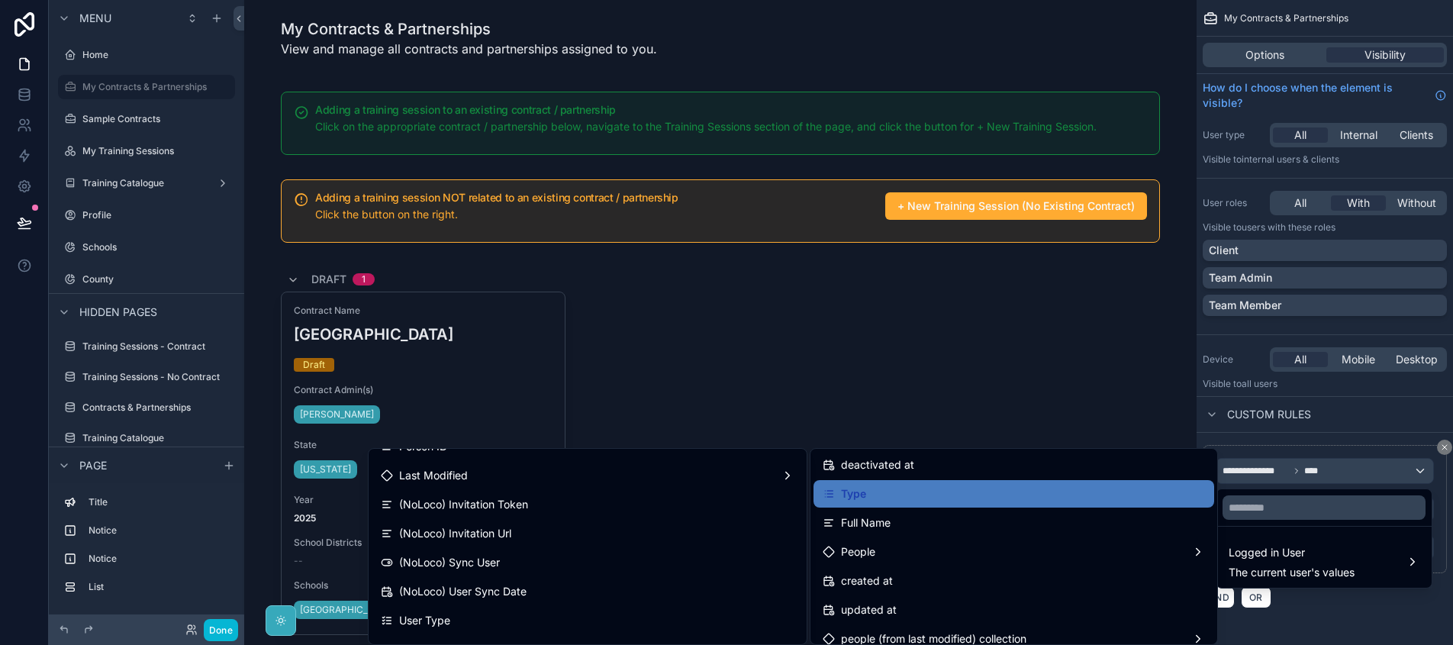
scroll to position [861, 0]
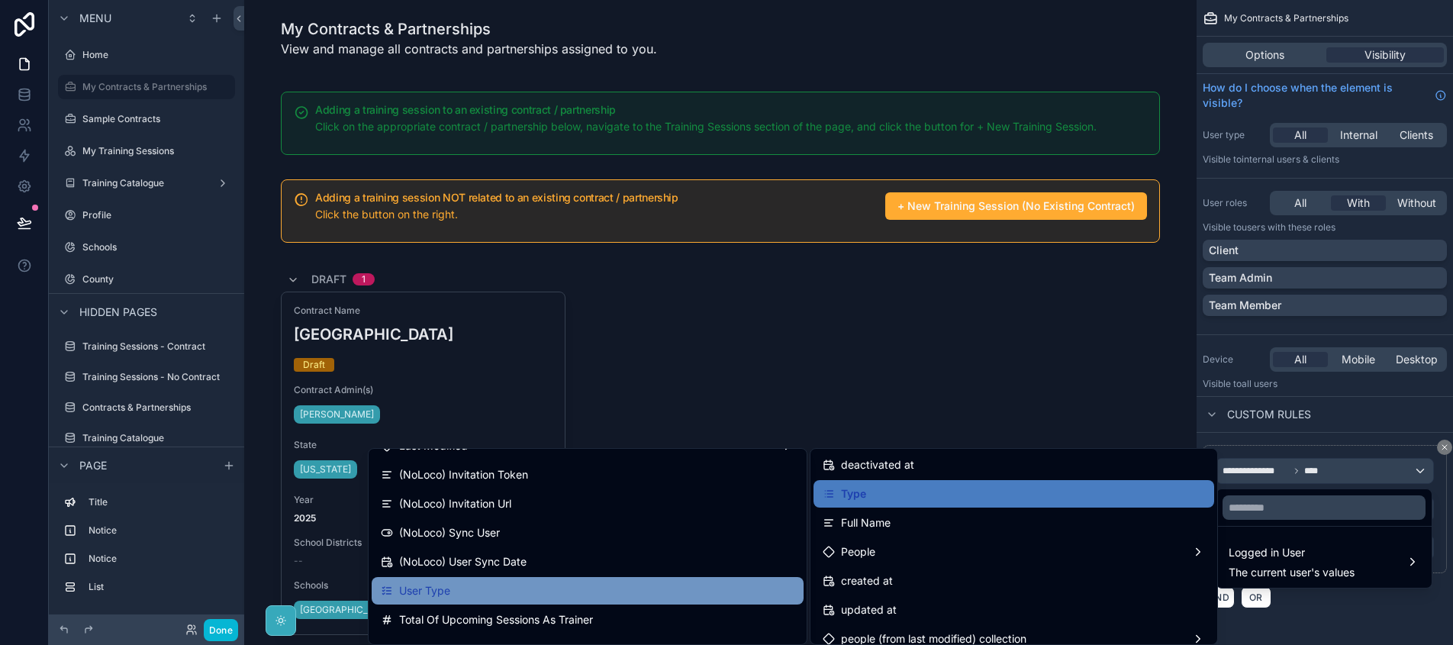
click at [709, 586] on div "User Type" at bounding box center [588, 591] width 414 height 18
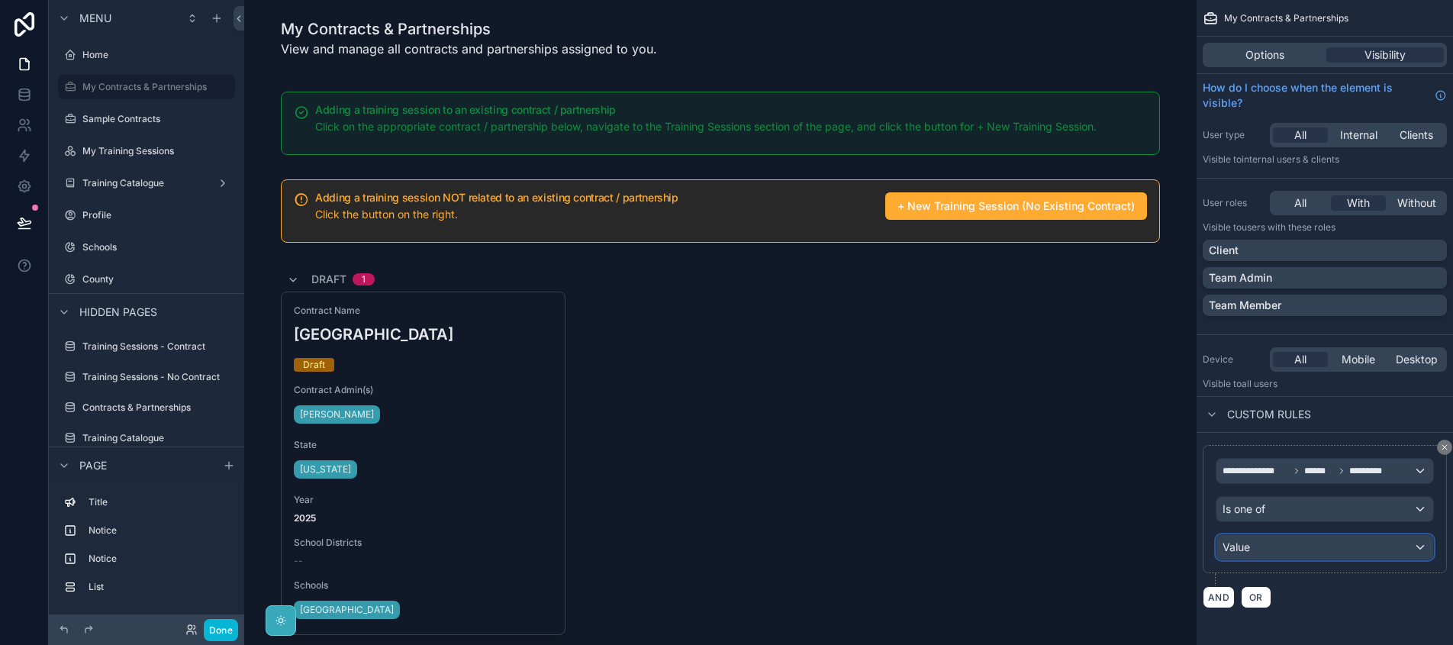
click at [1266, 550] on div "Value" at bounding box center [1325, 547] width 217 height 24
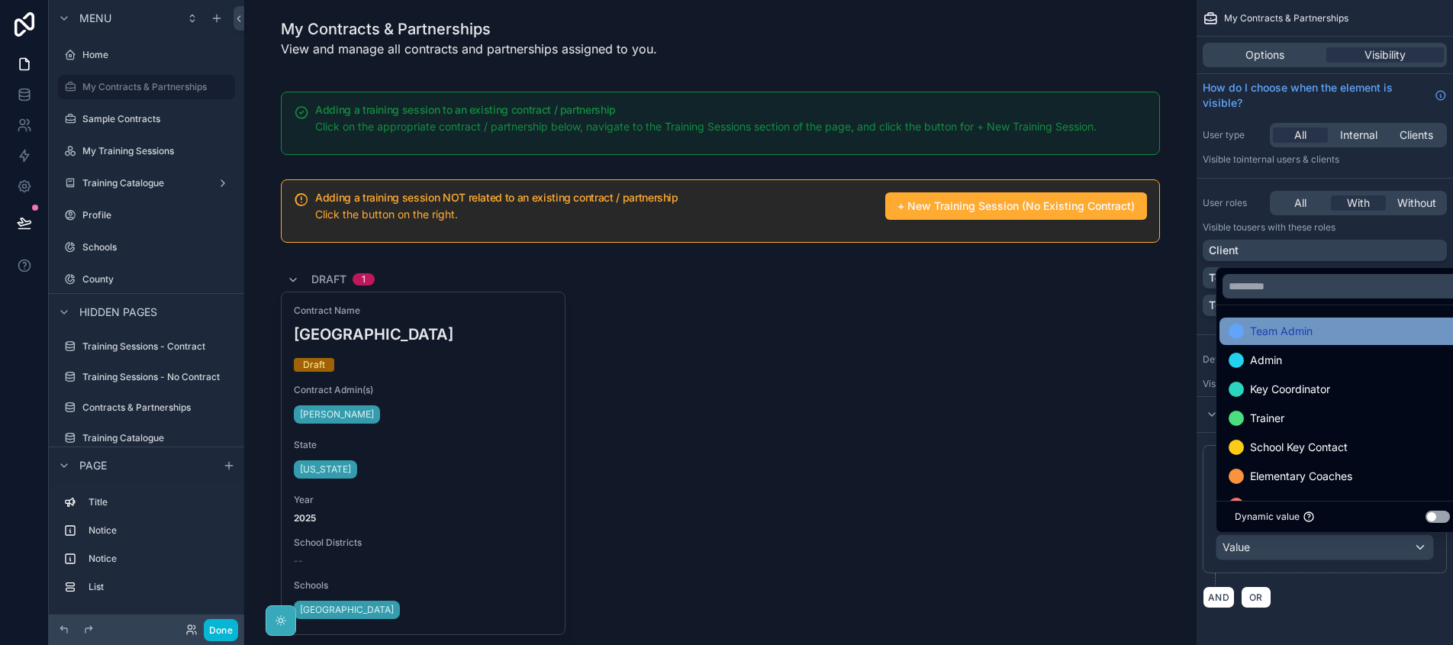
click at [1289, 335] on span "Team Admin" at bounding box center [1281, 331] width 63 height 18
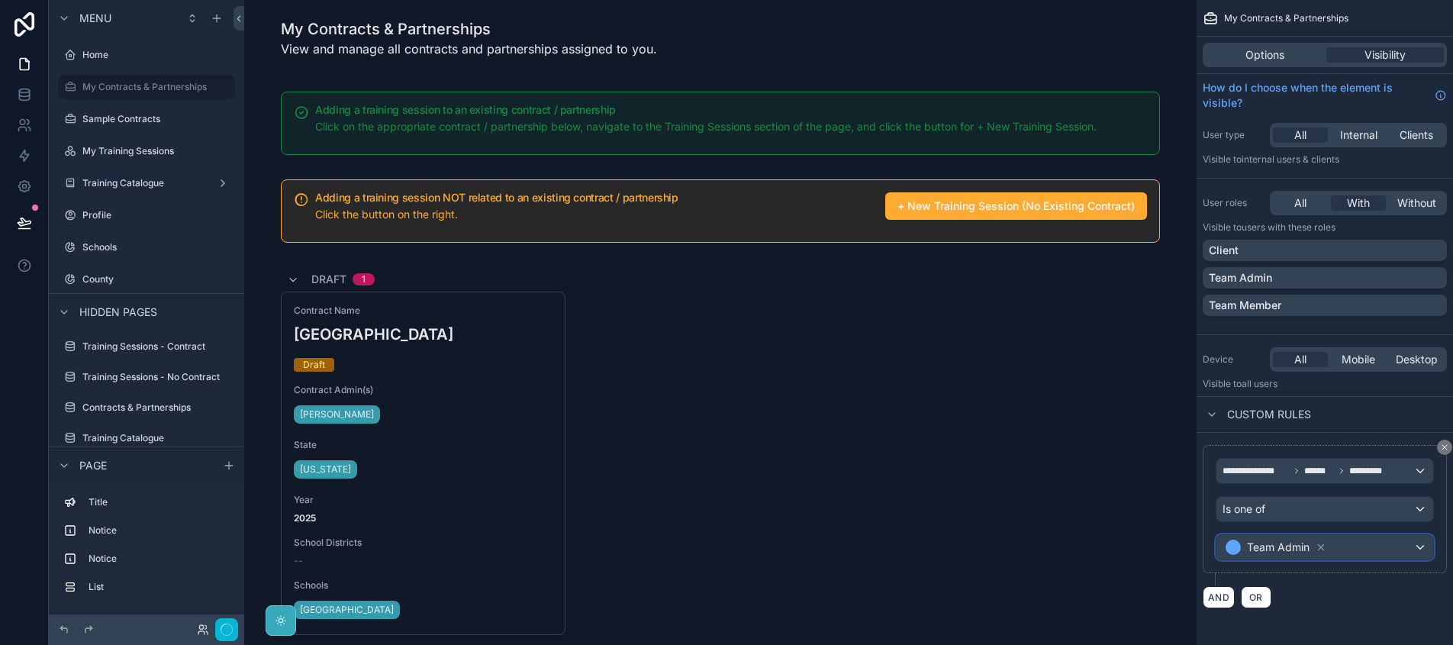
click at [1293, 544] on span "Team Admin" at bounding box center [1278, 547] width 63 height 15
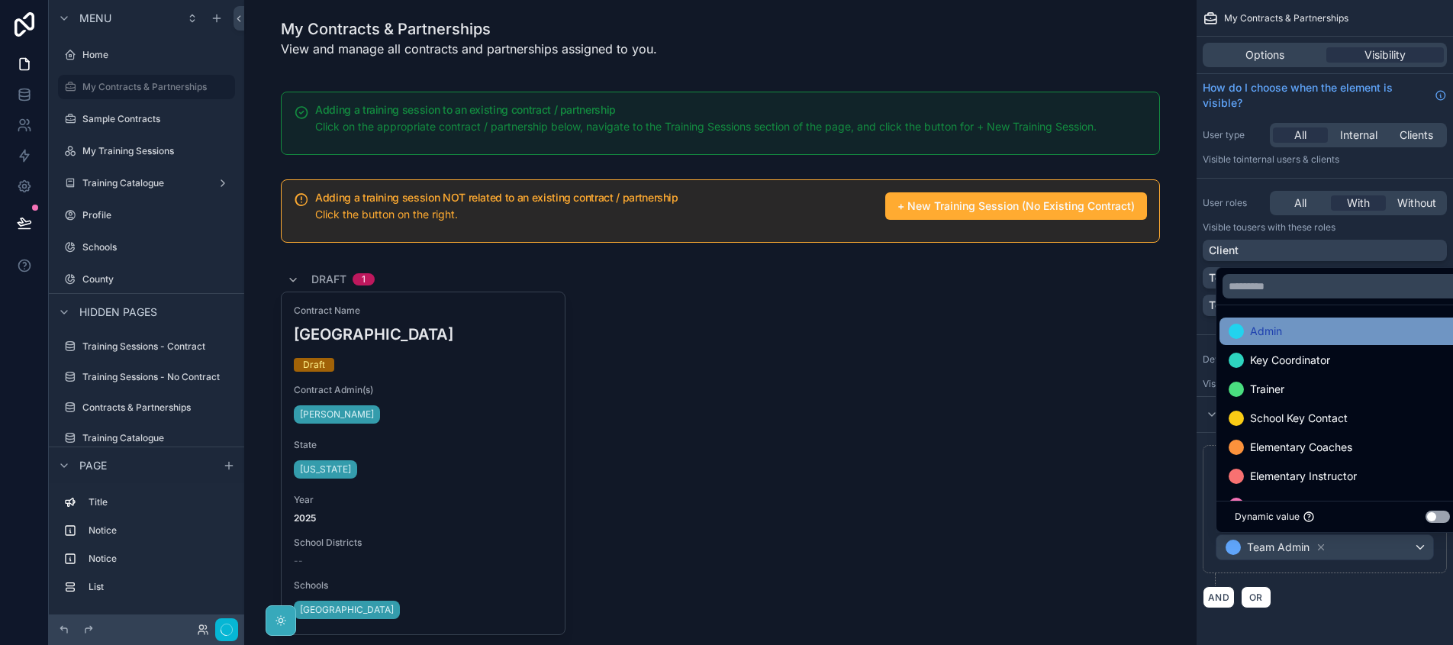
click at [1321, 336] on div "Admin" at bounding box center [1342, 331] width 227 height 18
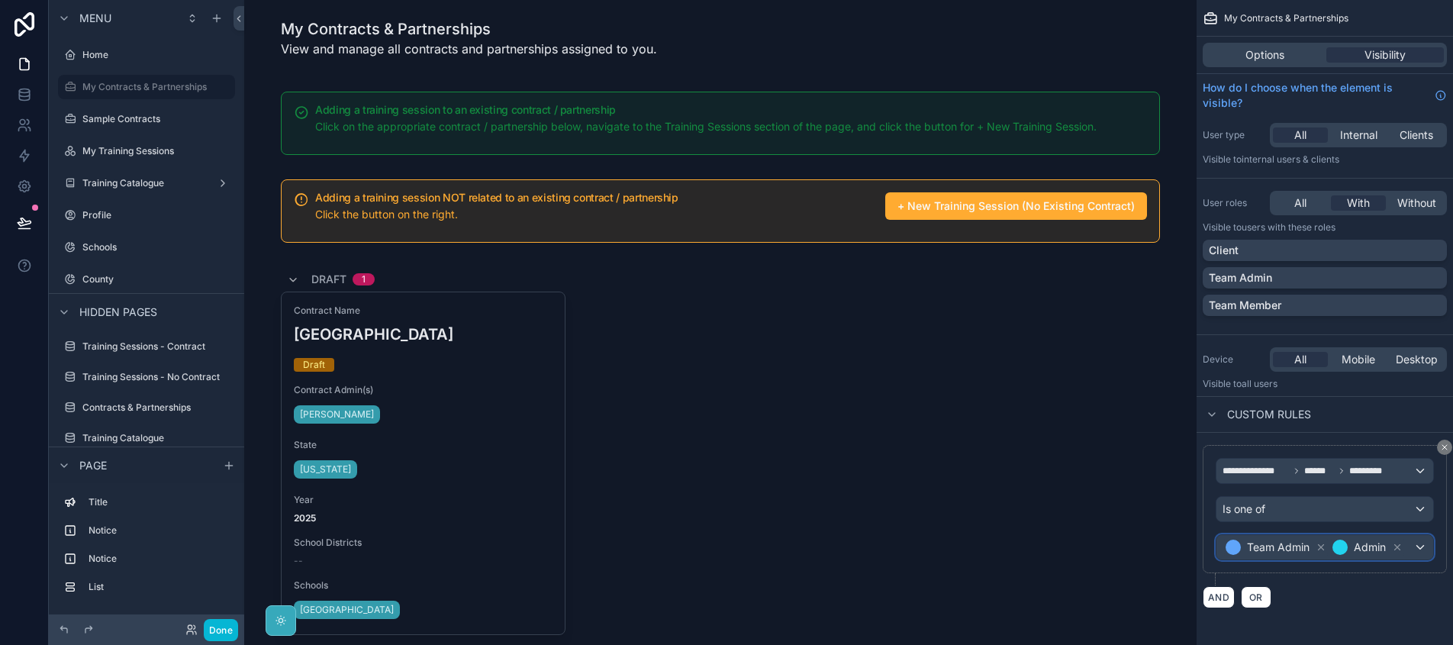
click at [1418, 547] on div "Team Admin Admin" at bounding box center [1325, 547] width 217 height 24
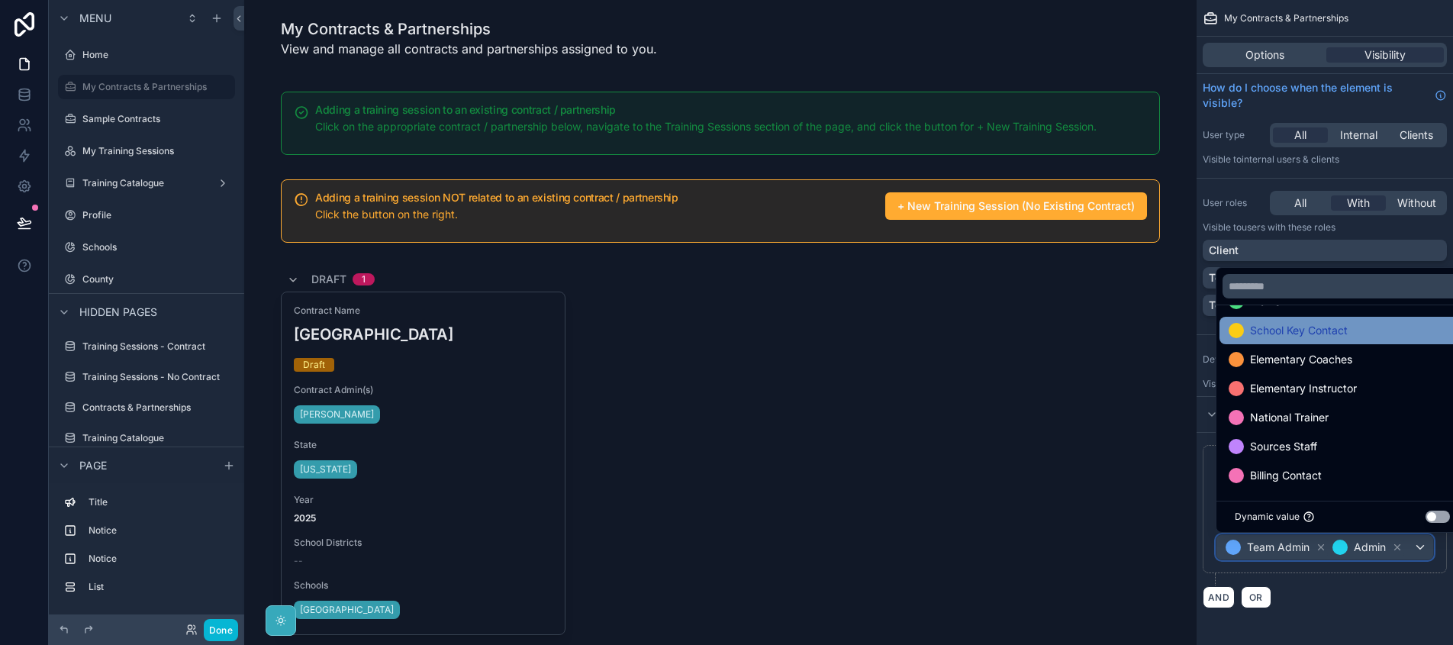
scroll to position [60, 0]
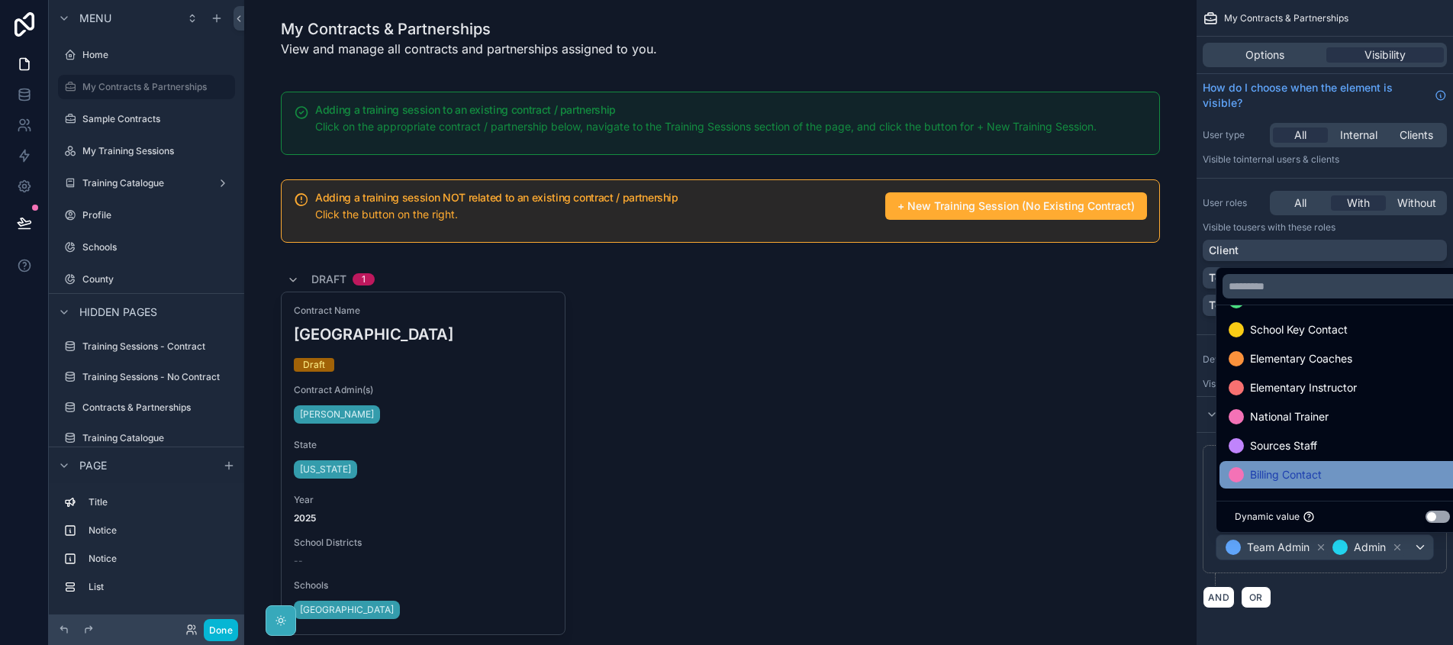
click at [1335, 478] on div "Billing Contact" at bounding box center [1342, 475] width 227 height 18
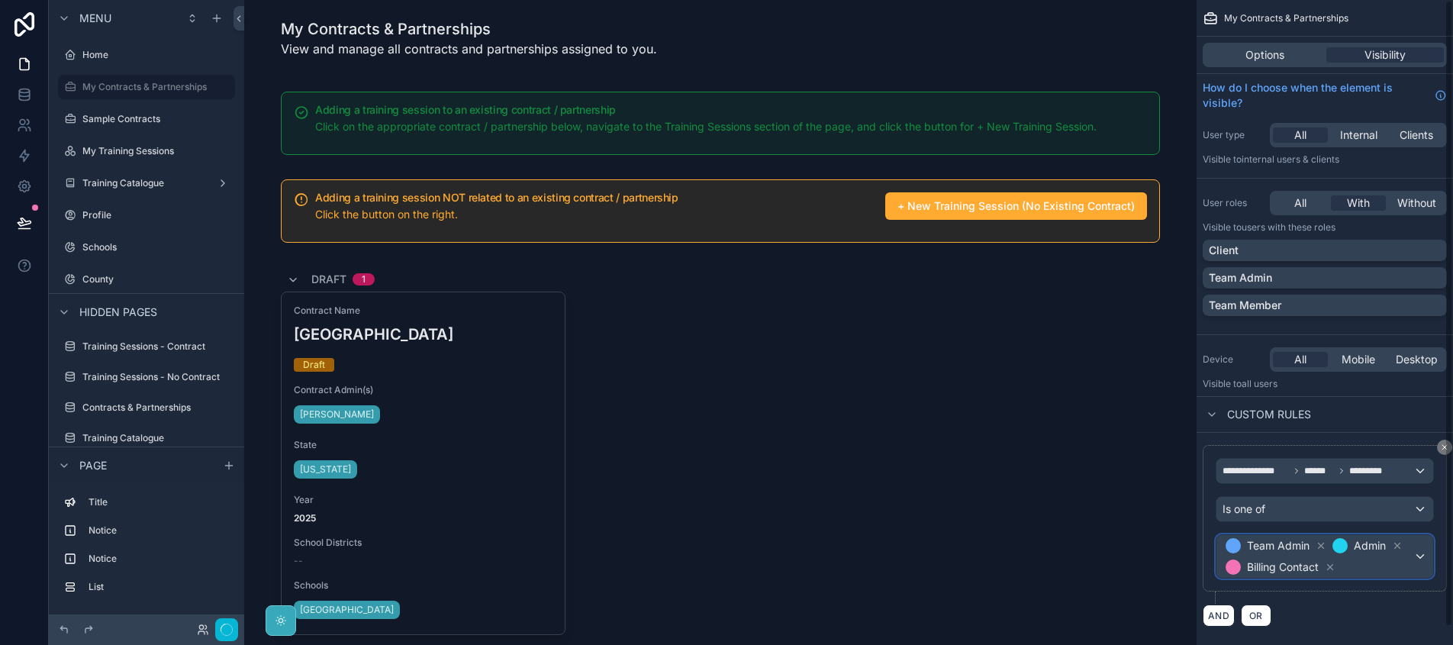
click at [1423, 550] on div "Team Admin Admin Billing Contact" at bounding box center [1325, 556] width 217 height 43
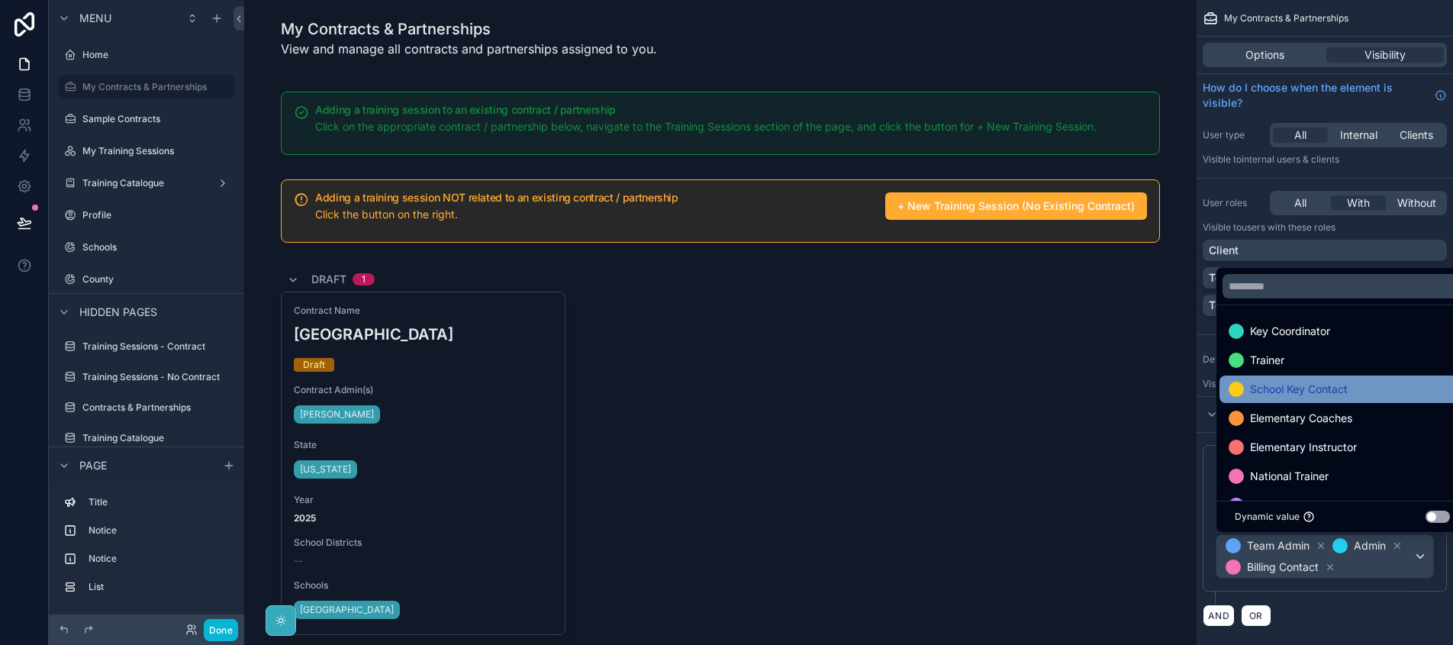
click at [1338, 395] on span "School Key Contact" at bounding box center [1299, 389] width 98 height 18
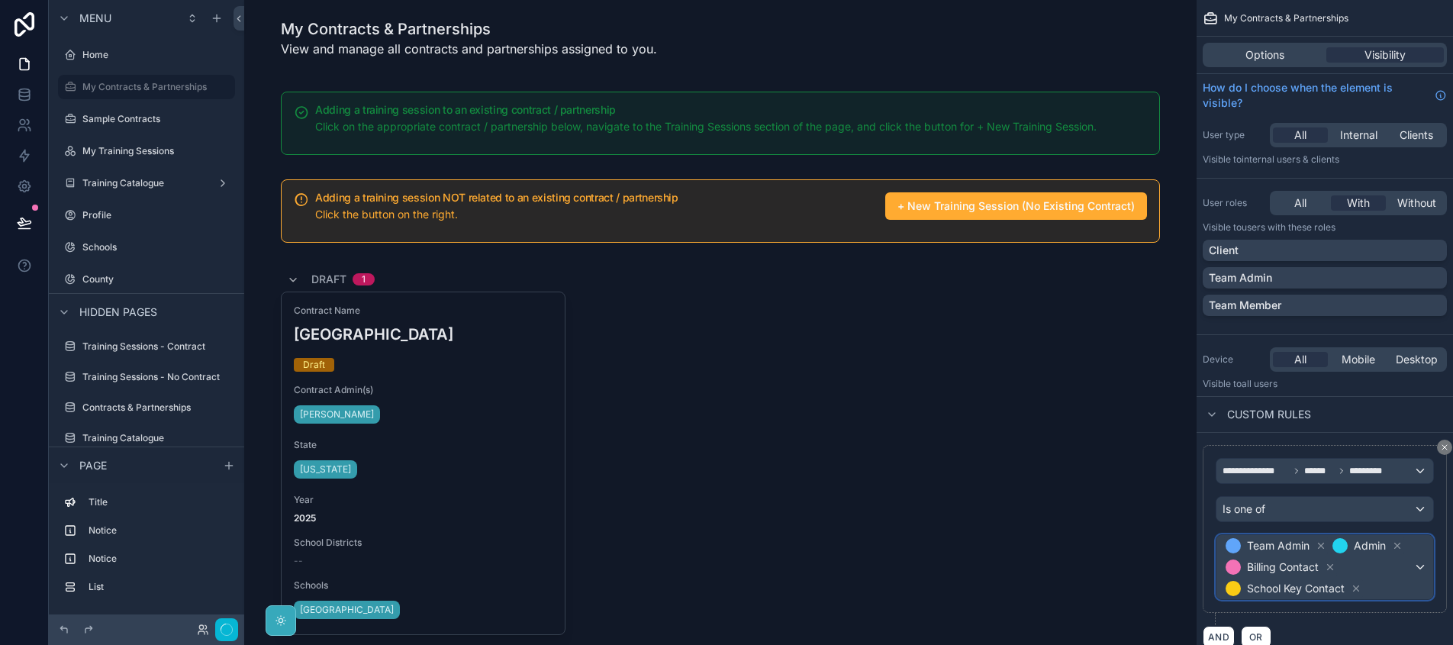
click at [1411, 581] on span "Team Admin Admin Billing Contact School Key Contact" at bounding box center [1318, 567] width 191 height 64
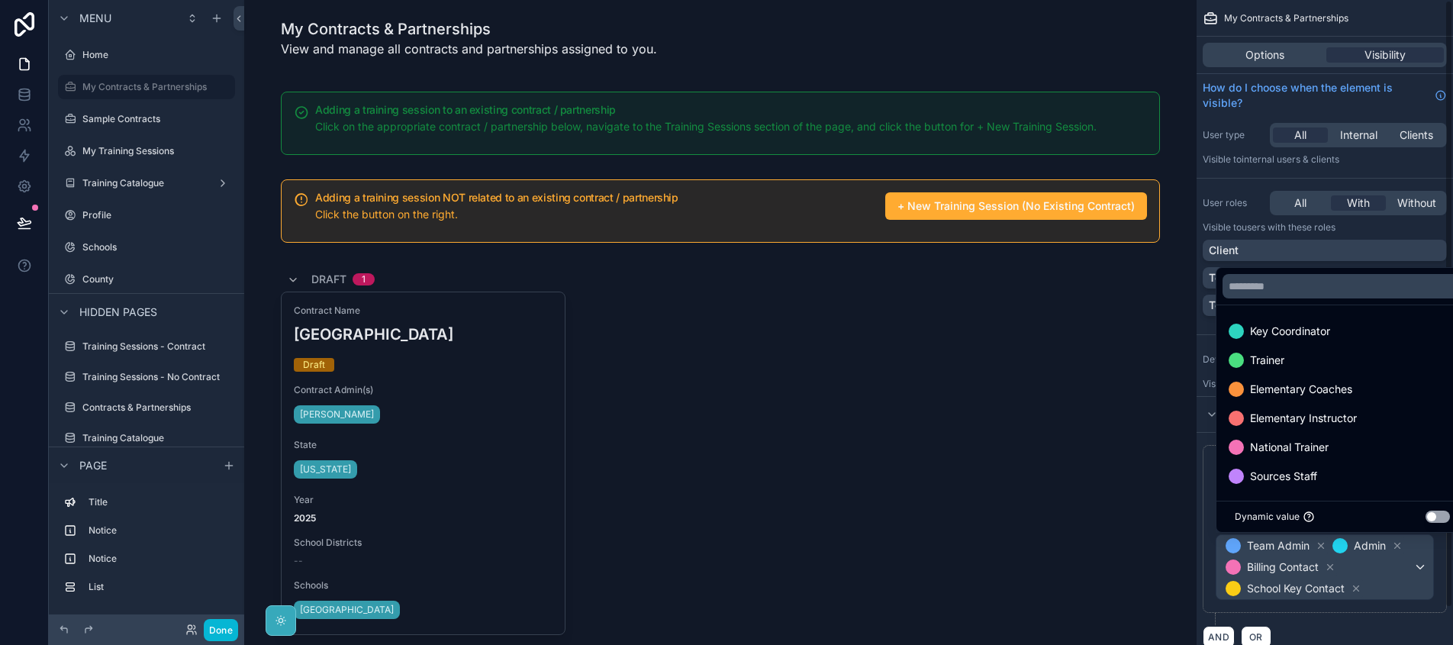
click at [1395, 591] on div "scrollable content" at bounding box center [726, 322] width 1453 height 645
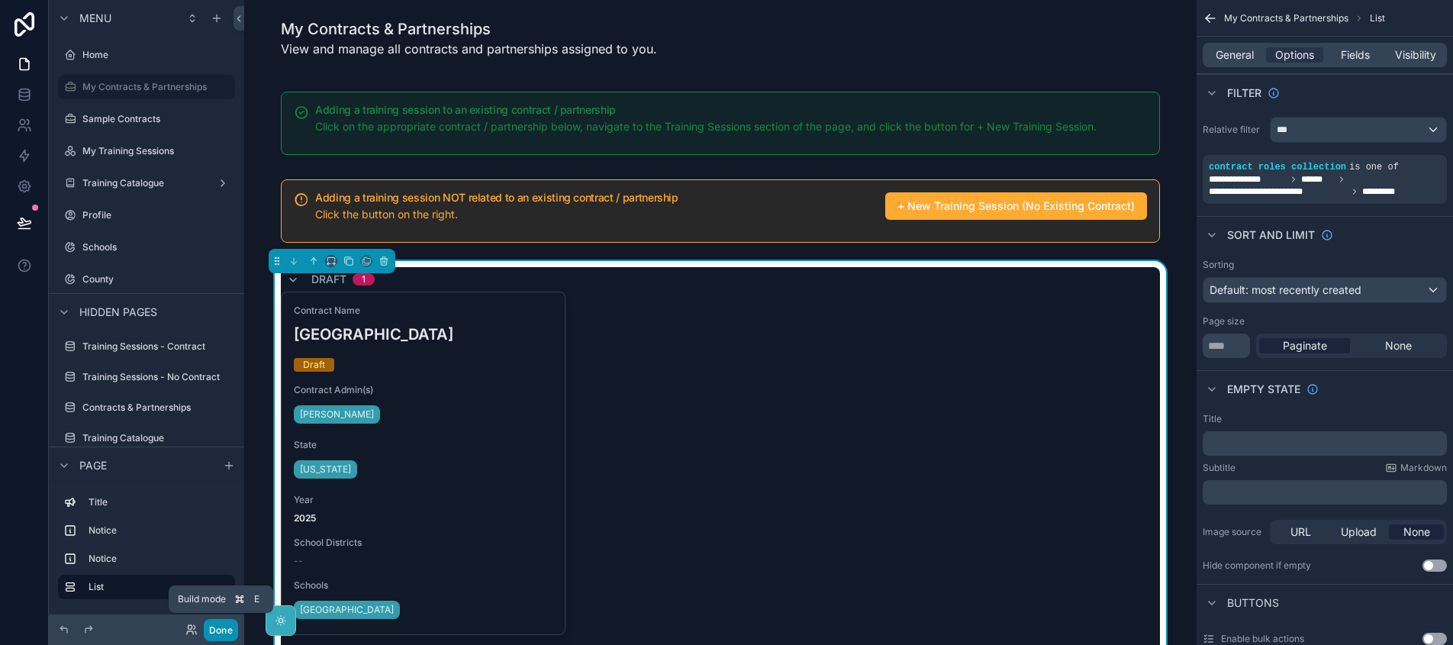
click at [218, 631] on button "Done" at bounding box center [221, 630] width 34 height 22
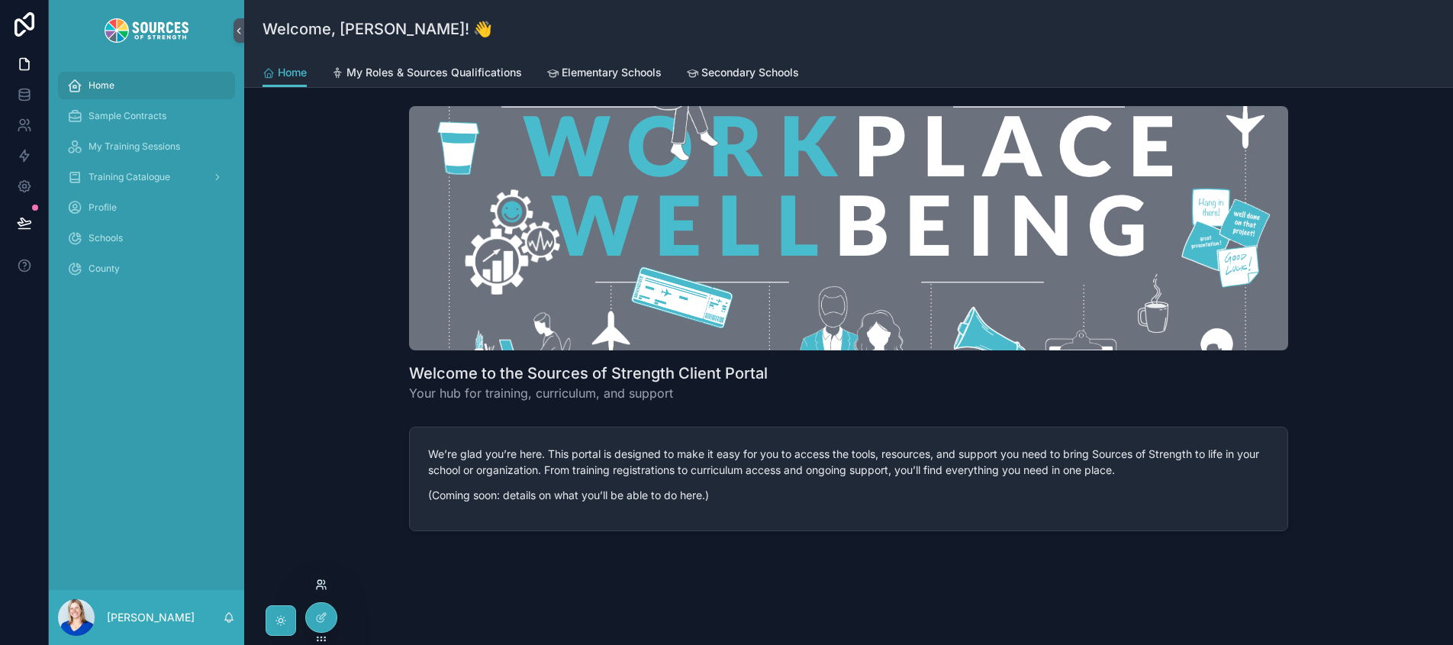
click at [323, 579] on icon at bounding box center [321, 585] width 12 height 12
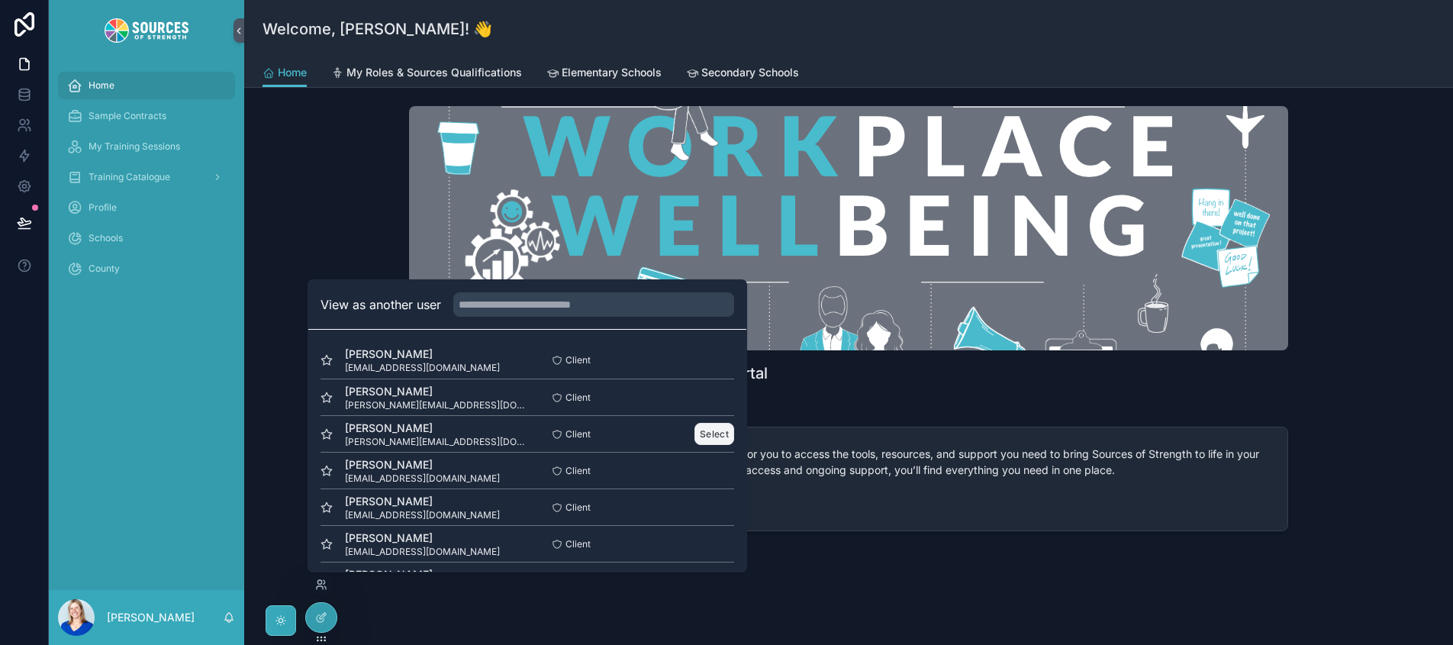
click at [714, 431] on button "Select" at bounding box center [715, 434] width 40 height 22
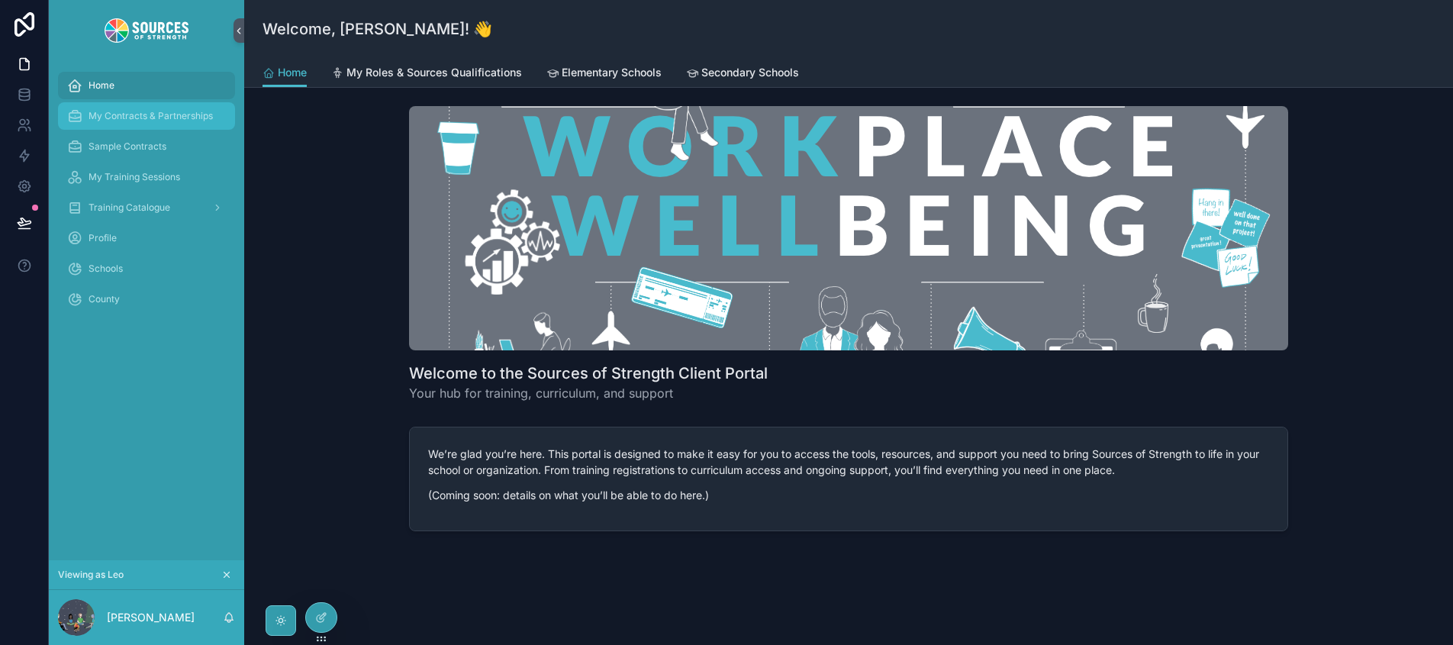
click at [179, 108] on div "My Contracts & Partnerships" at bounding box center [146, 116] width 159 height 24
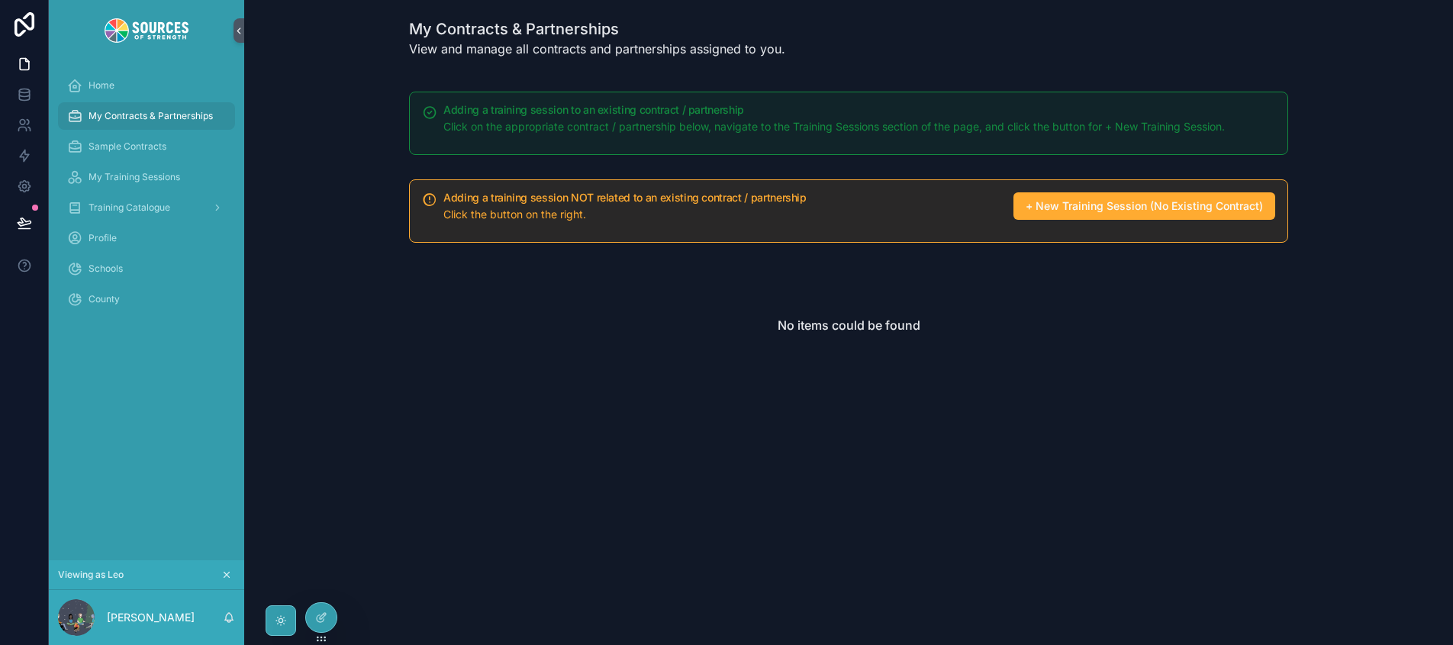
click at [230, 575] on icon "scrollable content" at bounding box center [226, 574] width 11 height 11
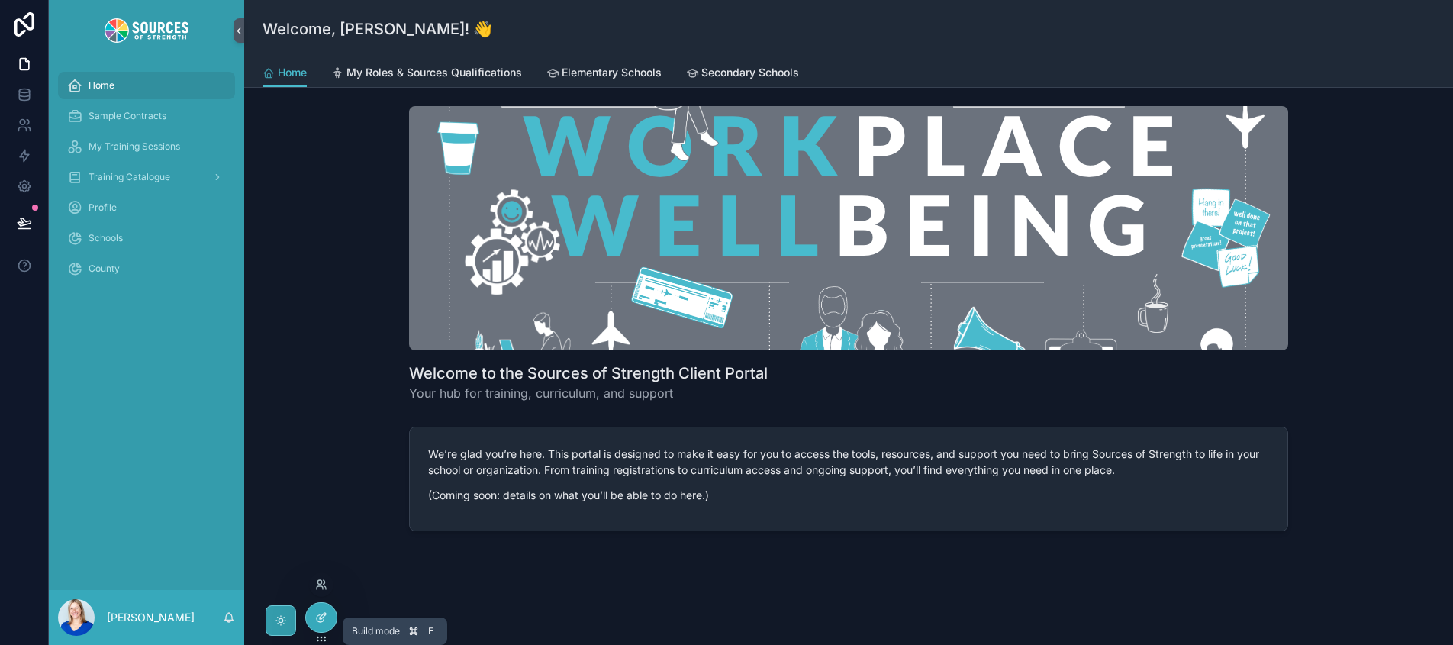
click at [320, 619] on icon at bounding box center [323, 616] width 6 height 6
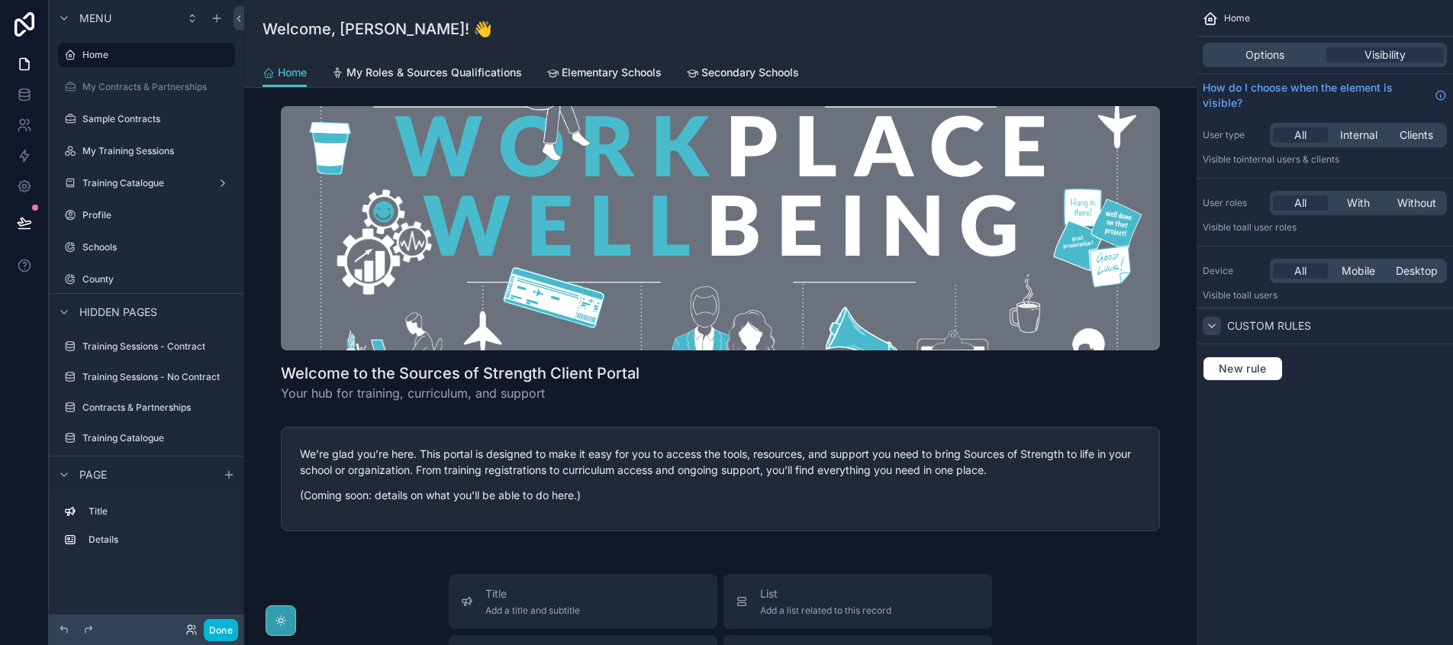
click at [1214, 325] on icon "scrollable content" at bounding box center [1212, 325] width 6 height 3
click at [1214, 325] on icon "scrollable content" at bounding box center [1212, 326] width 12 height 12
click at [198, 84] on icon "scrollable content" at bounding box center [201, 87] width 12 height 12
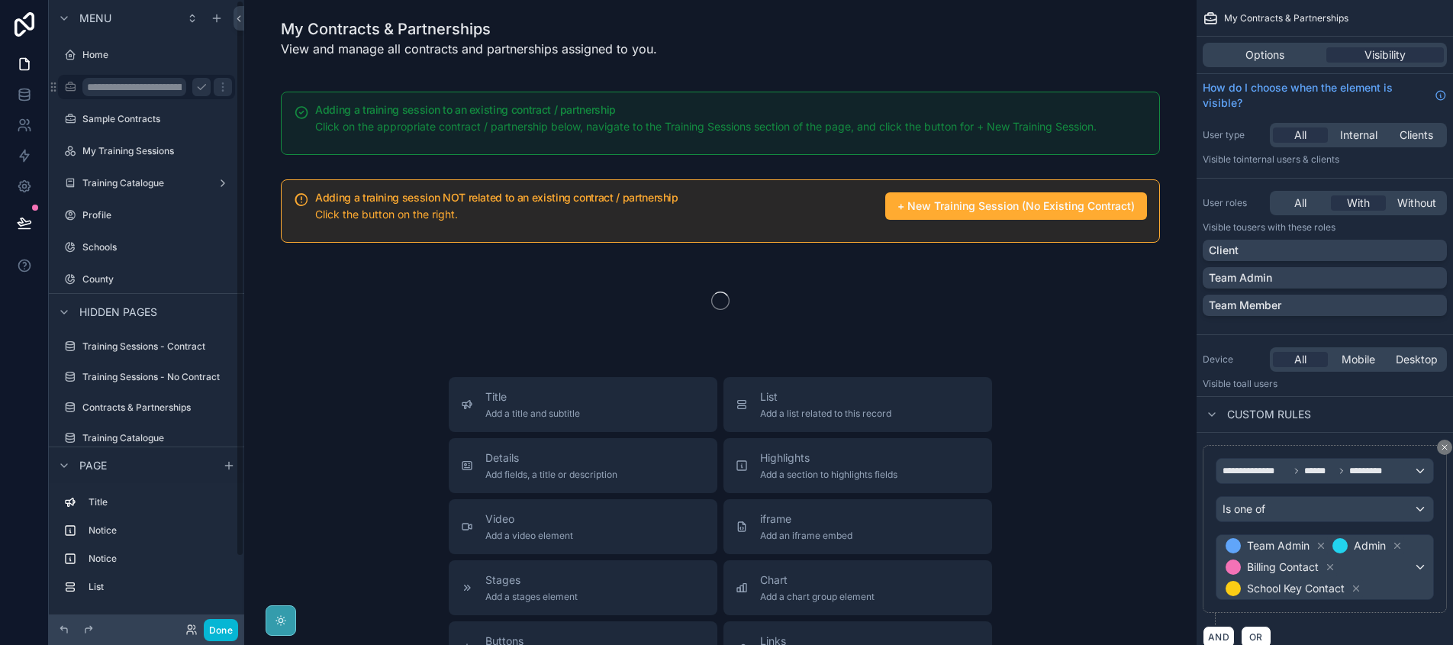
click at [129, 92] on input "**********" at bounding box center [134, 87] width 104 height 18
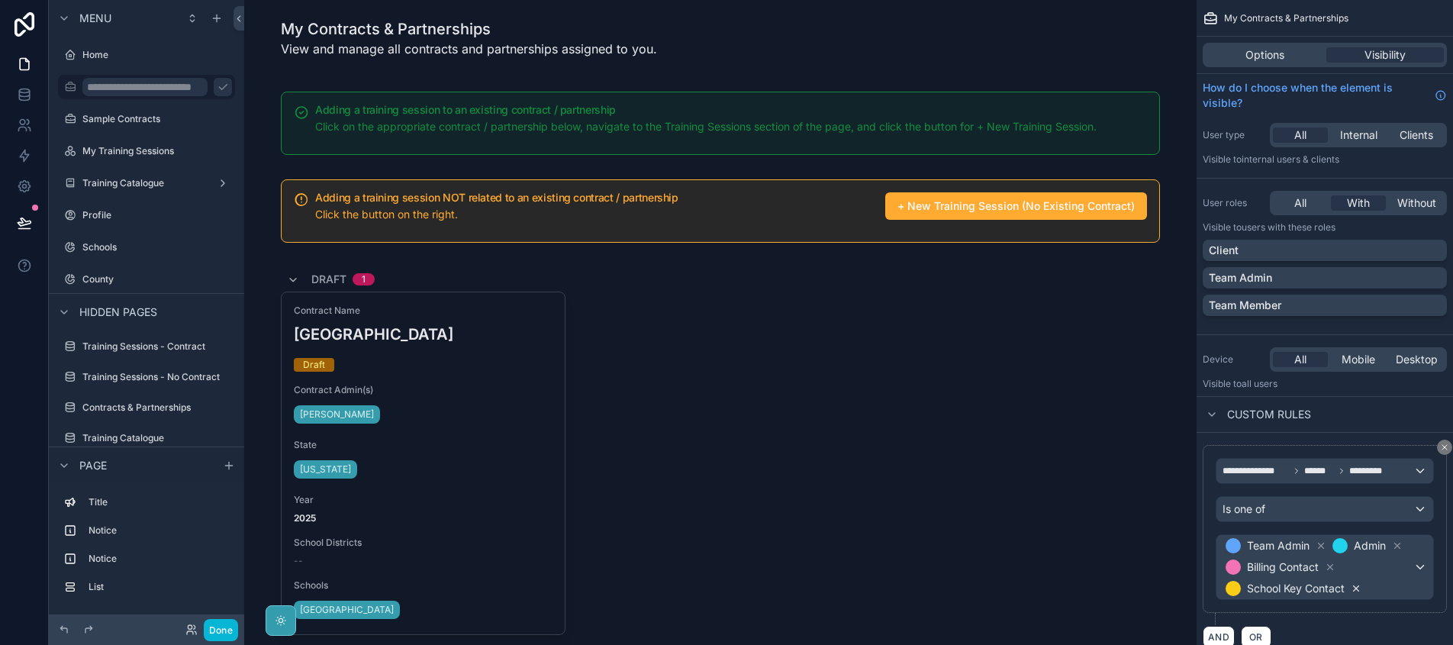
click at [1357, 588] on icon "scrollable content" at bounding box center [1356, 588] width 5 height 5
